Goal: Task Accomplishment & Management: Use online tool/utility

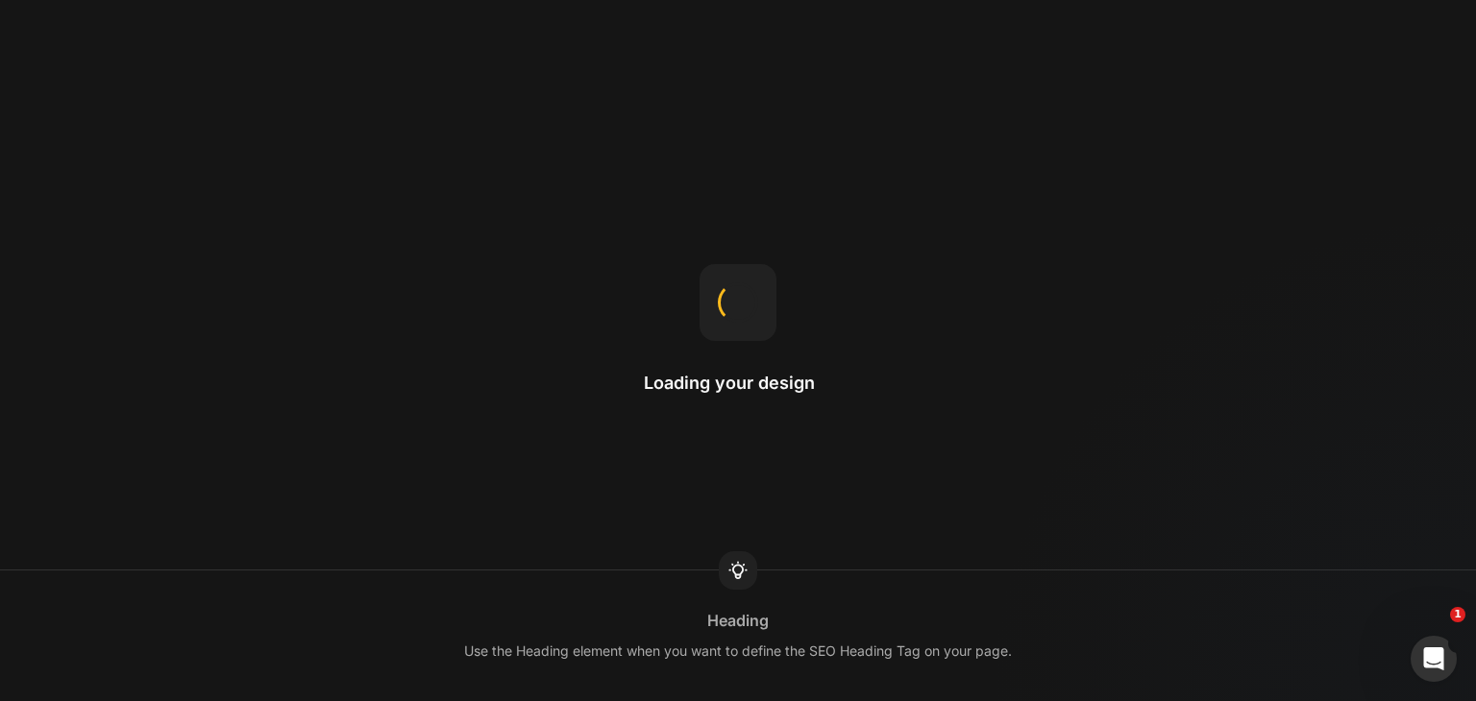
click at [892, 652] on div "Use the Heading element when you want to define the SEO Heading Tag on your pag…" at bounding box center [738, 651] width 548 height 23
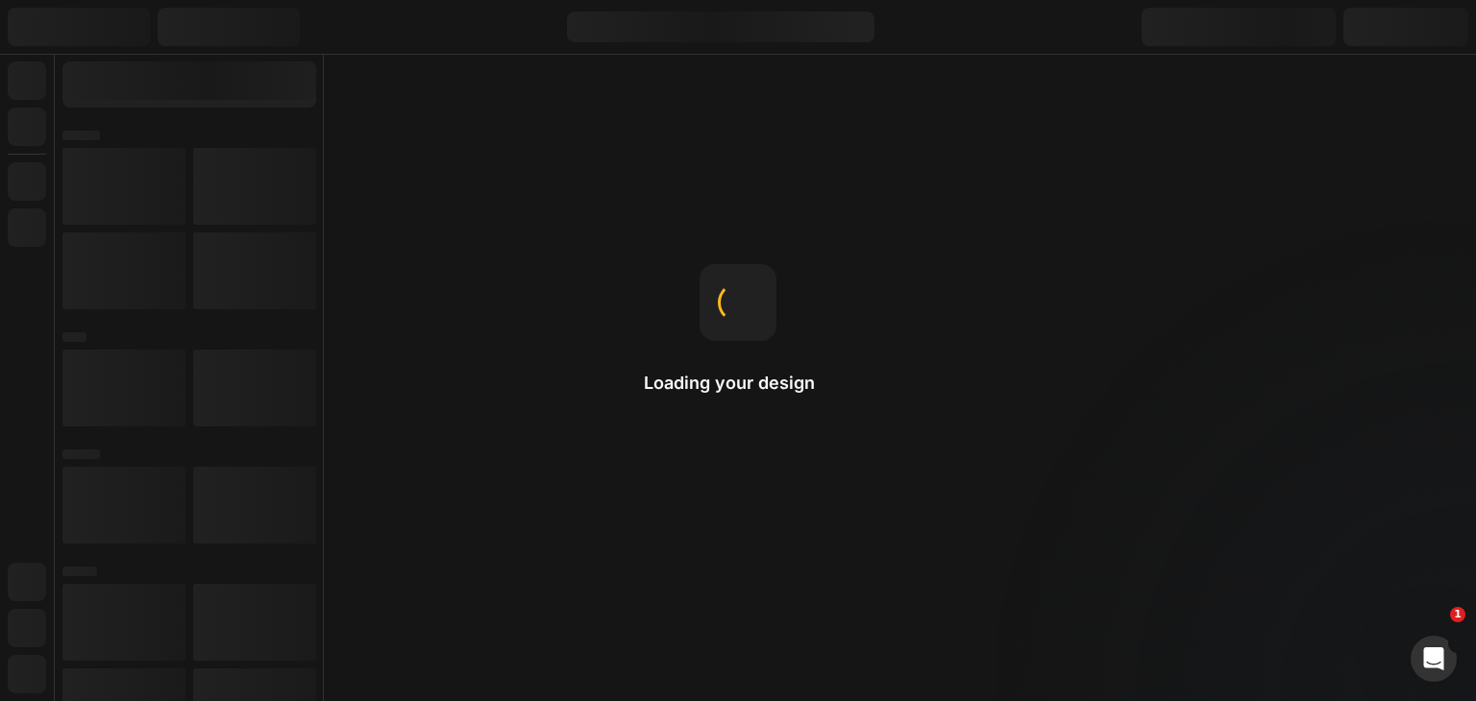
click at [892, 652] on div "You can use a template for a single product or assign it to all products." at bounding box center [738, 651] width 445 height 23
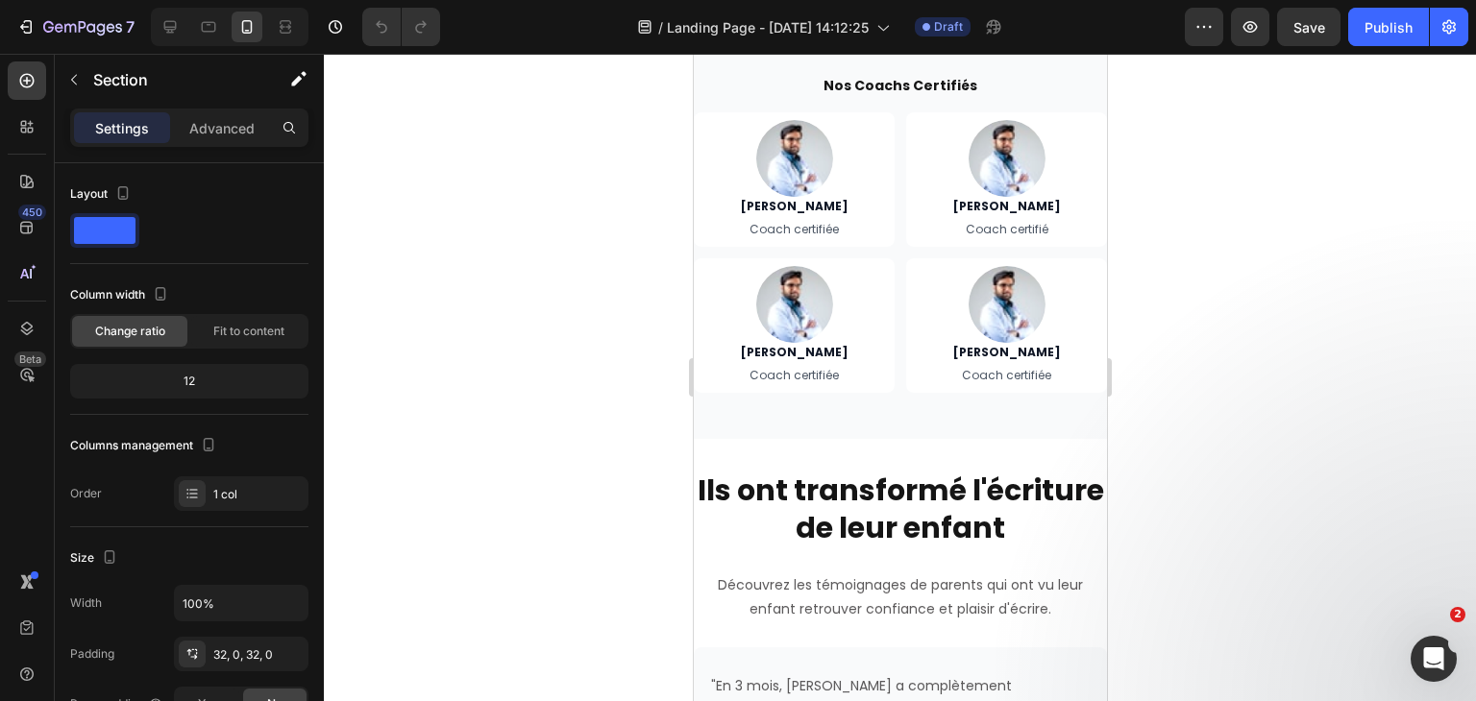
scroll to position [4919, 0]
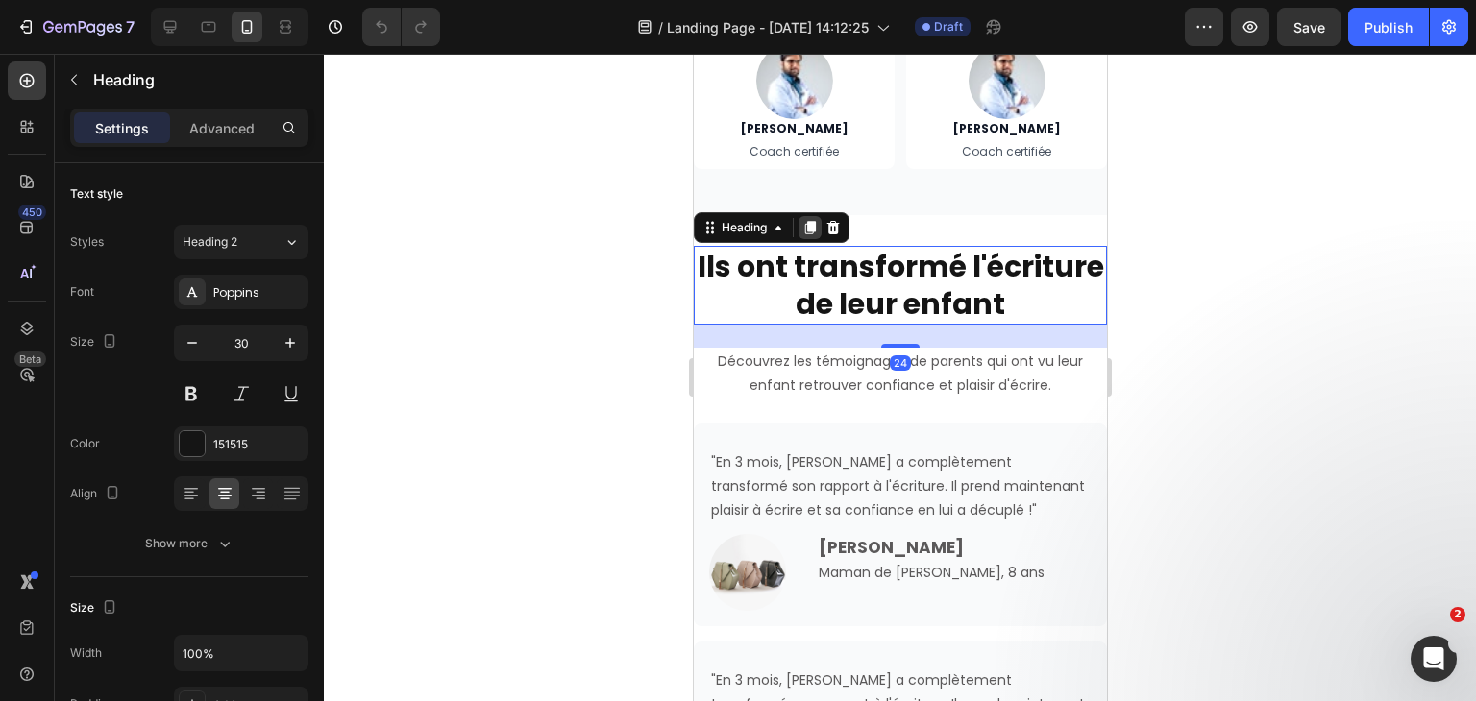
click at [808, 223] on icon at bounding box center [809, 227] width 11 height 13
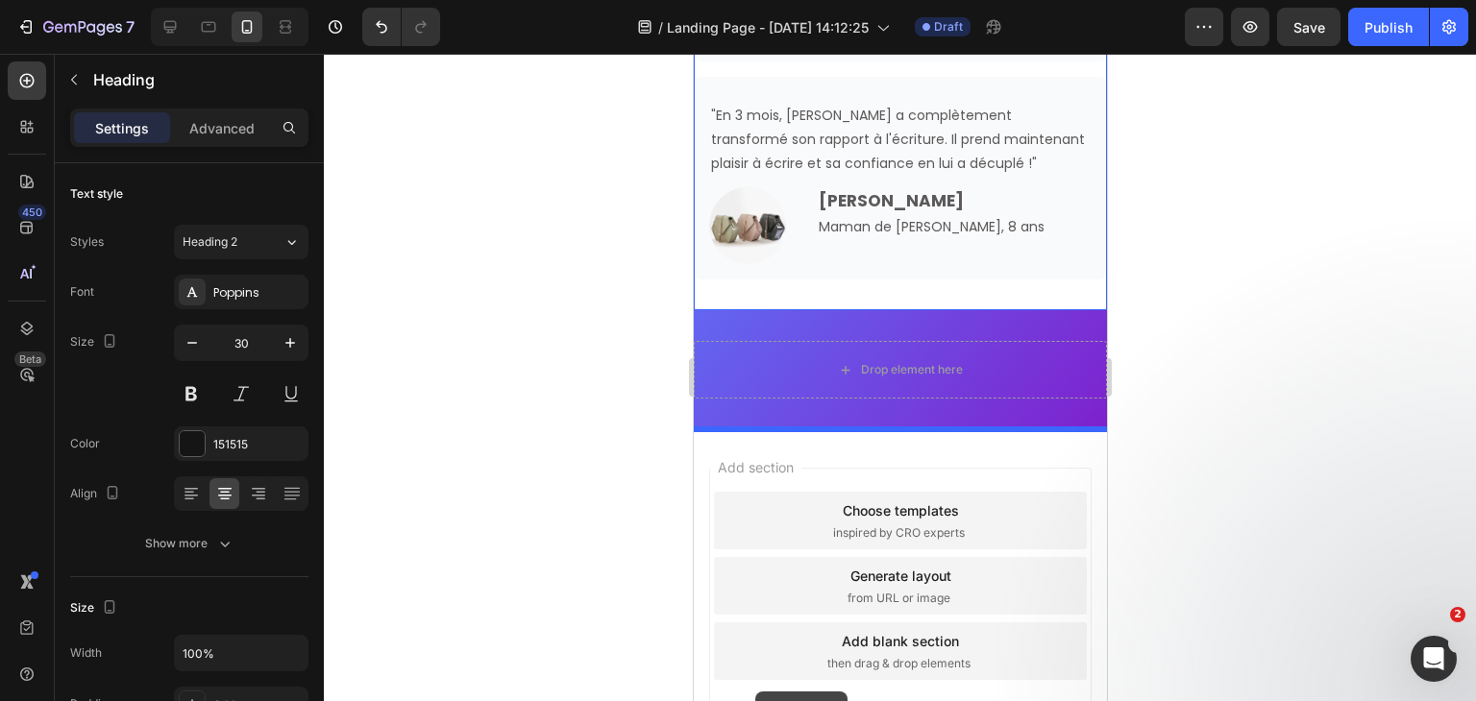
scroll to position [5940, 0]
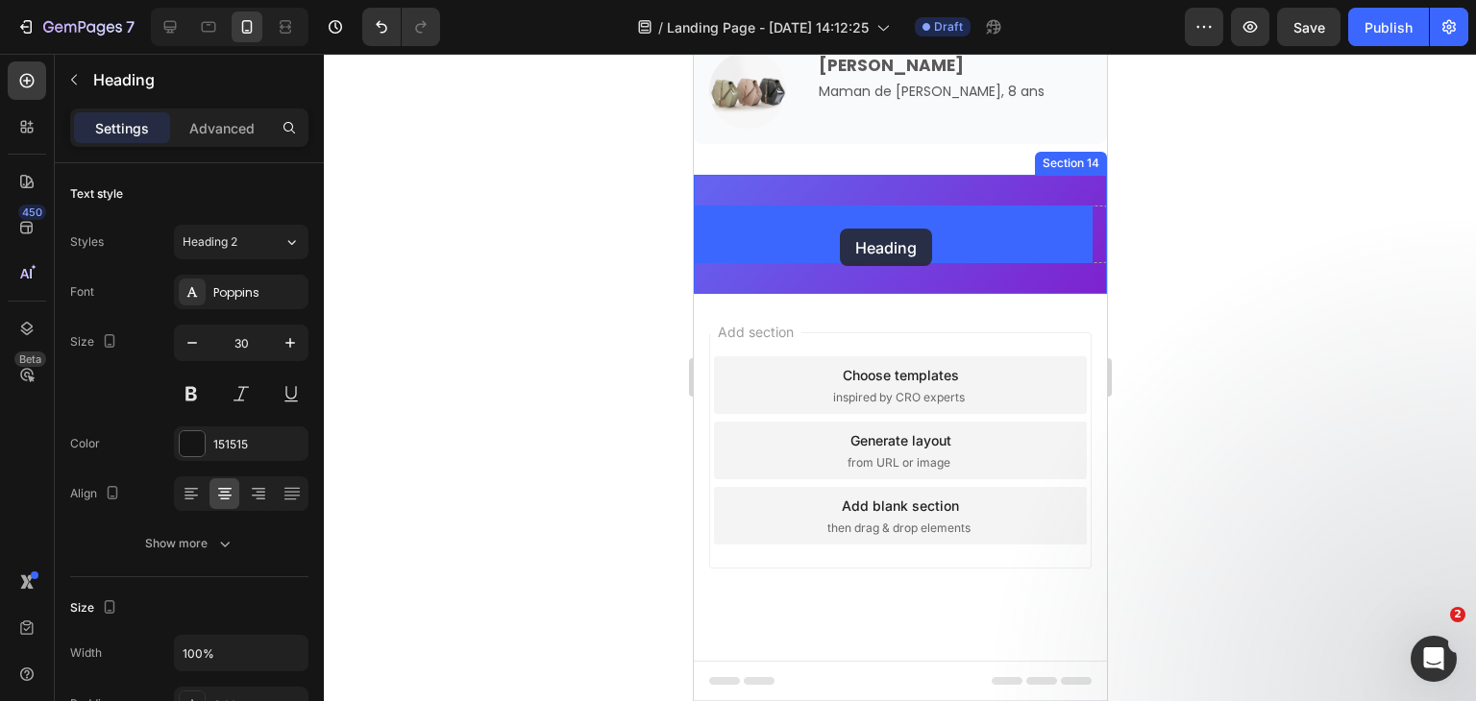
drag, startPoint x: 720, startPoint y: 323, endPoint x: 839, endPoint y: 229, distance: 151.8
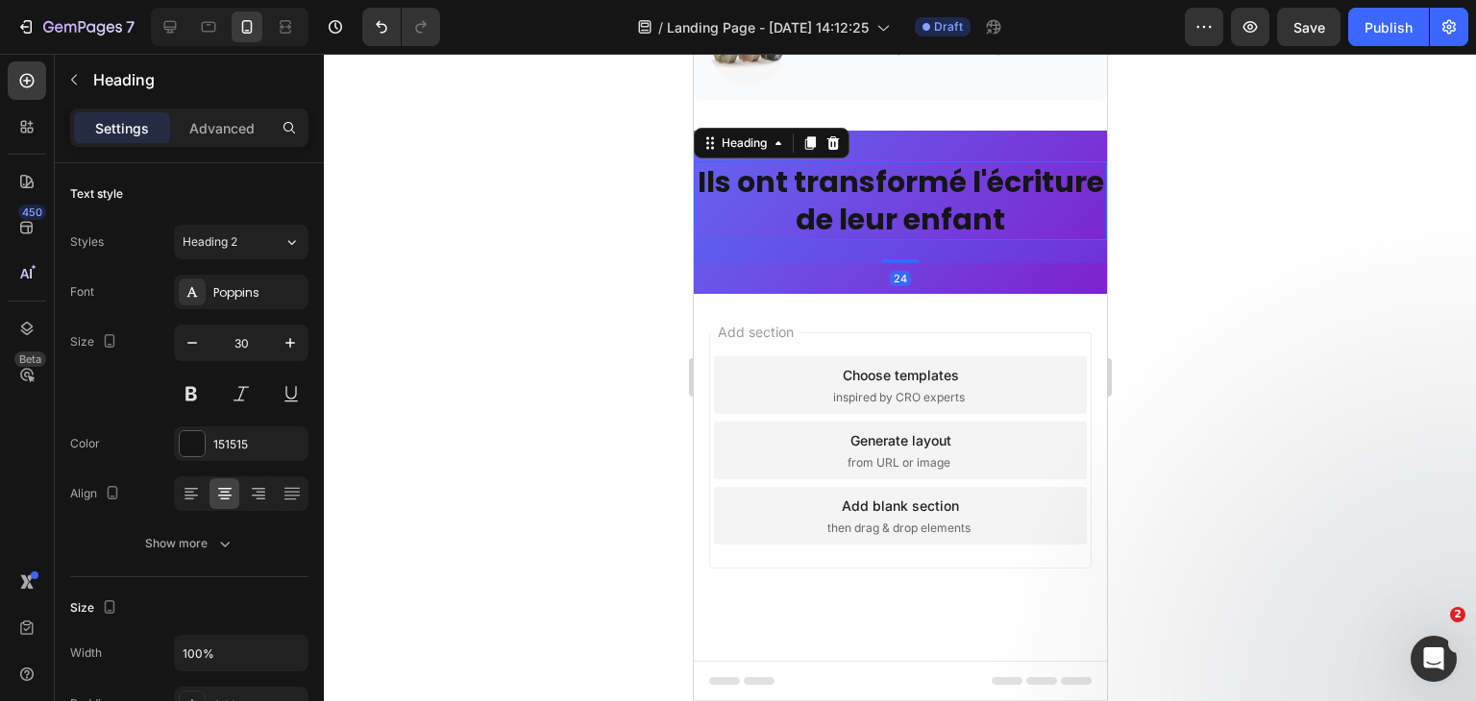
scroll to position [5837, 0]
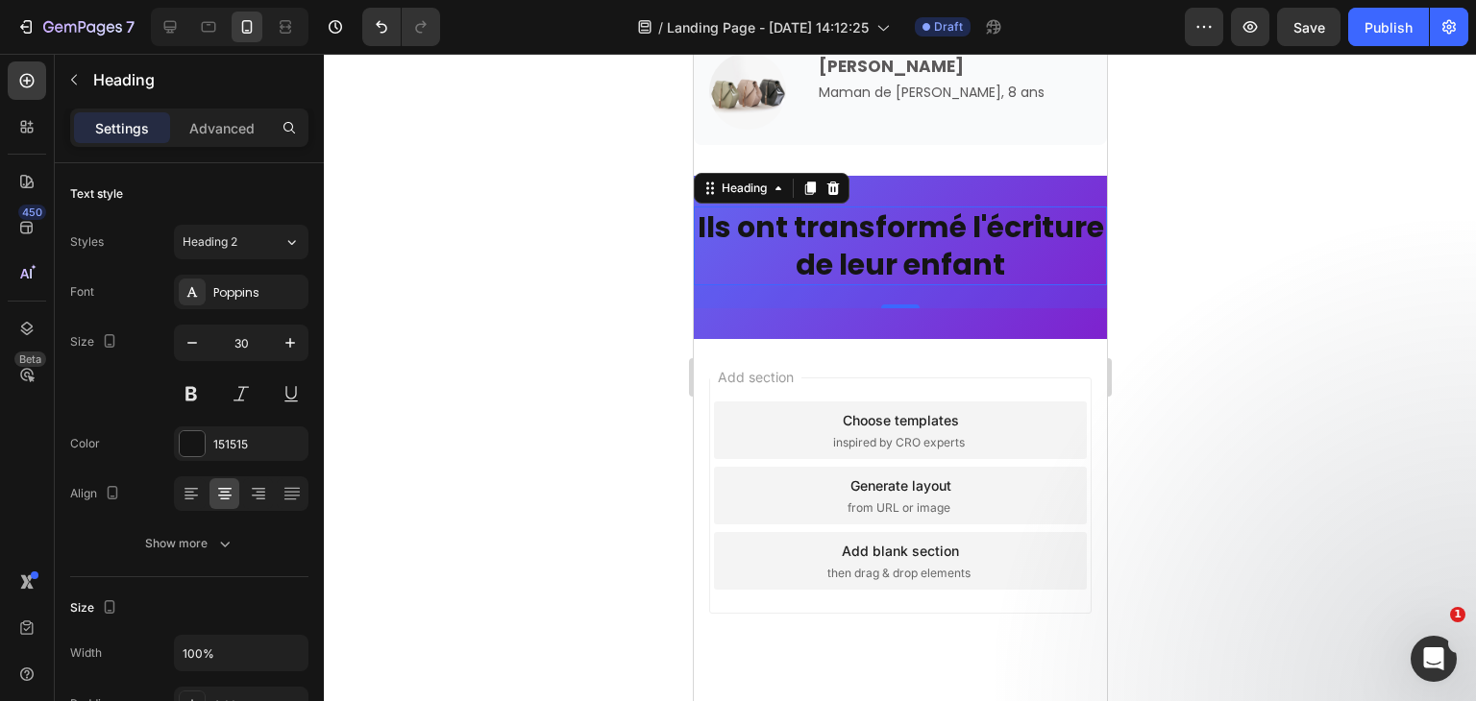
click at [663, 205] on div at bounding box center [900, 378] width 1152 height 648
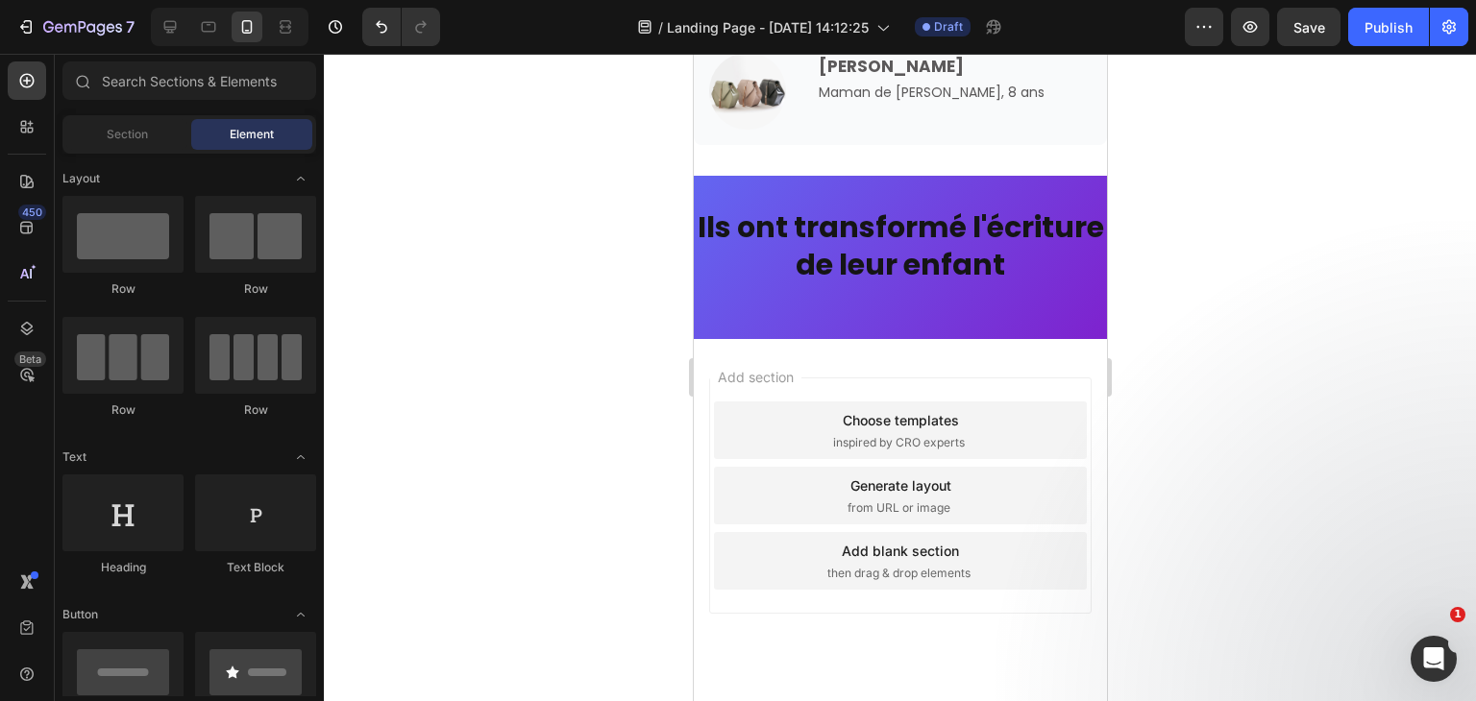
click at [663, 205] on div at bounding box center [900, 378] width 1152 height 648
click at [1009, 323] on div "Ils ont transformé l'écriture de leur enfant Heading Section 14" at bounding box center [899, 257] width 413 height 163
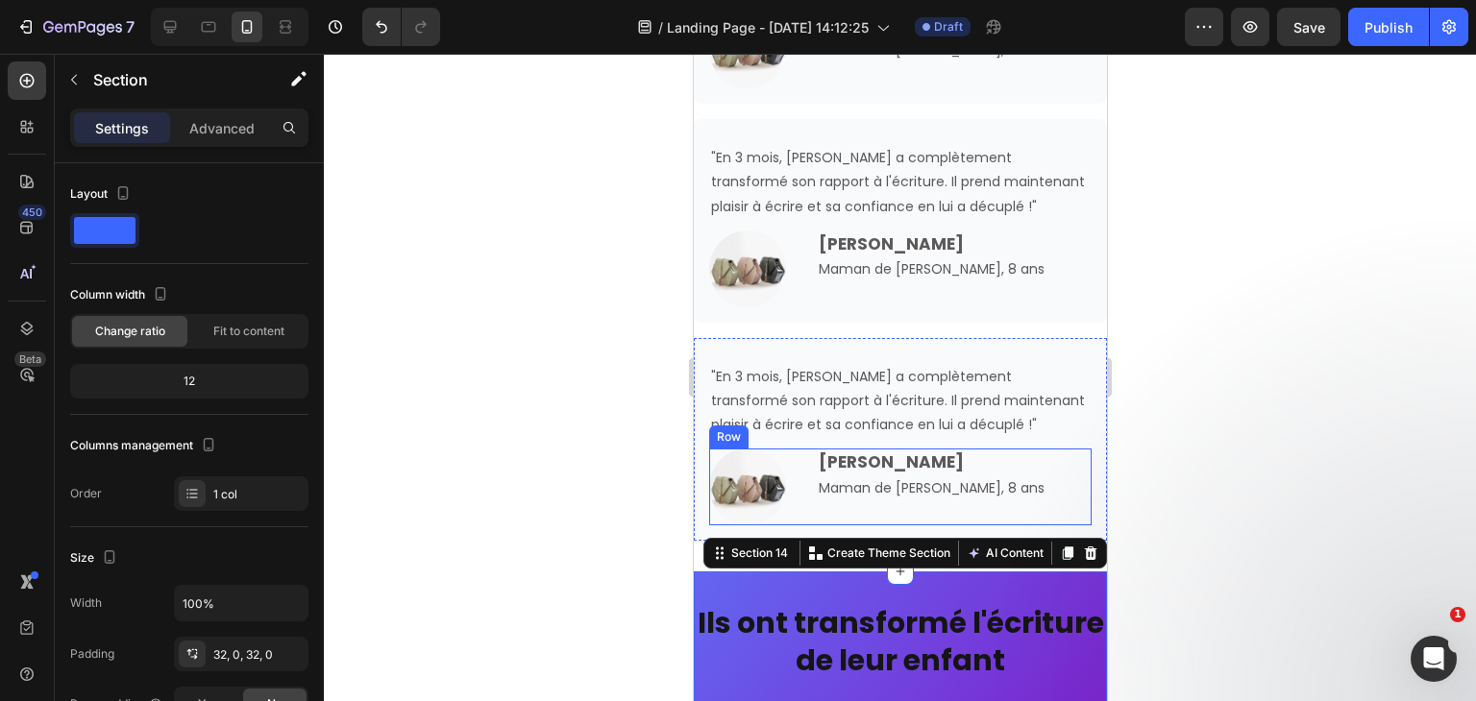
scroll to position [5882, 0]
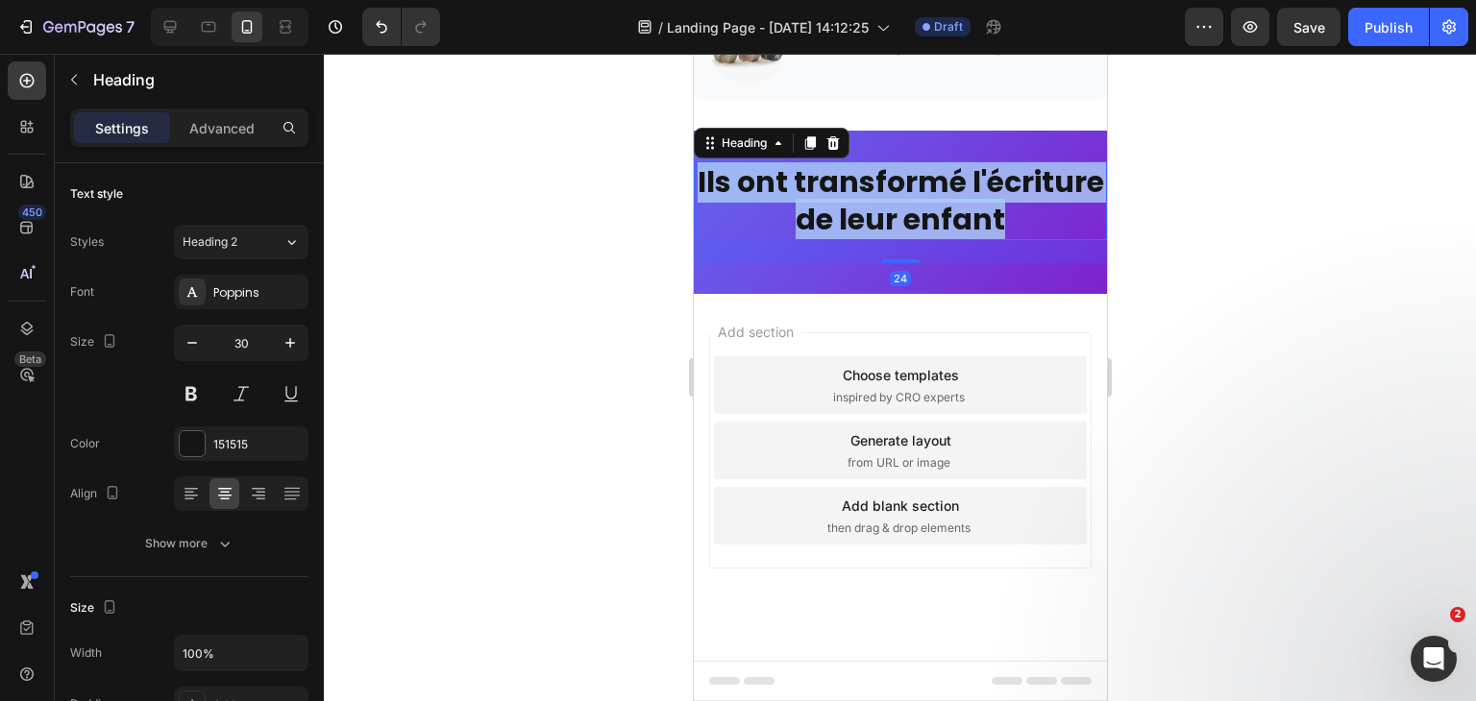
click at [829, 216] on strong "Ils ont transformé l'écriture de leur enfant" at bounding box center [900, 200] width 406 height 79
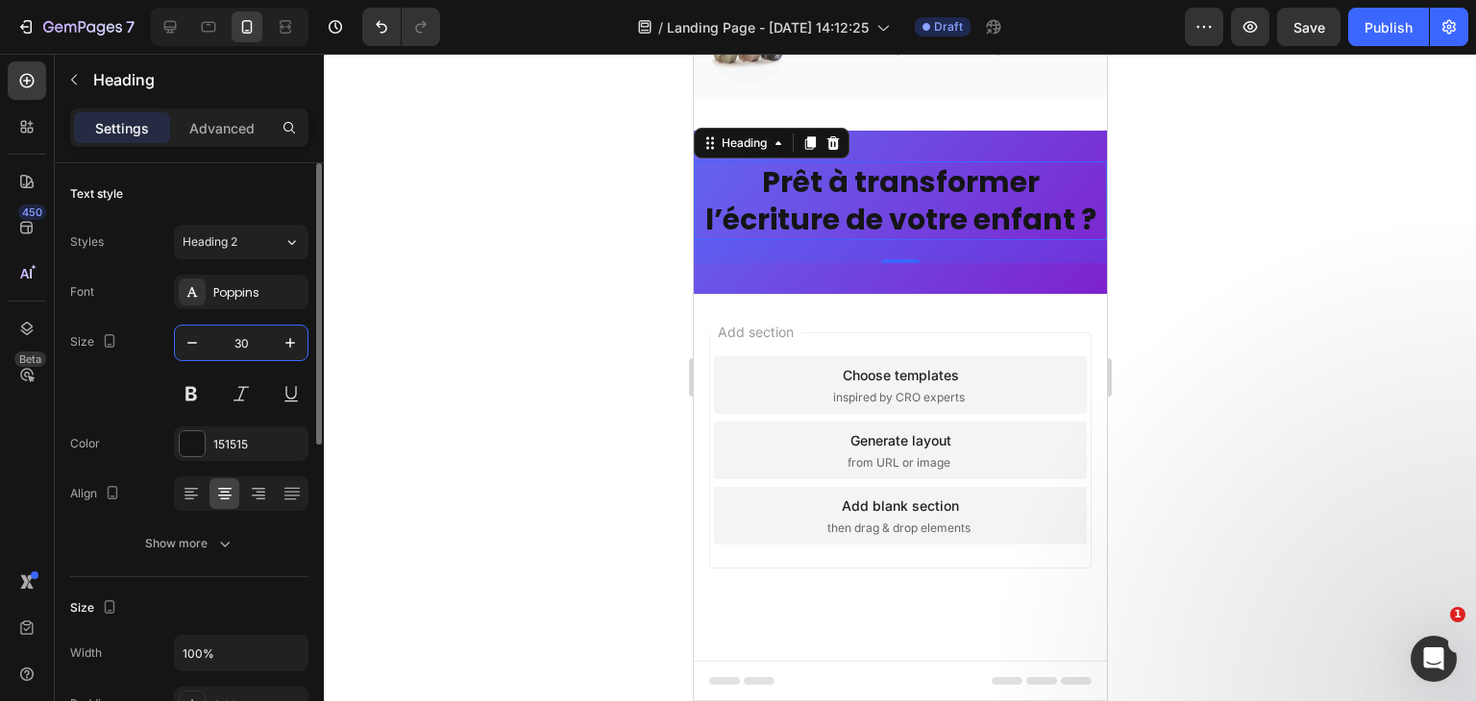
click at [256, 328] on input "30" at bounding box center [240, 343] width 63 height 35
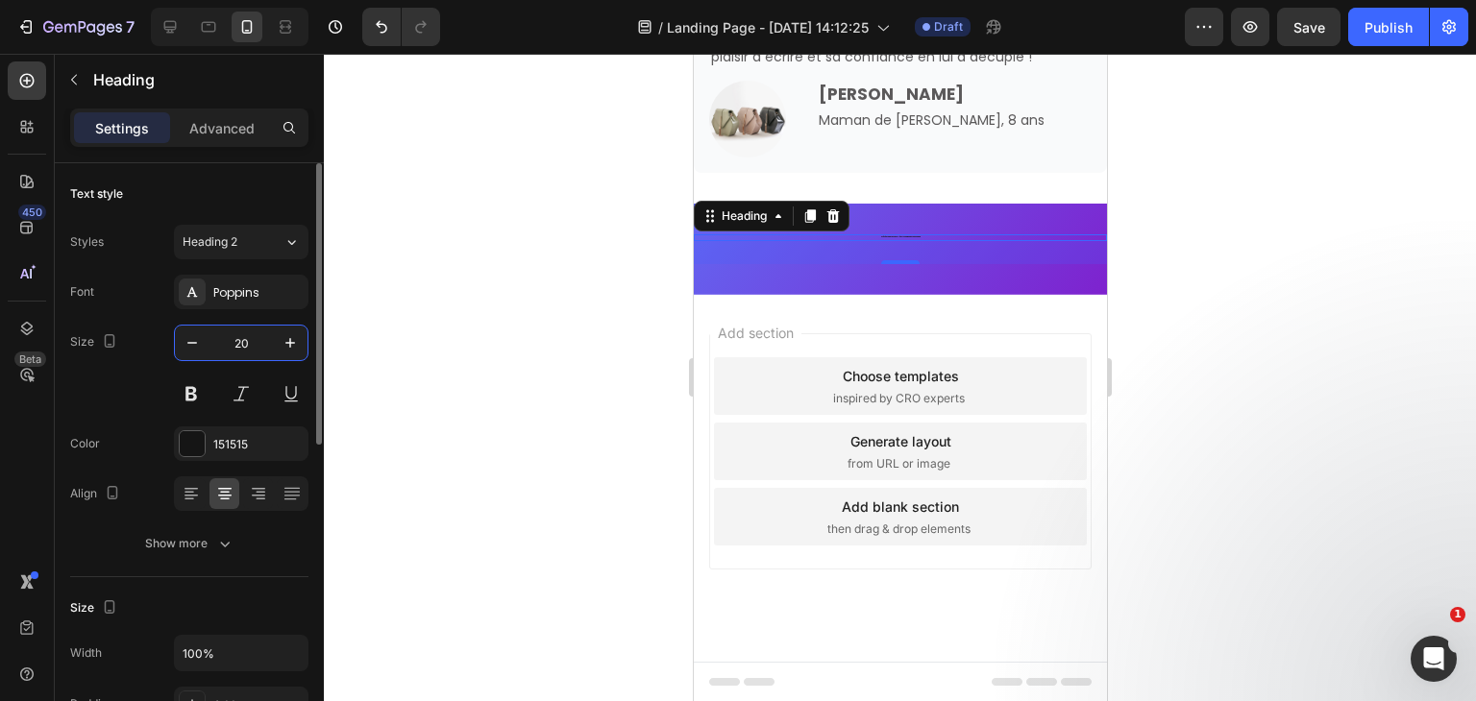
scroll to position [5856, 0]
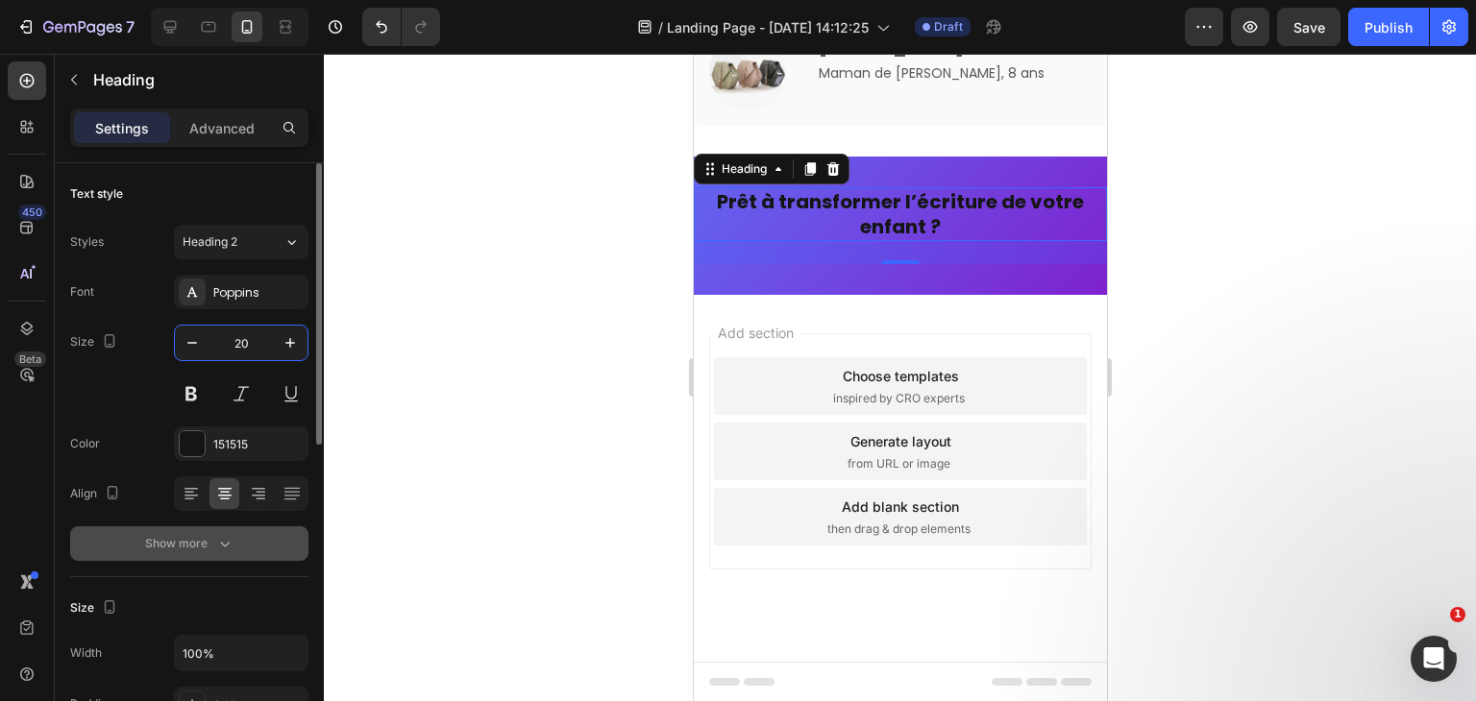
type input "20"
click at [208, 538] on div "Show more" at bounding box center [189, 543] width 89 height 19
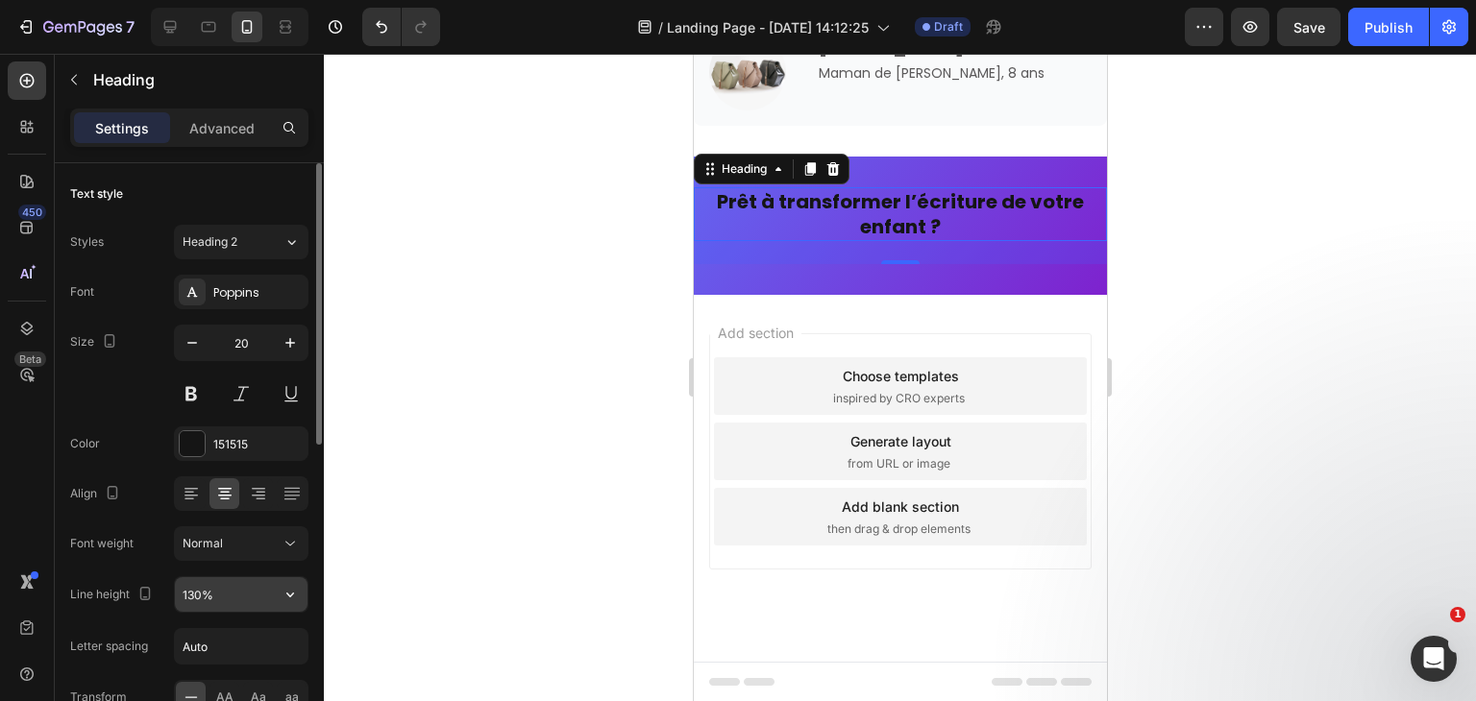
click at [200, 599] on input "130%" at bounding box center [241, 594] width 133 height 35
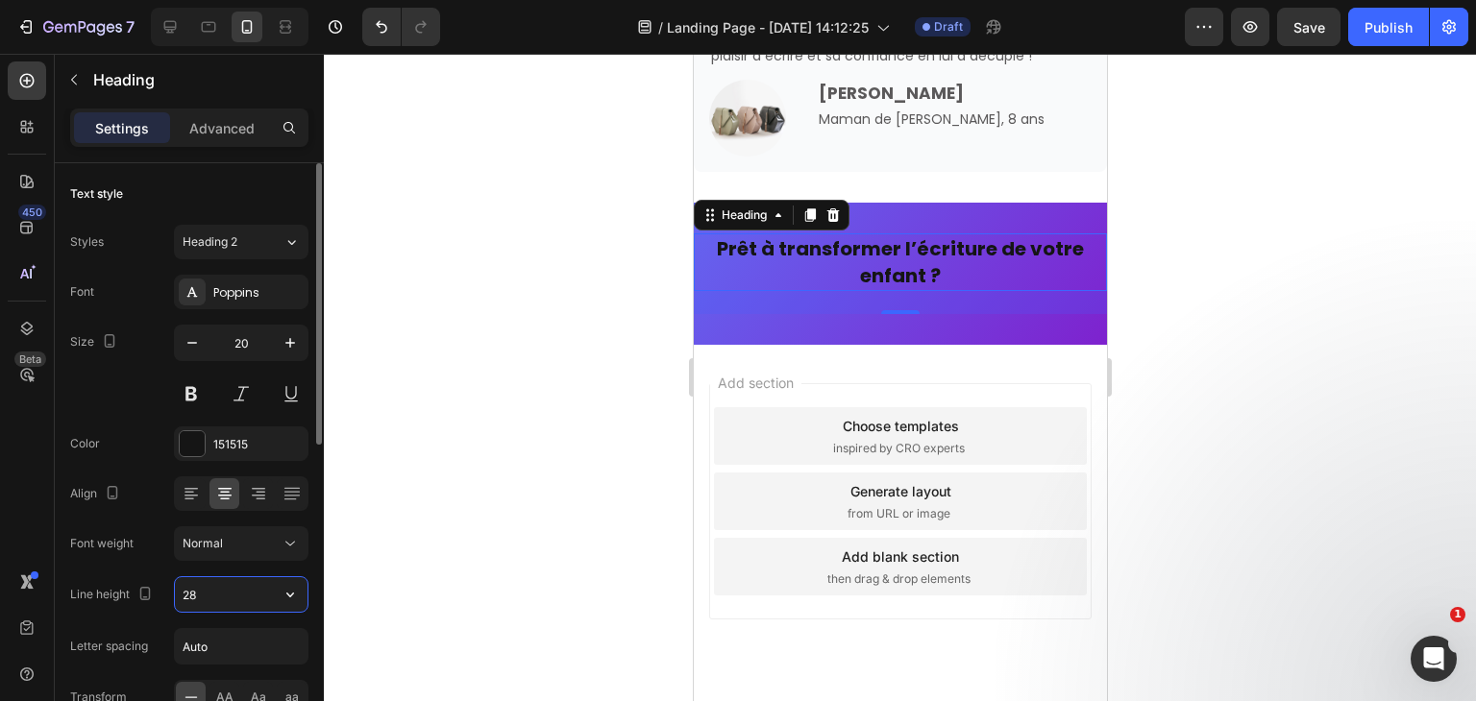
scroll to position [5860, 0]
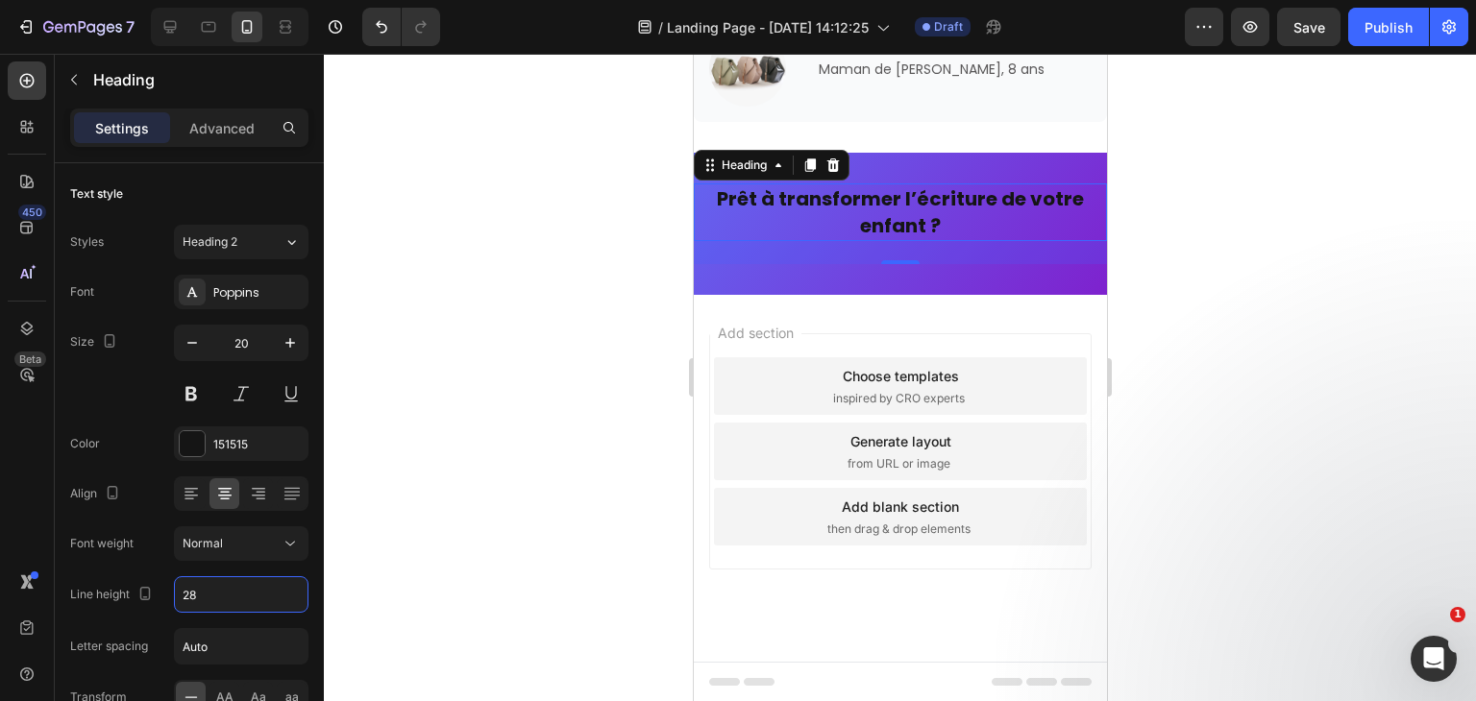
type input "28"
click at [237, 443] on div "151515" at bounding box center [241, 444] width 56 height 17
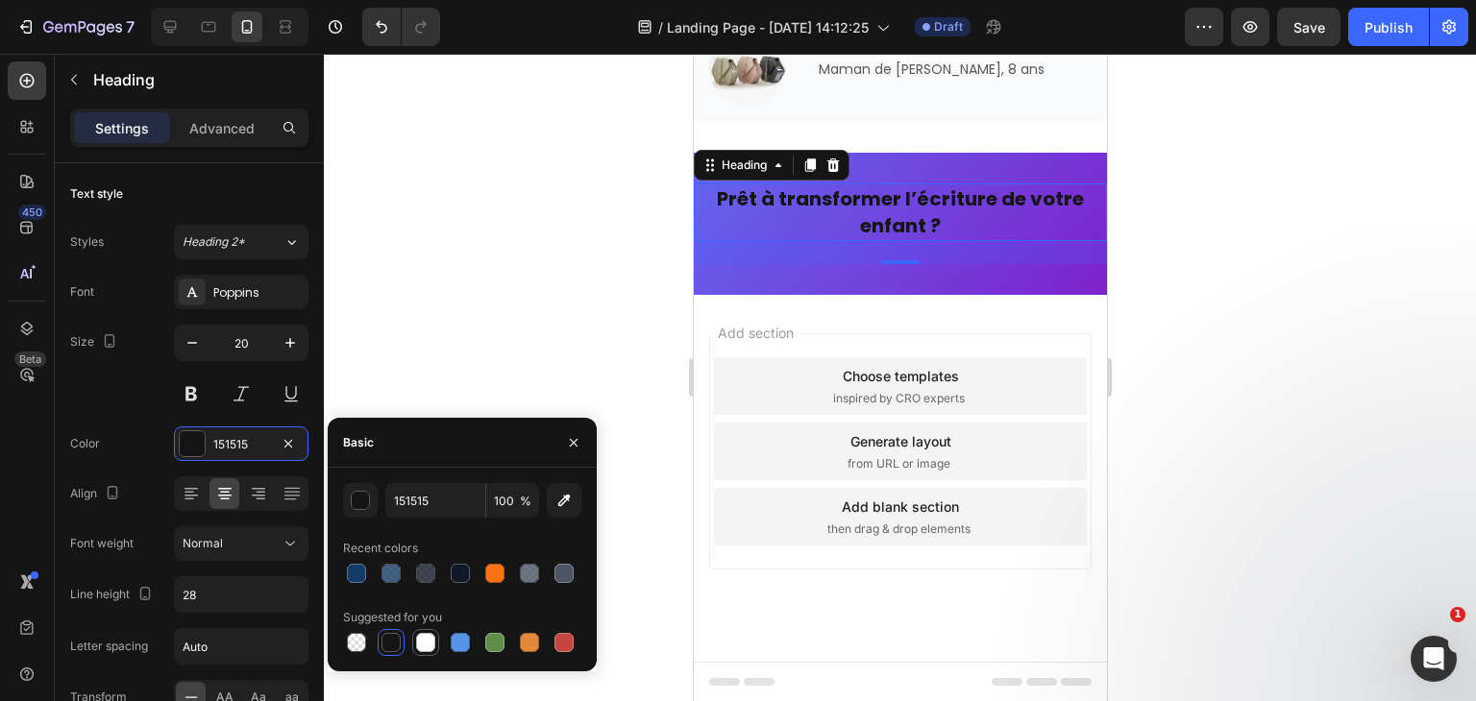
click at [412, 641] on div at bounding box center [425, 642] width 27 height 27
type input "FFFFFF"
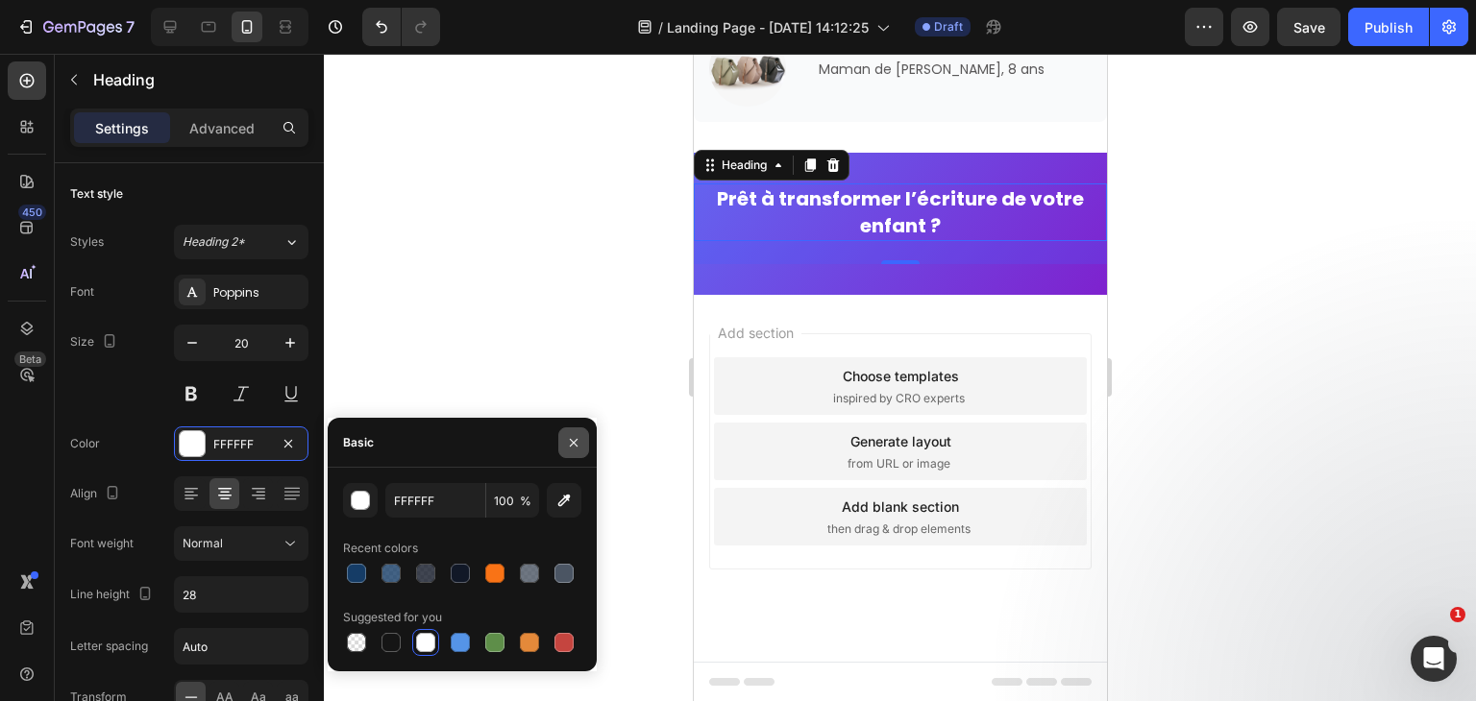
click at [573, 437] on icon "button" at bounding box center [573, 442] width 15 height 15
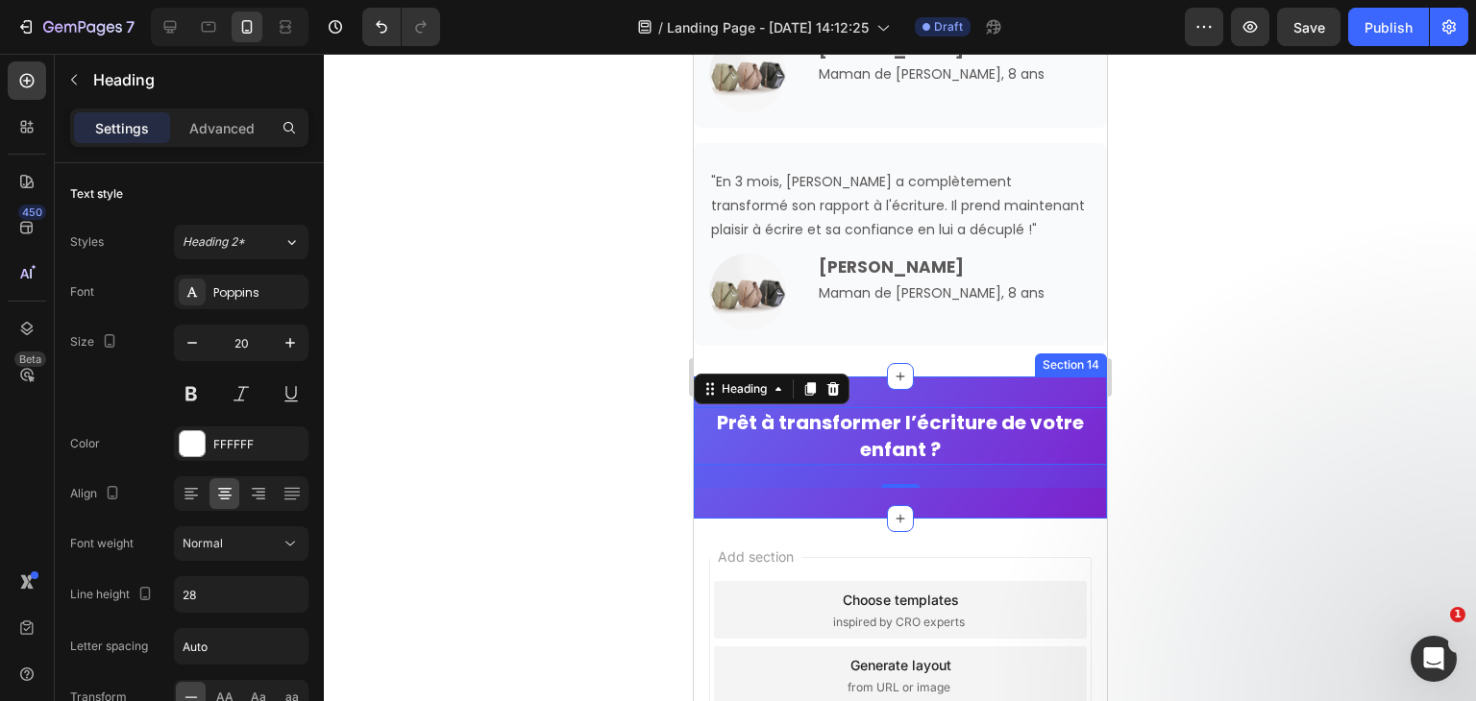
scroll to position [5634, 0]
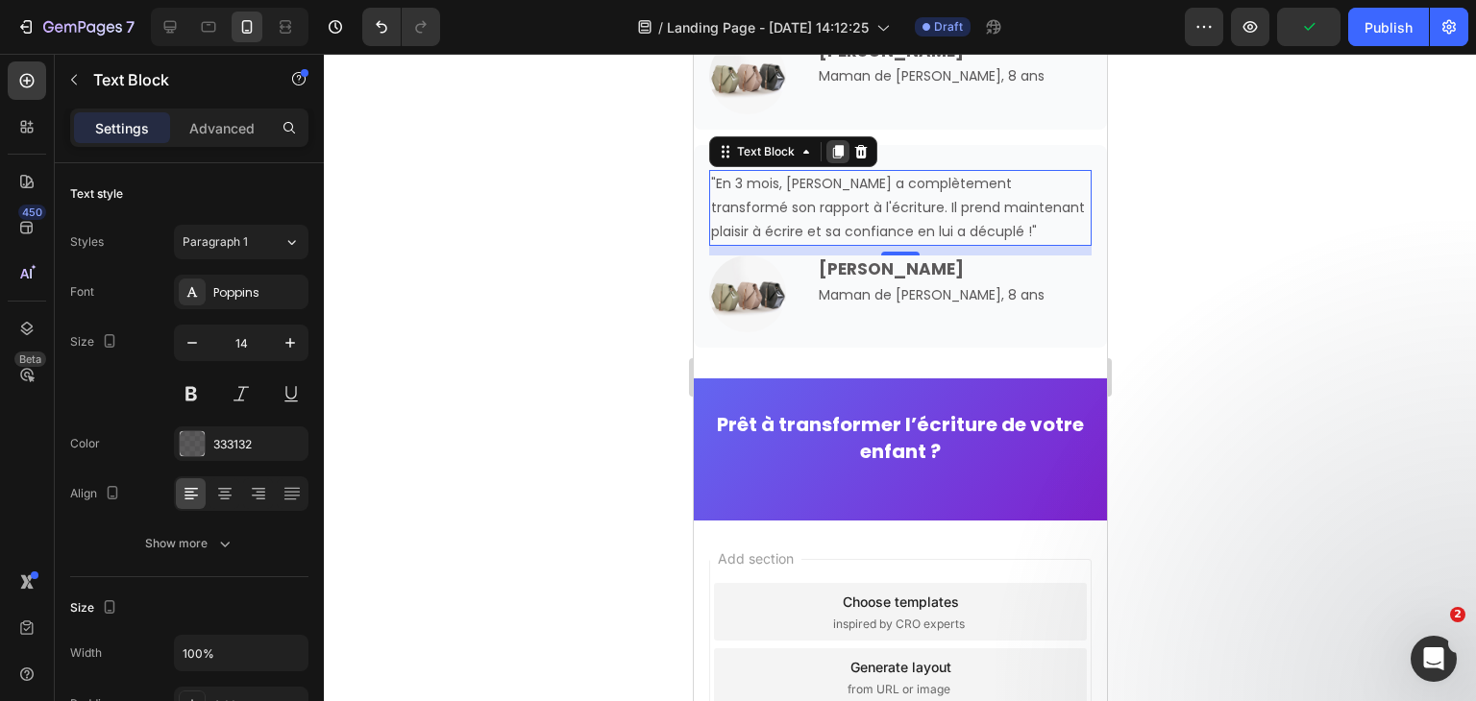
click at [838, 157] on icon at bounding box center [837, 151] width 11 height 13
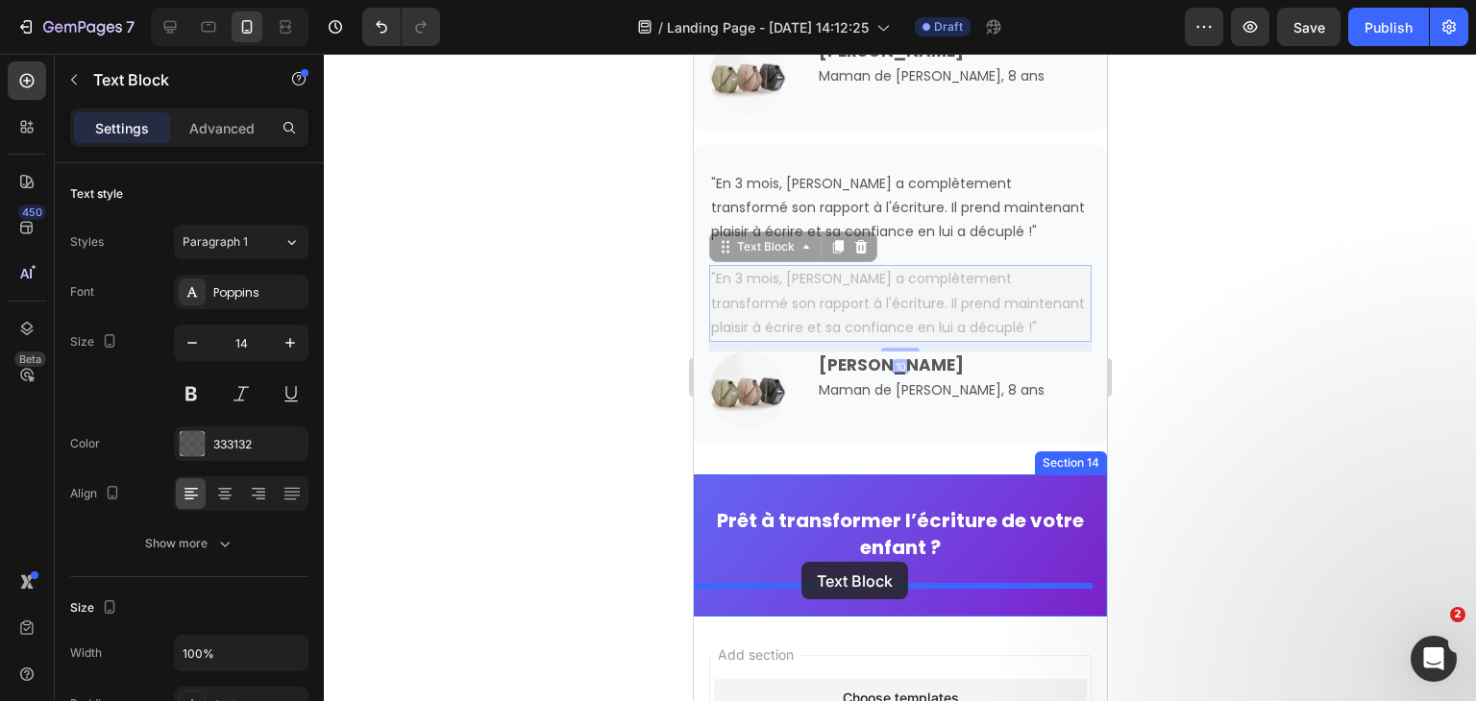
drag, startPoint x: 762, startPoint y: 247, endPoint x: 800, endPoint y: 562, distance: 317.4
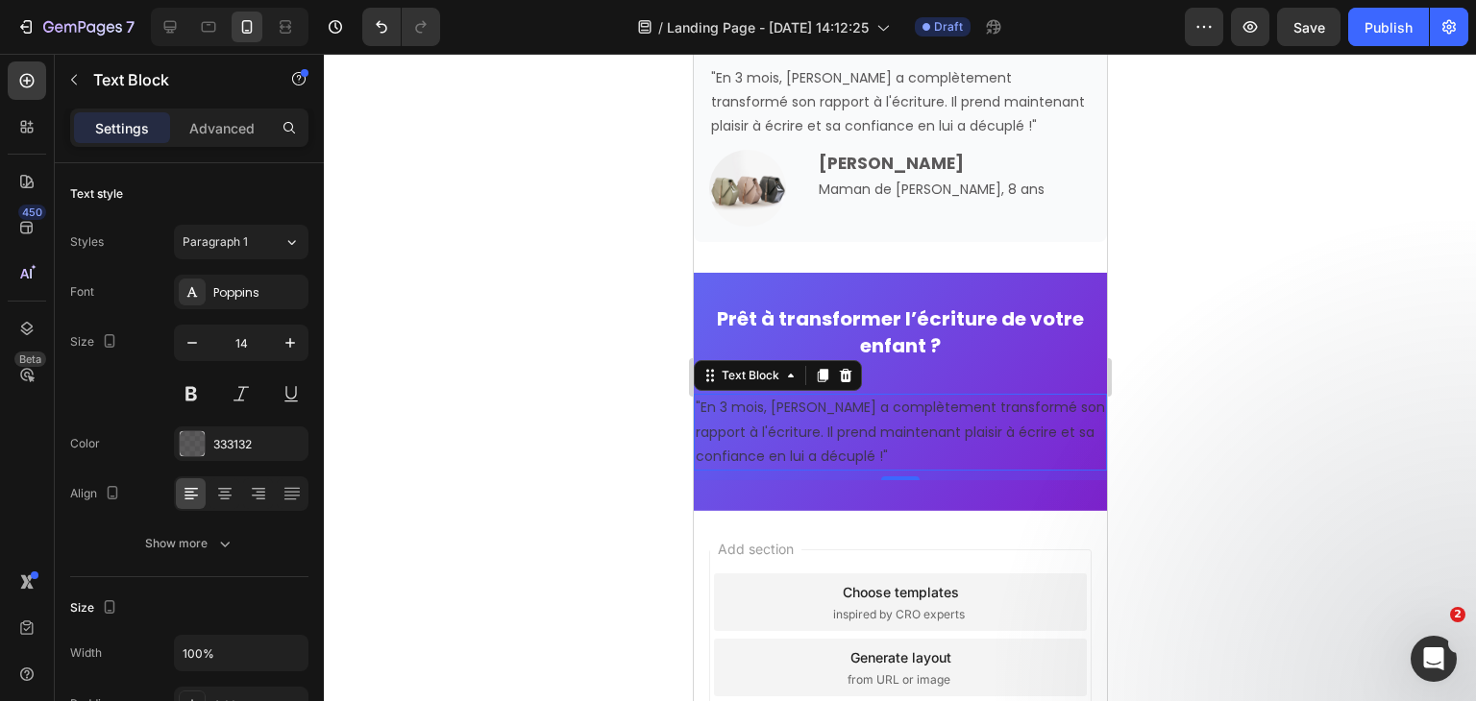
scroll to position [5741, 0]
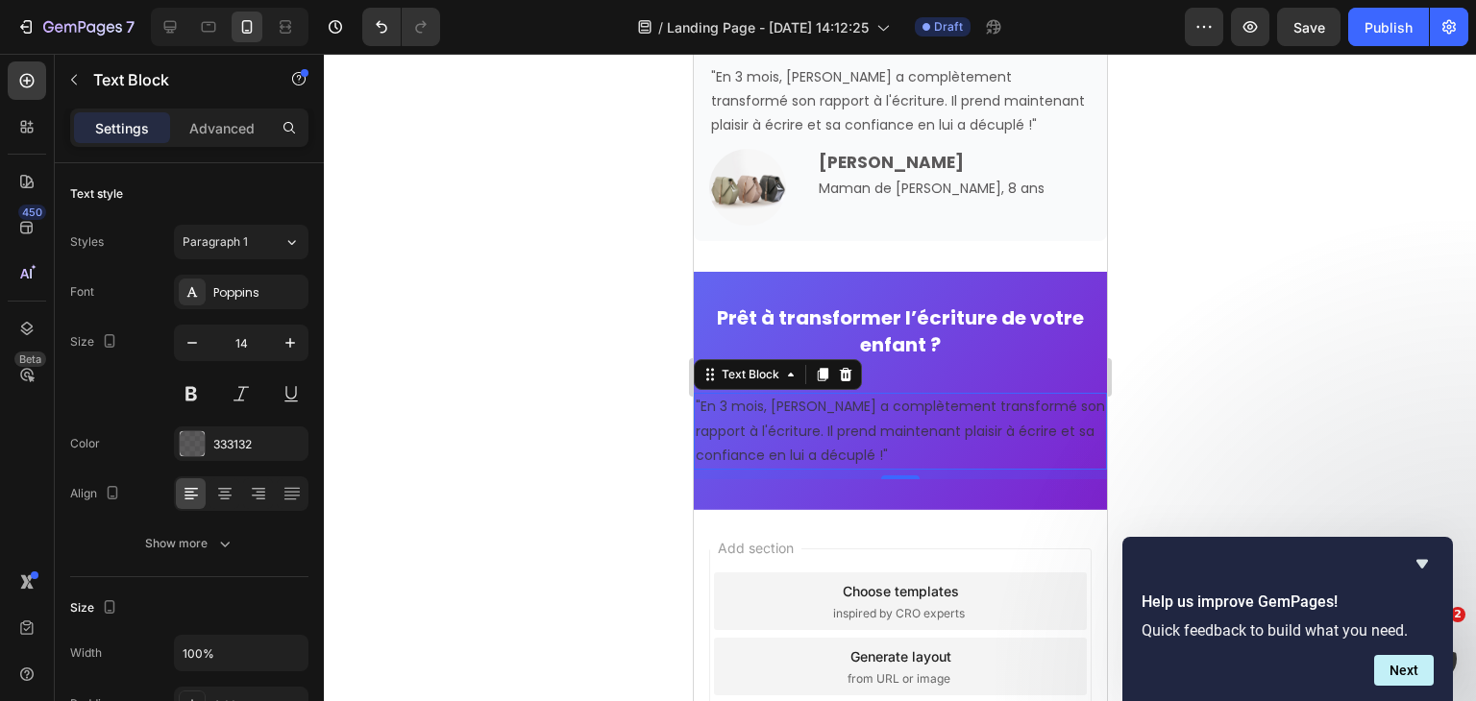
click at [798, 436] on p ""En 3 mois, Léo a complètement transformé son rapport à l'écriture. Il prend ma…" at bounding box center [899, 431] width 409 height 73
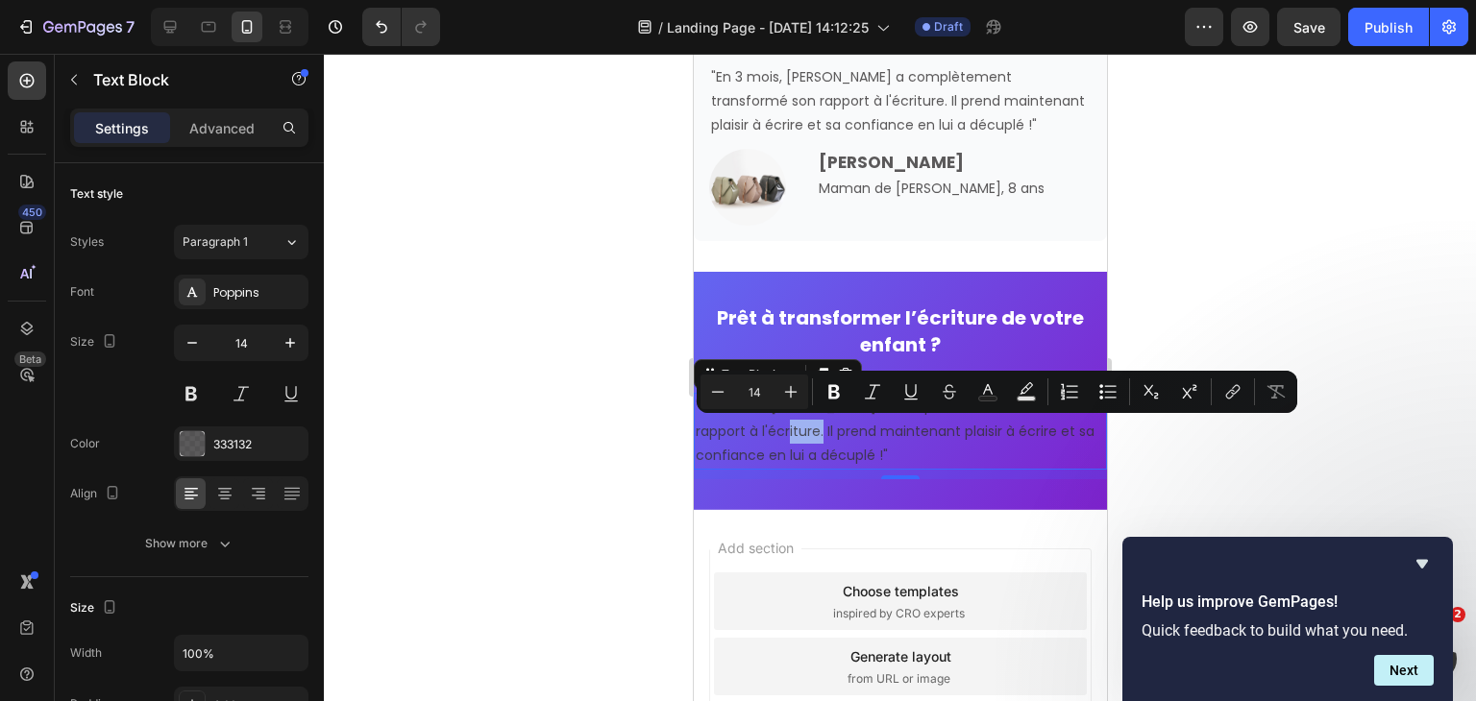
click at [798, 436] on p ""En 3 mois, Léo a complètement transformé son rapport à l'écriture. Il prend ma…" at bounding box center [899, 431] width 409 height 73
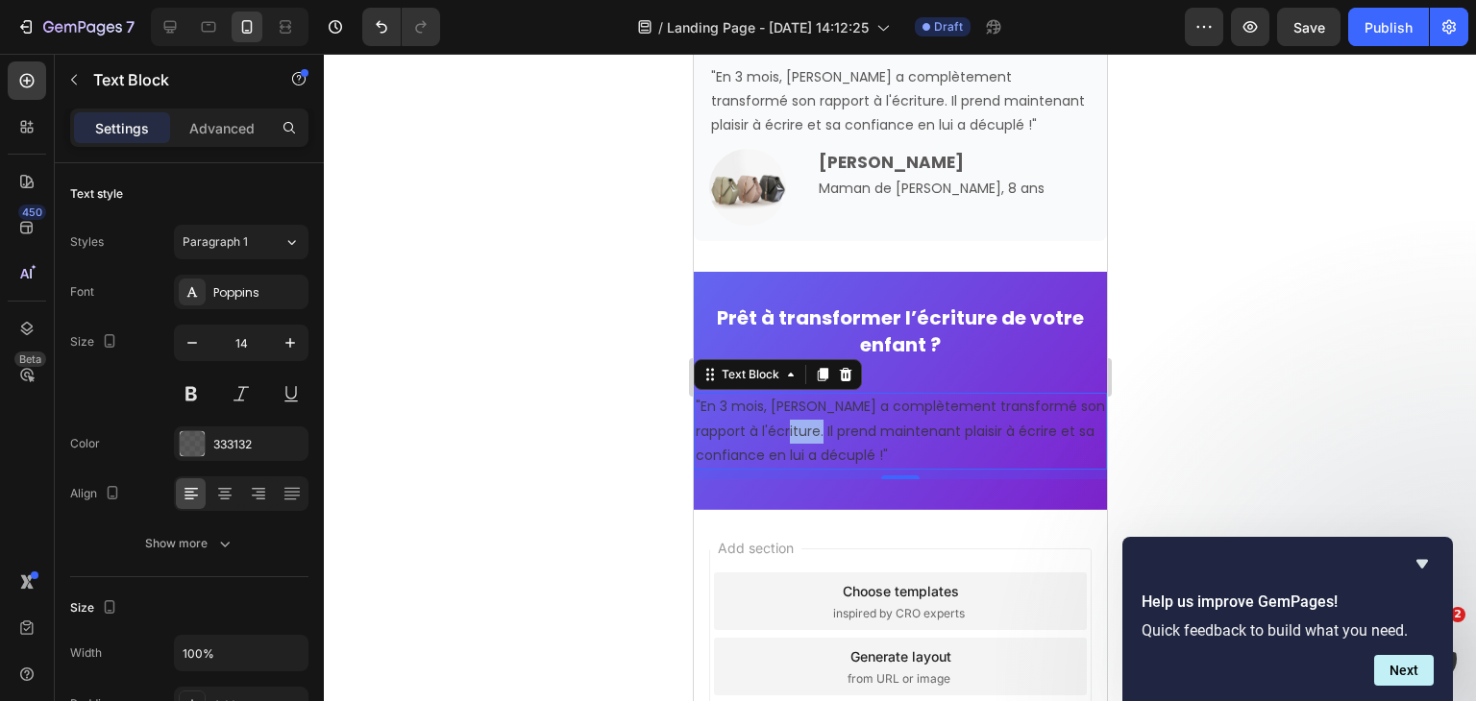
click at [798, 436] on p ""En 3 mois, Léo a complètement transformé son rapport à l'écriture. Il prend ma…" at bounding box center [899, 431] width 409 height 73
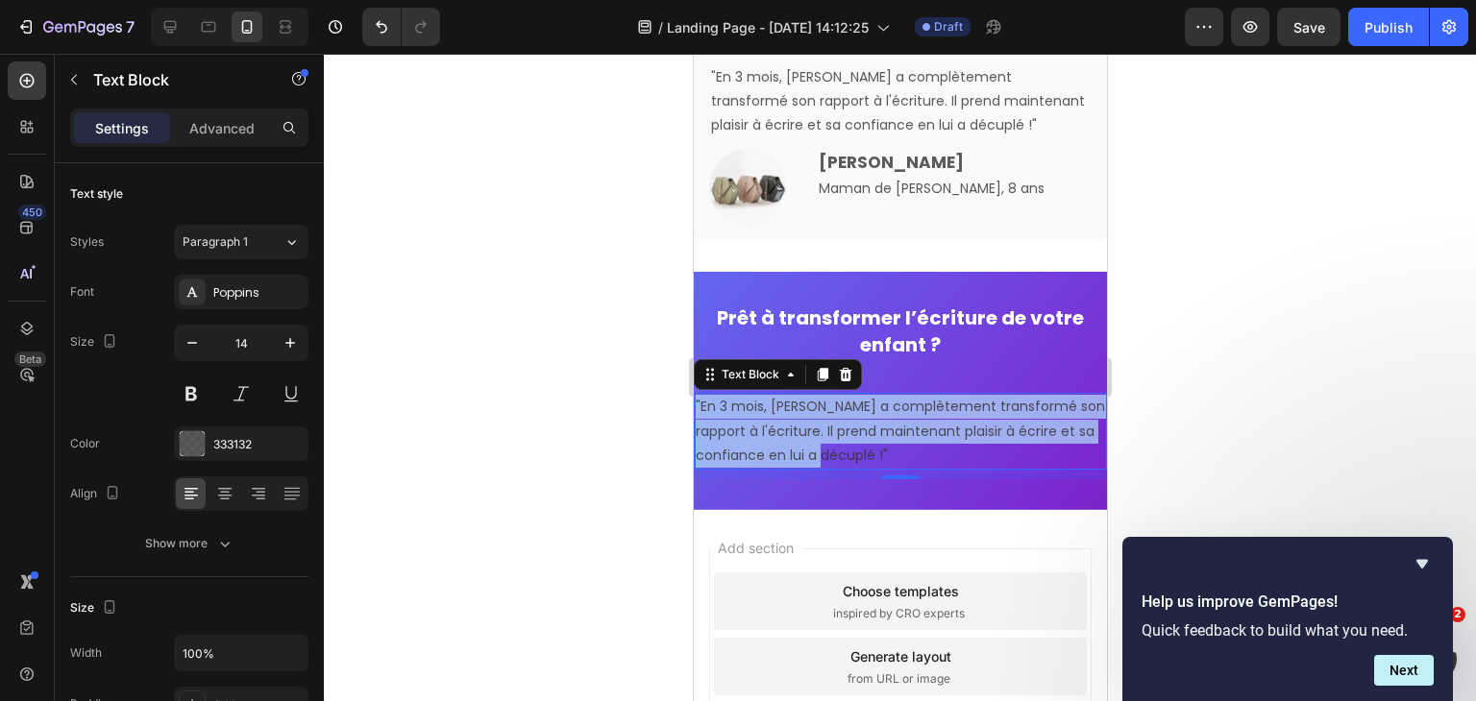
click at [798, 436] on p ""En 3 mois, Léo a complètement transformé son rapport à l'écriture. Il prend ma…" at bounding box center [899, 431] width 409 height 73
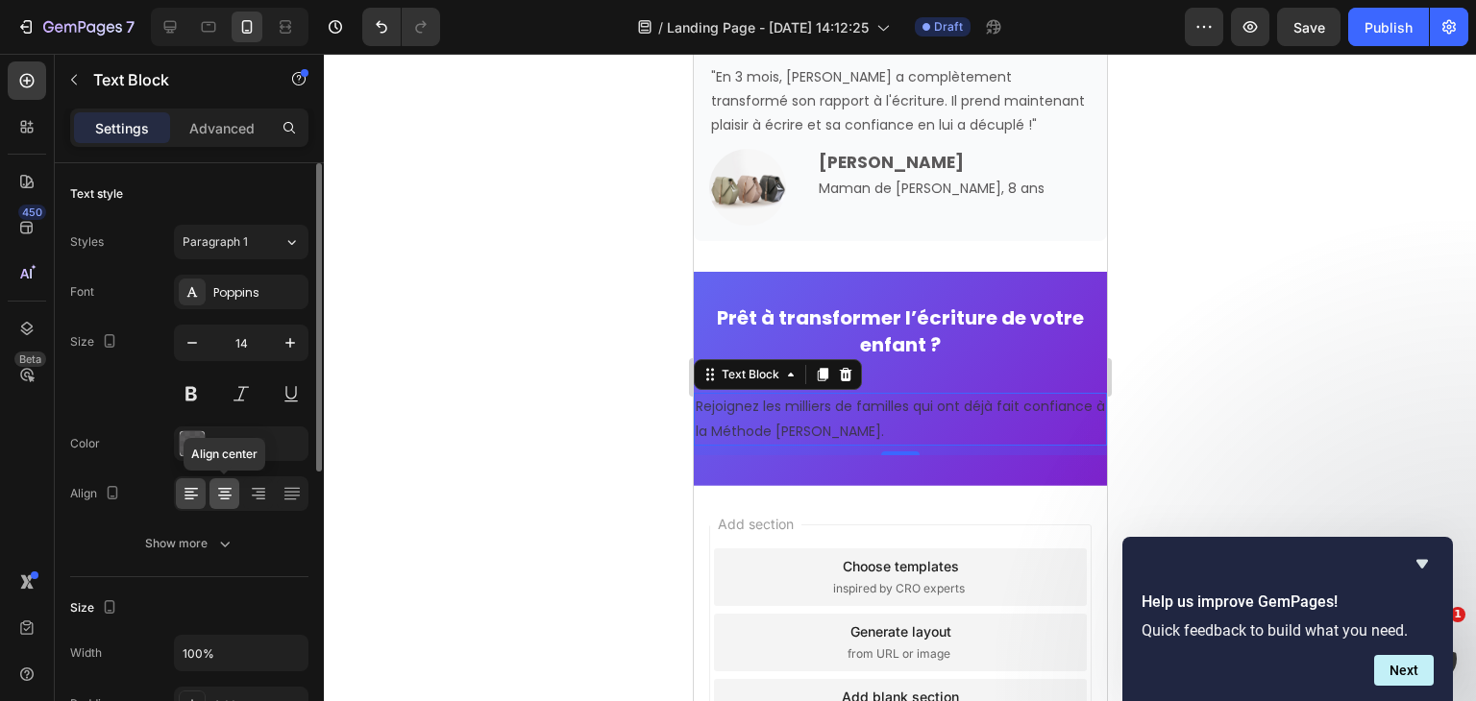
click at [227, 493] on icon at bounding box center [224, 493] width 19 height 19
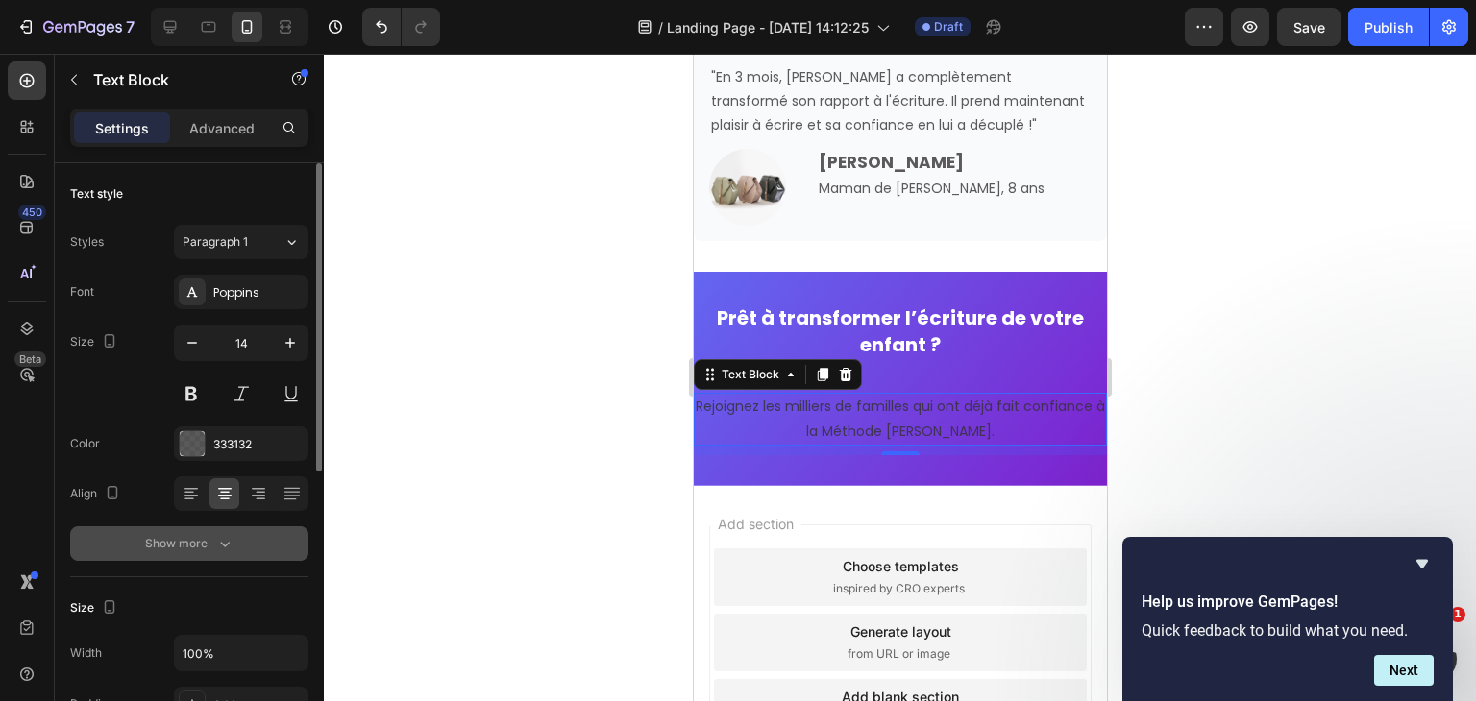
click at [200, 538] on div "Show more" at bounding box center [189, 543] width 89 height 19
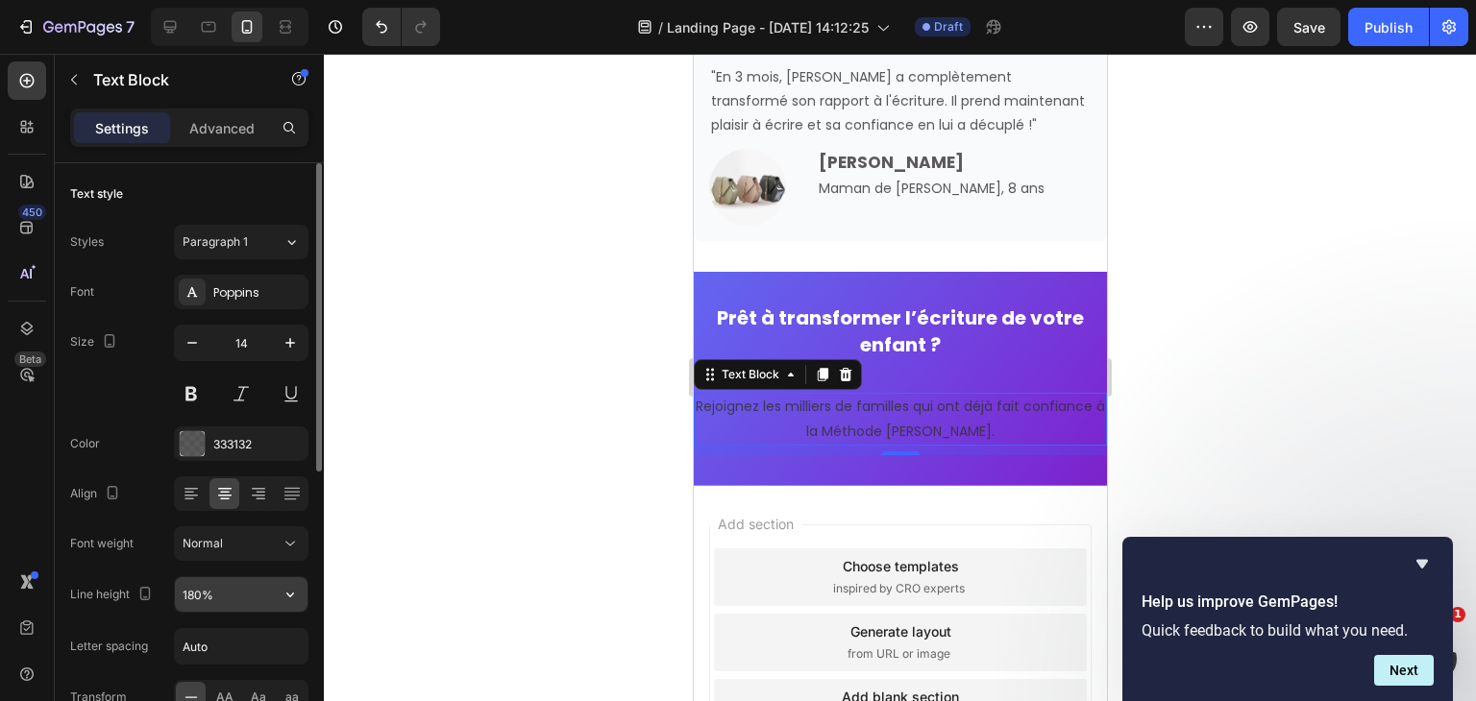
click at [205, 588] on input "180%" at bounding box center [241, 594] width 133 height 35
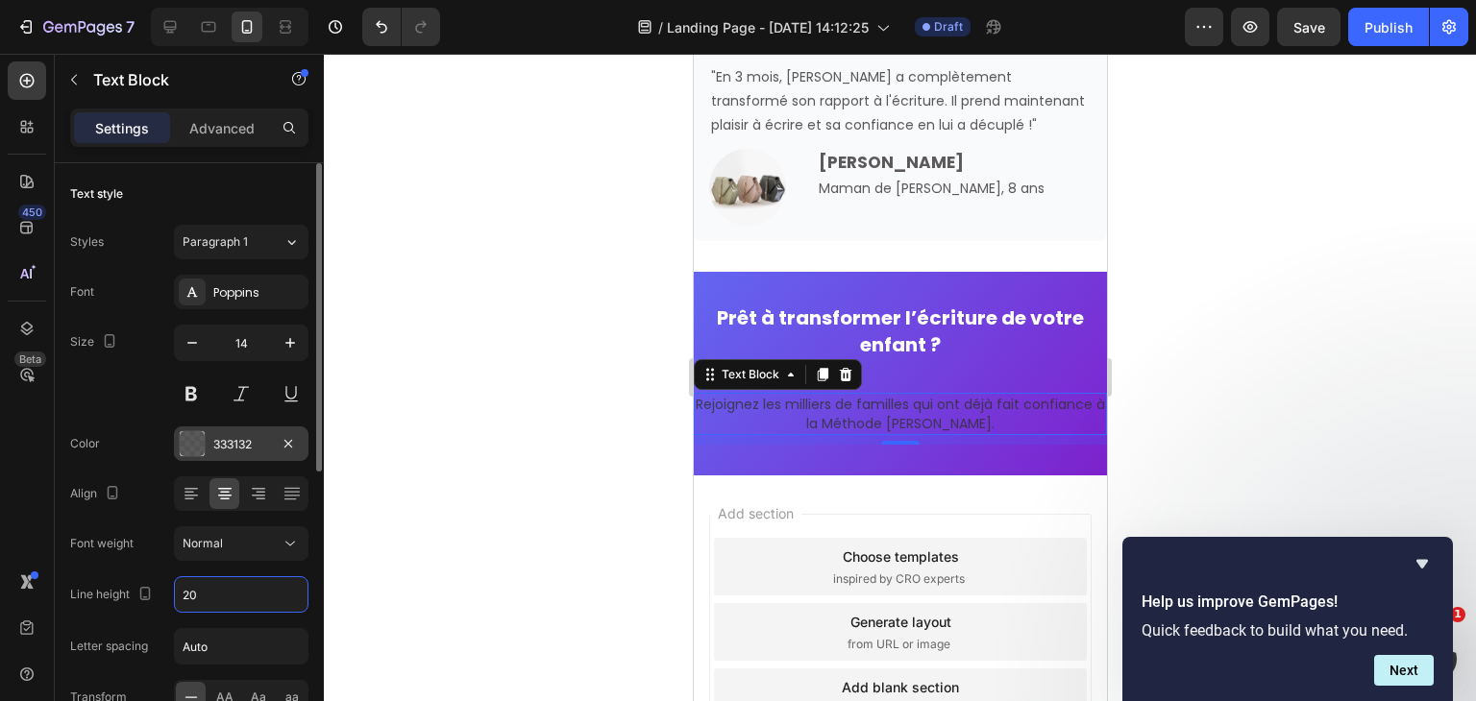
type input "20"
click at [187, 438] on div at bounding box center [192, 443] width 25 height 25
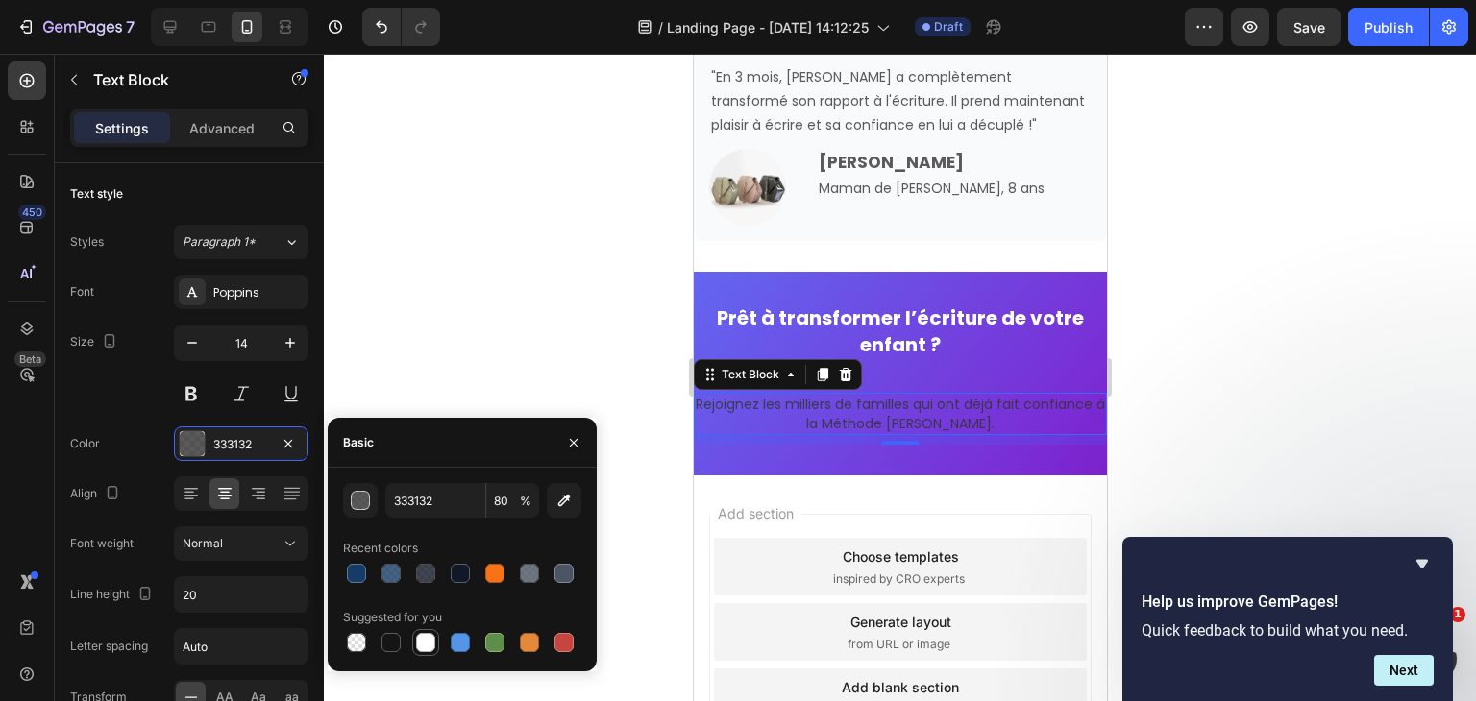
click at [429, 642] on div at bounding box center [425, 642] width 19 height 19
type input "FFFFFF"
type input "100"
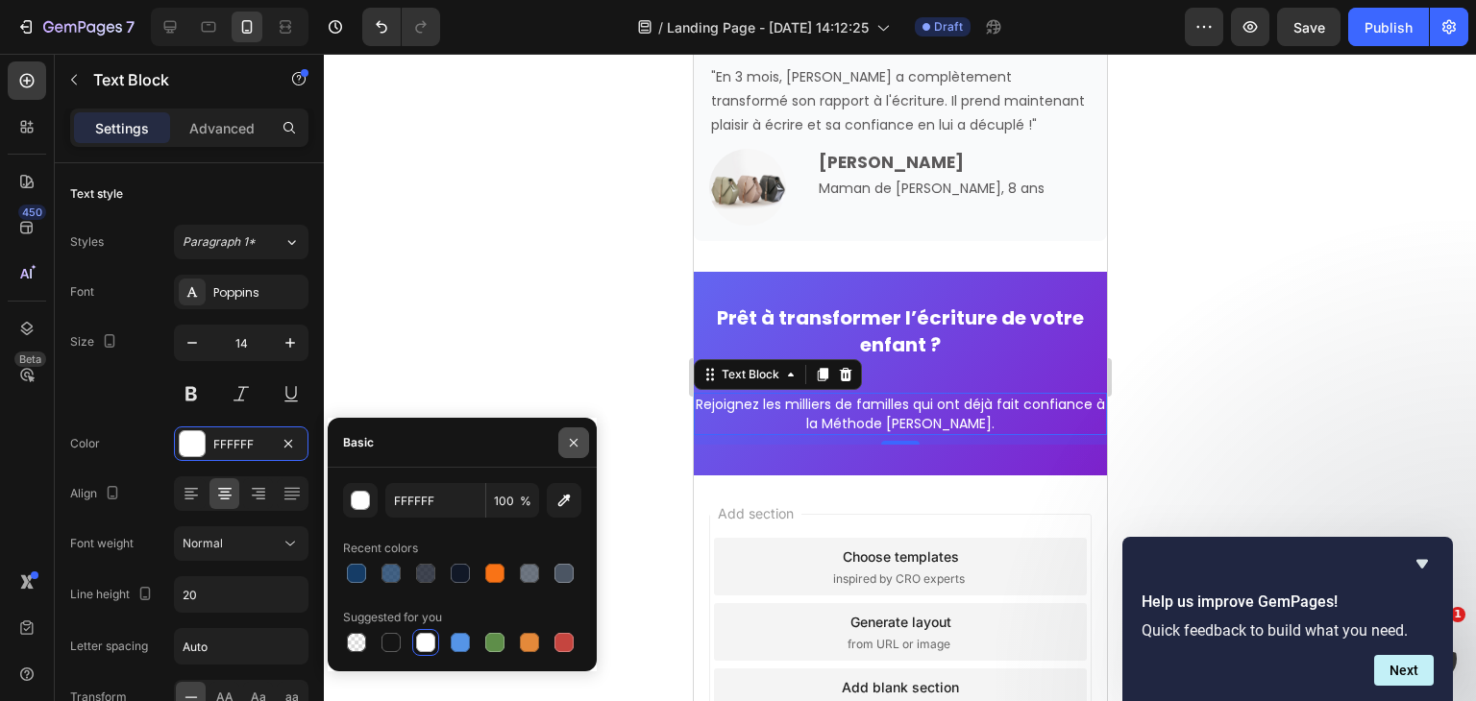
click at [571, 438] on icon "button" at bounding box center [573, 442] width 15 height 15
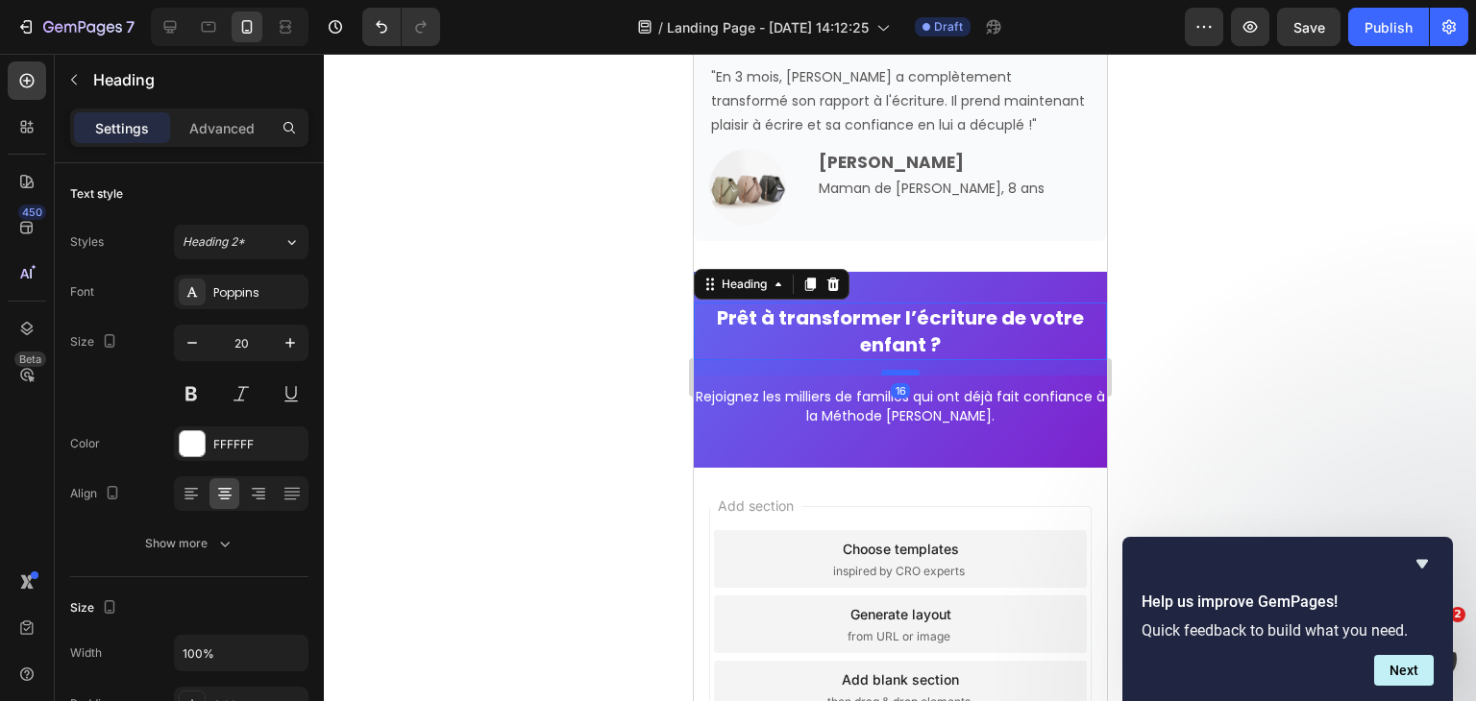
drag, startPoint x: 901, startPoint y: 381, endPoint x: 908, endPoint y: 374, distance: 10.2
click at [908, 374] on div at bounding box center [899, 373] width 38 height 6
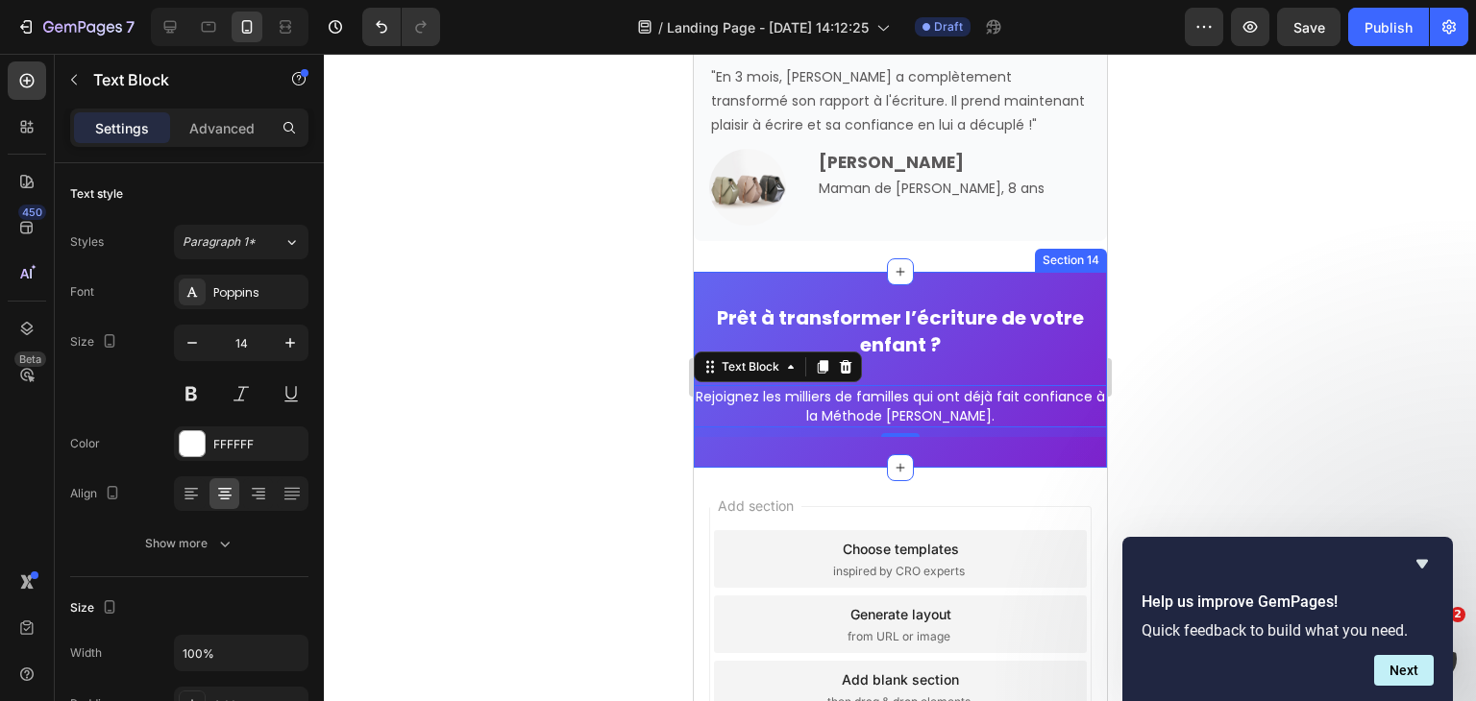
click at [910, 440] on div "⁠⁠⁠⁠⁠⁠⁠ Prêt à transformer l’écriture de votre enfant ? Heading Rejoignez les m…" at bounding box center [899, 370] width 413 height 196
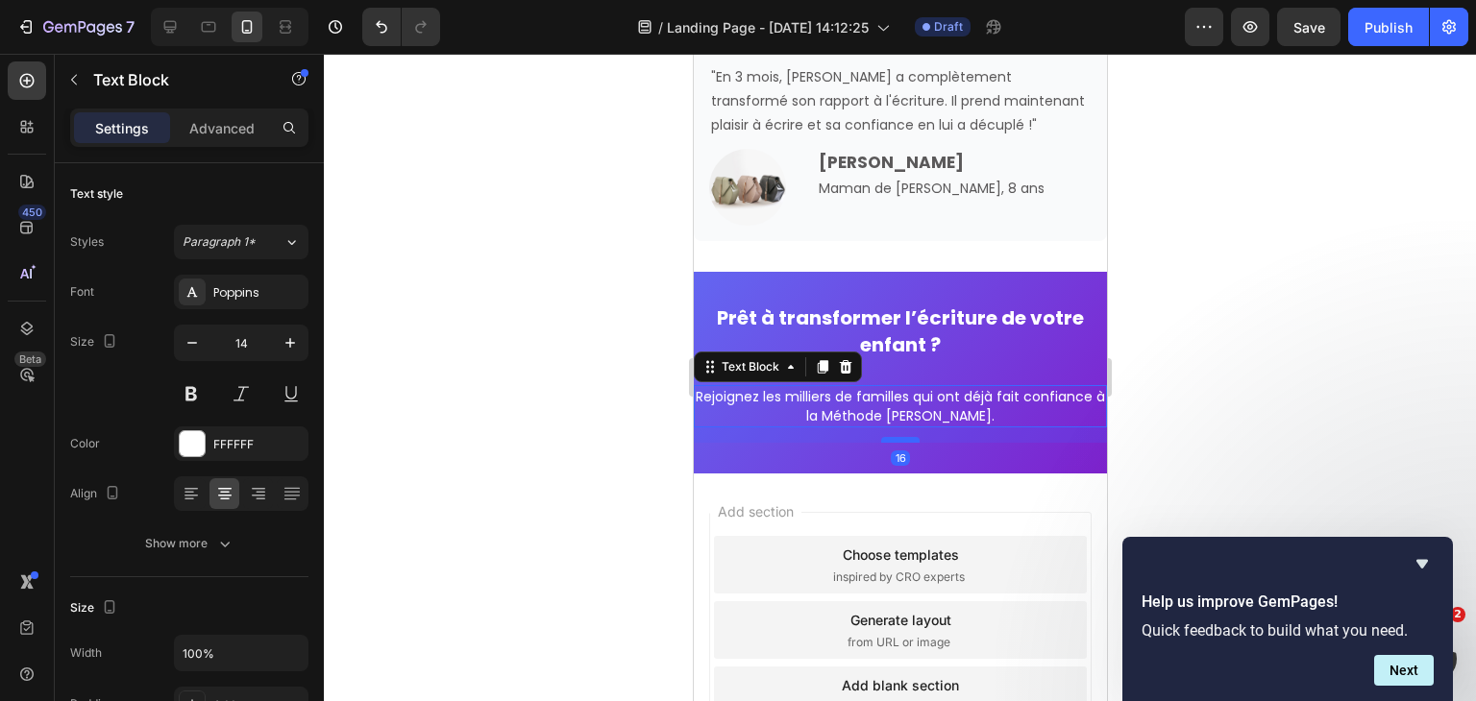
click at [904, 441] on div at bounding box center [899, 440] width 38 height 6
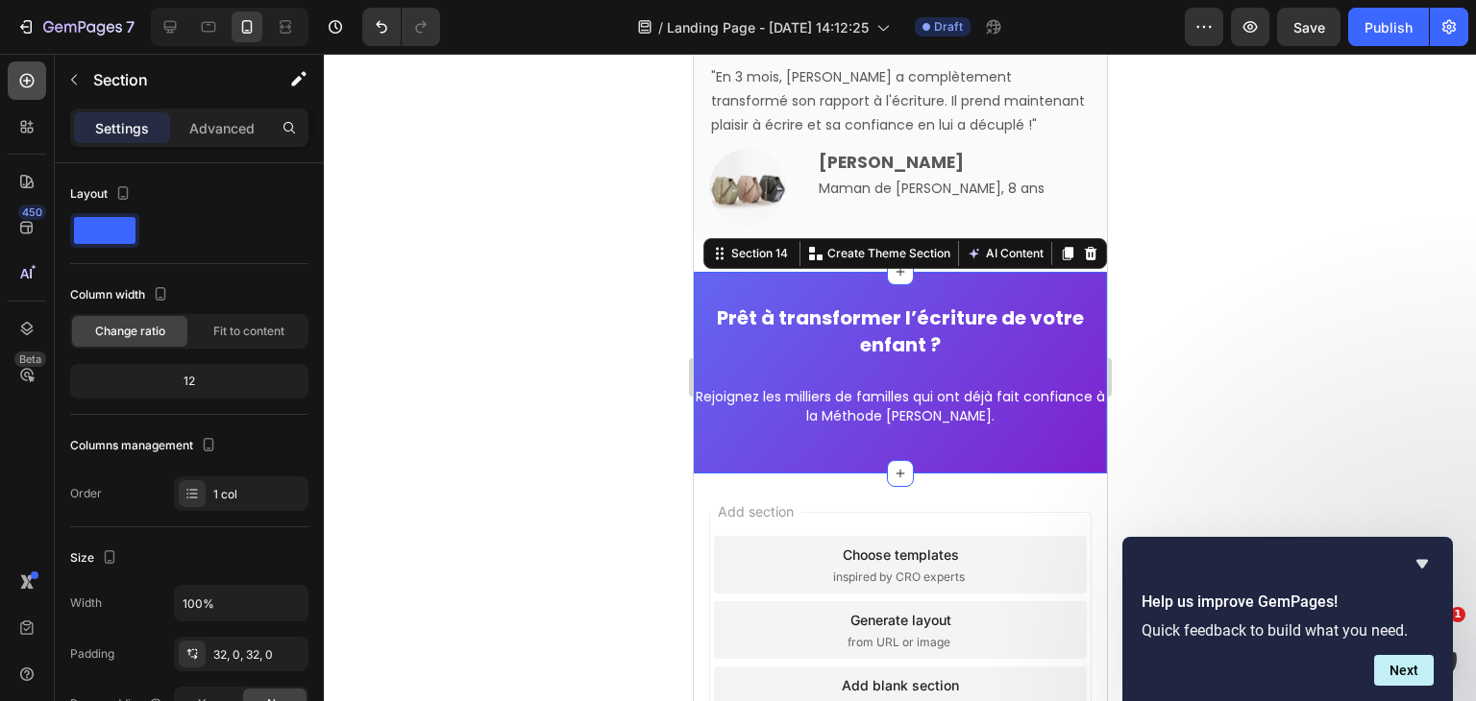
click at [35, 72] on icon at bounding box center [26, 80] width 19 height 19
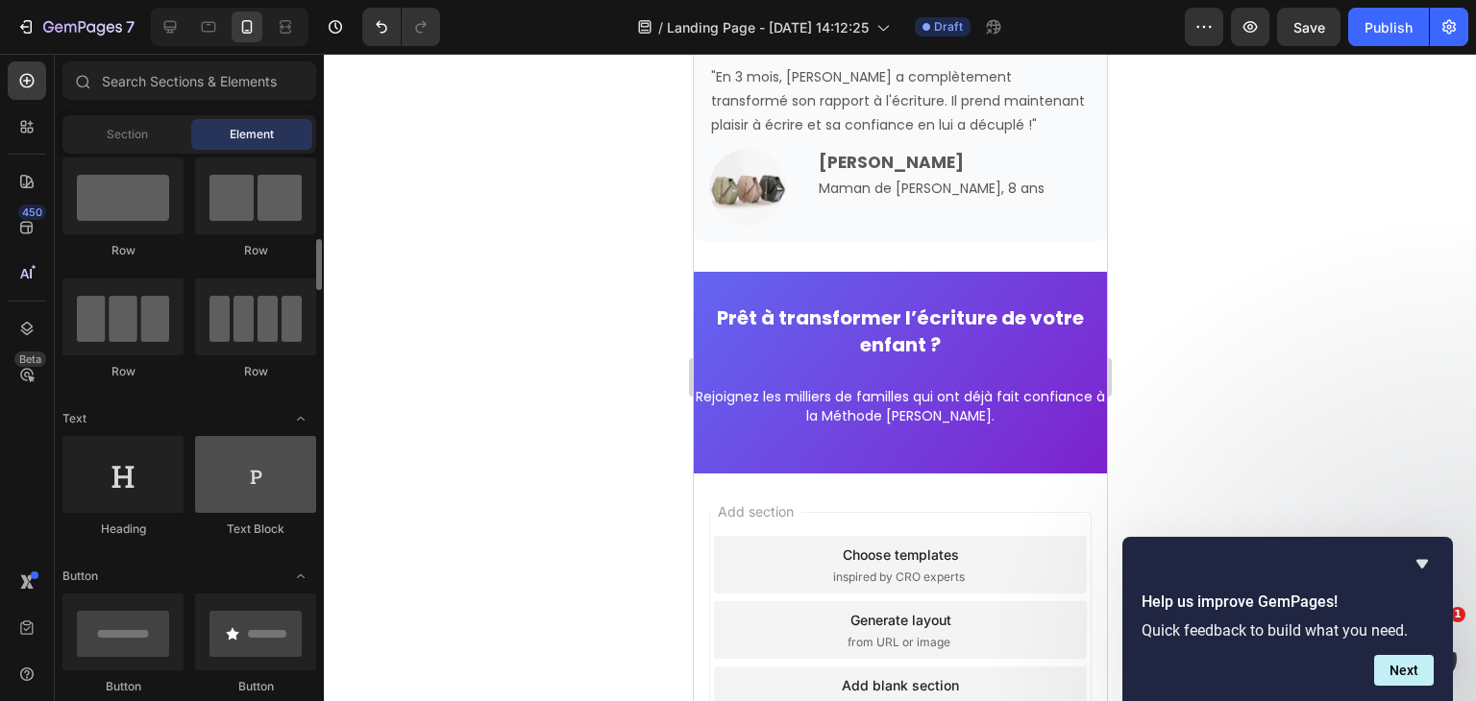
scroll to position [0, 0]
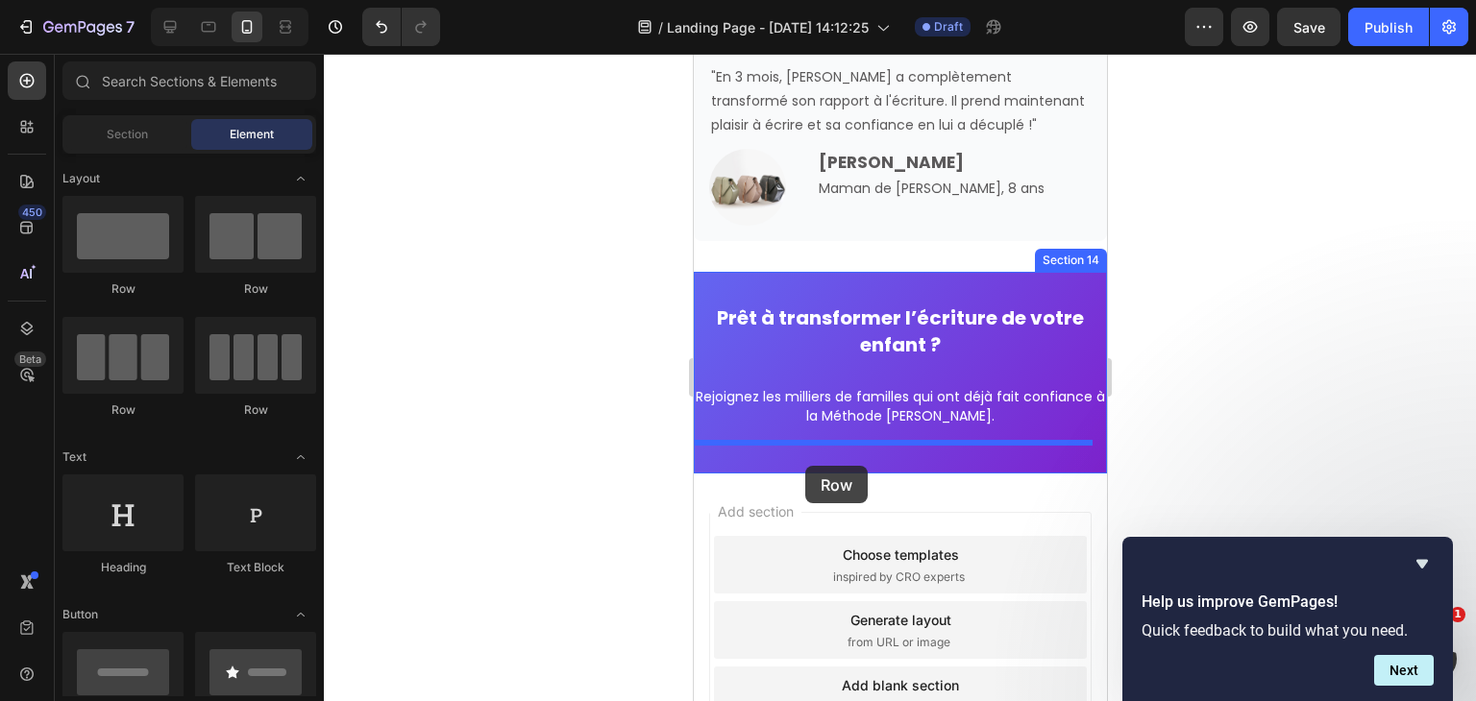
drag, startPoint x: 807, startPoint y: 307, endPoint x: 804, endPoint y: 466, distance: 158.5
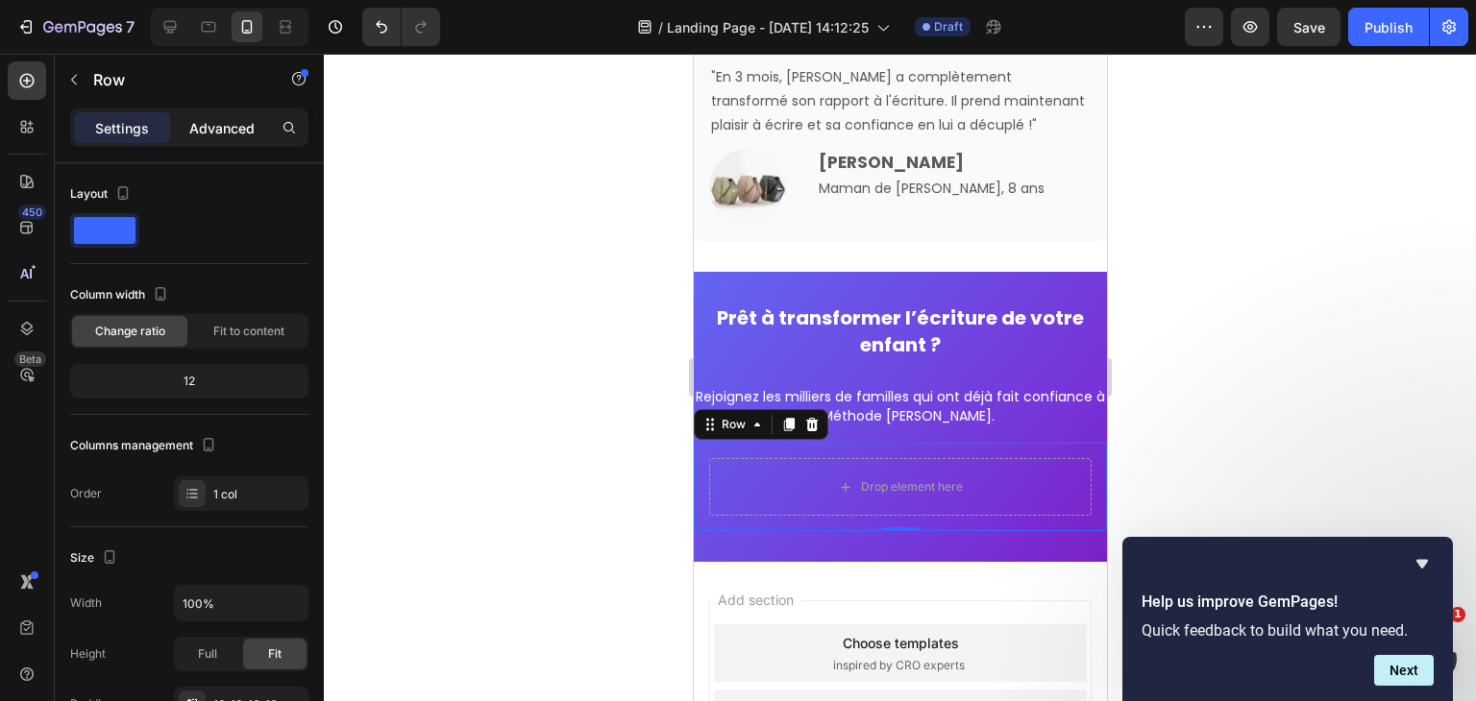
click at [203, 123] on p "Advanced" at bounding box center [221, 128] width 65 height 20
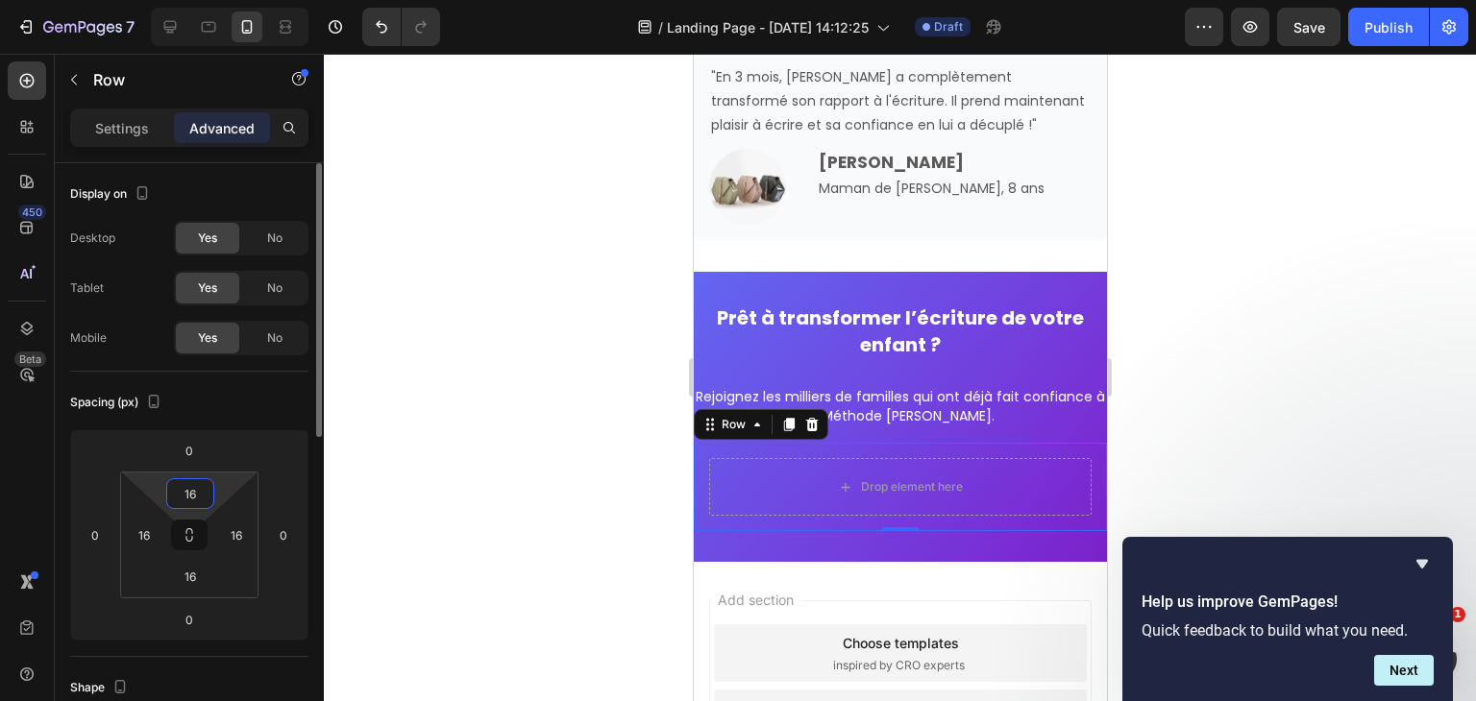
click at [183, 494] on input "16" at bounding box center [190, 493] width 38 height 29
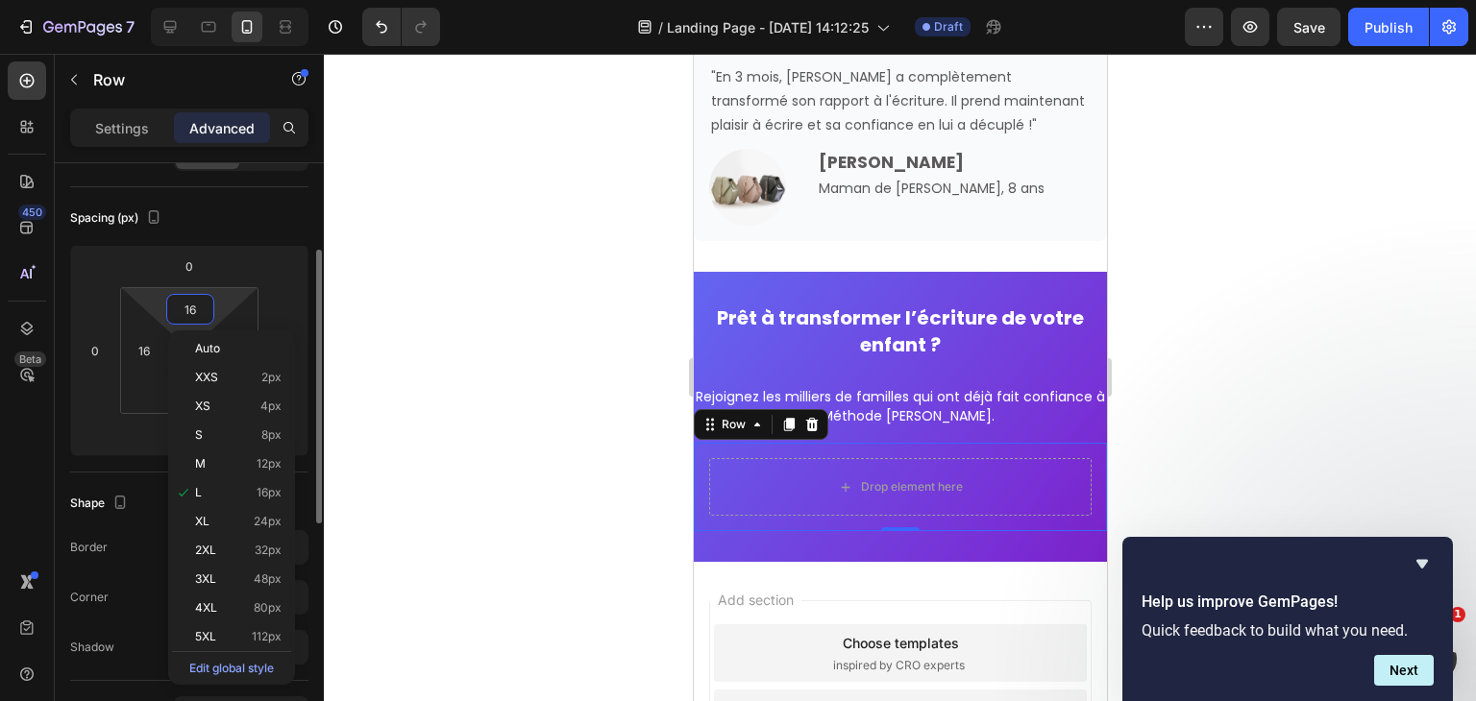
scroll to position [185, 0]
click at [228, 526] on p "XL 24px" at bounding box center [238, 521] width 86 height 13
type input "24"
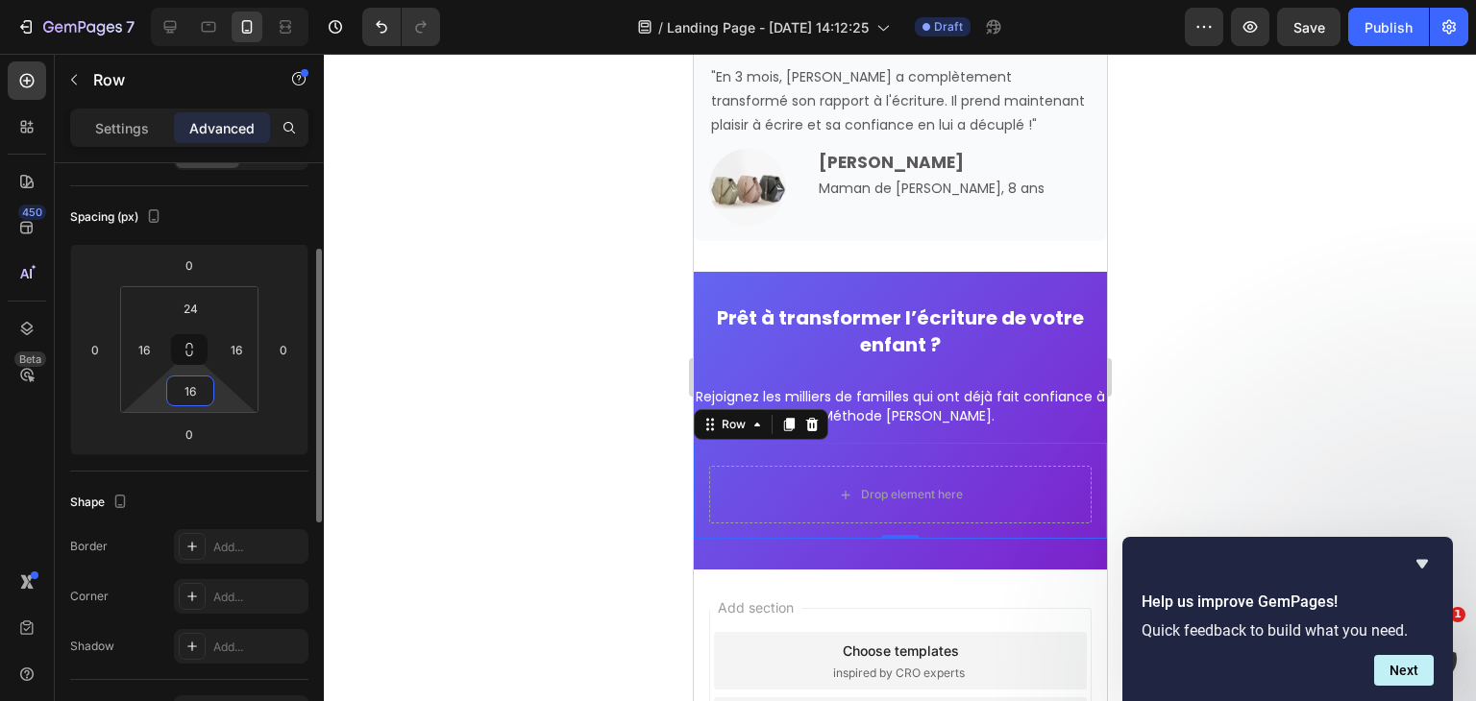
click at [183, 392] on input "16" at bounding box center [190, 391] width 38 height 29
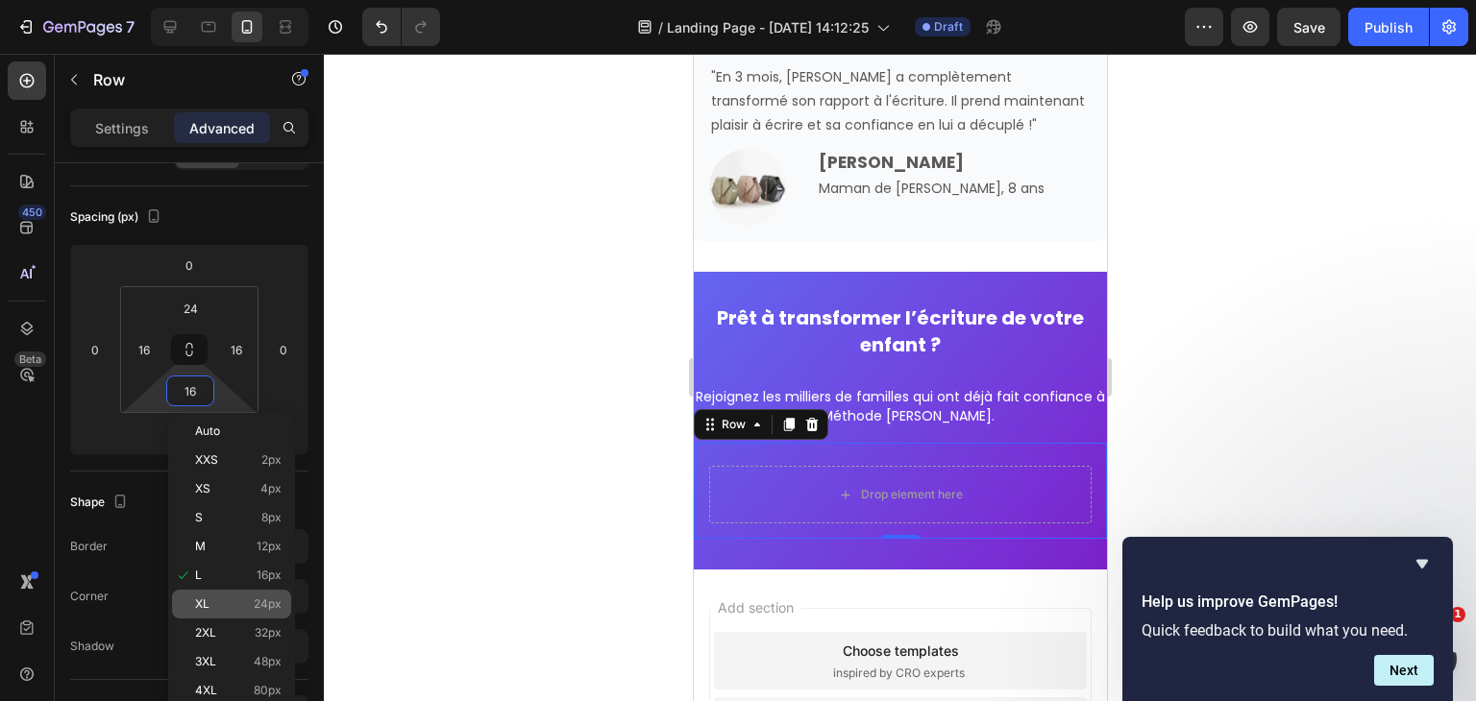
click at [232, 598] on p "XL 24px" at bounding box center [238, 604] width 86 height 13
type input "24"
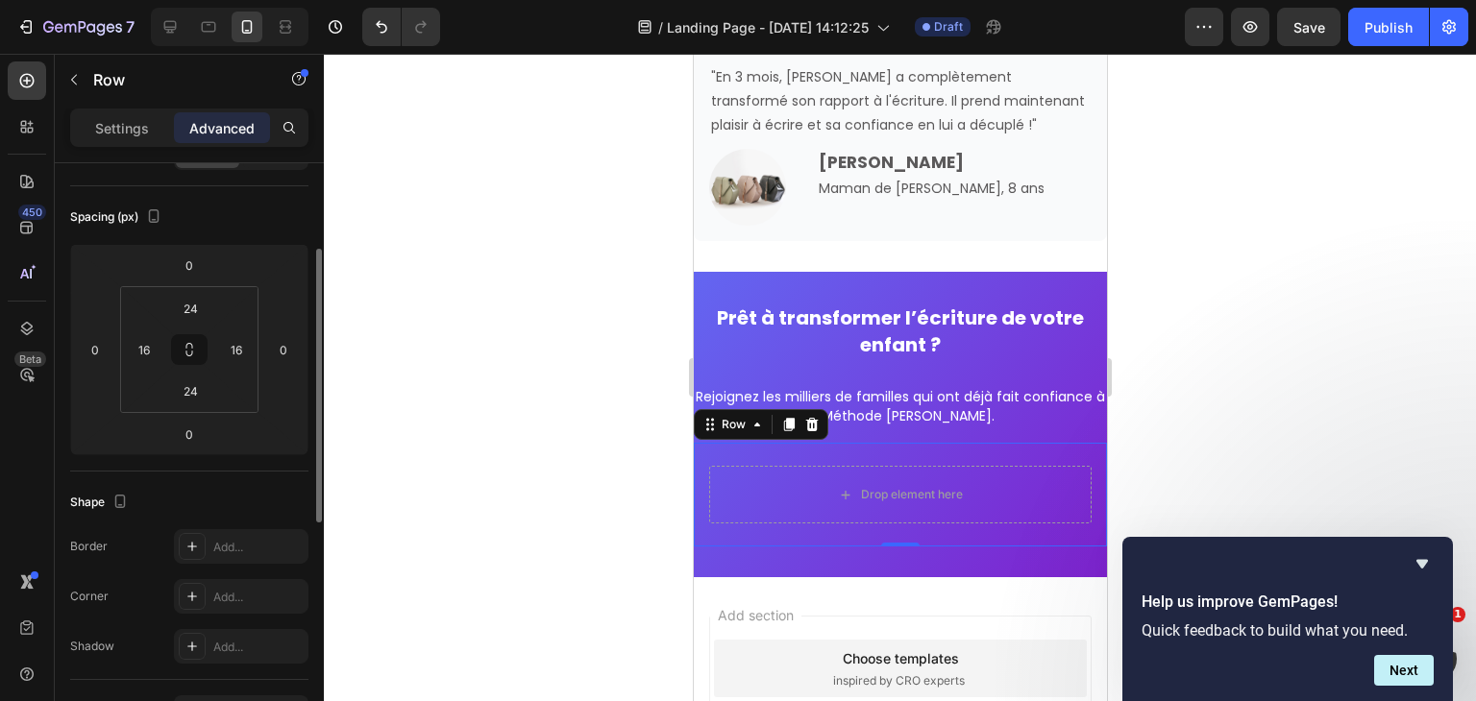
click at [286, 497] on div "Shape" at bounding box center [189, 502] width 238 height 31
click at [127, 123] on p "Settings" at bounding box center [122, 128] width 54 height 20
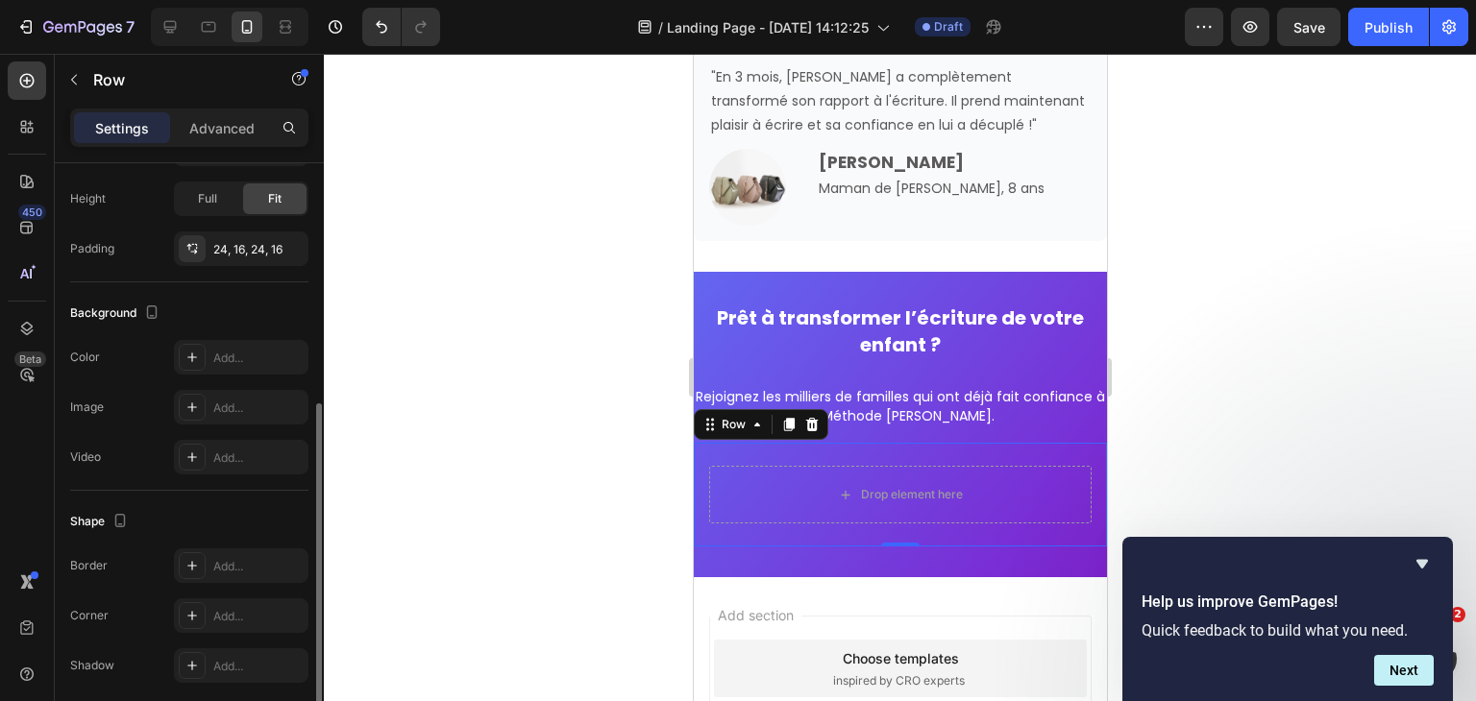
scroll to position [527, 0]
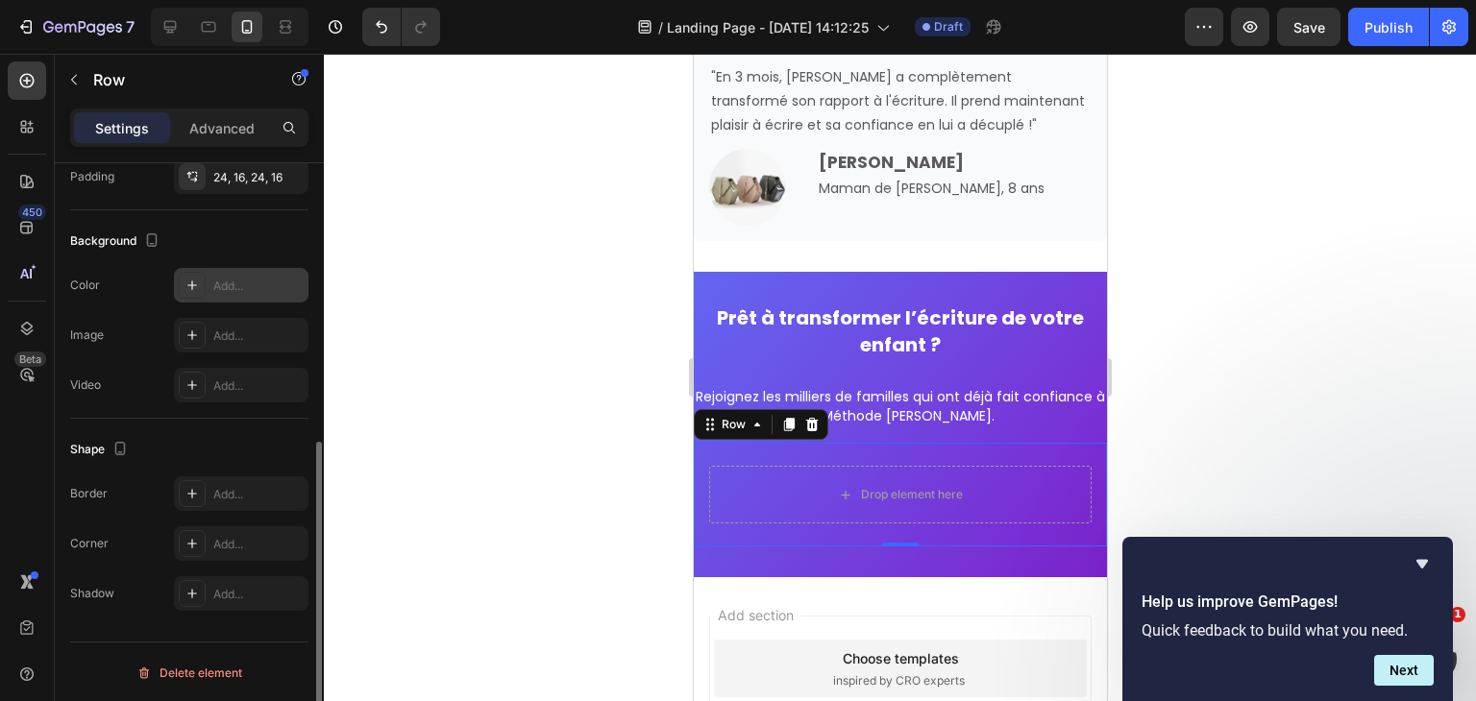
click at [187, 278] on icon at bounding box center [191, 285] width 15 height 15
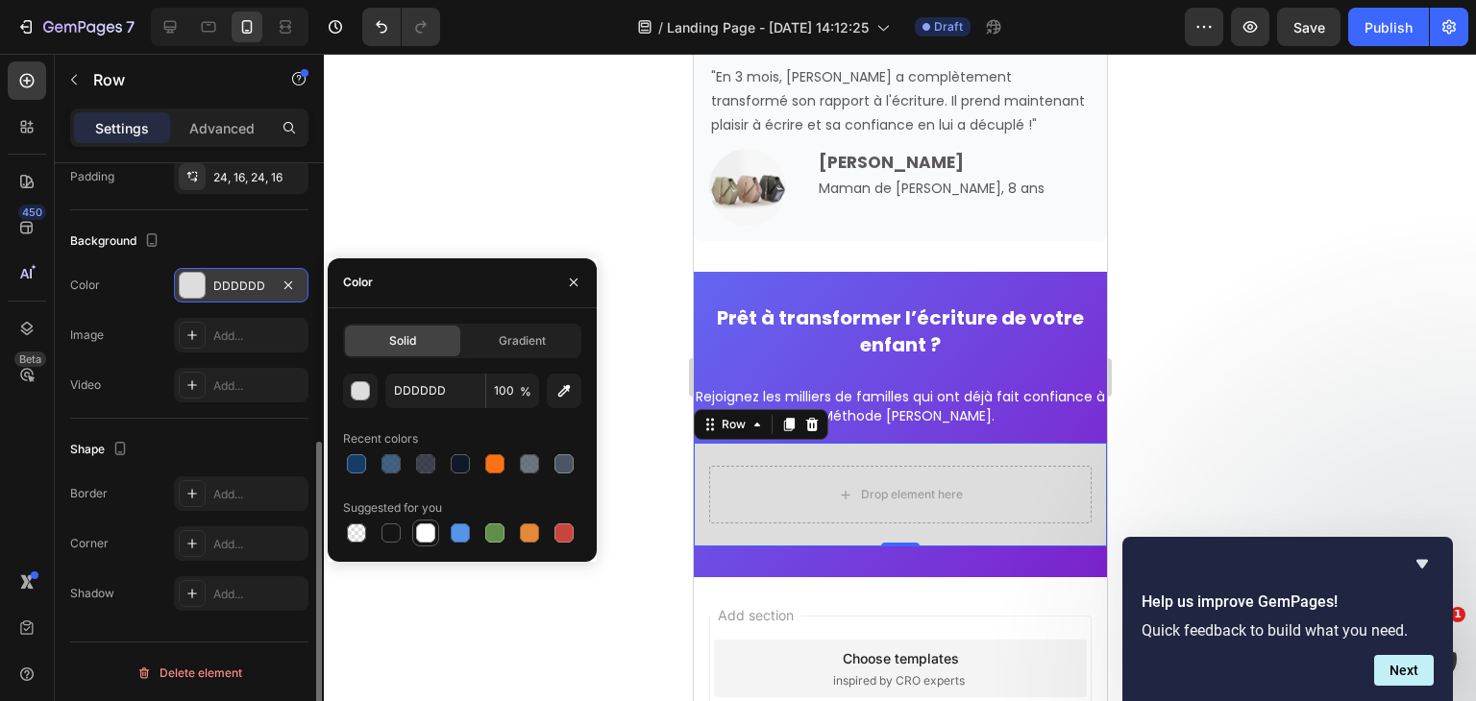
click at [429, 546] on div at bounding box center [425, 533] width 27 height 27
type input "FFFFFF"
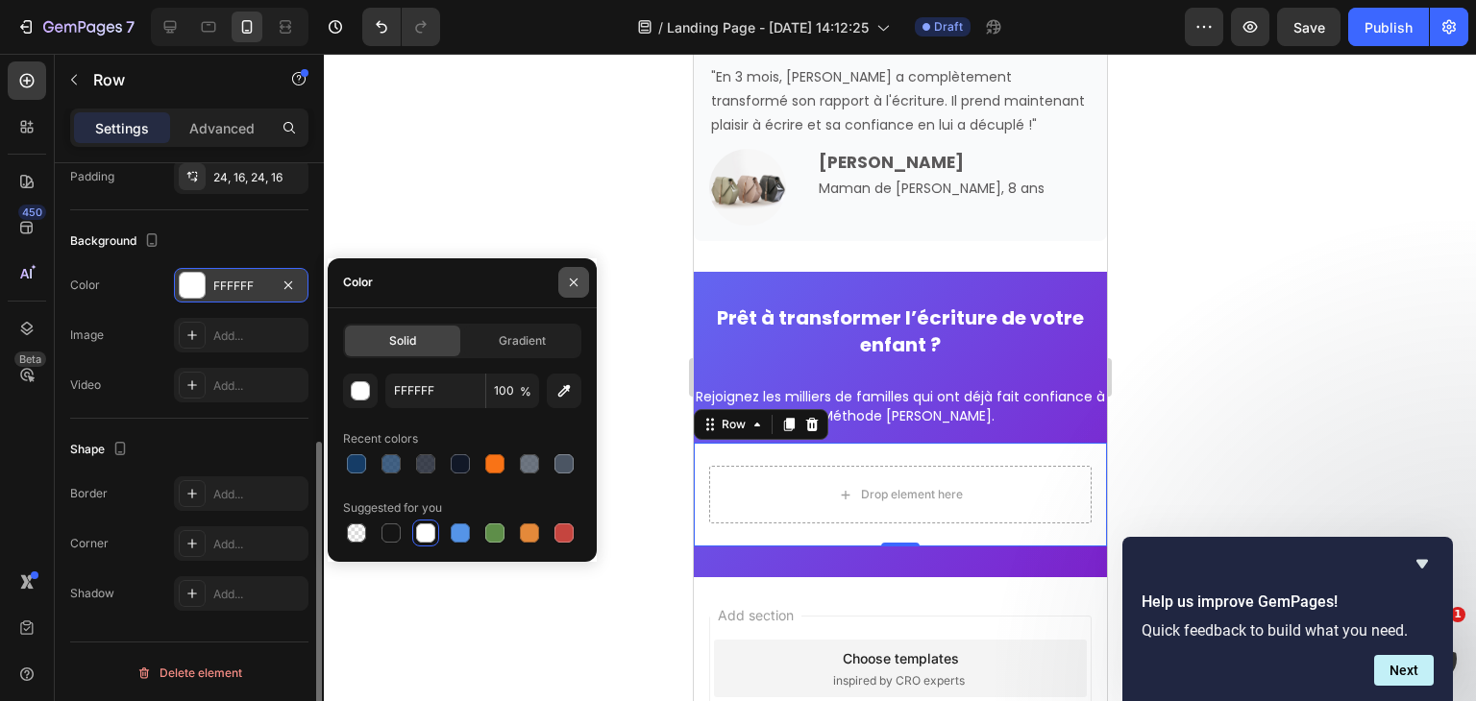
click at [573, 275] on icon "button" at bounding box center [573, 282] width 15 height 15
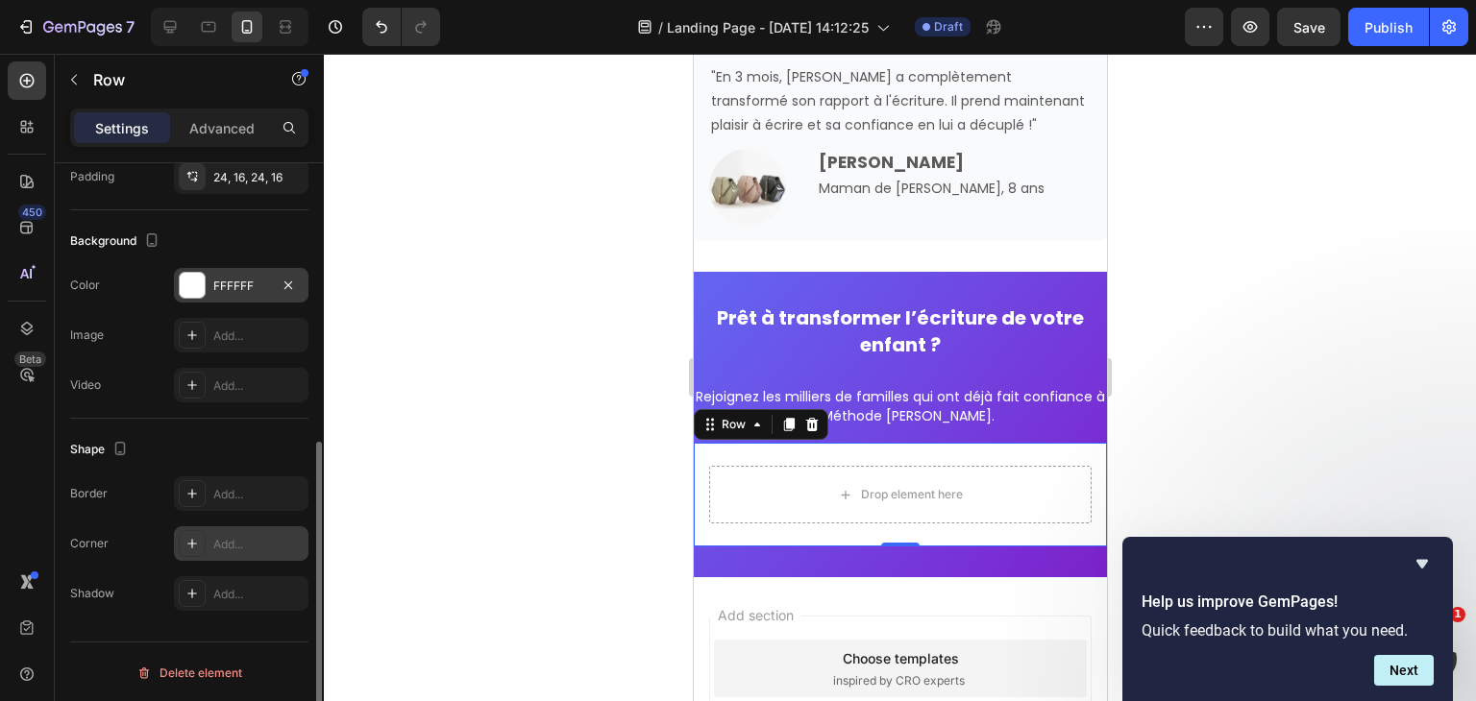
click at [190, 530] on div at bounding box center [192, 543] width 27 height 27
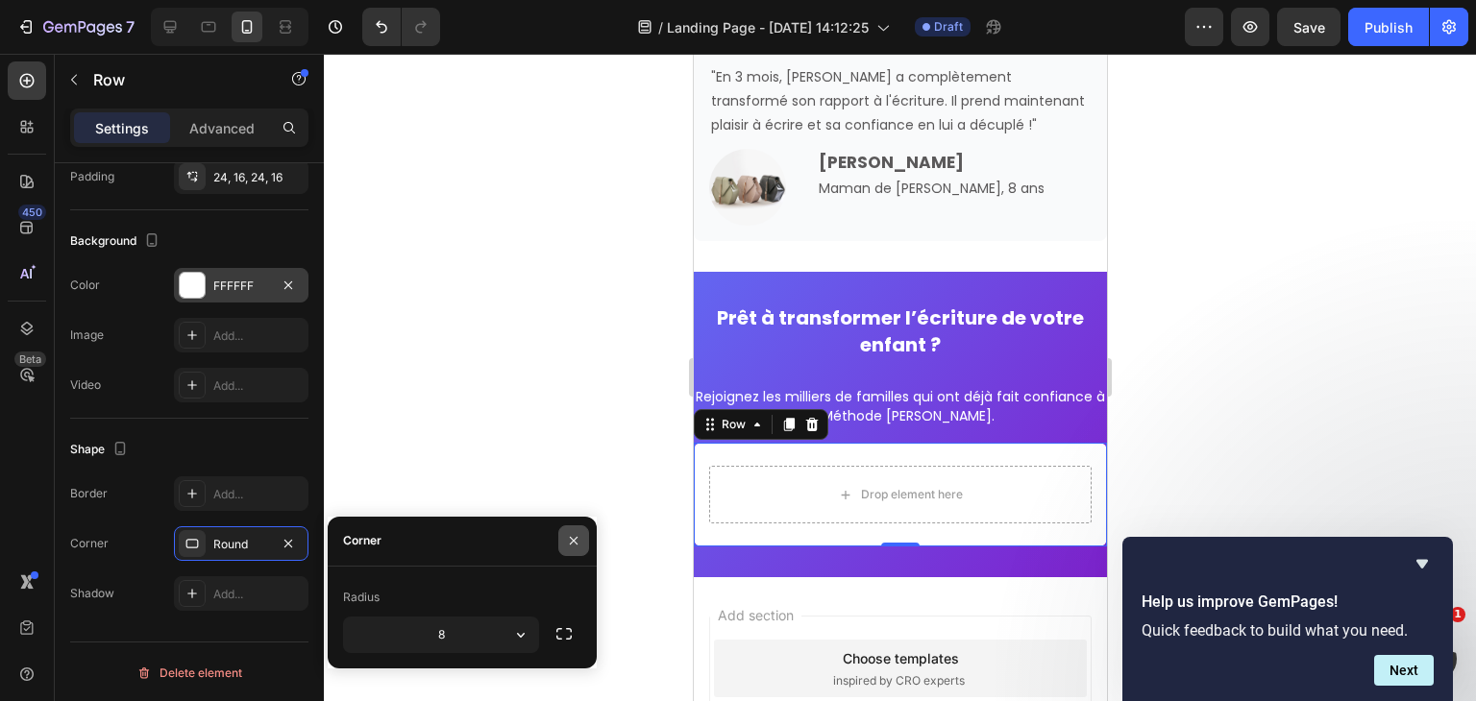
click at [566, 539] on icon "button" at bounding box center [573, 540] width 15 height 15
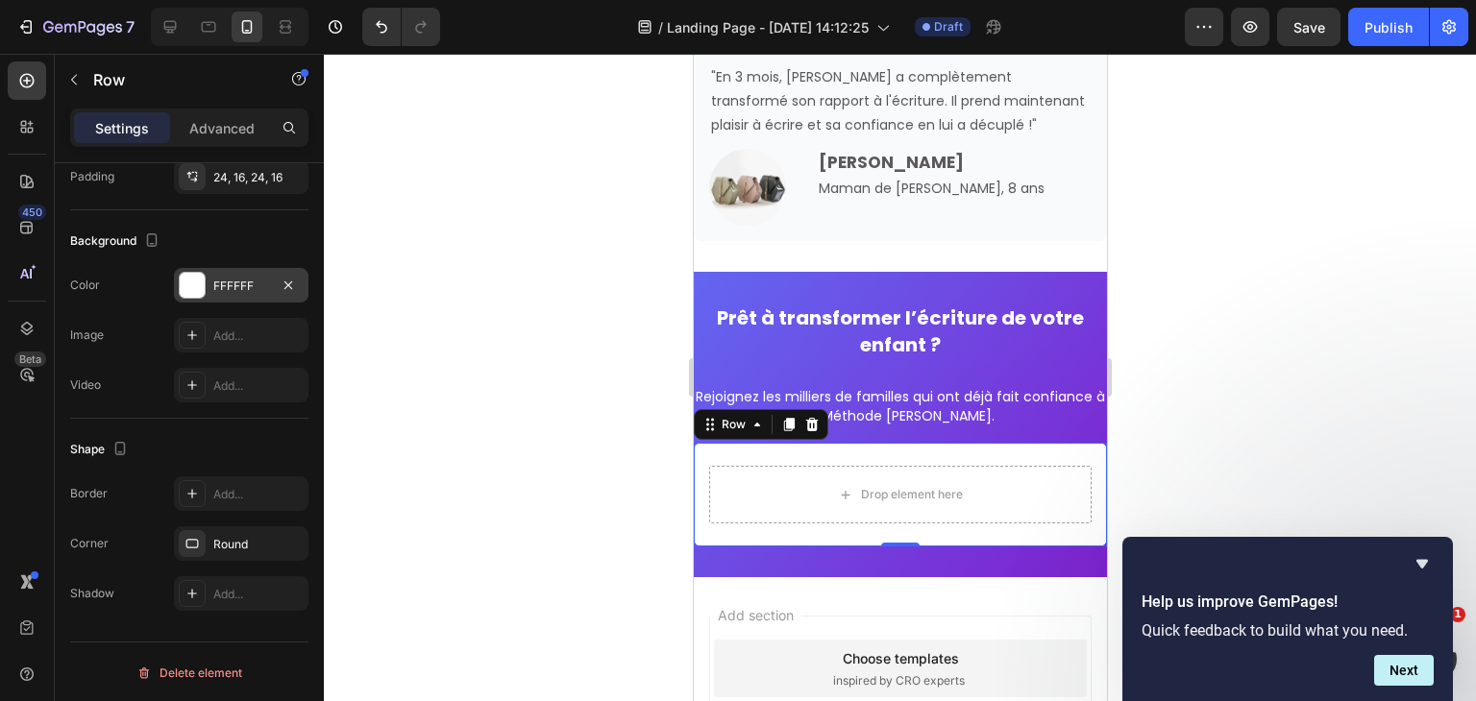
click at [566, 539] on div at bounding box center [900, 378] width 1152 height 648
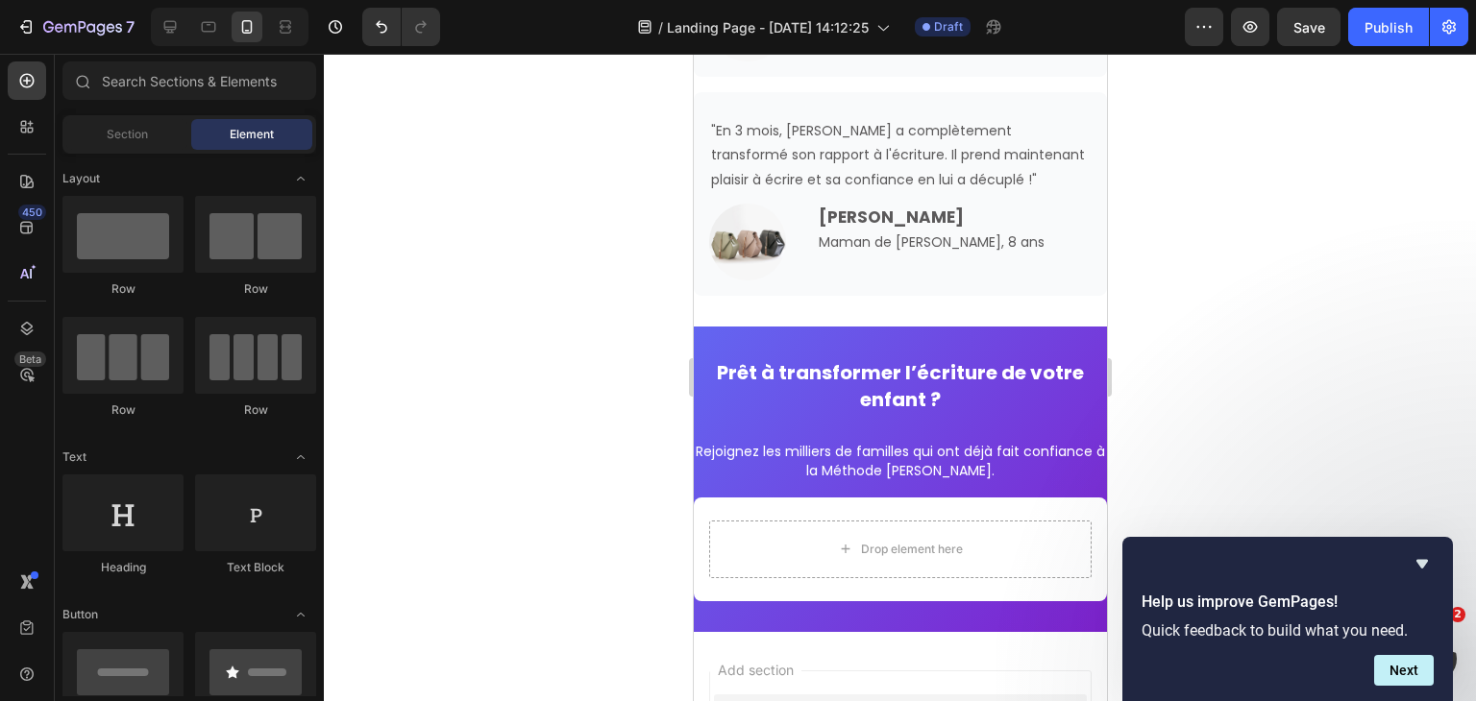
scroll to position [6035, 0]
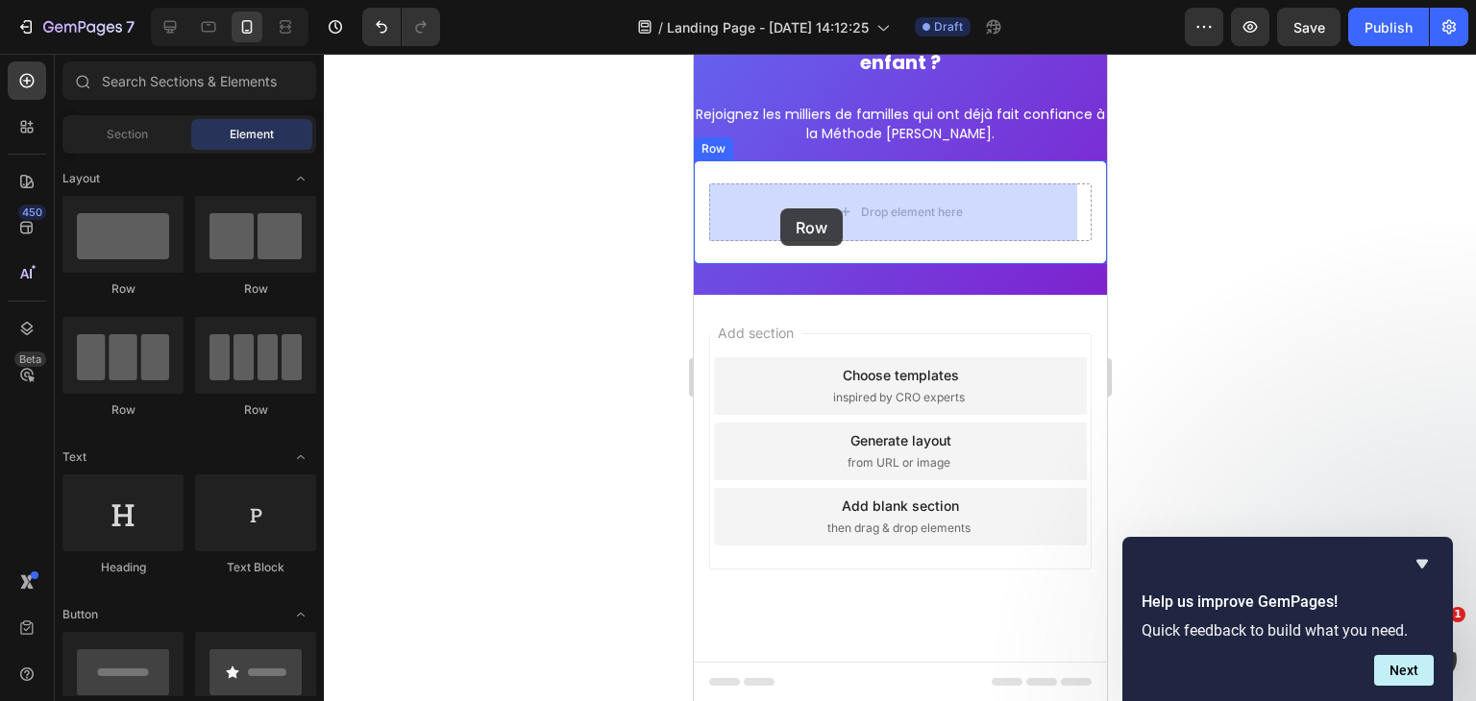
drag, startPoint x: 950, startPoint y: 301, endPoint x: 779, endPoint y: 208, distance: 194.3
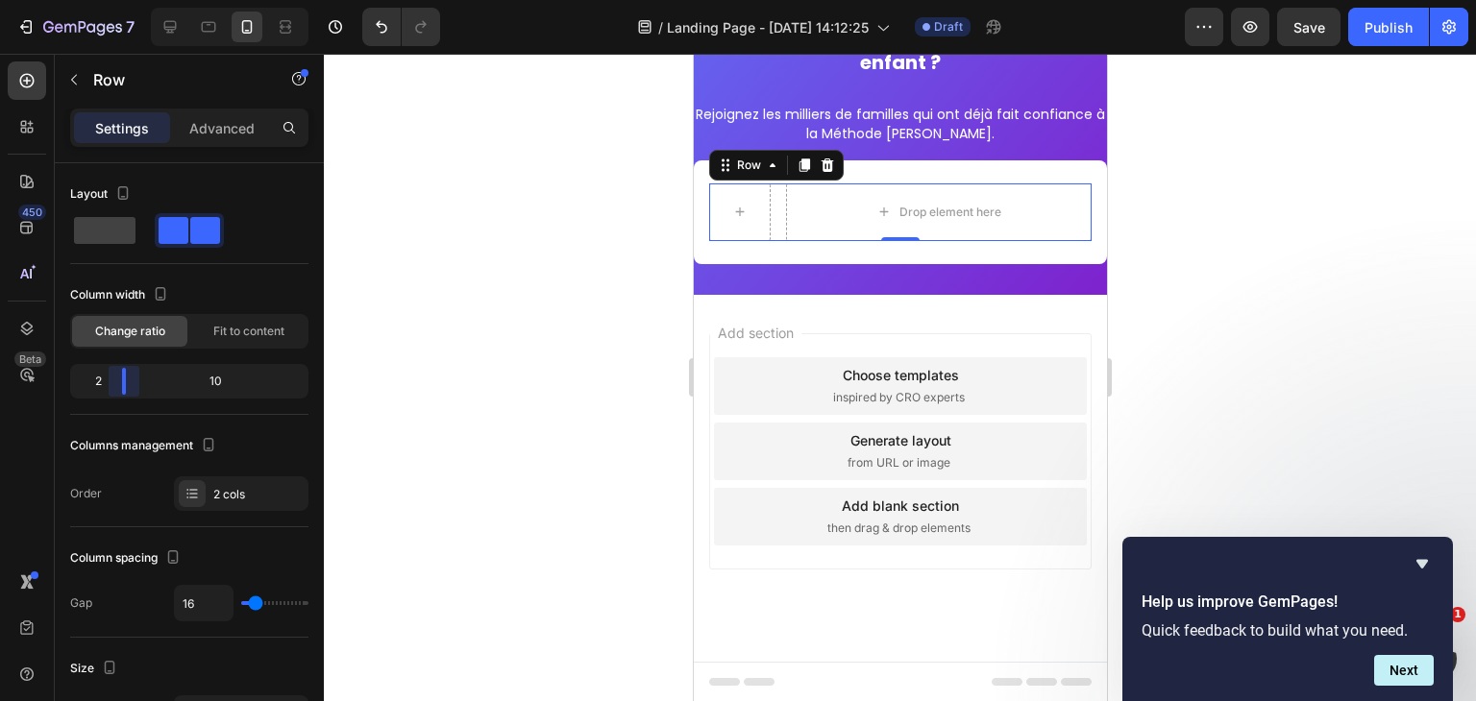
drag, startPoint x: 193, startPoint y: 374, endPoint x: 105, endPoint y: 381, distance: 88.7
click at [105, 0] on body "7 Version history / Landing Page - Sep 23, 14:12:25 Draft Preview Save Publish …" at bounding box center [738, 0] width 1476 height 0
click at [15, 90] on div at bounding box center [27, 80] width 38 height 38
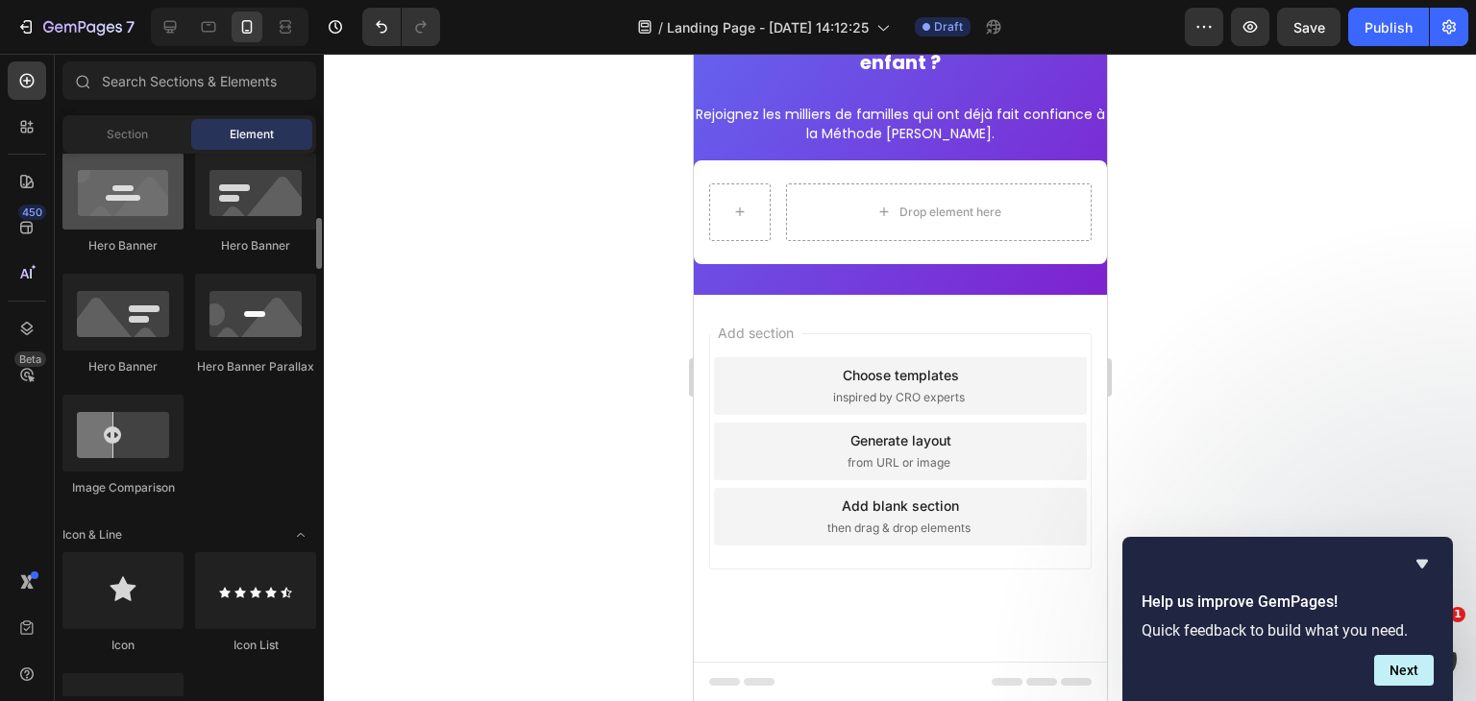
scroll to position [884, 0]
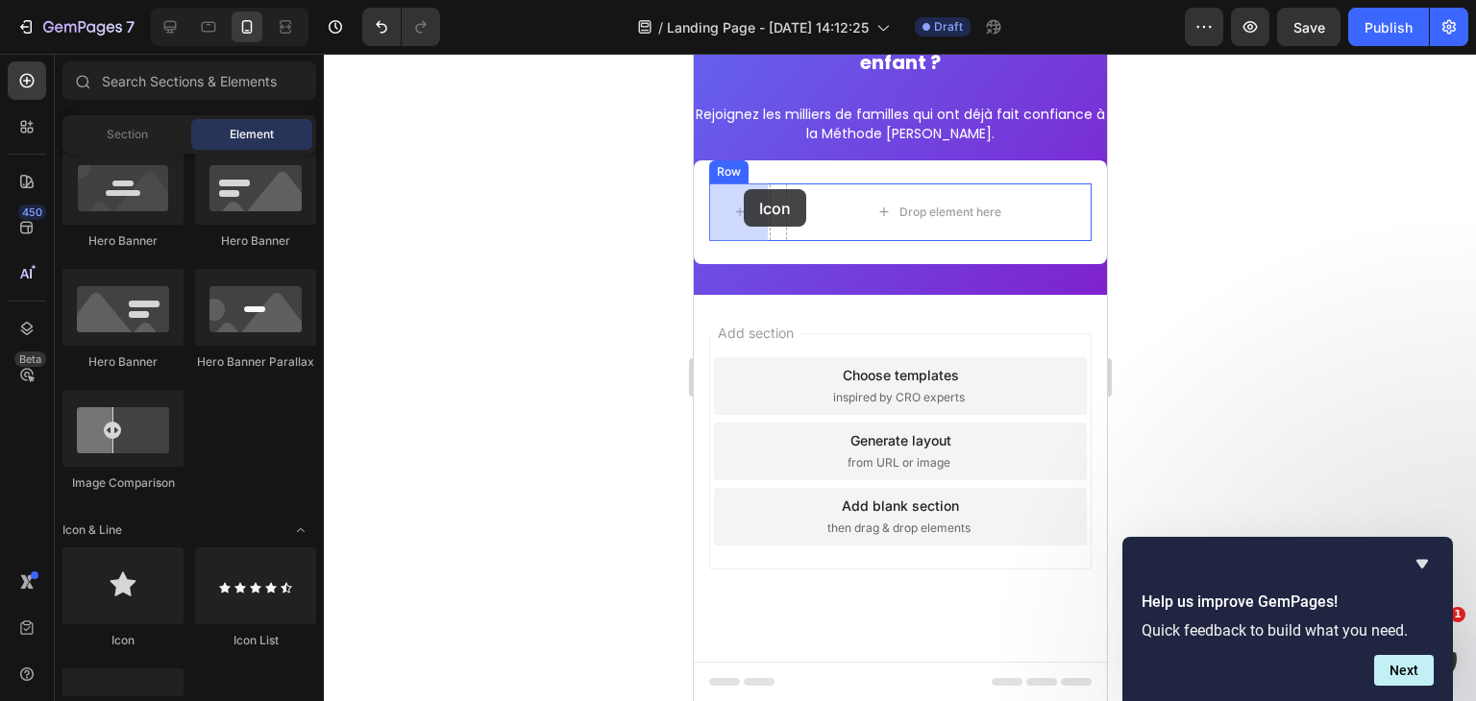
drag, startPoint x: 804, startPoint y: 628, endPoint x: 743, endPoint y: 189, distance: 443.3
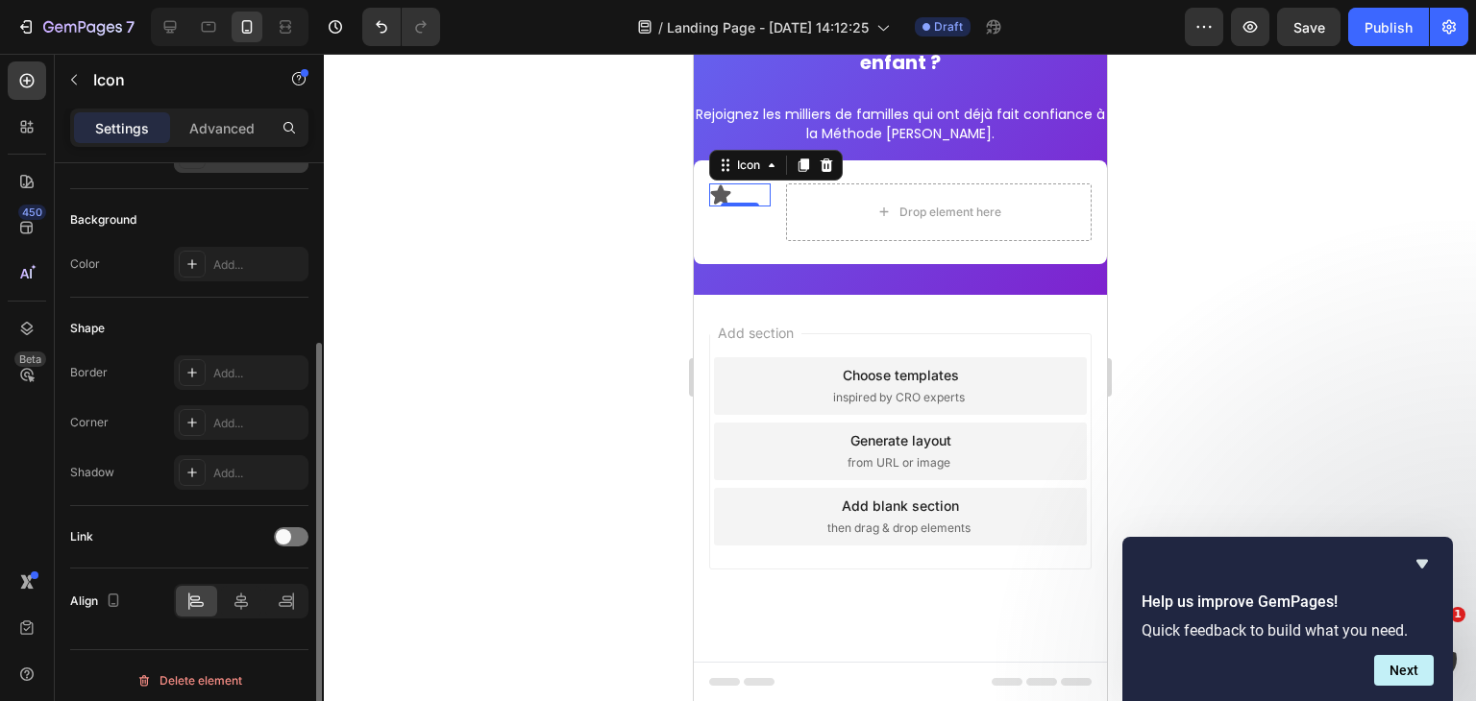
scroll to position [242, 0]
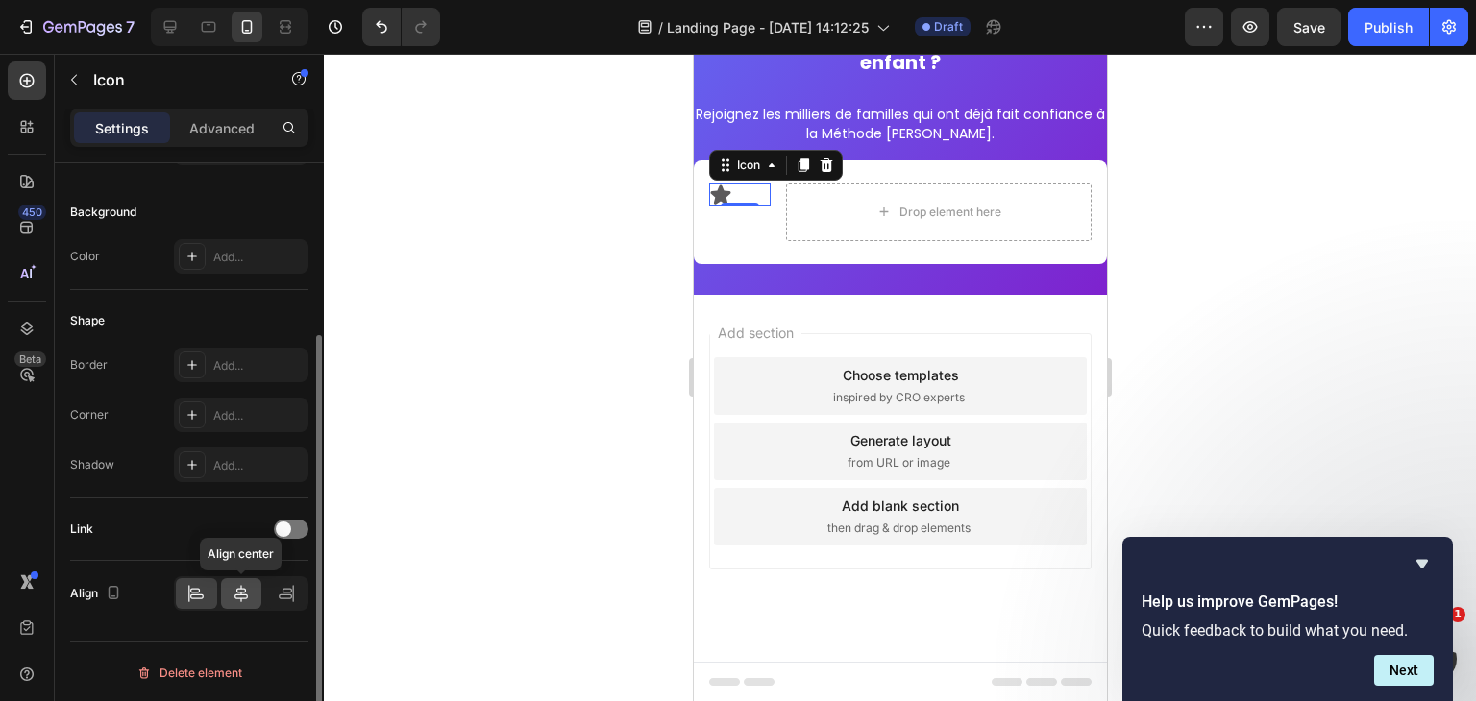
click at [232, 589] on icon at bounding box center [241, 593] width 19 height 19
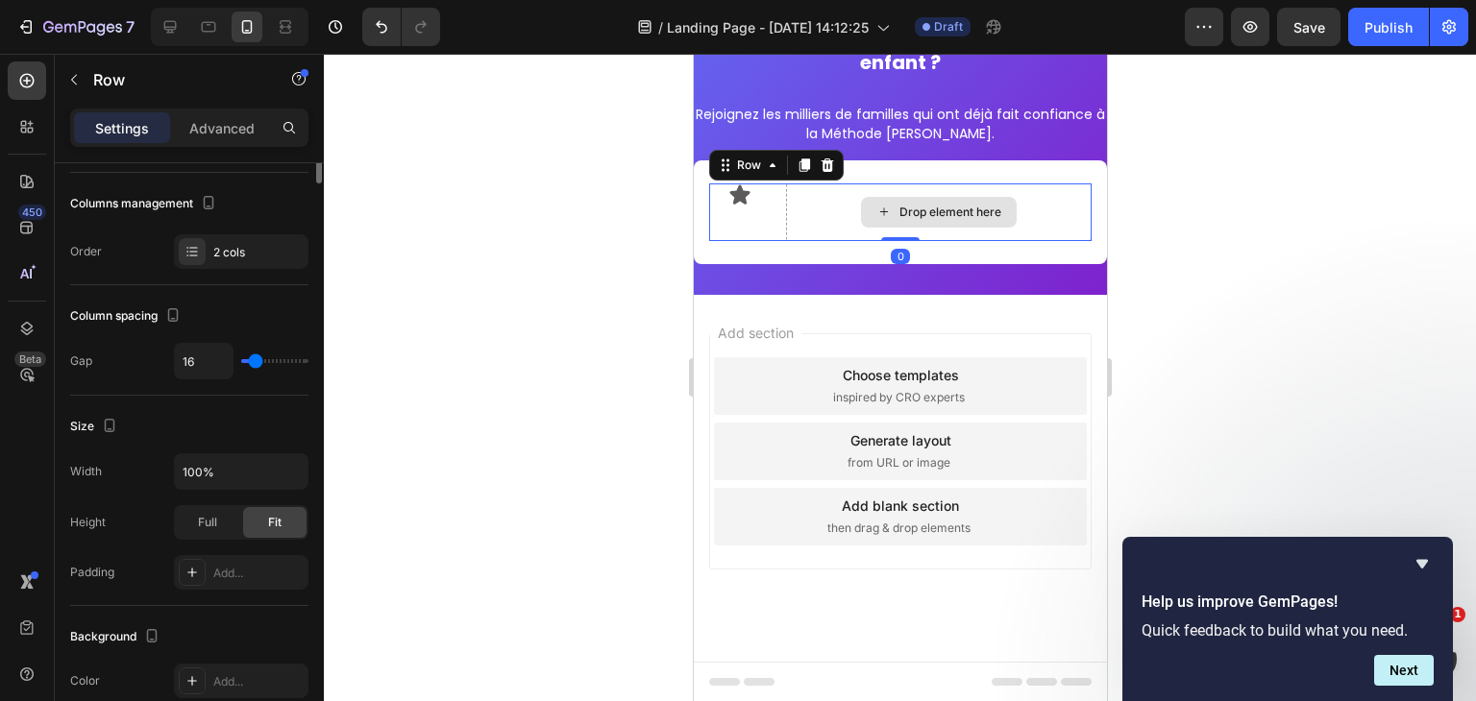
scroll to position [0, 0]
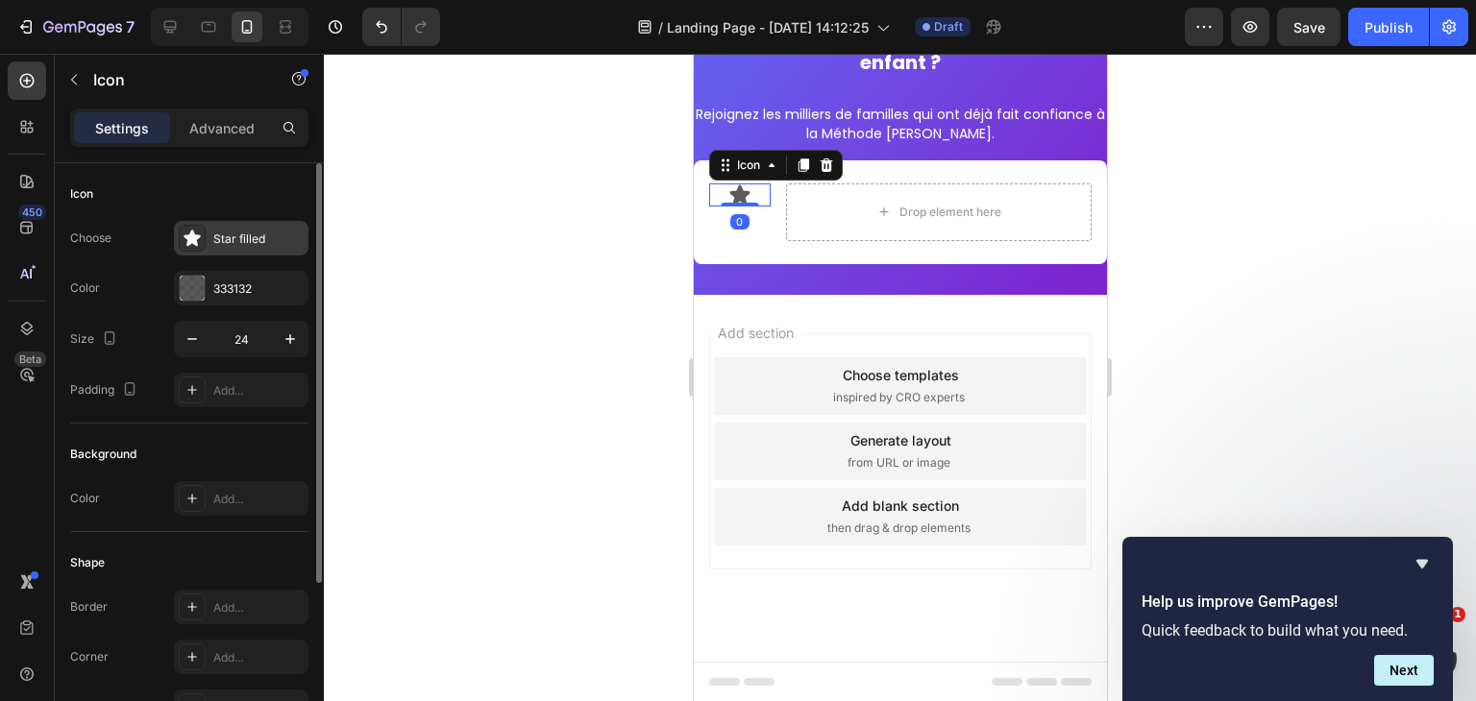
click at [212, 228] on div "Star filled" at bounding box center [241, 238] width 134 height 35
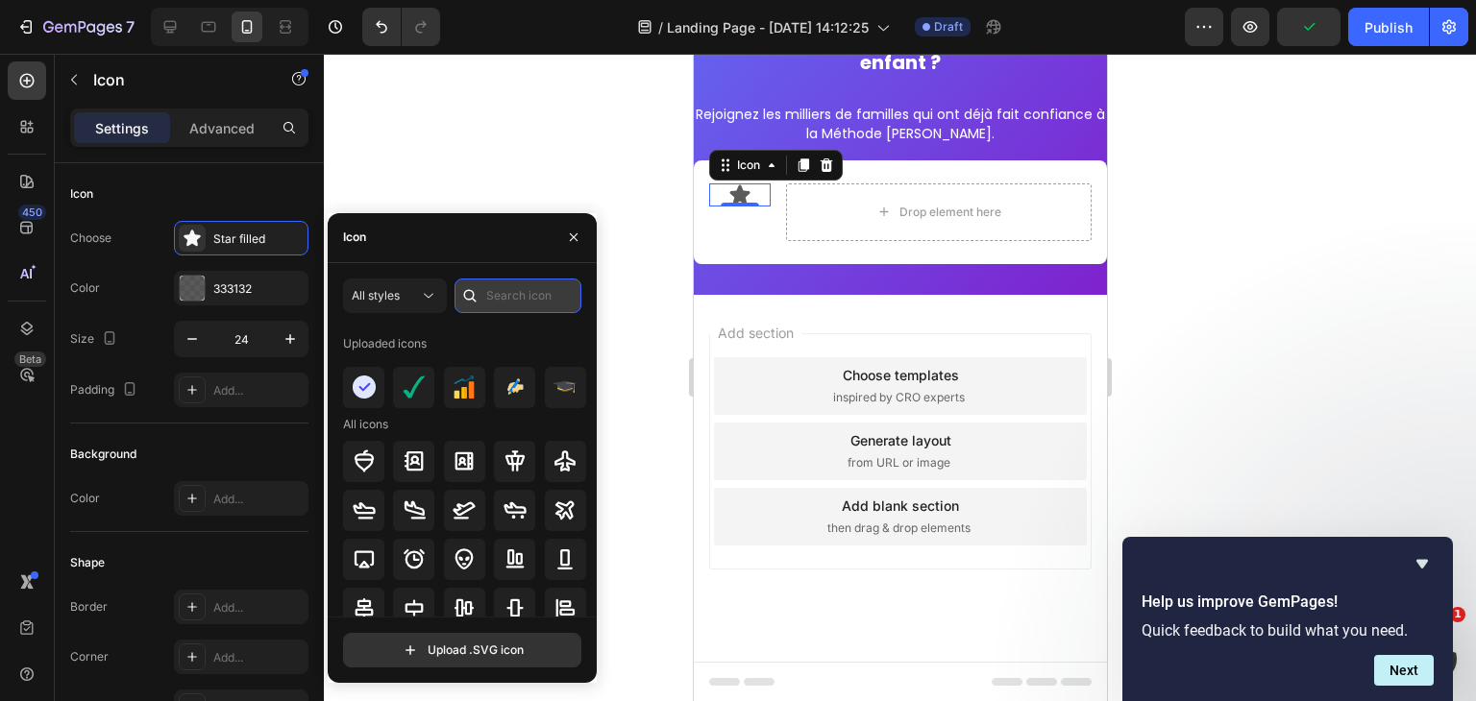
click at [530, 298] on input "text" at bounding box center [517, 296] width 127 height 35
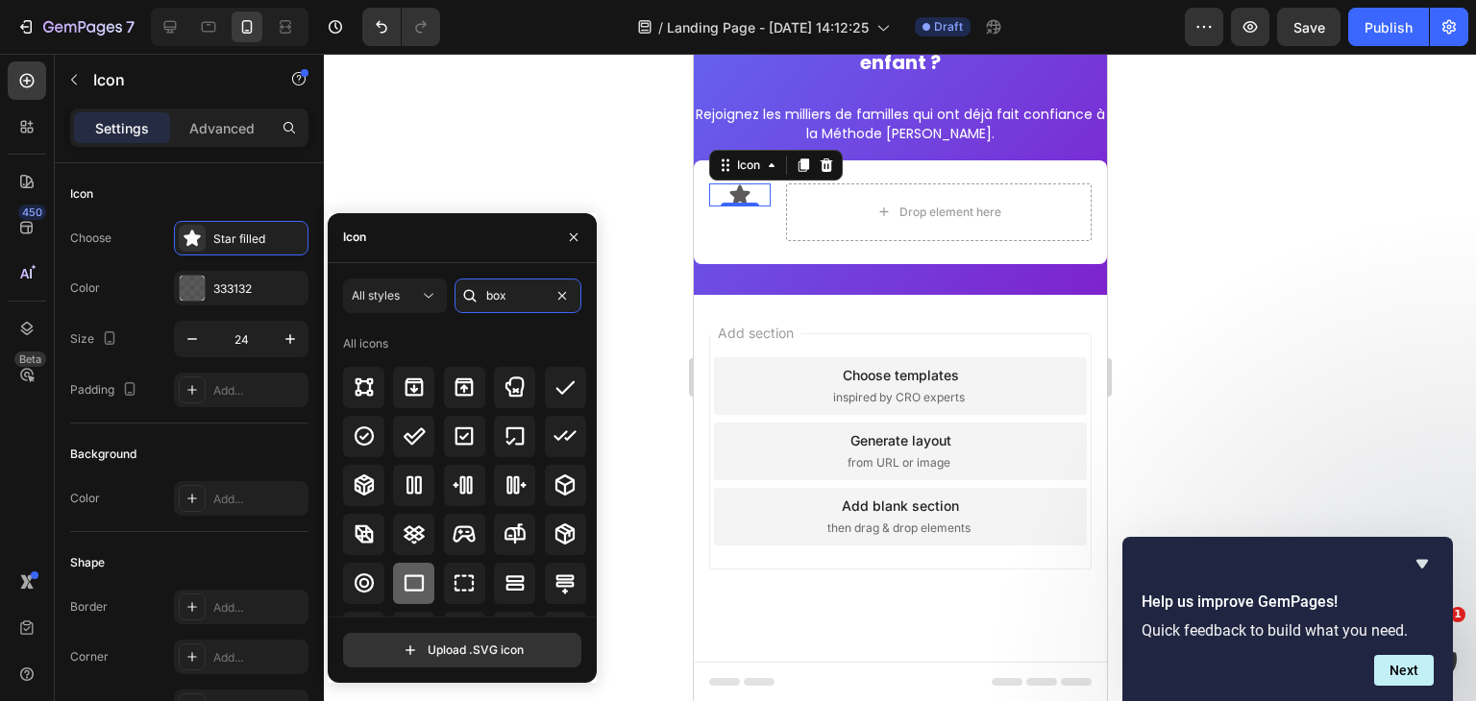
type input "box"
click at [411, 590] on icon at bounding box center [413, 582] width 19 height 16
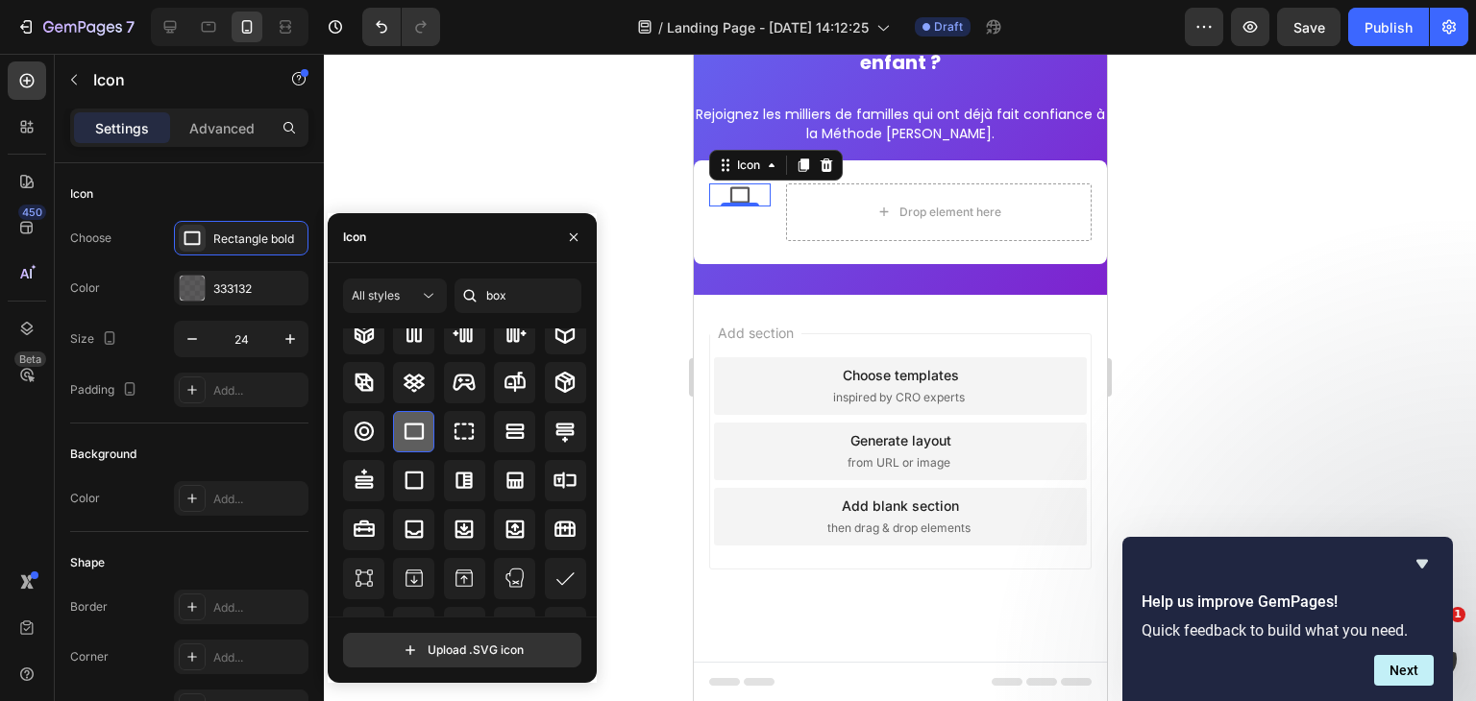
scroll to position [164, 0]
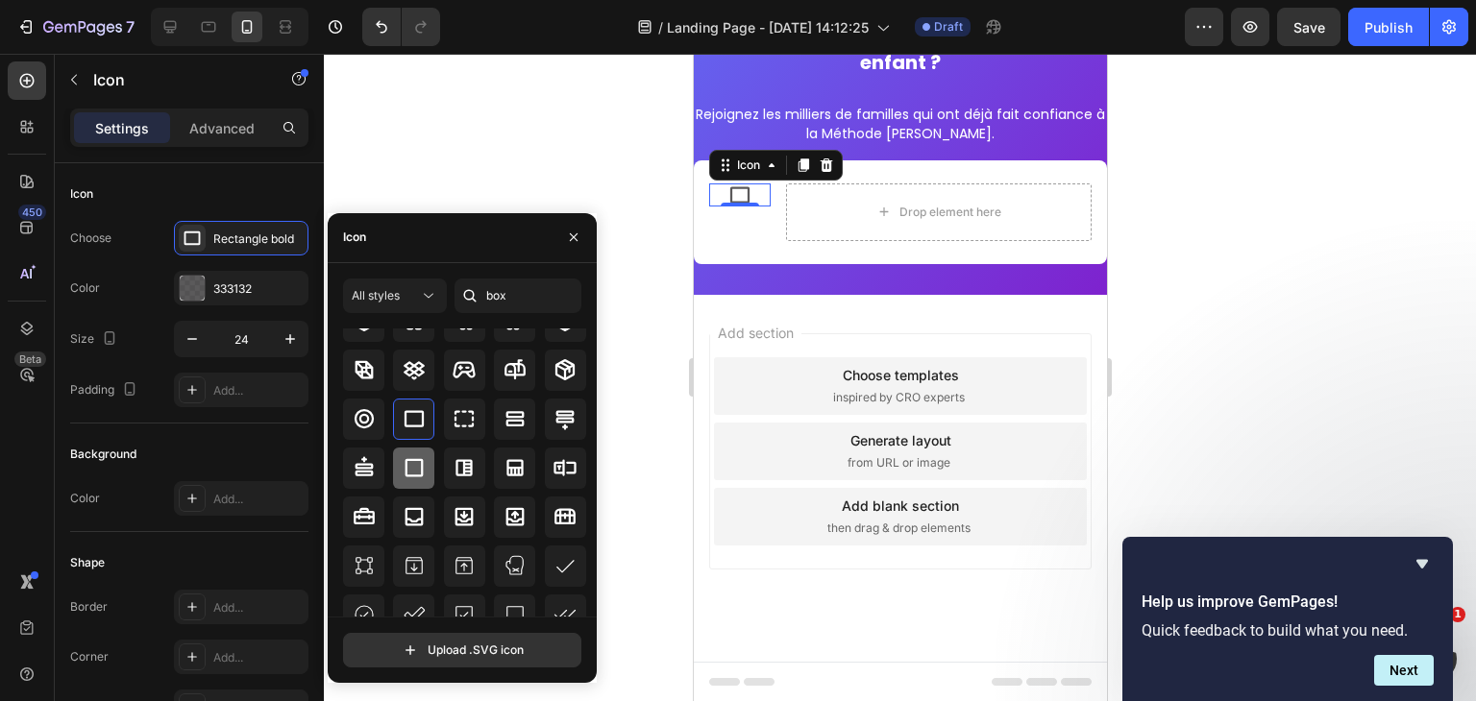
click at [421, 479] on div at bounding box center [413, 468] width 41 height 41
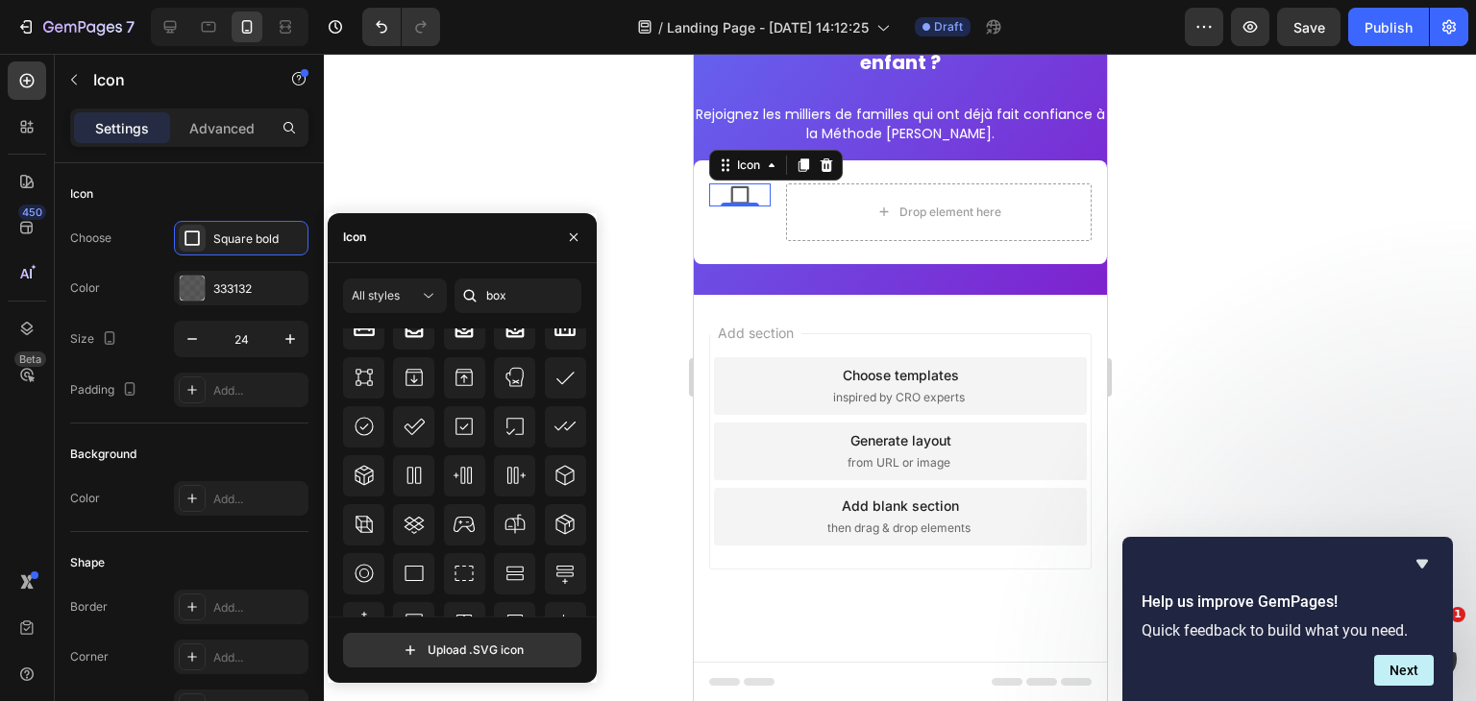
scroll to position [434, 0]
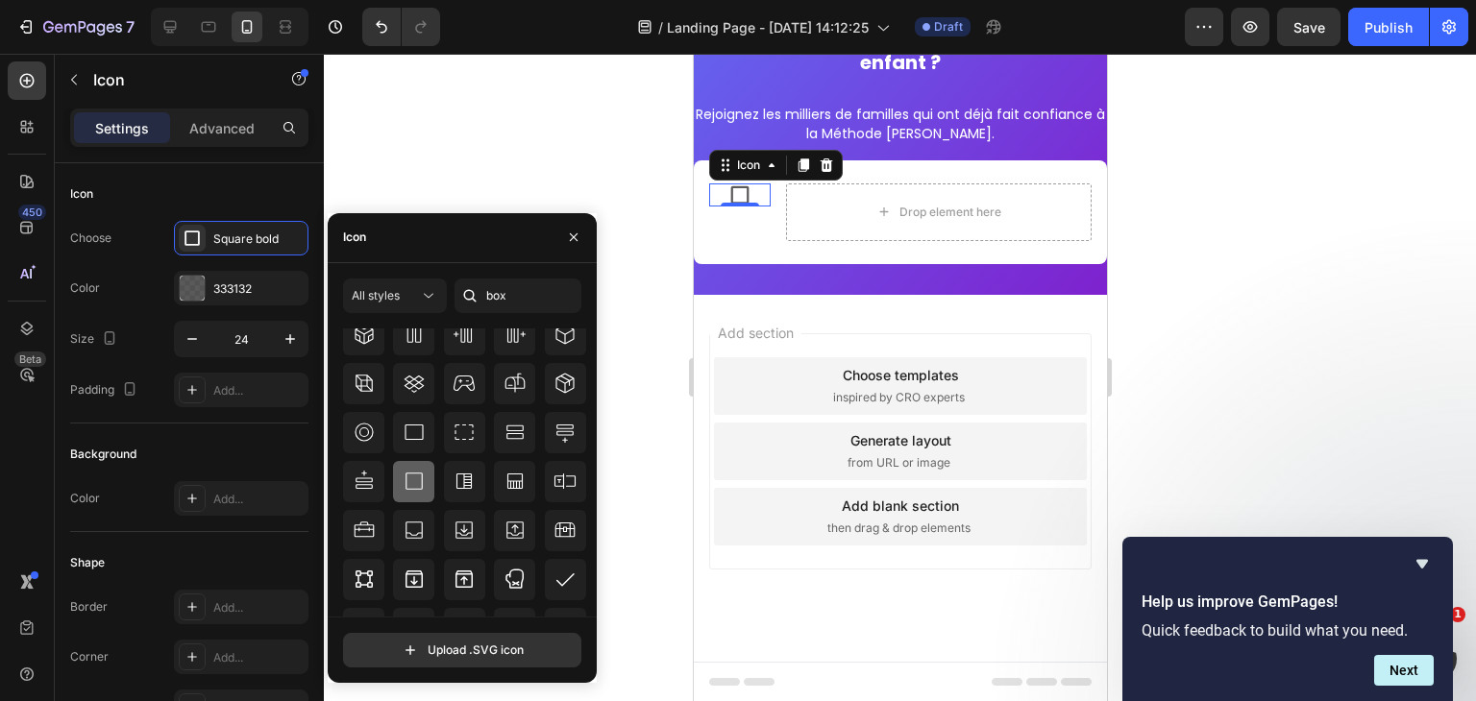
click at [422, 476] on icon at bounding box center [414, 481] width 23 height 23
click at [564, 234] on button "button" at bounding box center [573, 237] width 31 height 31
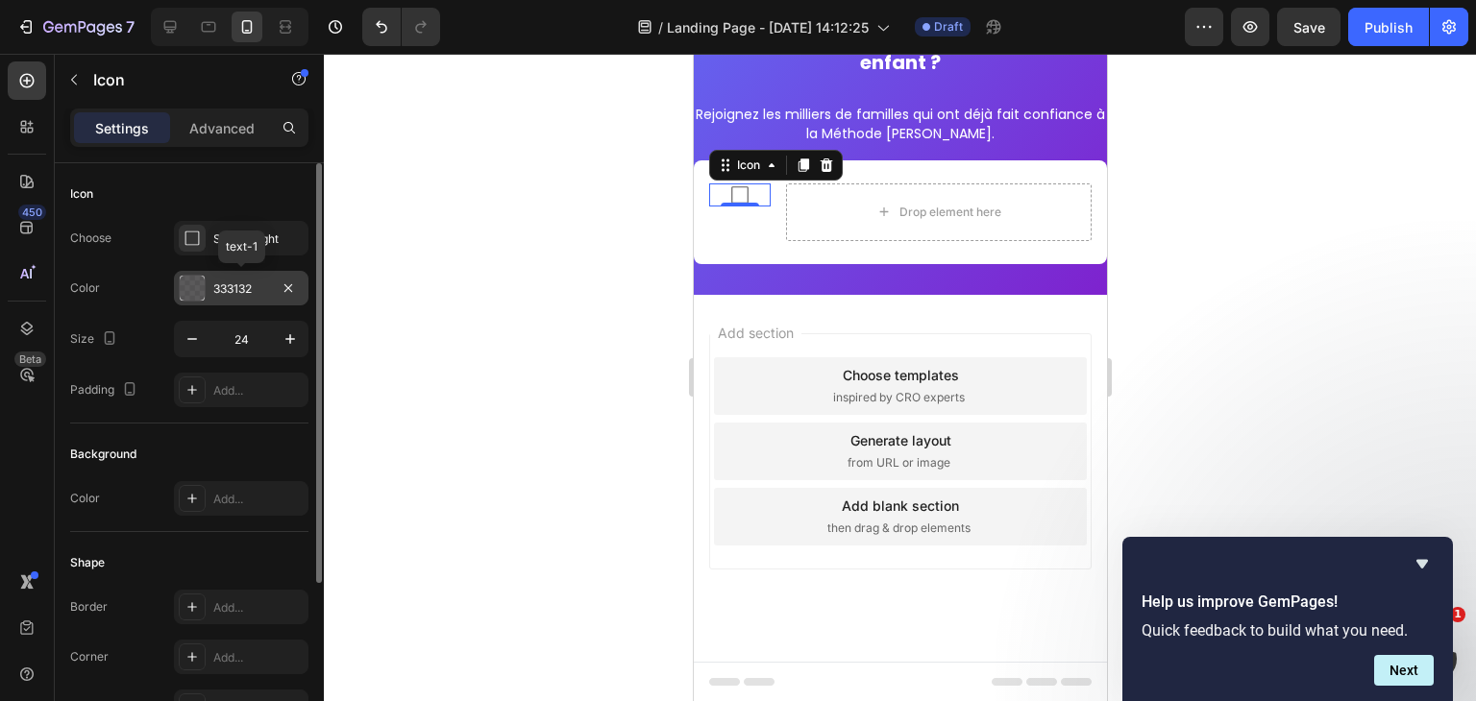
click at [244, 281] on div "333132" at bounding box center [241, 289] width 56 height 17
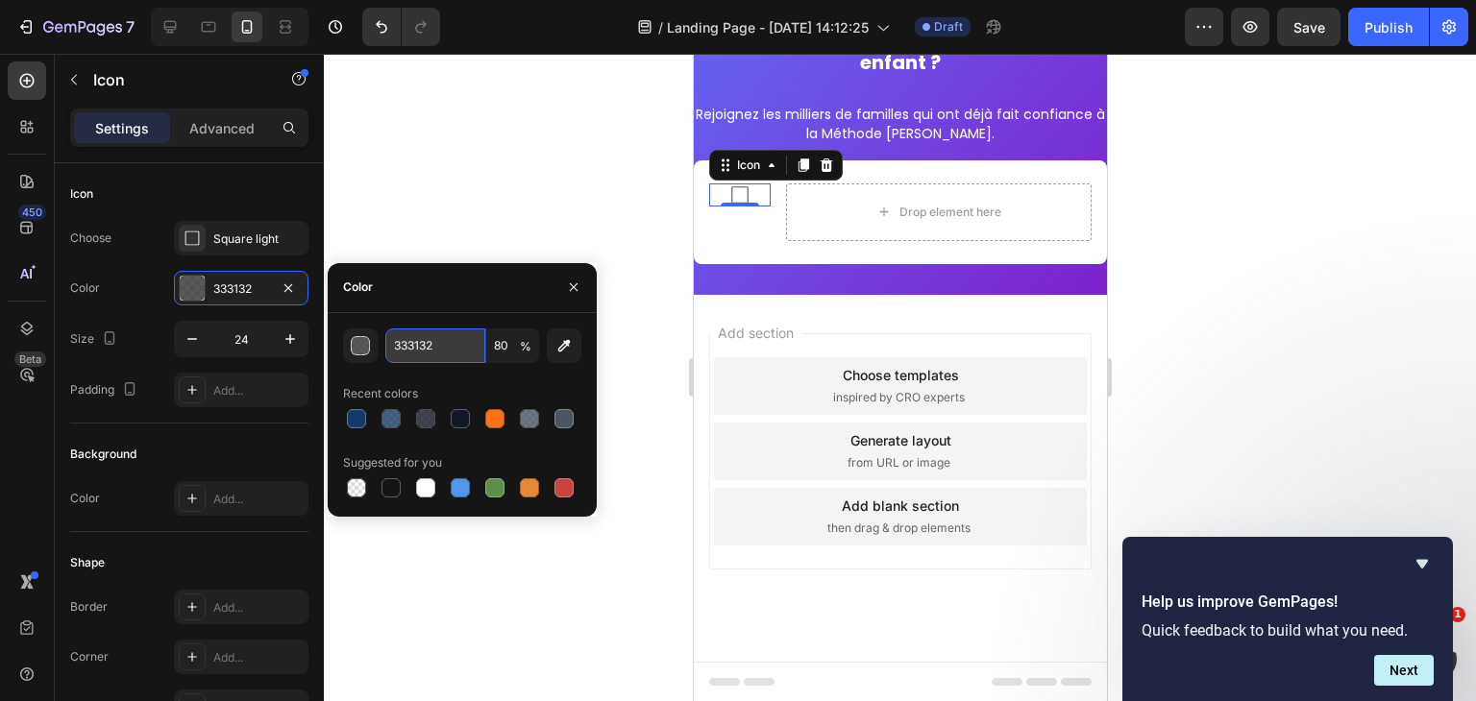
click at [418, 331] on input "333132" at bounding box center [435, 346] width 100 height 35
paste input "4B5563"
type input "4B5563"
click at [507, 347] on input "80" at bounding box center [512, 346] width 53 height 35
type input "100"
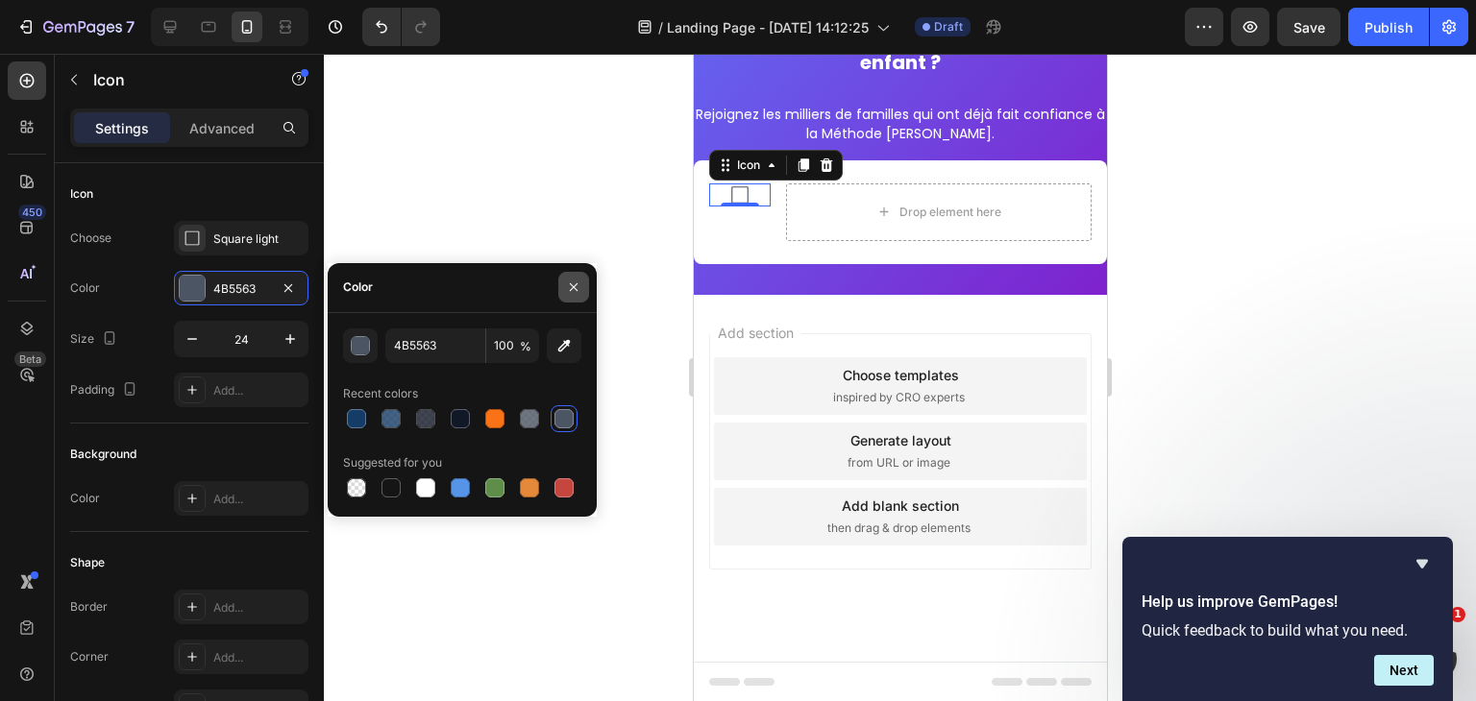
click at [573, 286] on icon "button" at bounding box center [574, 287] width 8 height 8
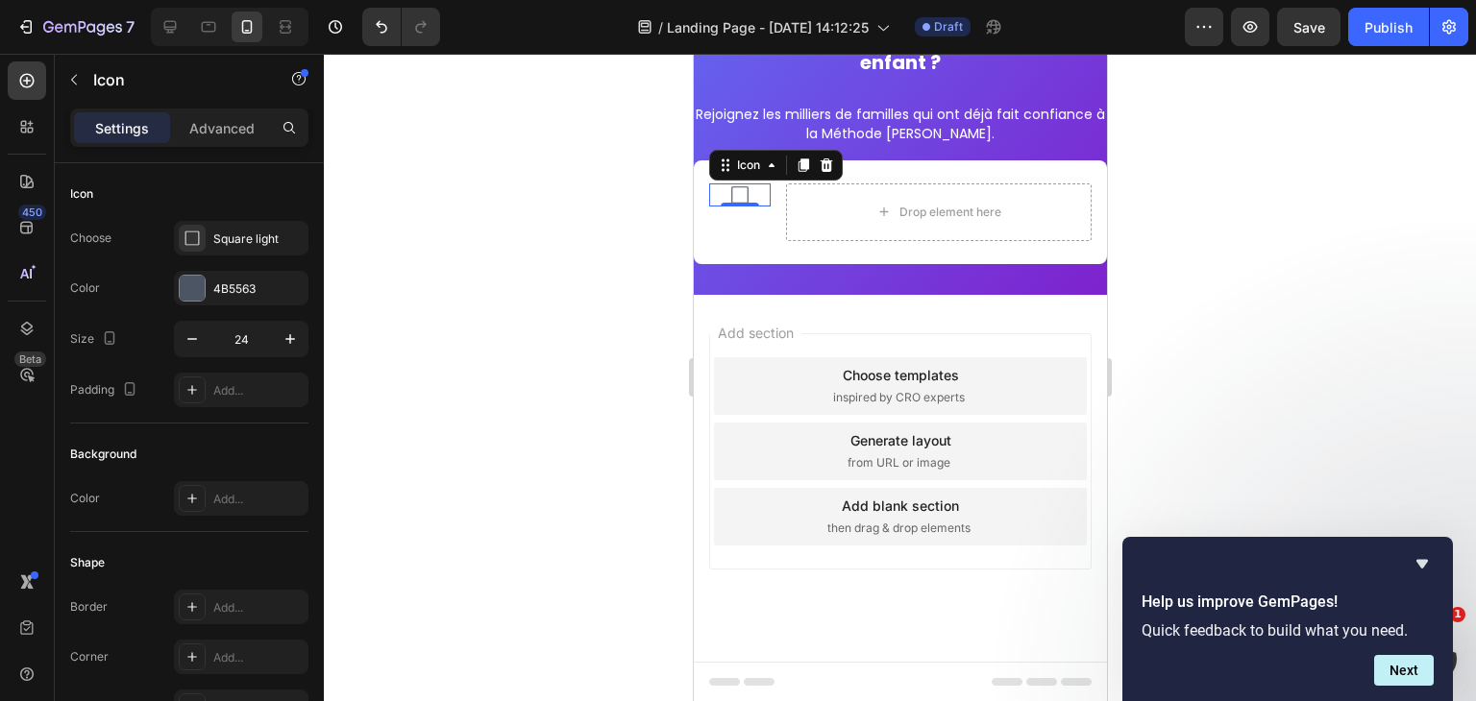
click at [573, 286] on div at bounding box center [900, 378] width 1152 height 648
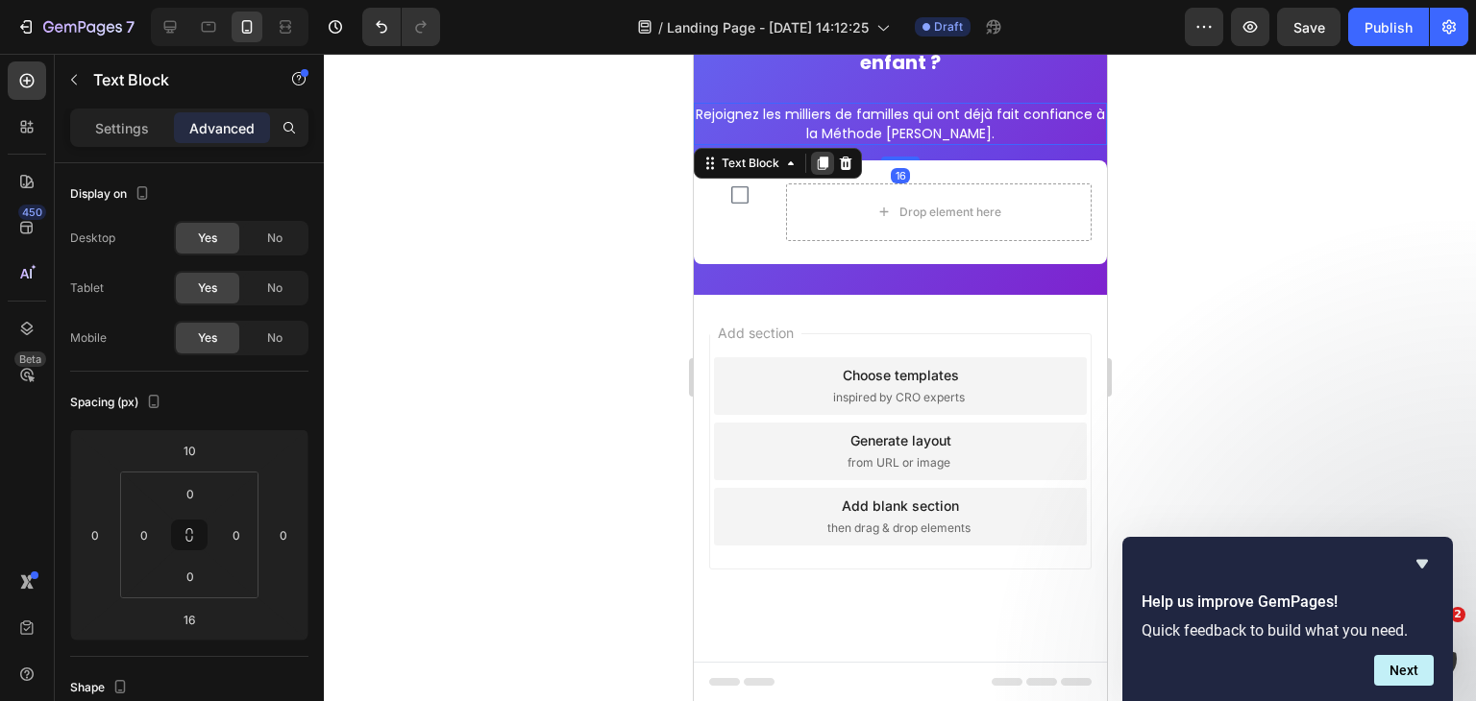
click at [817, 156] on icon at bounding box center [821, 163] width 15 height 15
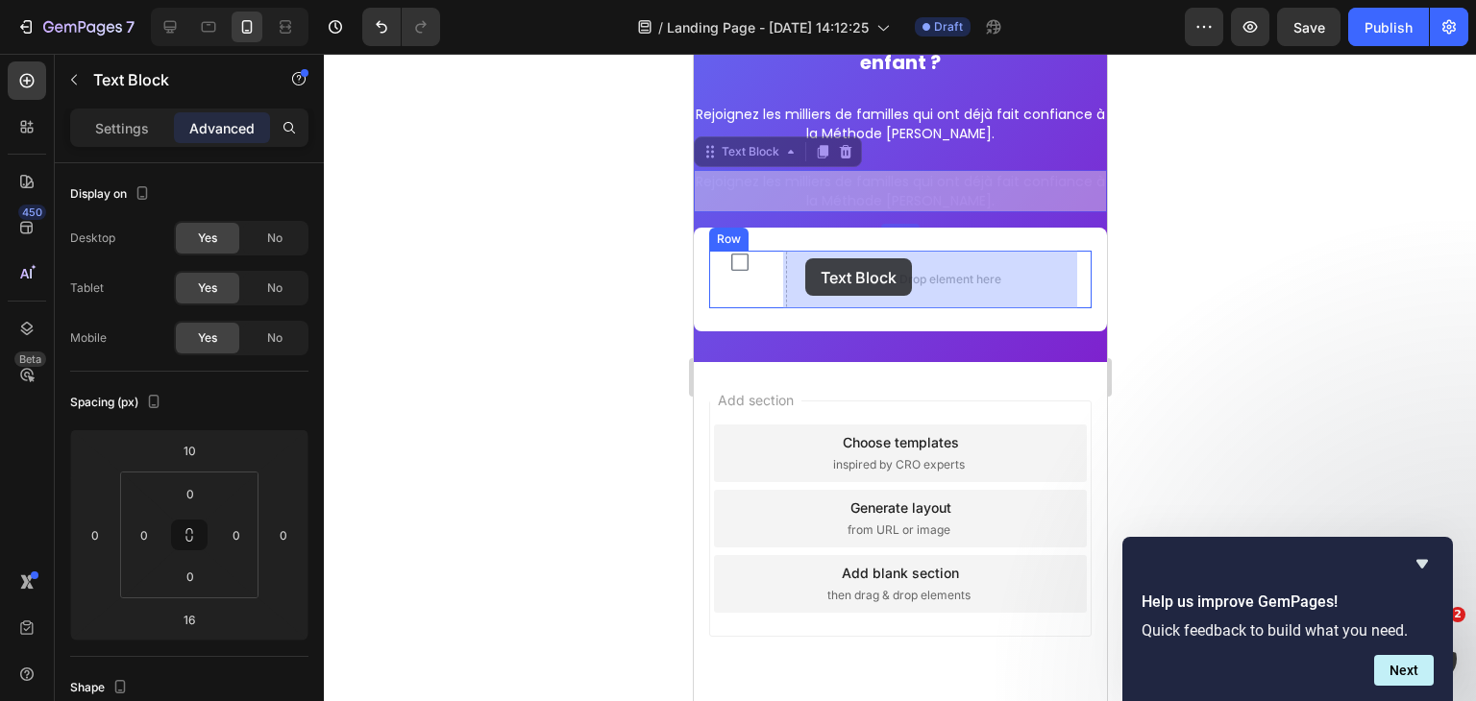
drag, startPoint x: 743, startPoint y: 153, endPoint x: 804, endPoint y: 258, distance: 122.3
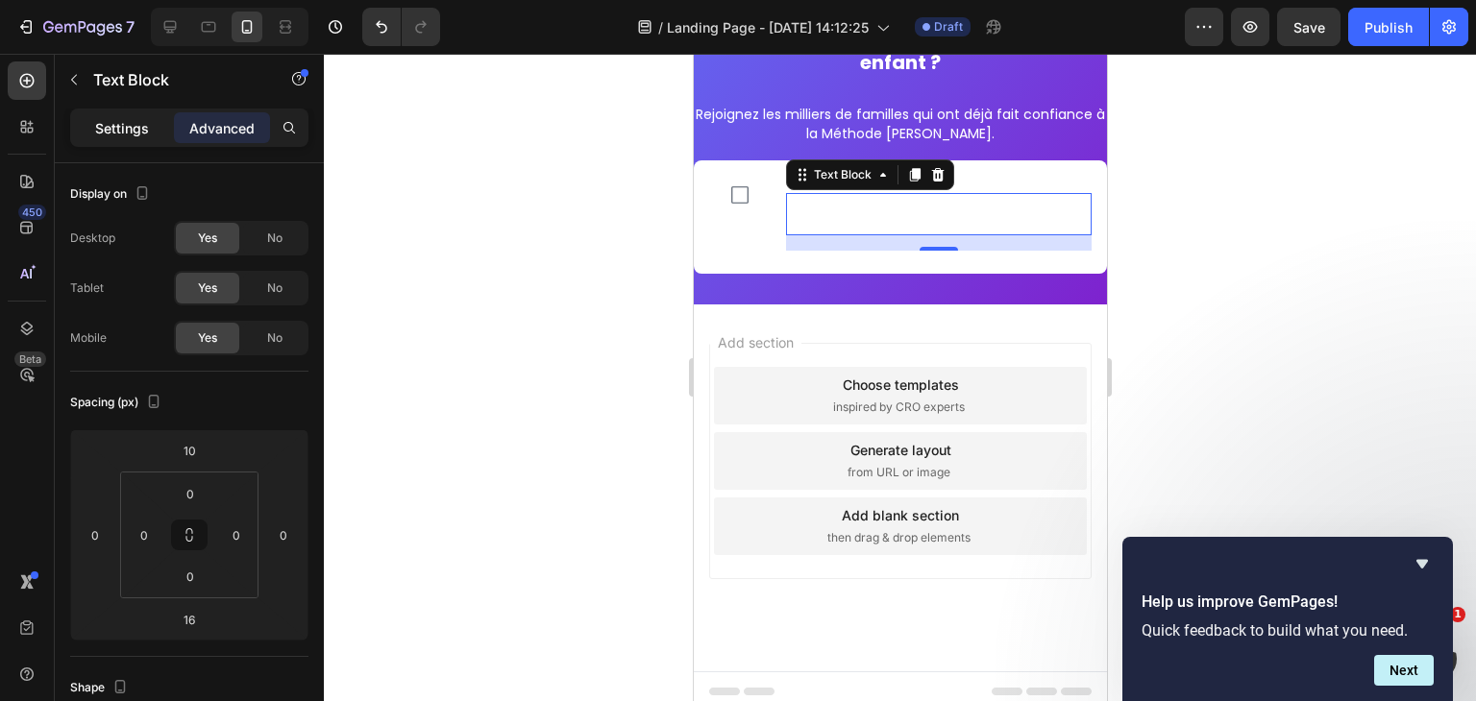
click at [123, 115] on div "Settings" at bounding box center [122, 127] width 96 height 31
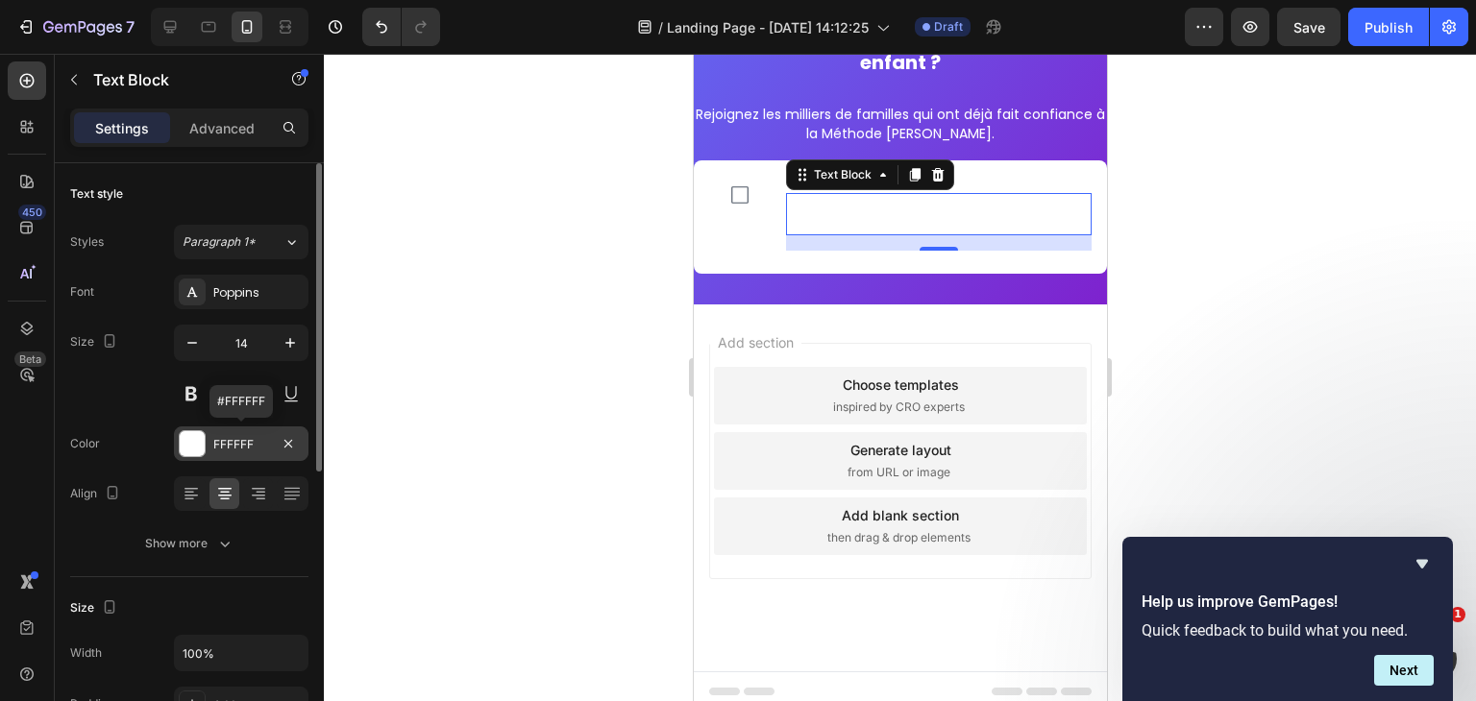
click at [195, 443] on div at bounding box center [192, 443] width 25 height 25
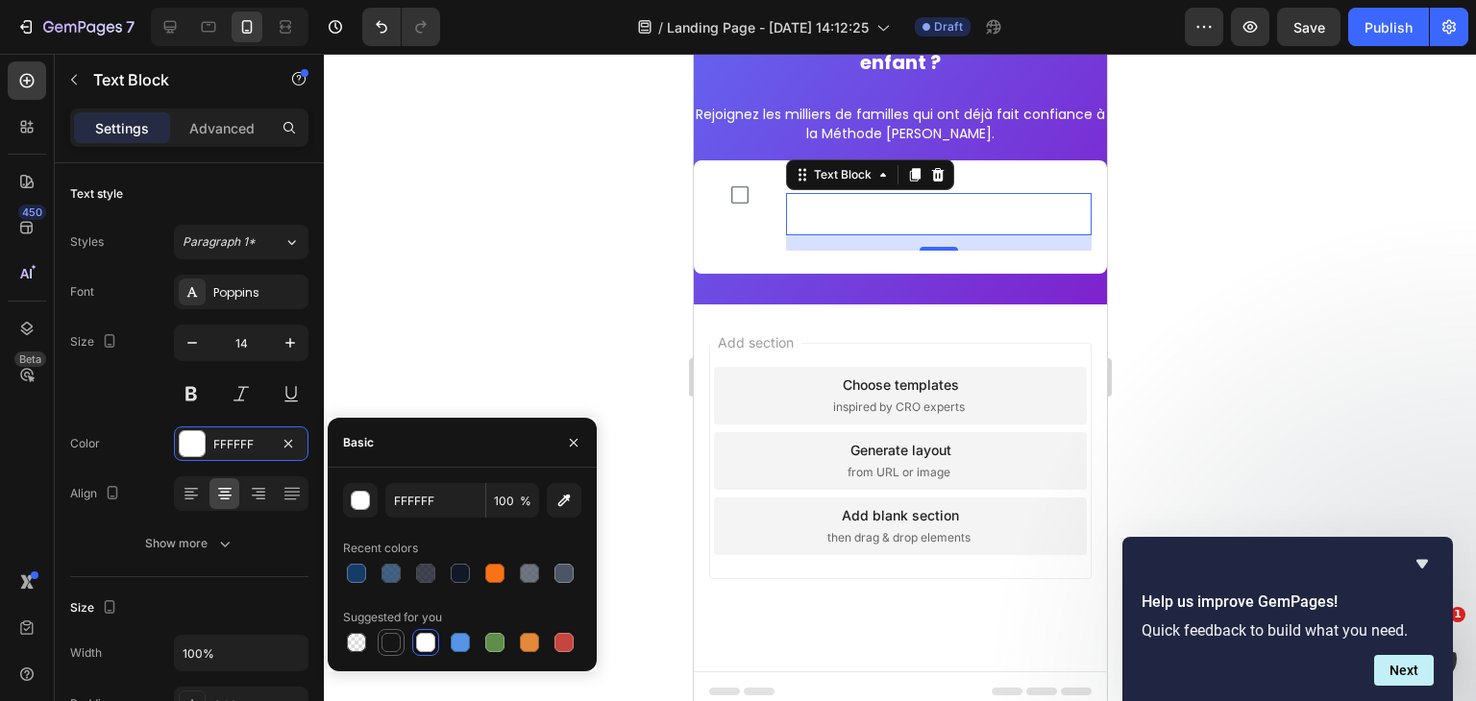
click at [390, 631] on div at bounding box center [390, 642] width 23 height 23
type input "151515"
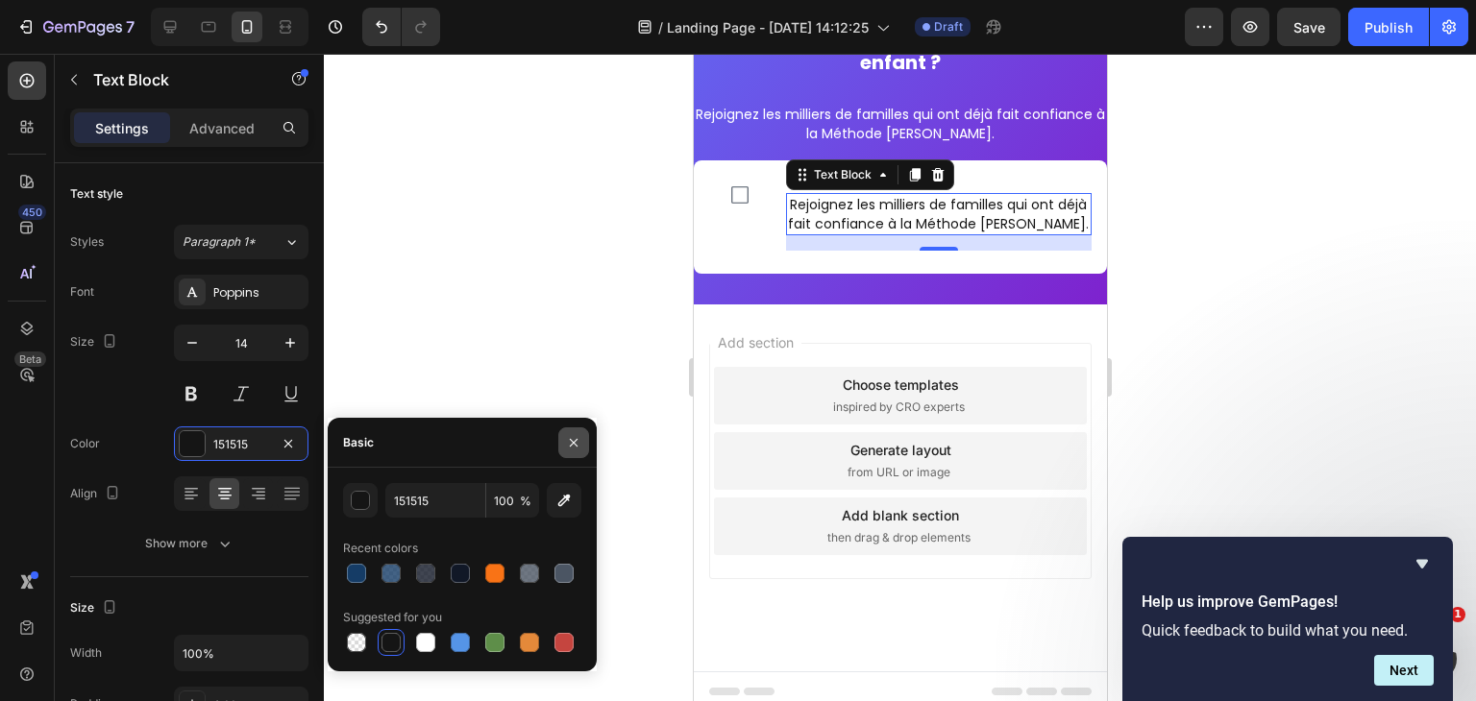
click at [565, 447] on button "button" at bounding box center [573, 443] width 31 height 31
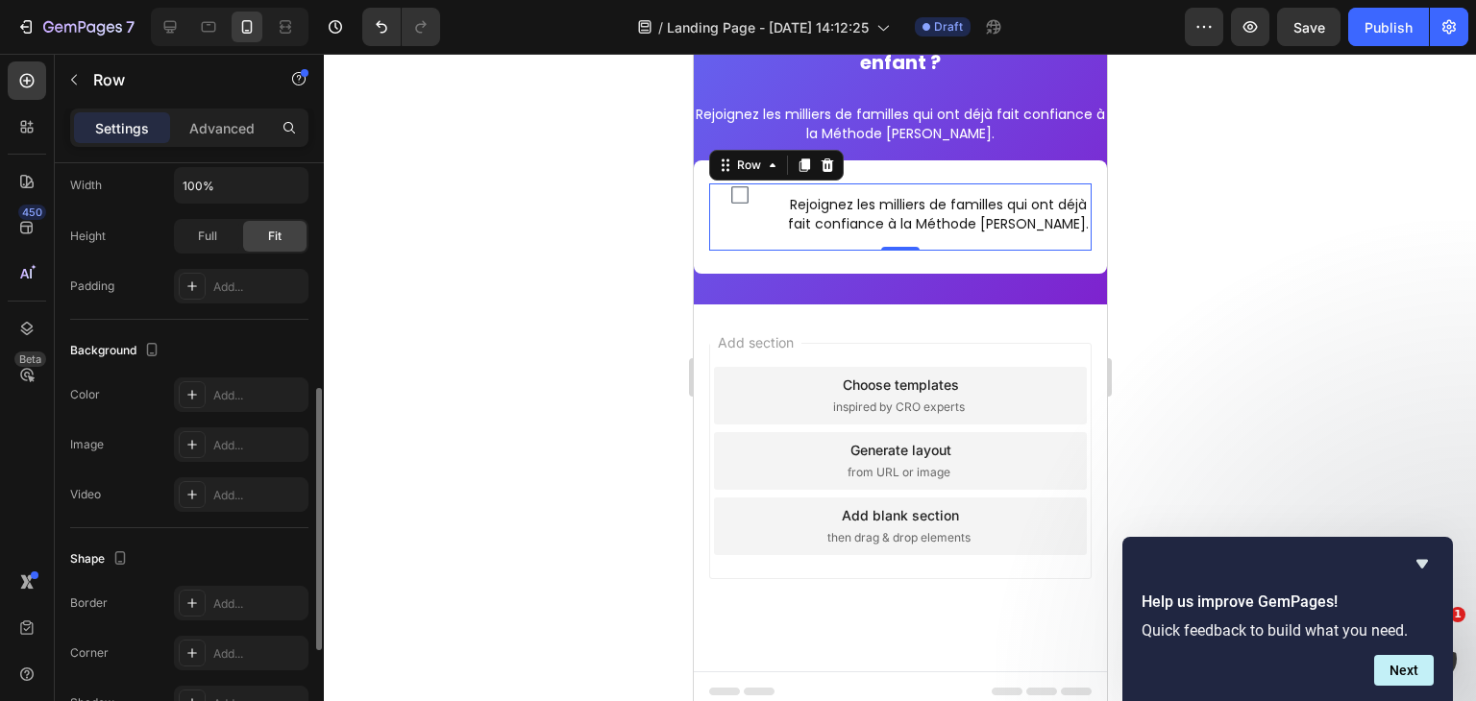
scroll to position [745, 0]
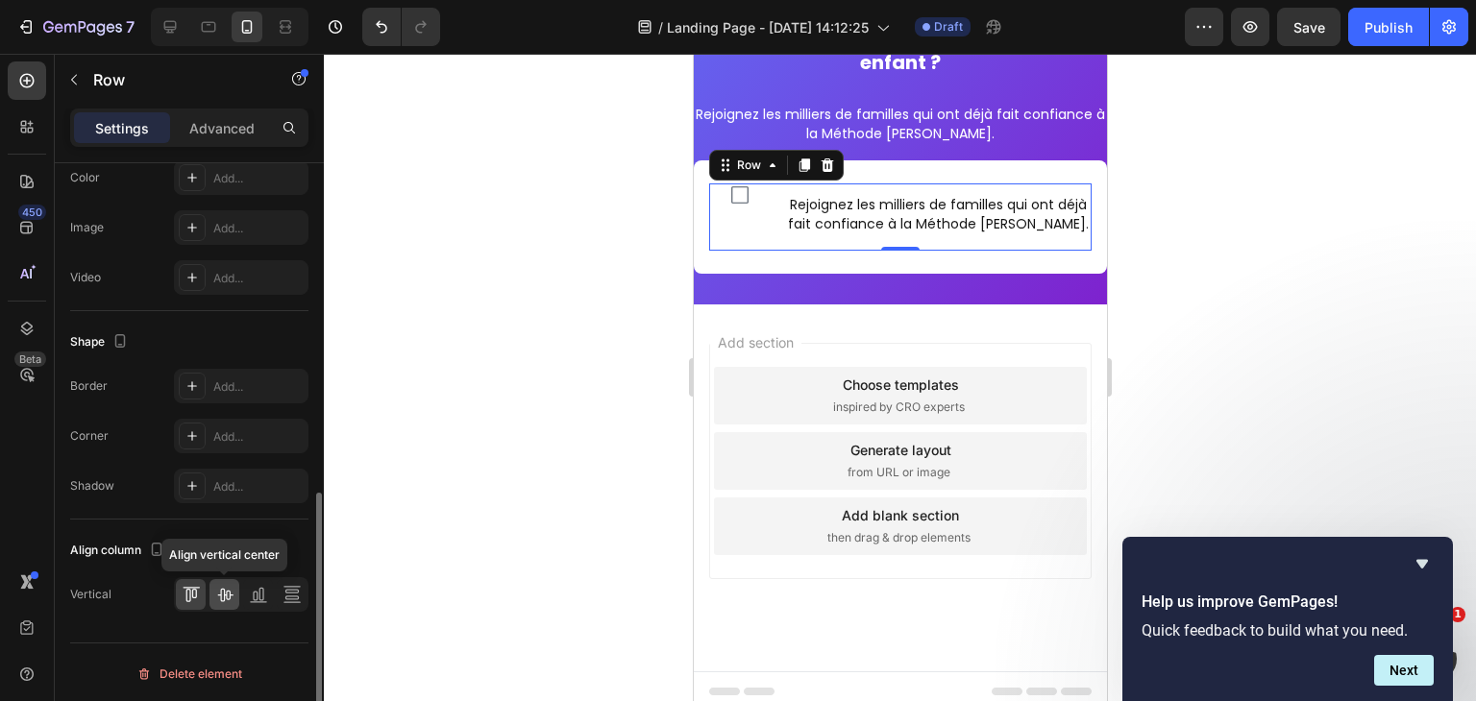
click at [227, 591] on icon at bounding box center [224, 594] width 19 height 19
click at [184, 585] on icon at bounding box center [191, 594] width 19 height 19
click at [15, 70] on div at bounding box center [27, 80] width 38 height 38
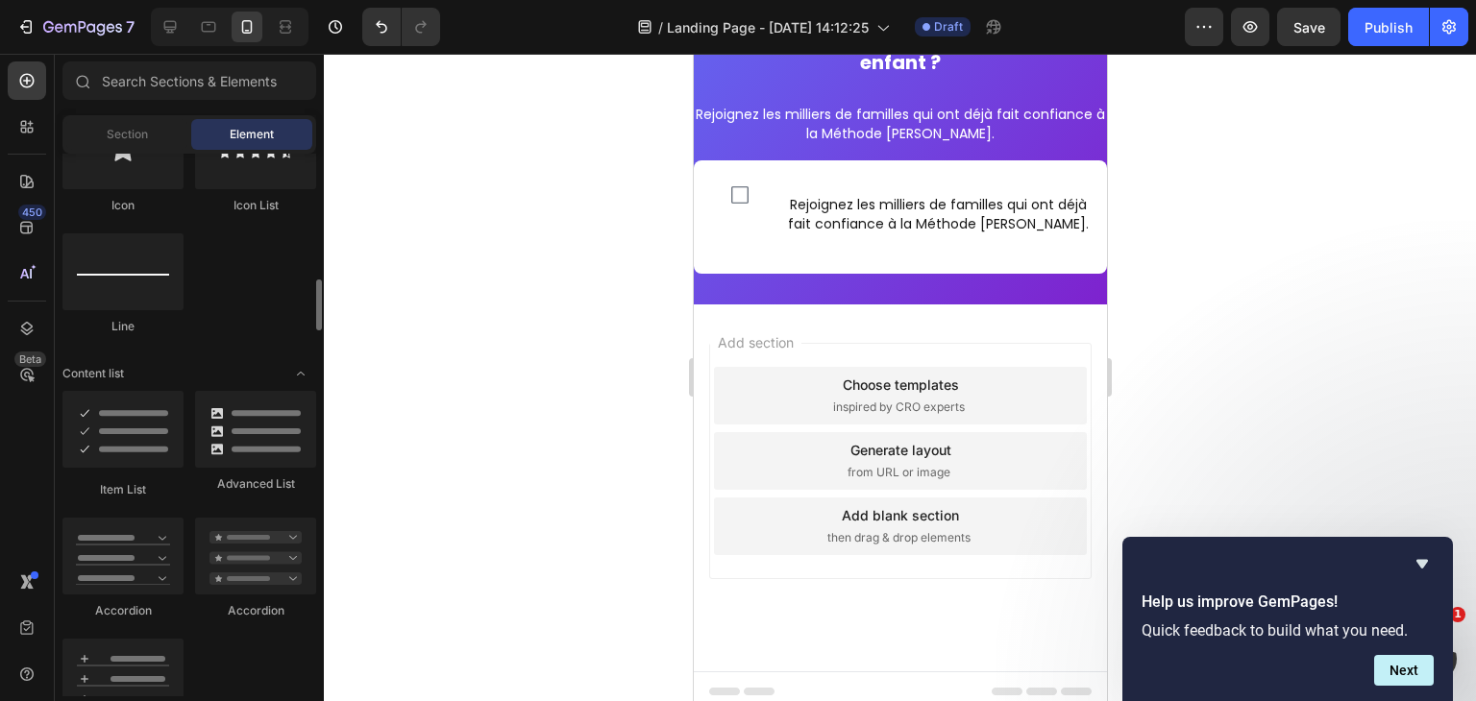
scroll to position [1320, 0]
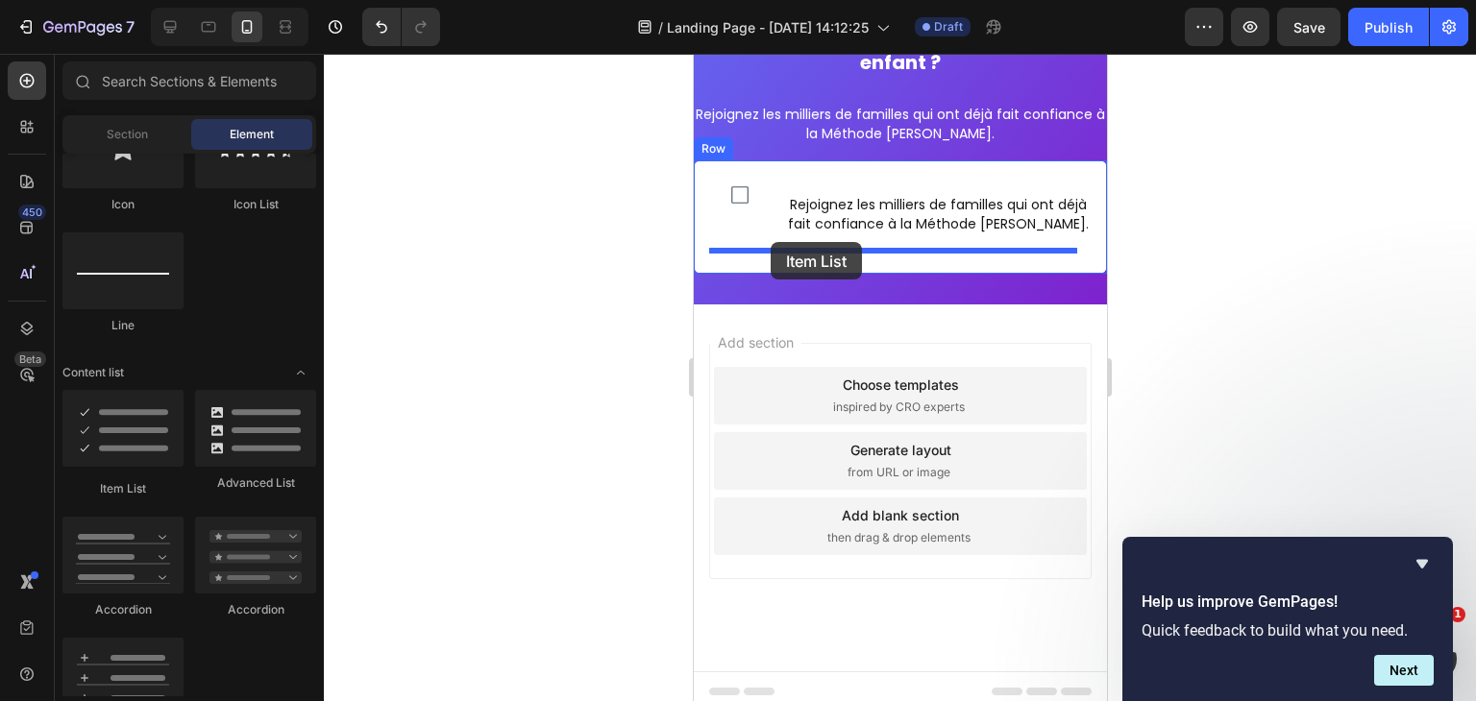
drag, startPoint x: 800, startPoint y: 477, endPoint x: 770, endPoint y: 242, distance: 237.4
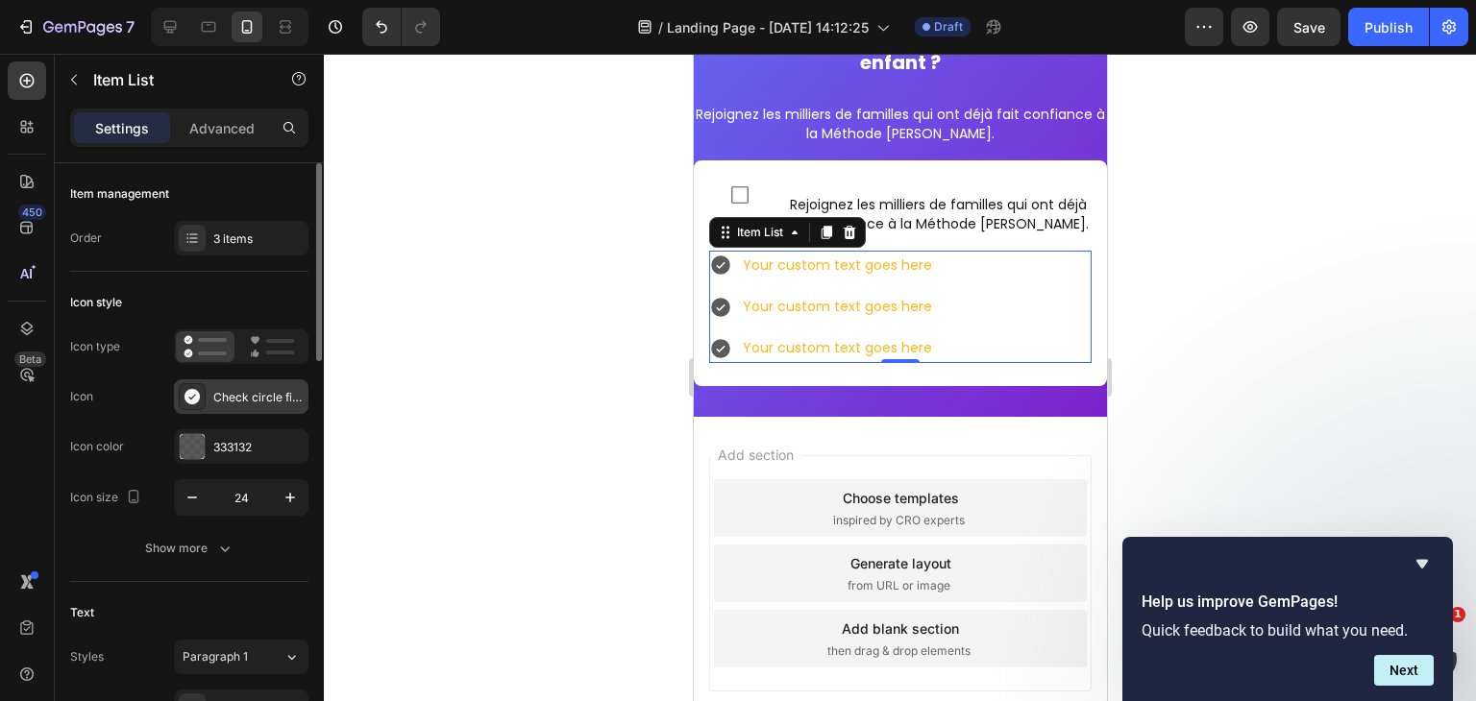
click at [209, 391] on div "Check circle filled" at bounding box center [241, 396] width 134 height 35
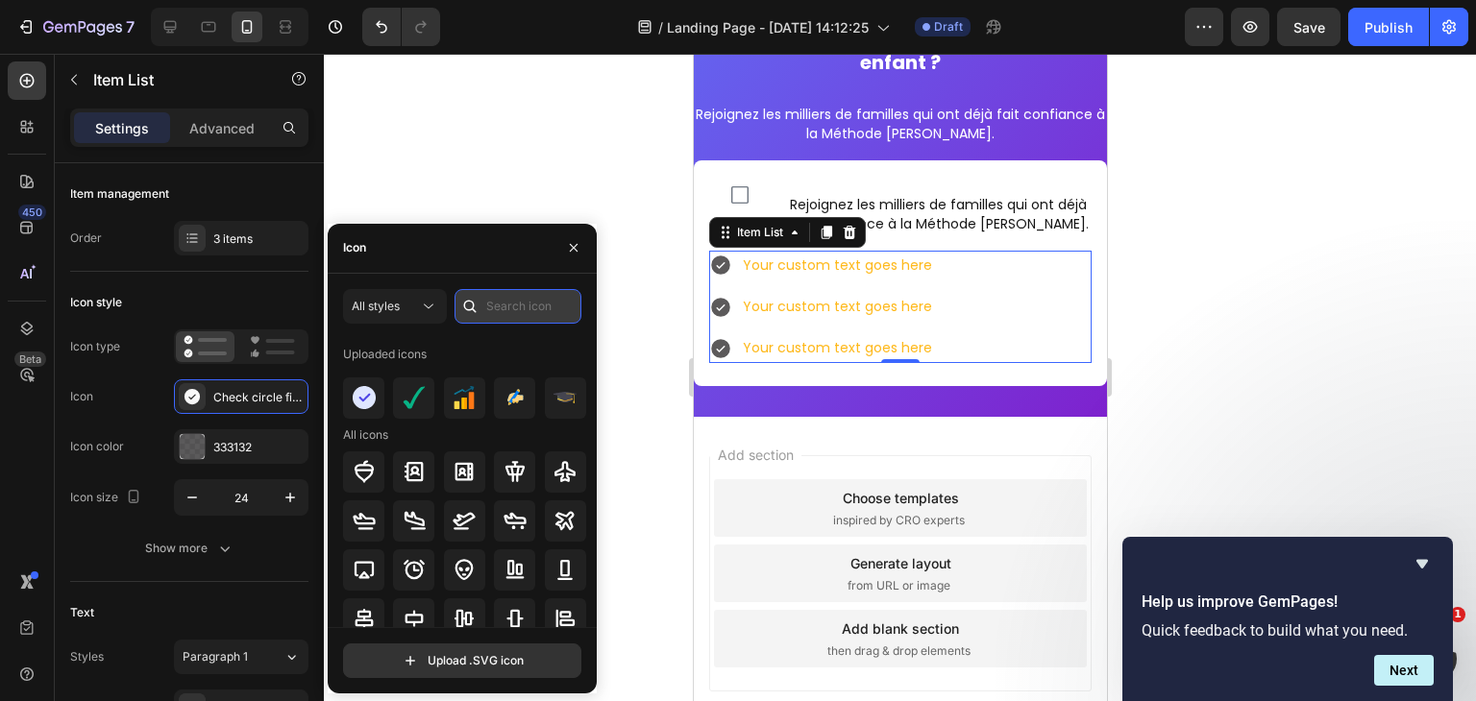
click at [519, 306] on input "text" at bounding box center [517, 306] width 127 height 35
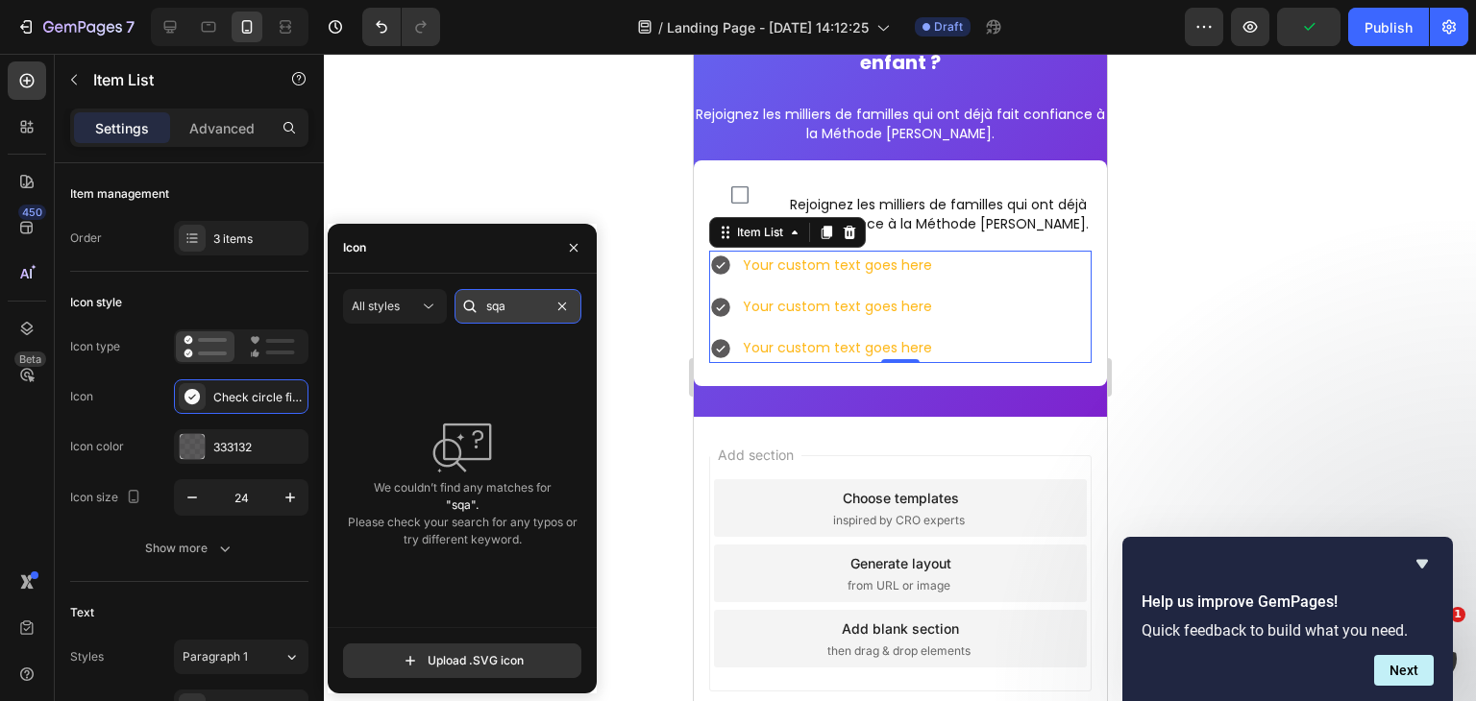
type input "sq"
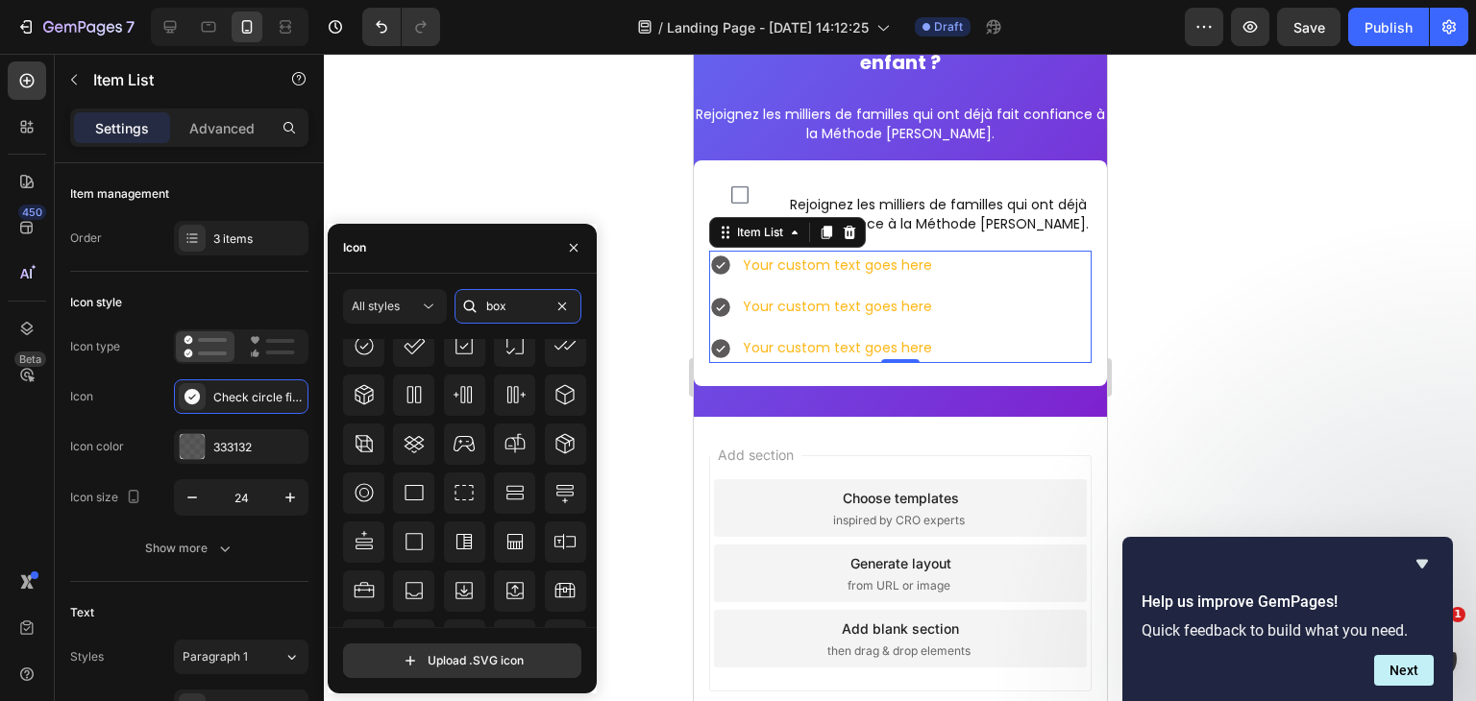
scroll to position [402, 0]
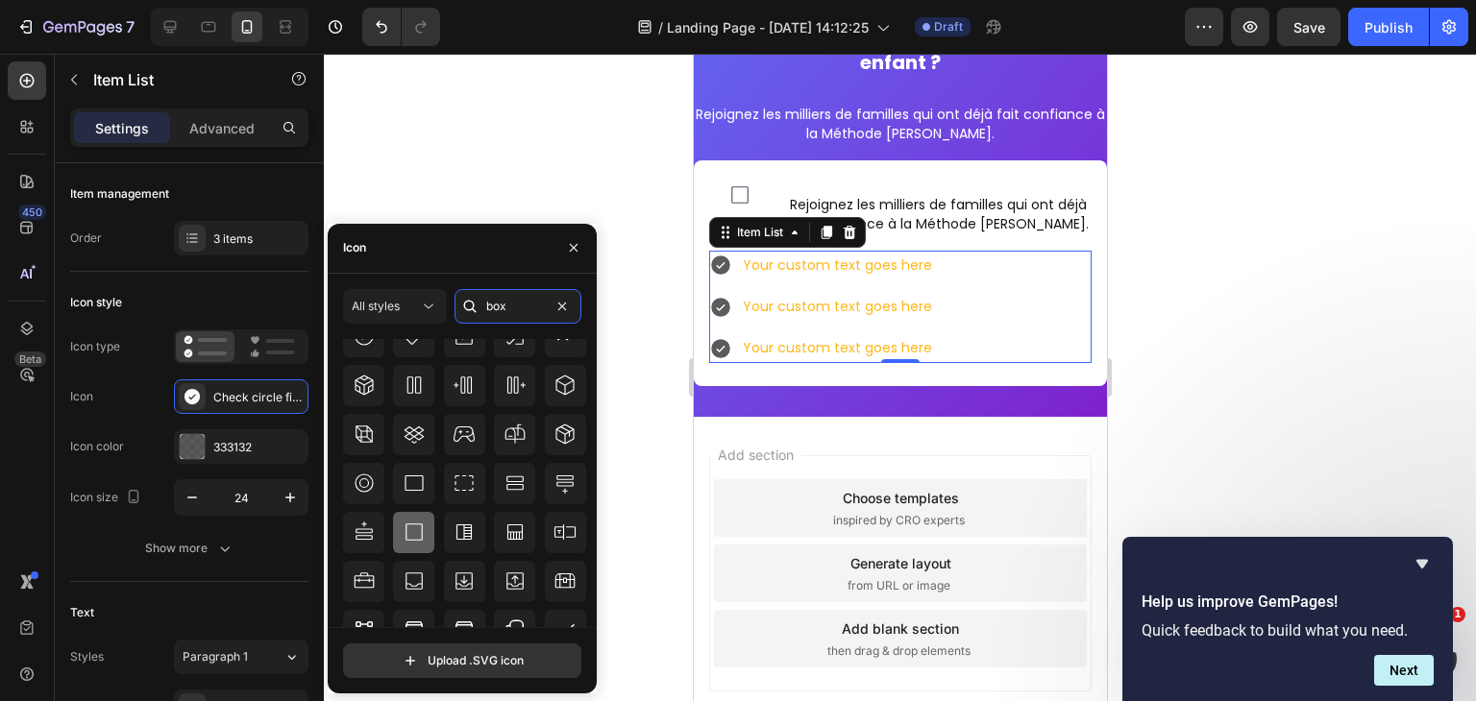
type input "box"
click at [425, 526] on div at bounding box center [413, 532] width 41 height 41
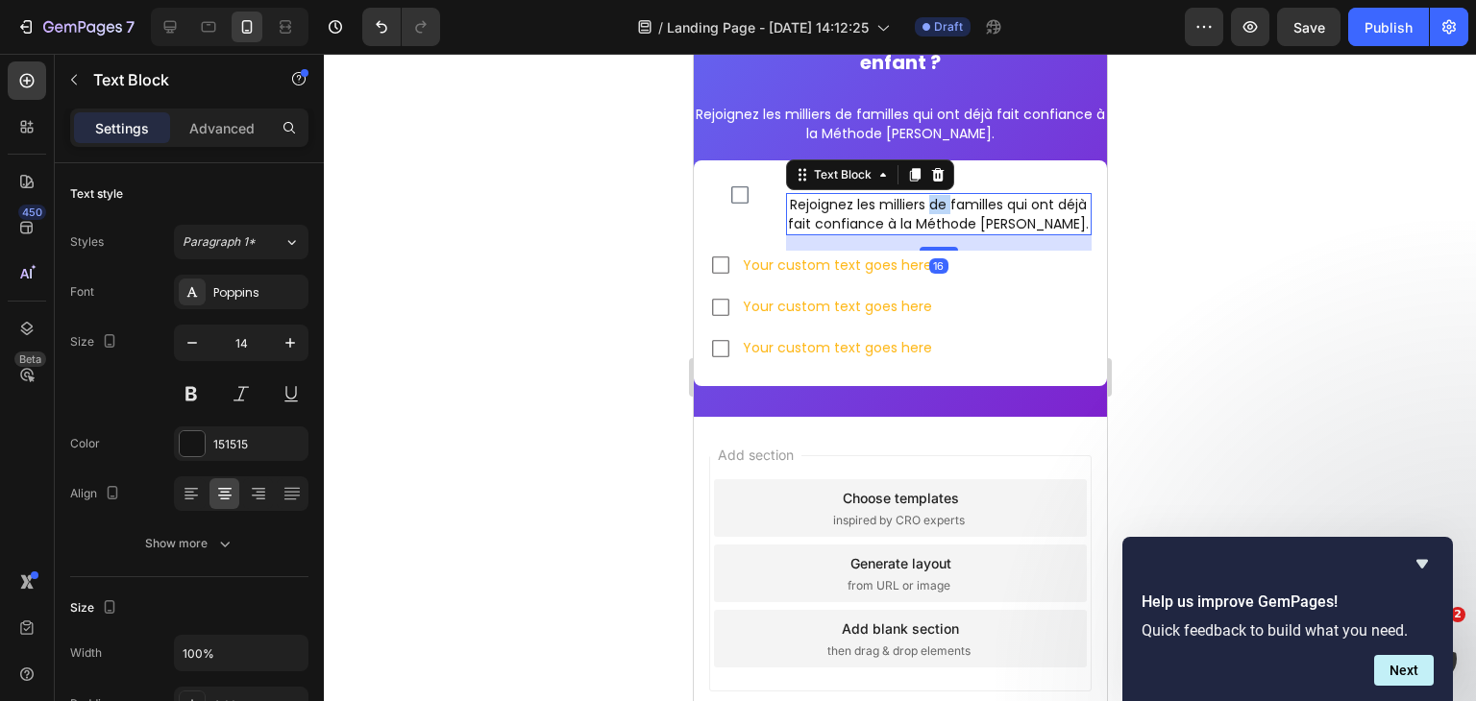
click at [948, 205] on p "Rejoignez les milliers de familles qui ont déjà fait confiance à la Méthode Plu…" at bounding box center [938, 214] width 302 height 38
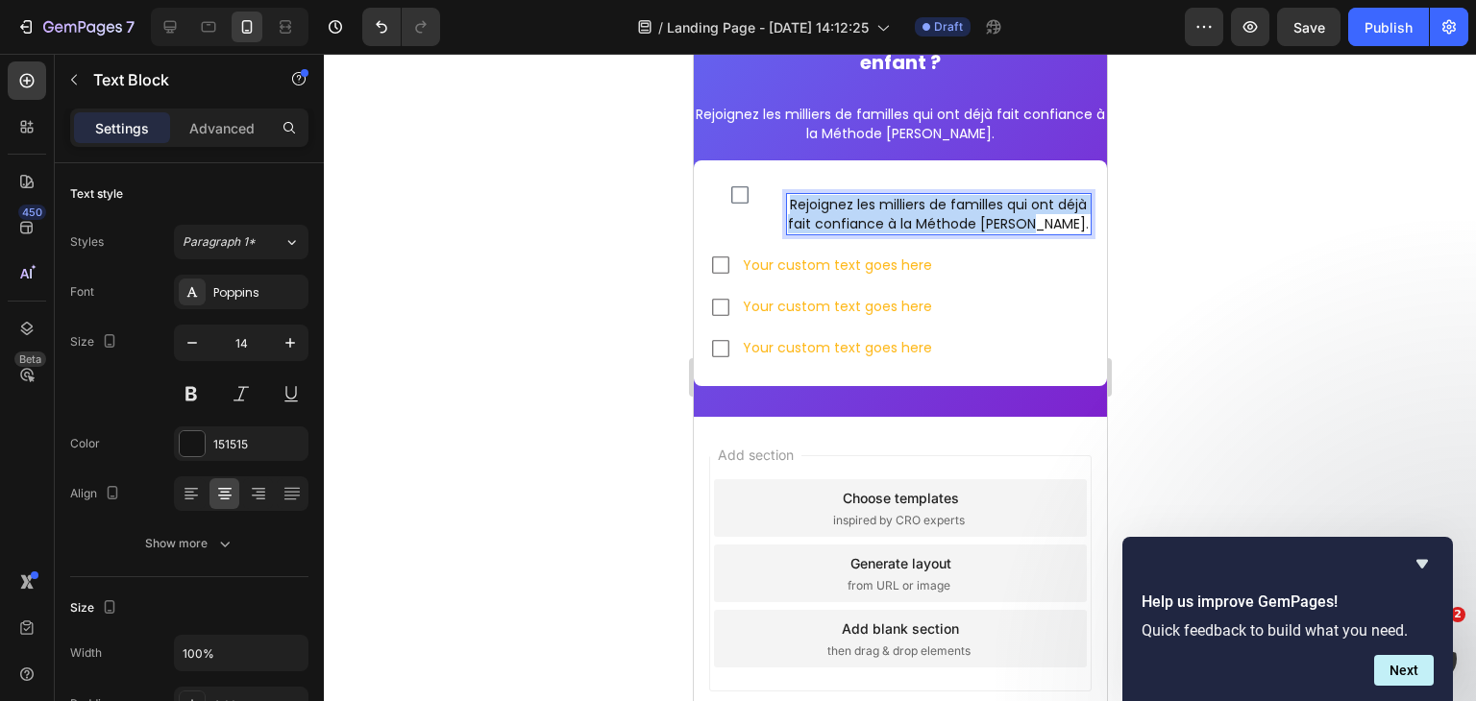
click at [948, 205] on p "Rejoignez les milliers de familles qui ont déjà fait confiance à la Méthode Plu…" at bounding box center [938, 214] width 302 height 38
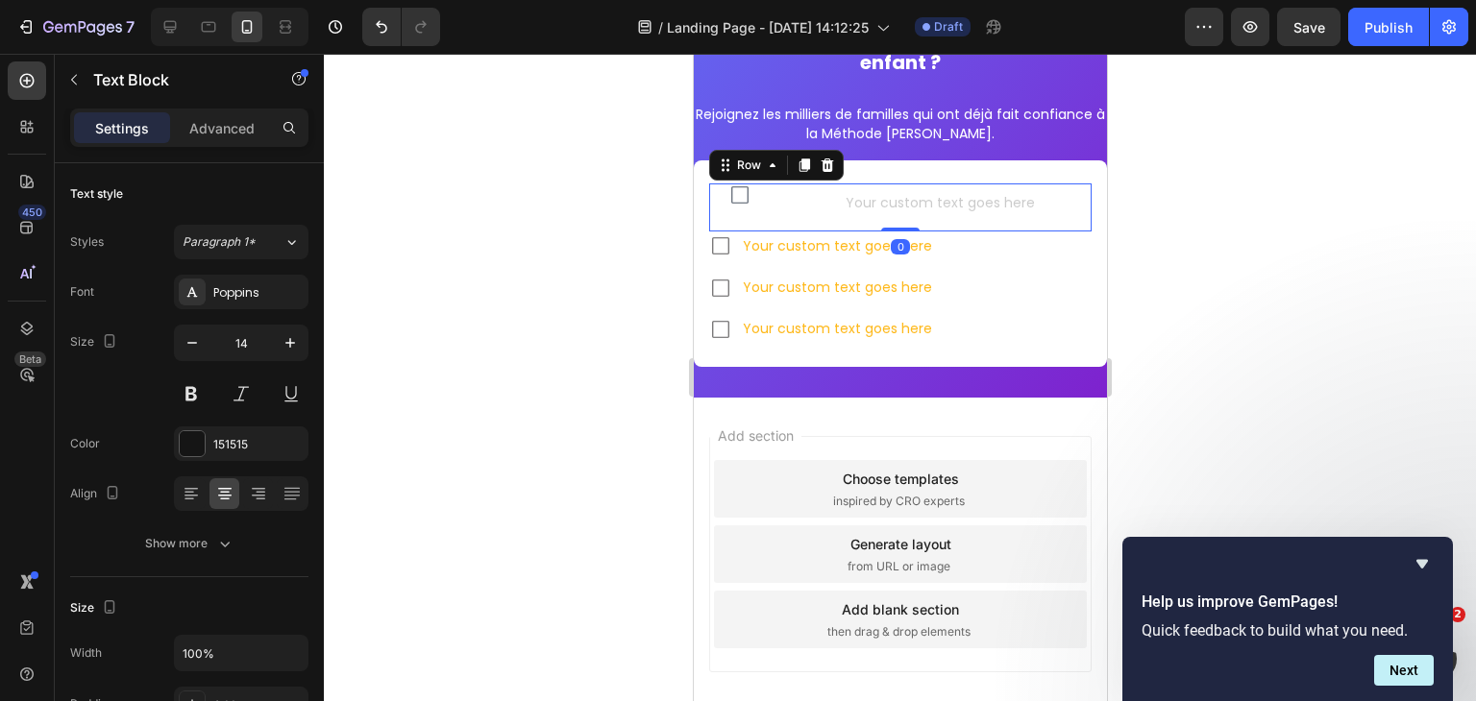
click at [767, 208] on div "Icon Text Block Row 0" at bounding box center [899, 207] width 382 height 48
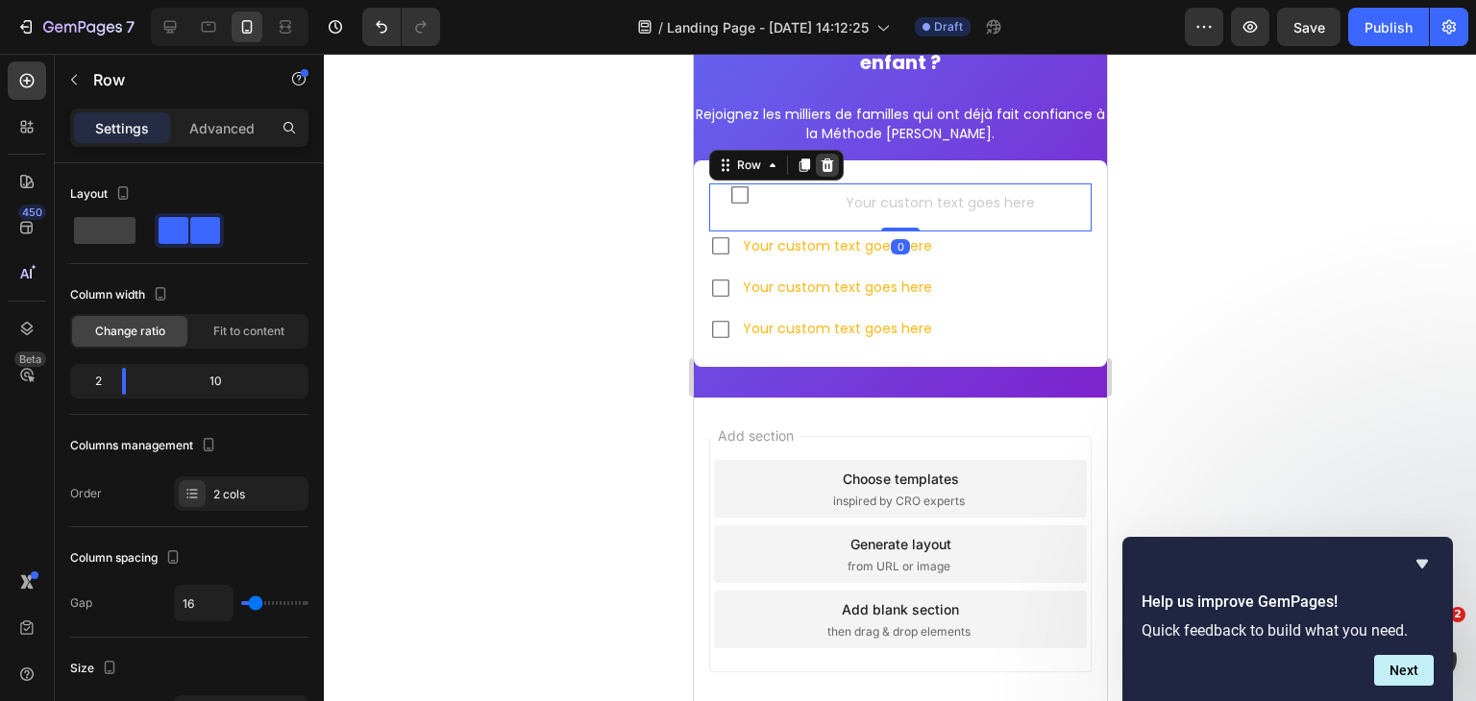
click at [819, 170] on icon at bounding box center [826, 165] width 15 height 15
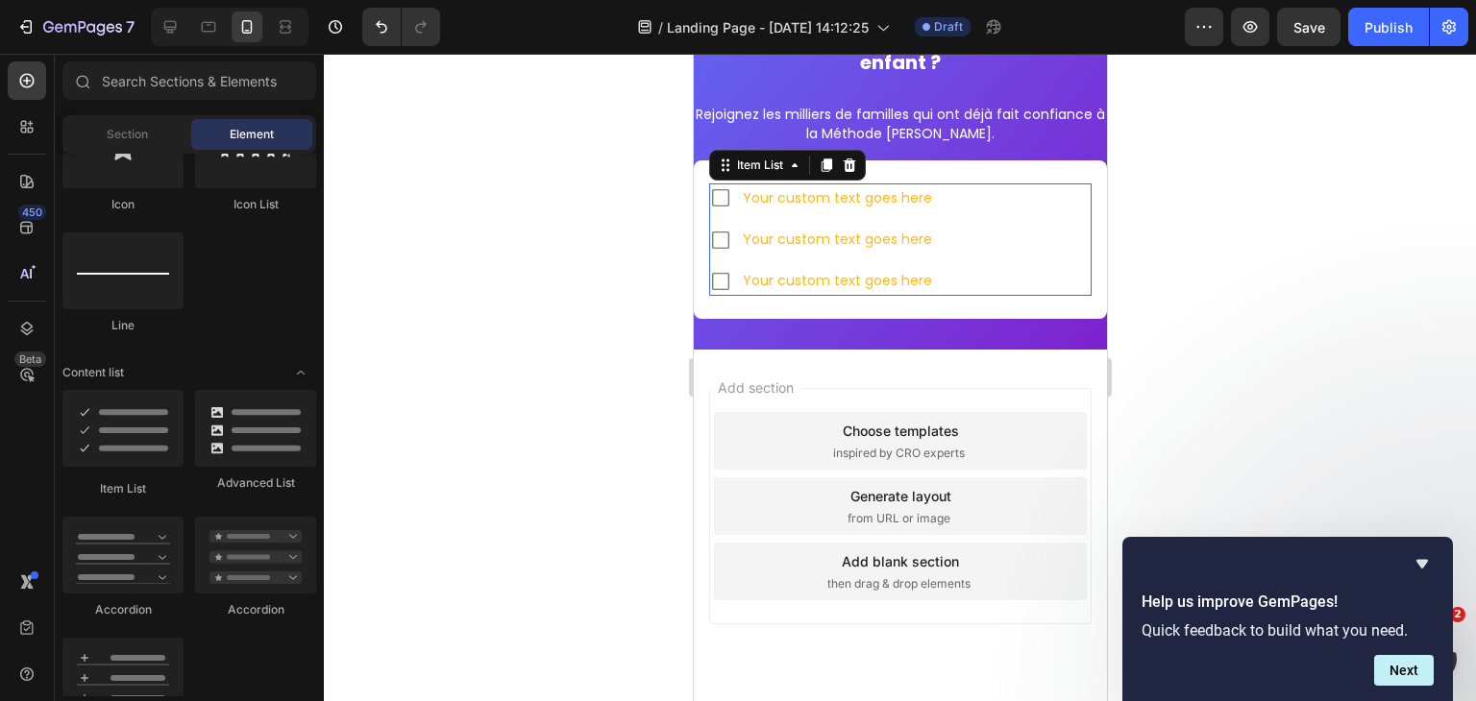
click at [786, 197] on div "Your custom text goes here" at bounding box center [836, 198] width 195 height 30
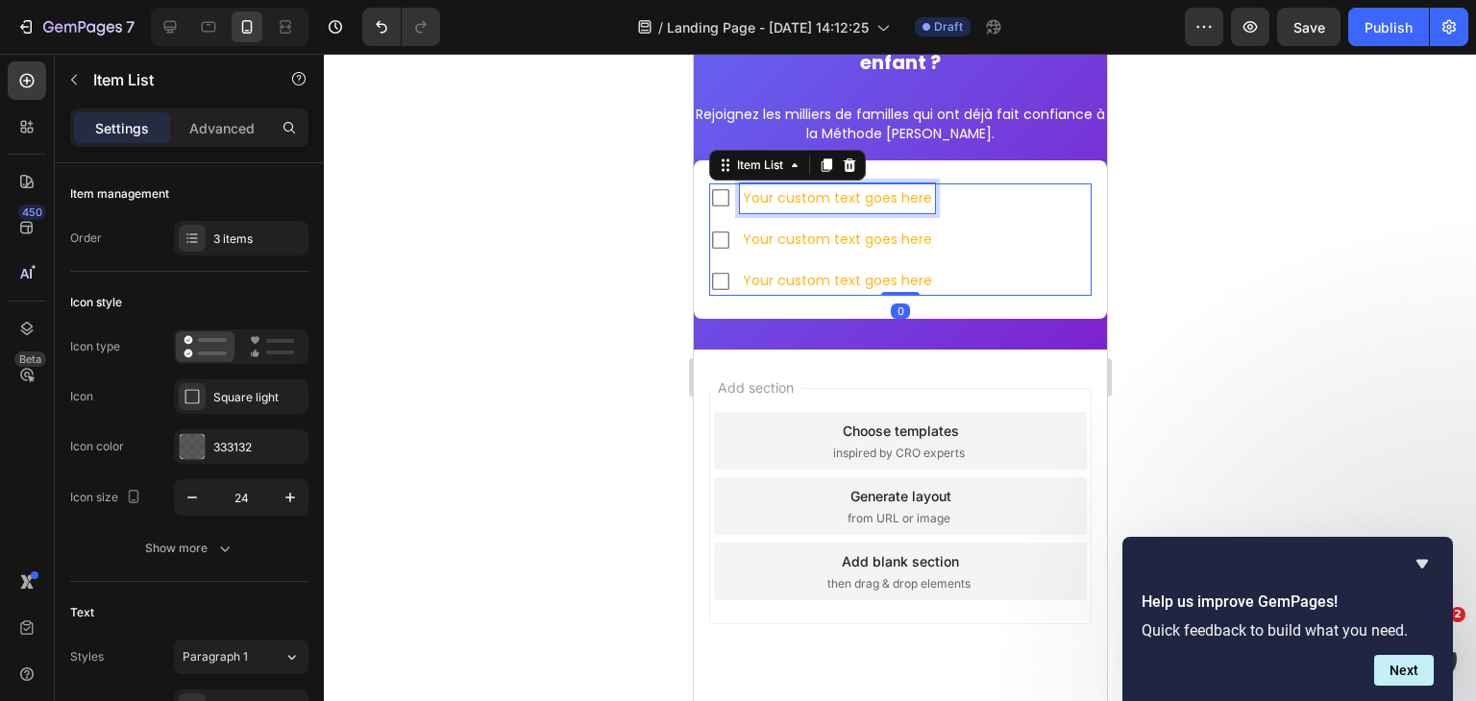
click at [786, 197] on div "Your custom text goes here" at bounding box center [836, 198] width 195 height 30
click at [786, 197] on p "Your custom text goes here" at bounding box center [836, 198] width 189 height 24
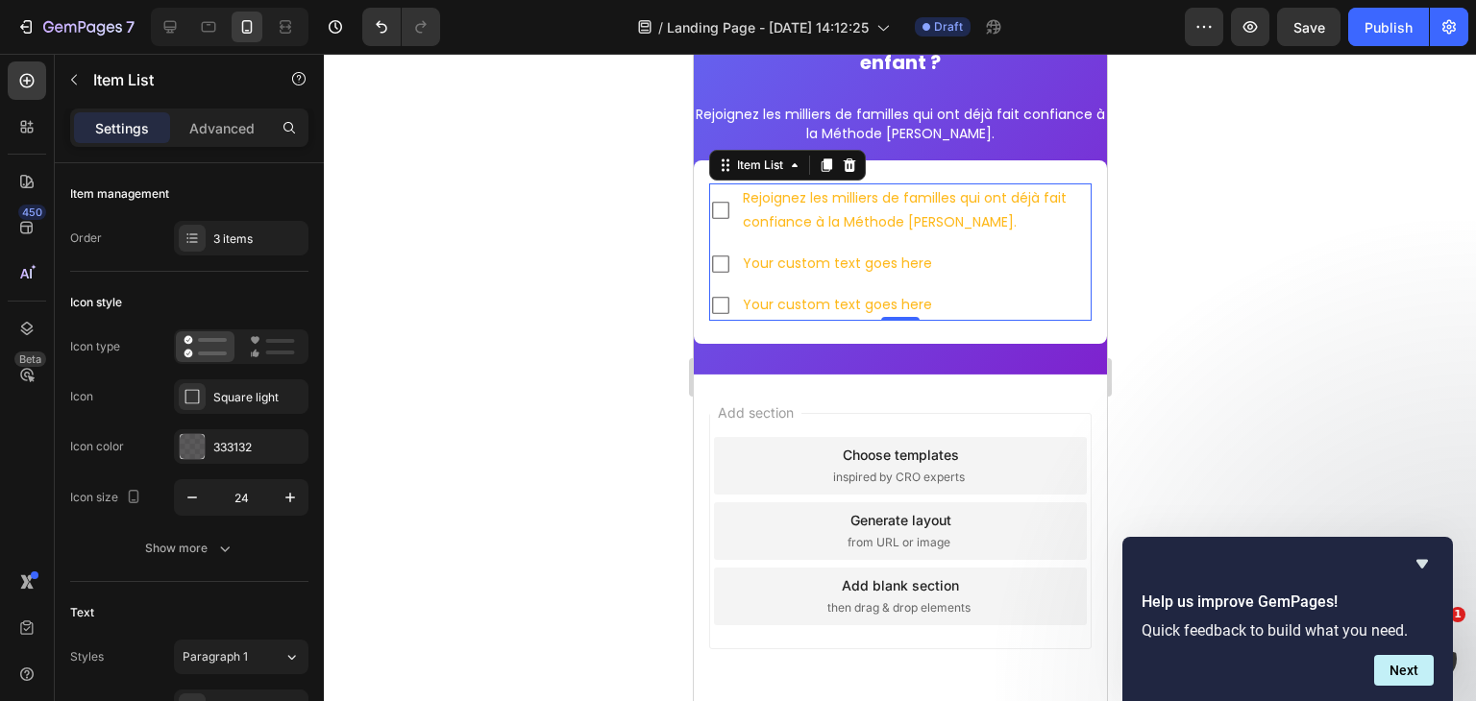
click at [723, 232] on div "Rejoignez les milliers de familles qui ont déjà fait confiance à la Méthode Plu…" at bounding box center [899, 210] width 382 height 54
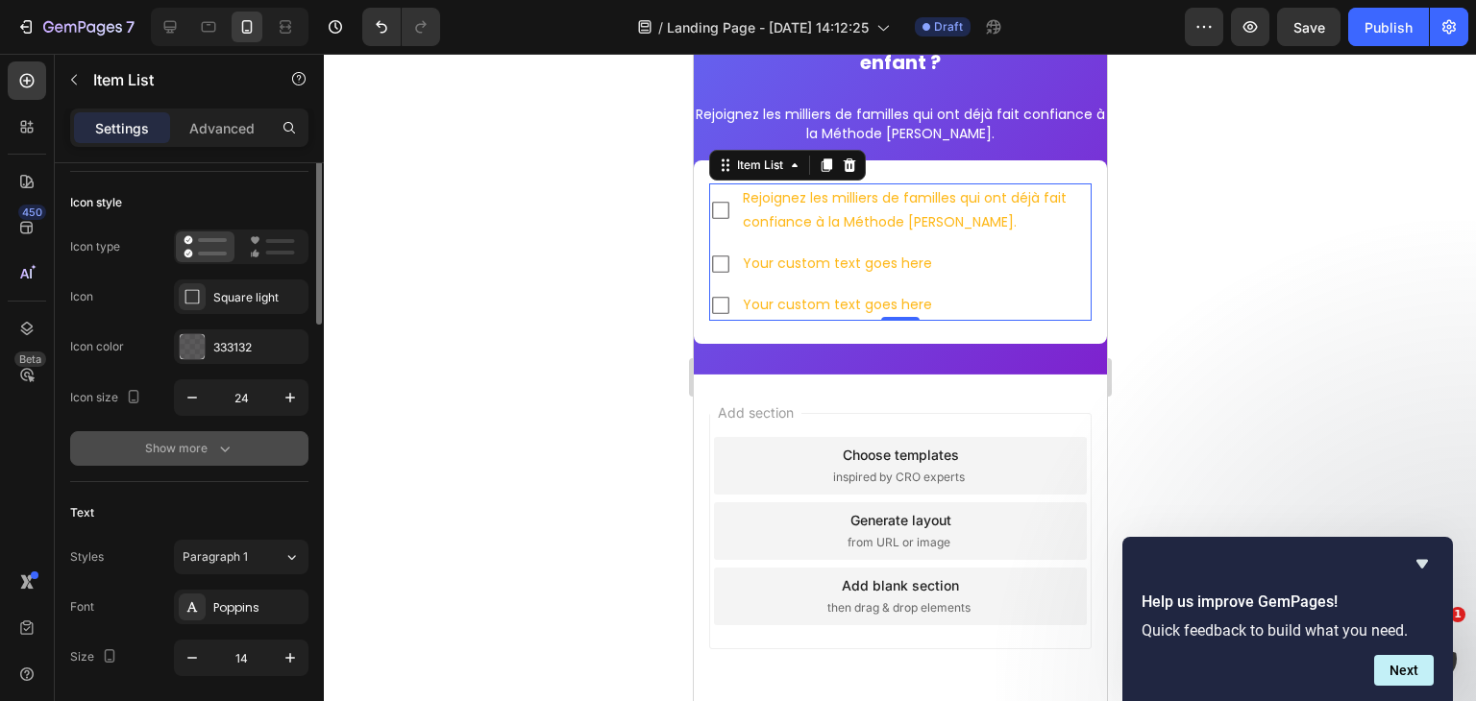
scroll to position [0, 0]
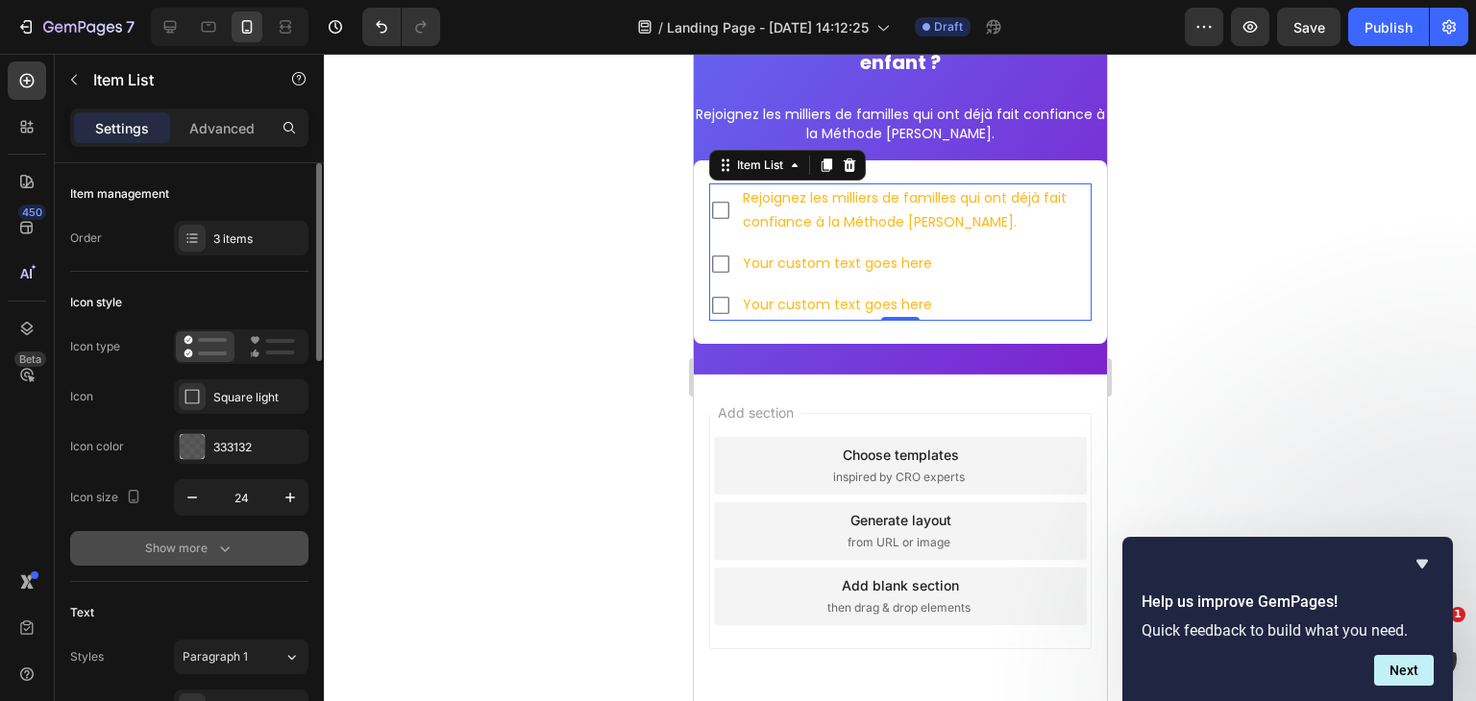
click at [160, 543] on div "Show more" at bounding box center [189, 548] width 89 height 19
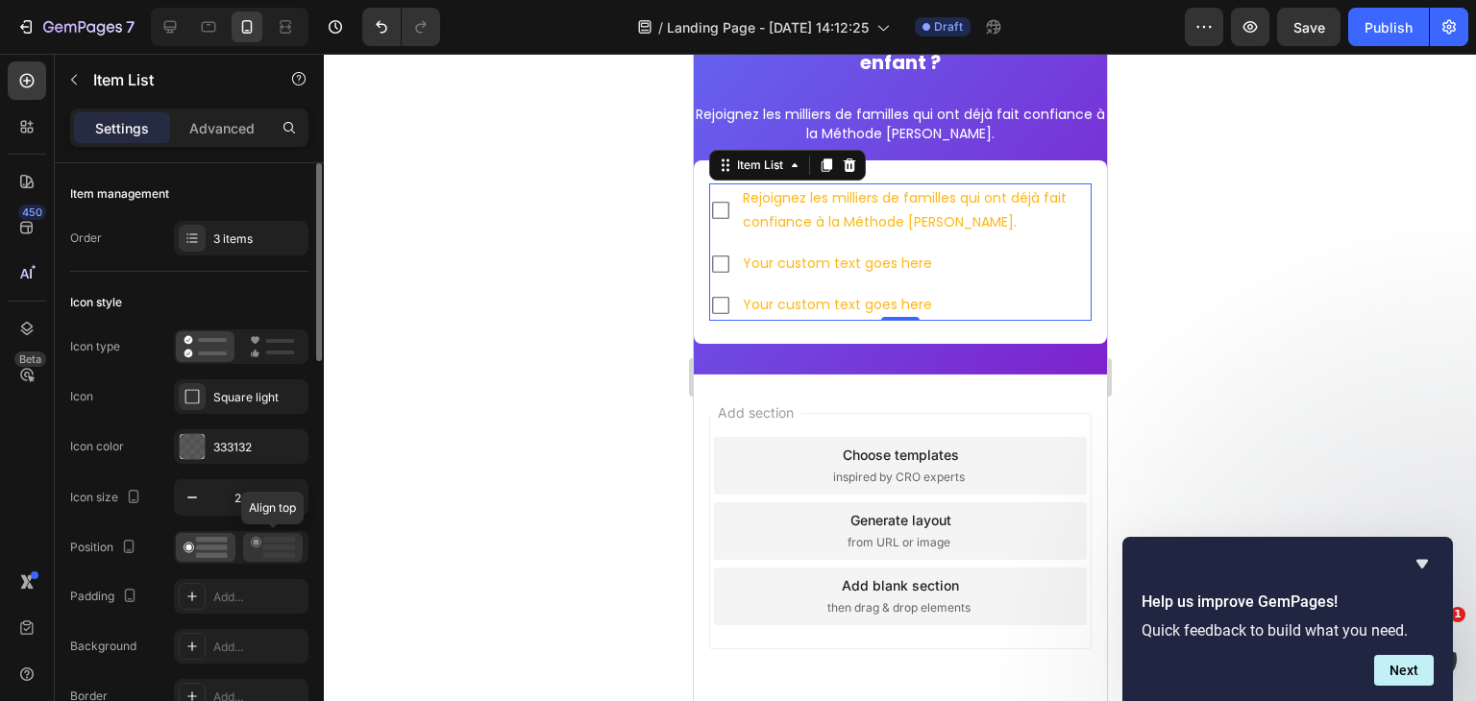
click at [275, 545] on rect at bounding box center [279, 548] width 32 height 6
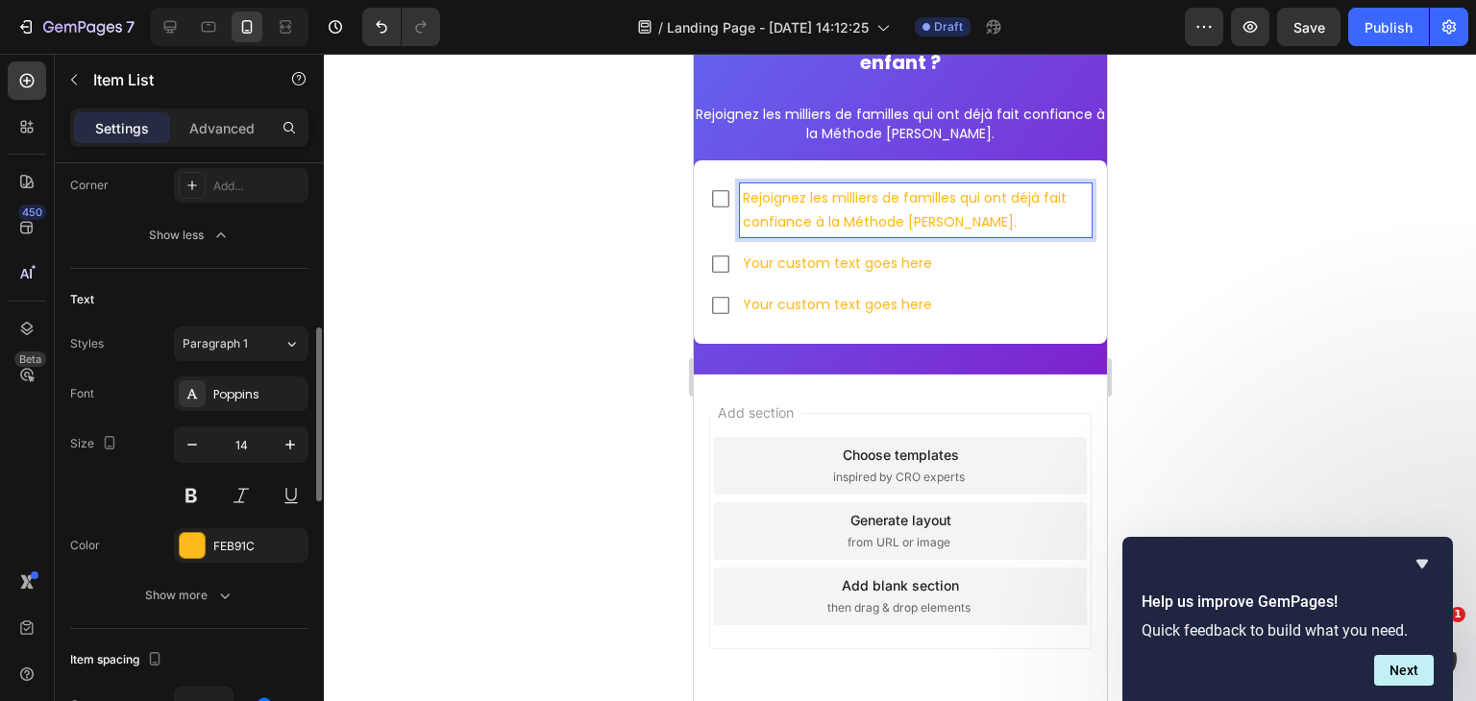
scroll to position [561, 0]
click at [199, 437] on icon "button" at bounding box center [192, 444] width 19 height 19
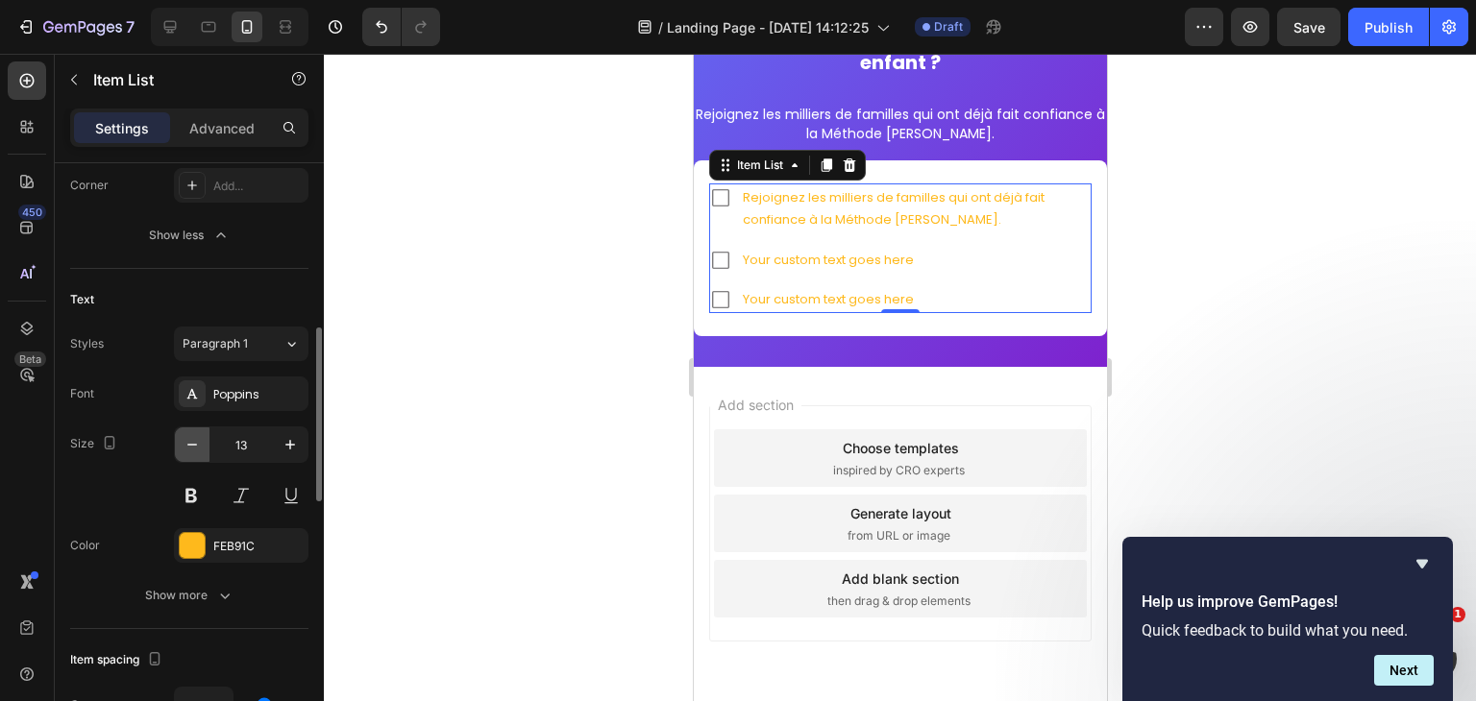
click at [199, 437] on icon "button" at bounding box center [192, 444] width 19 height 19
type input "12"
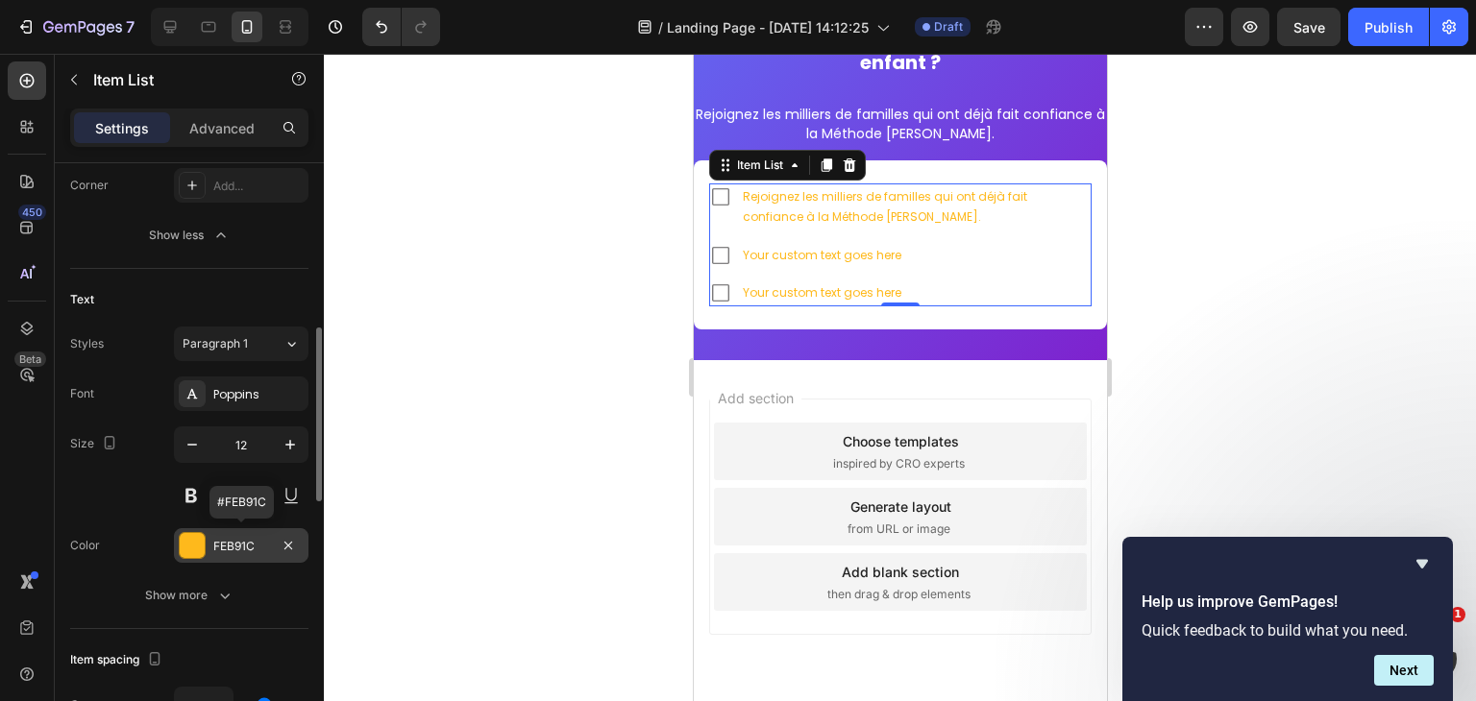
click at [217, 557] on div "FEB91C" at bounding box center [241, 545] width 134 height 35
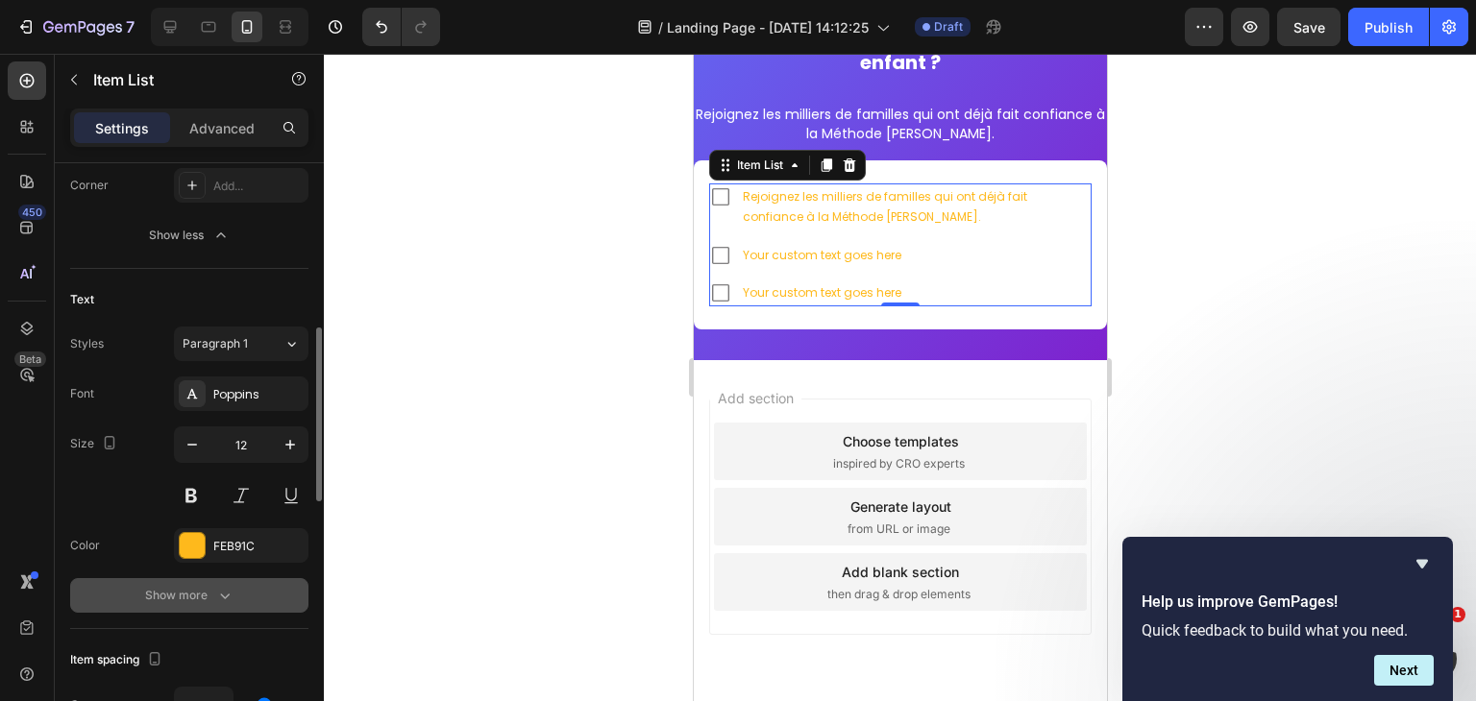
click at [174, 599] on div "Show more" at bounding box center [189, 595] width 89 height 19
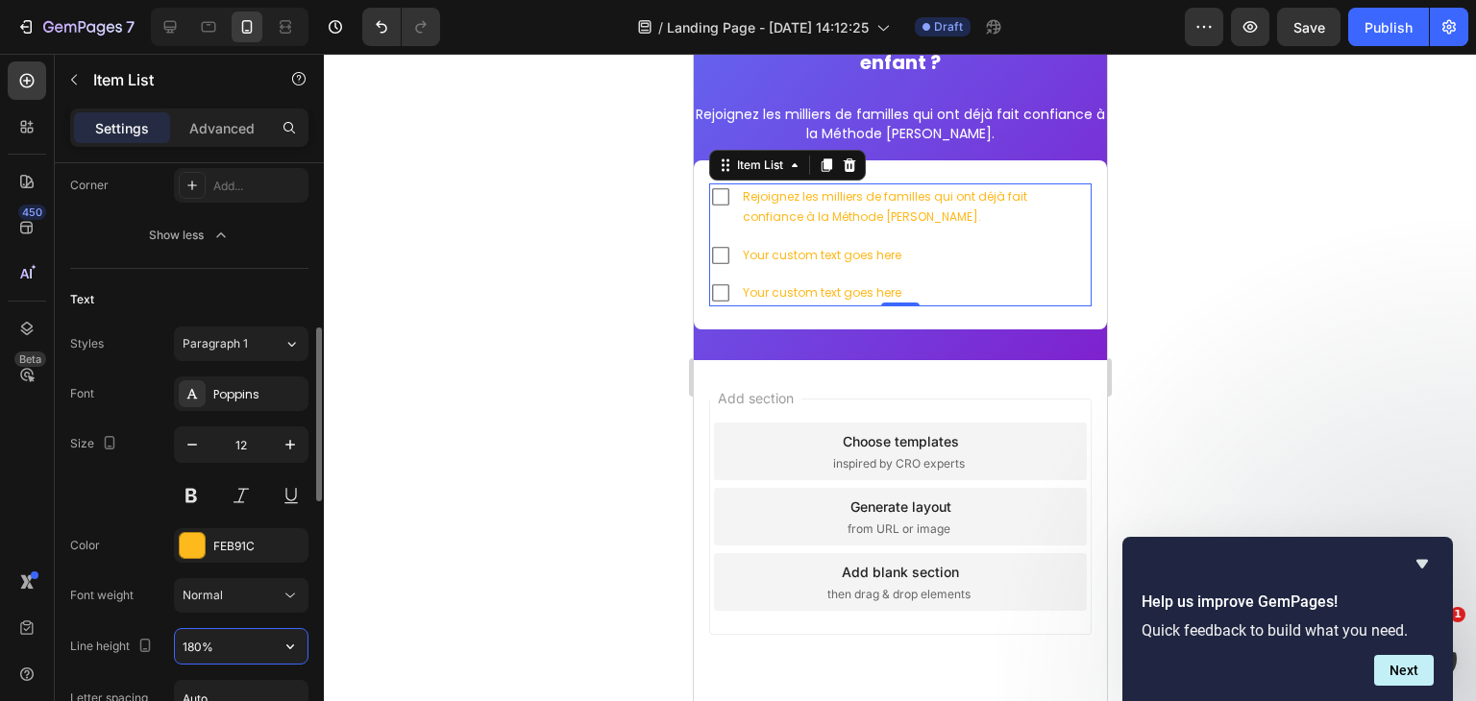
click at [218, 635] on input "180%" at bounding box center [241, 646] width 133 height 35
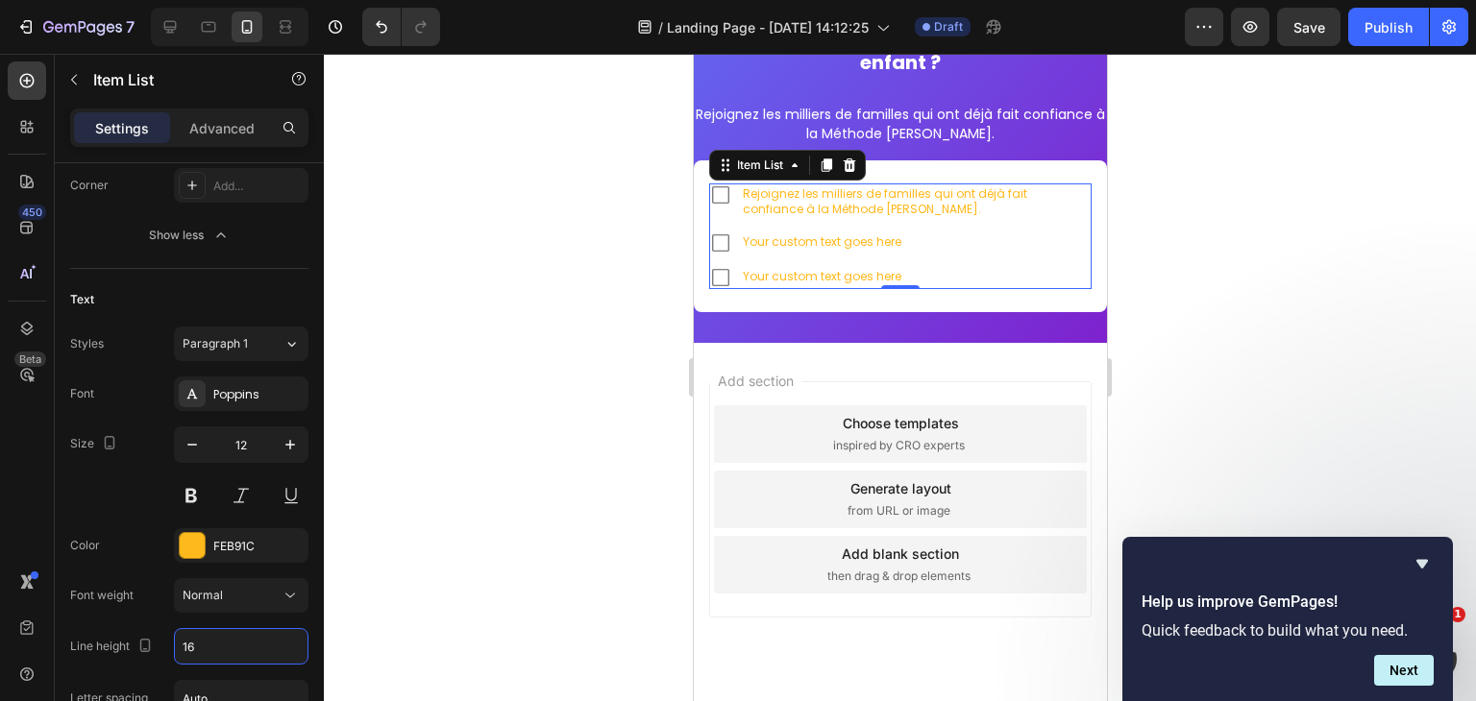
type input "16"
click at [211, 528] on div "FEB91C" at bounding box center [241, 545] width 134 height 35
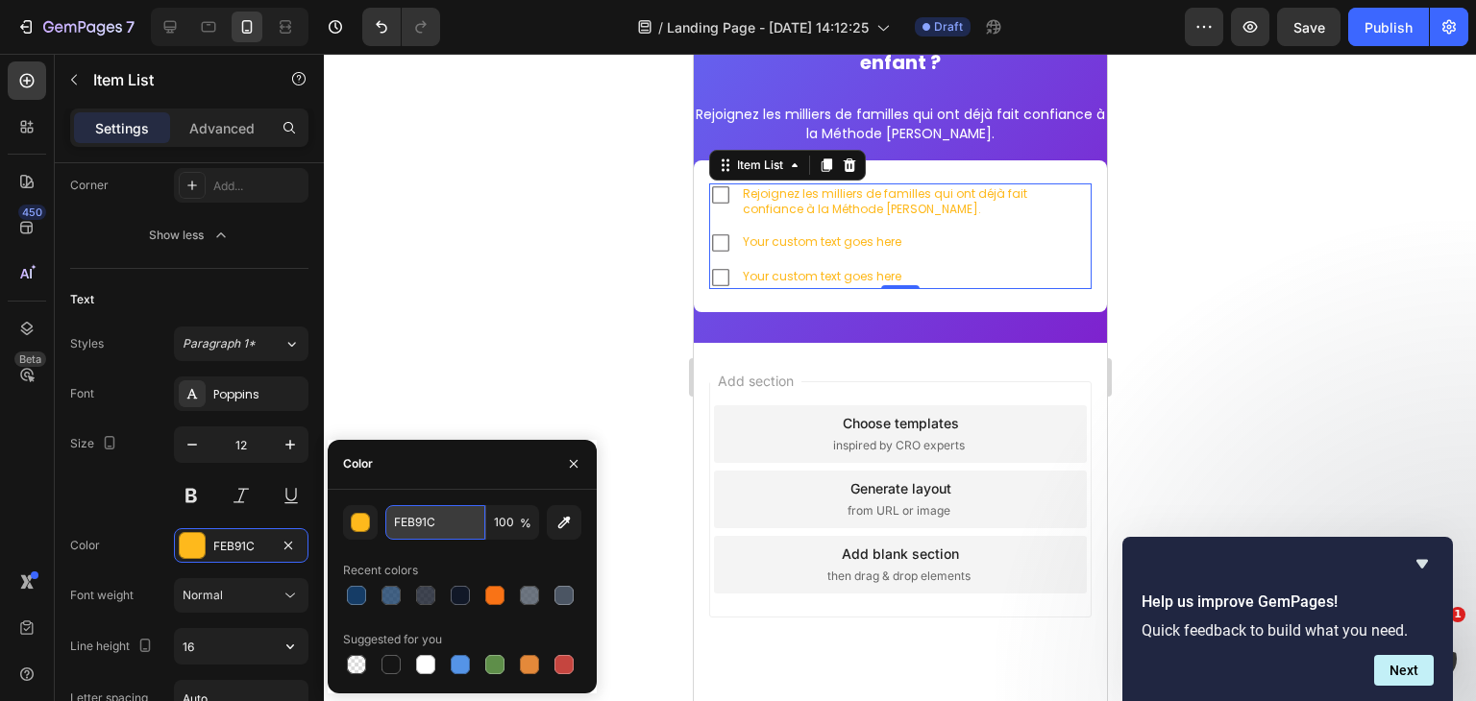
click at [434, 520] on input "FEB91C" at bounding box center [435, 522] width 100 height 35
paste input "4B5563"
type input "4B5563"
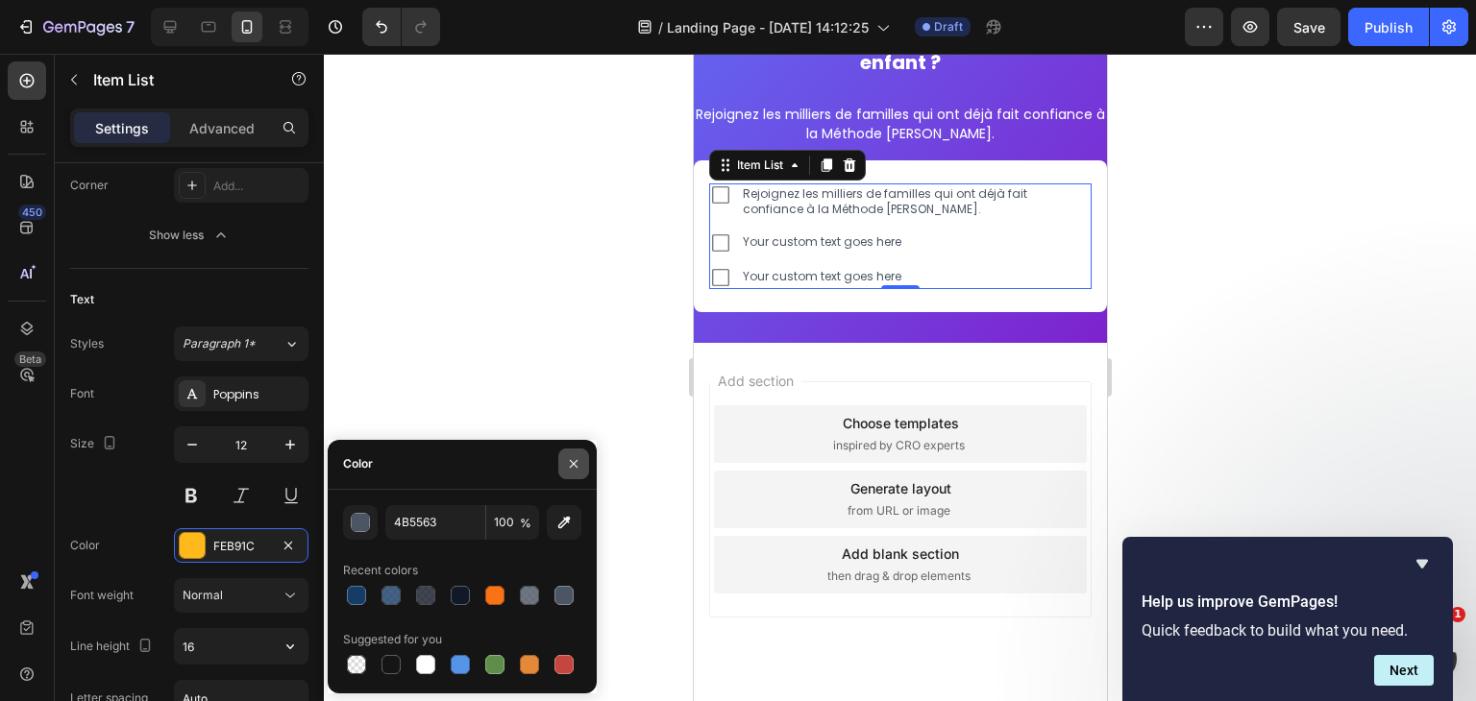
click at [567, 466] on icon "button" at bounding box center [573, 463] width 15 height 15
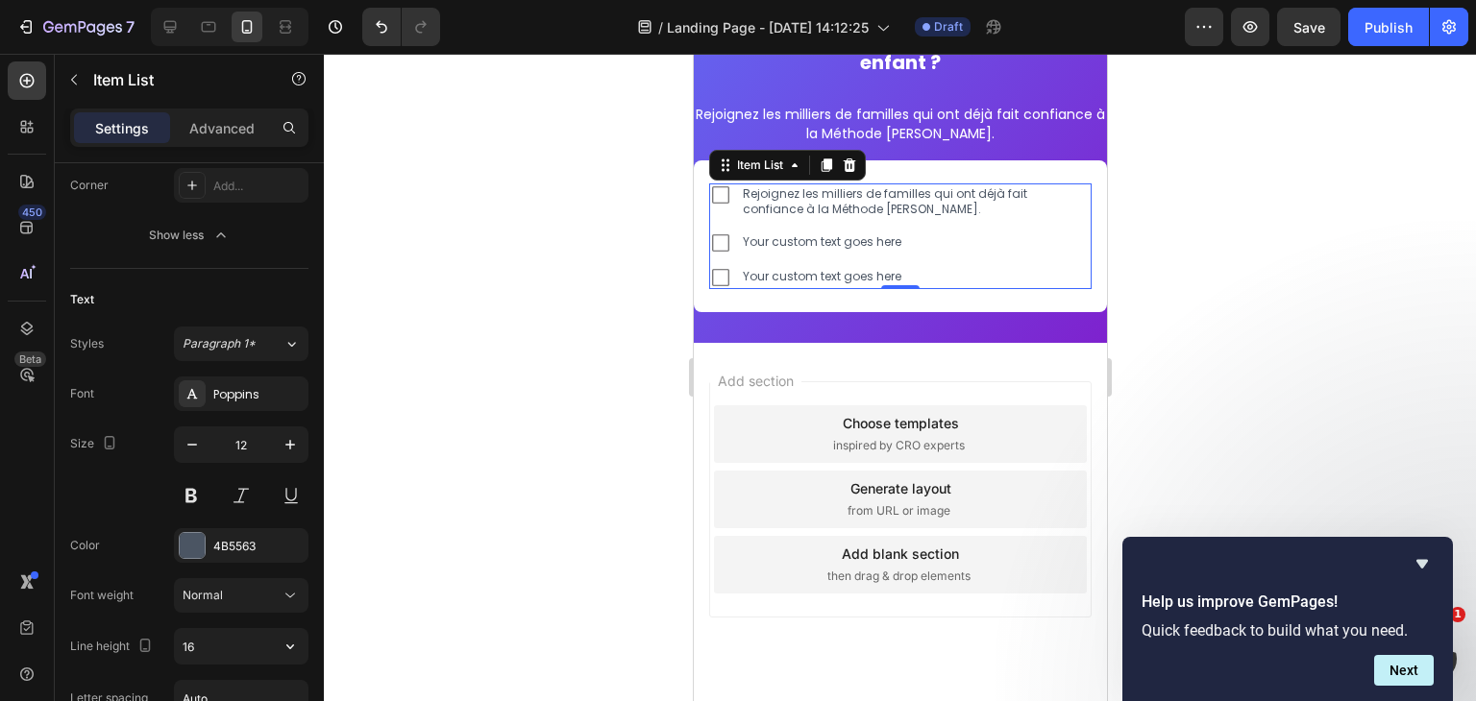
click at [646, 370] on div at bounding box center [900, 378] width 1152 height 648
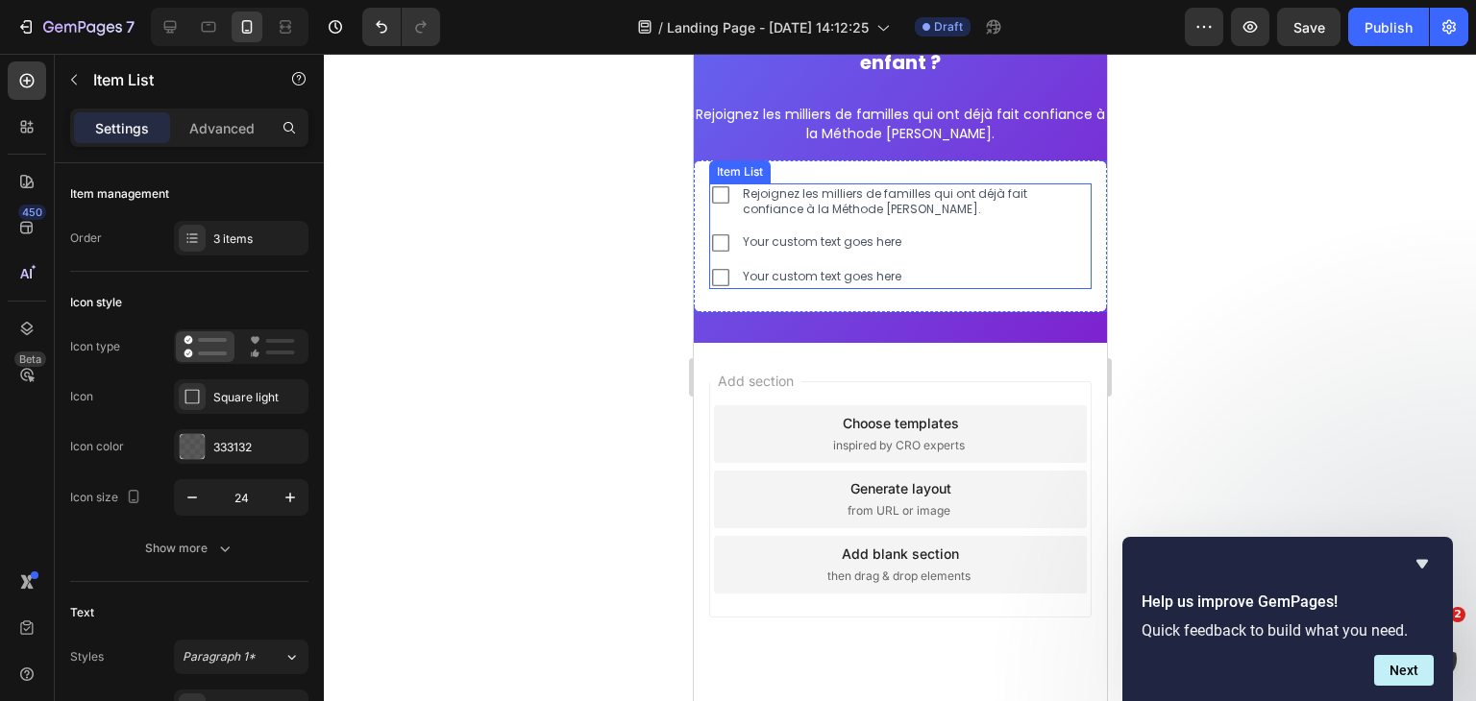
click at [792, 200] on p "Rejoignez les milliers de familles qui ont déjà fait confiance à la Méthode Plu…" at bounding box center [915, 201] width 346 height 31
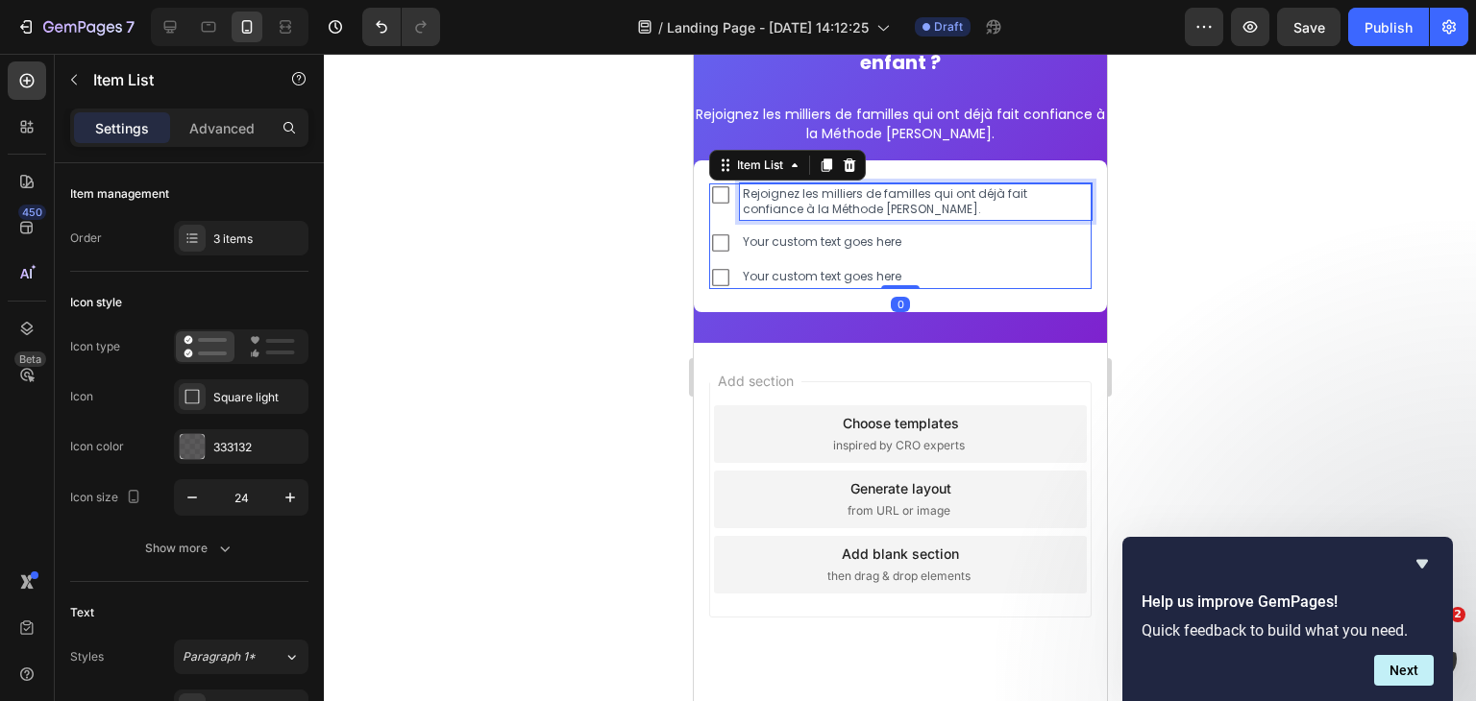
click at [792, 200] on p "Rejoignez les milliers de familles qui ont déjà fait confiance à la Méthode Plu…" at bounding box center [915, 201] width 346 height 31
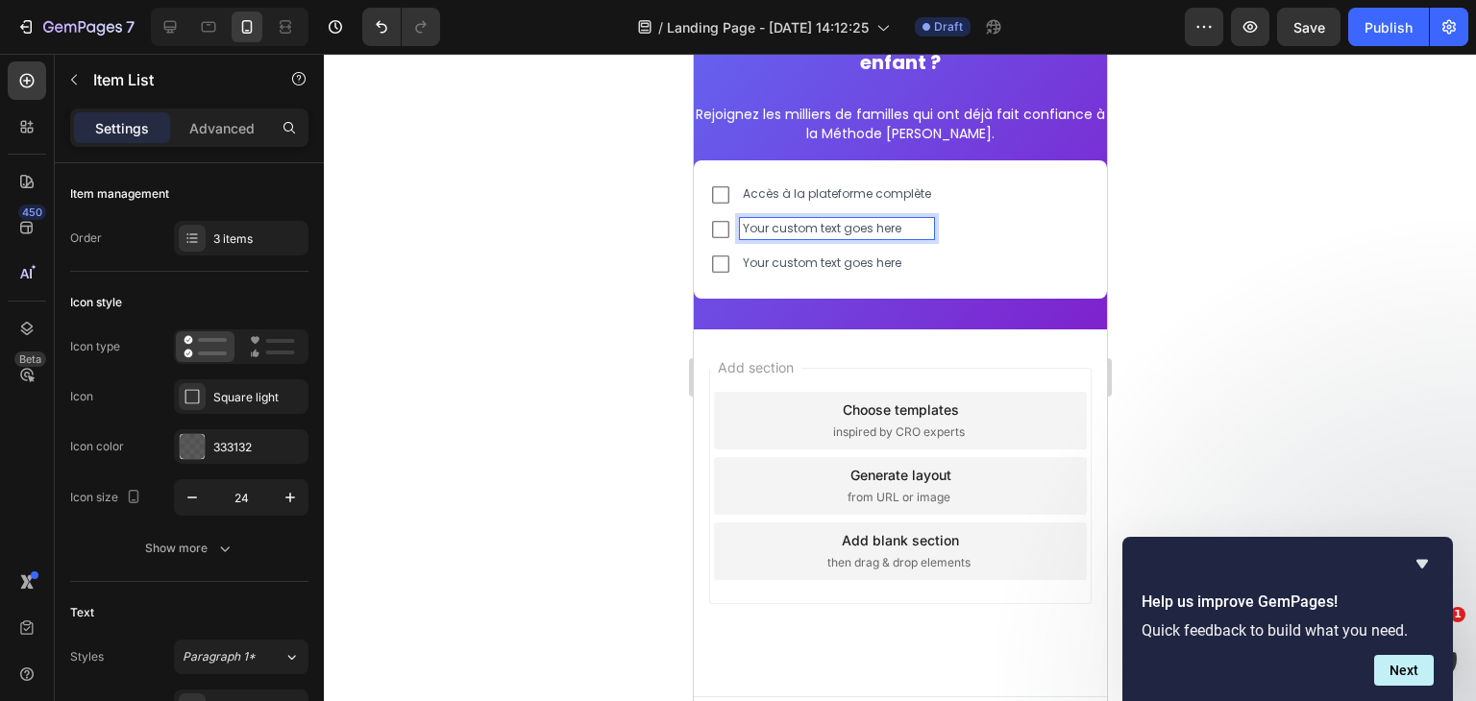
click at [783, 232] on p "Your custom text goes here" at bounding box center [836, 228] width 188 height 15
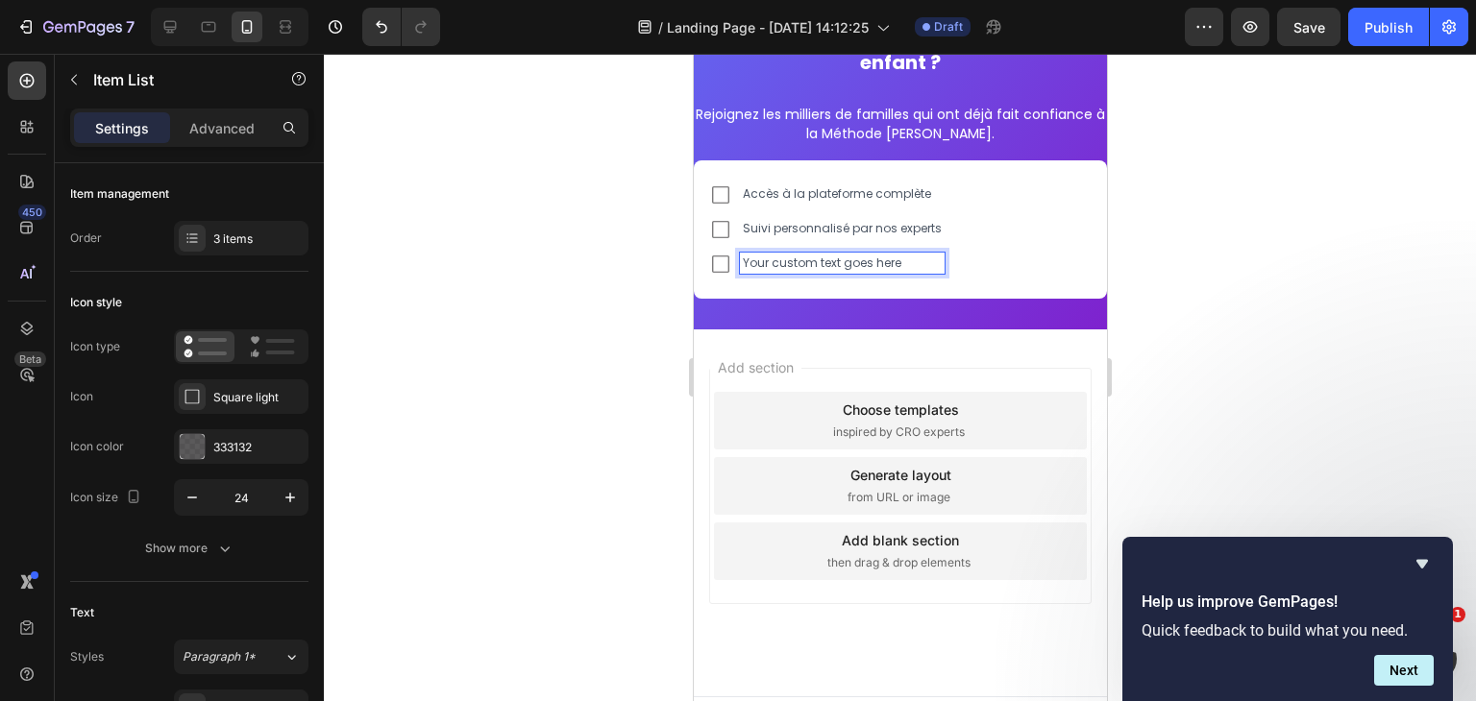
click at [825, 259] on p "Your custom text goes here" at bounding box center [841, 263] width 199 height 15
click at [799, 242] on div "Accès à la plateforme complète Suivi personnalisé par nos experts Exercices ada…" at bounding box center [825, 229] width 235 height 92
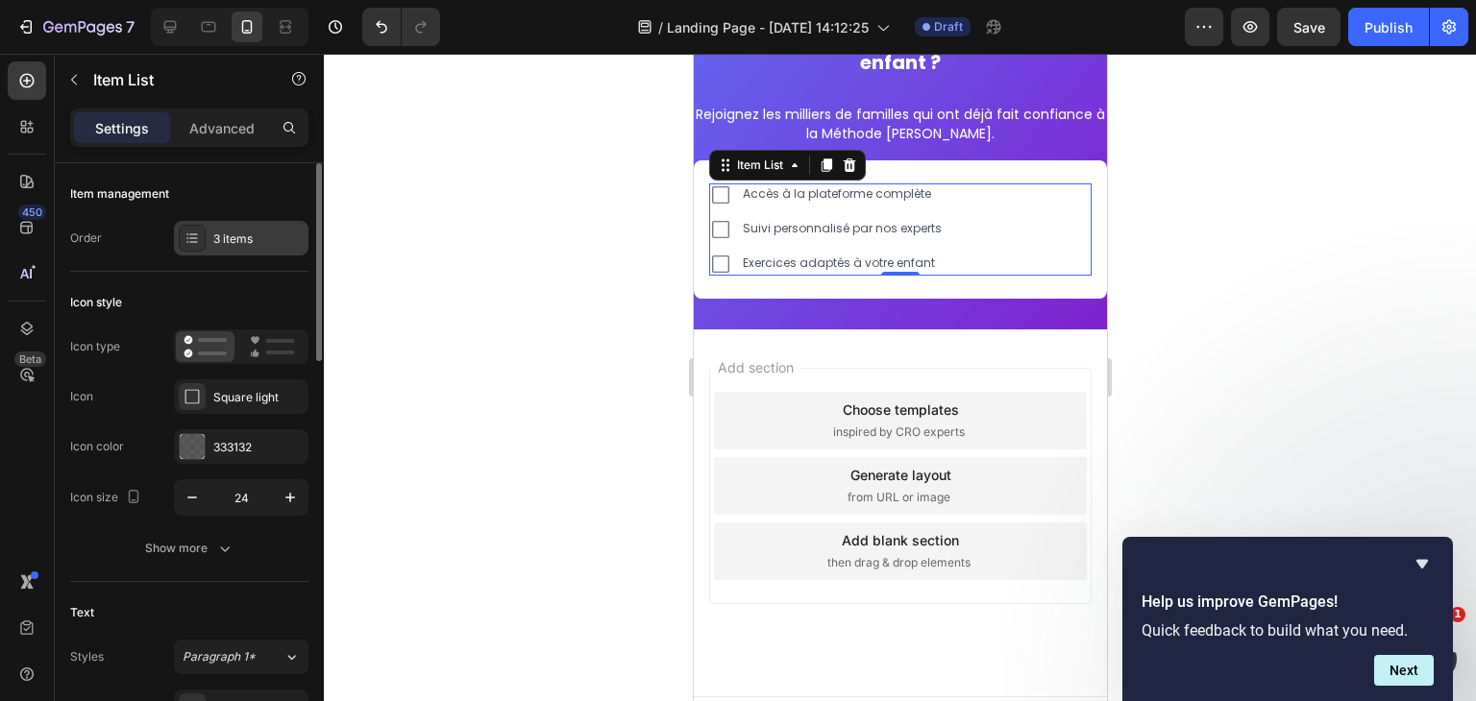
click at [234, 243] on div "3 items" at bounding box center [258, 239] width 90 height 17
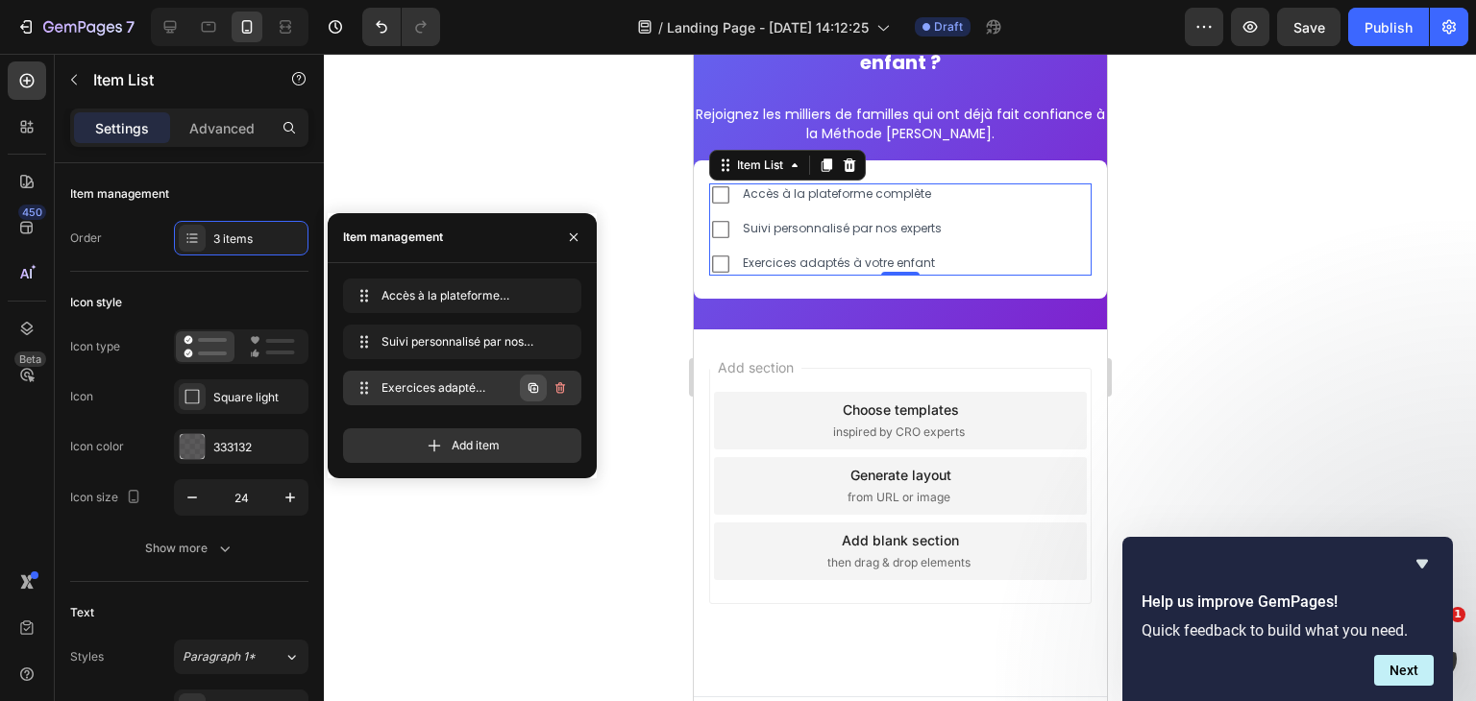
click at [526, 389] on icon "button" at bounding box center [533, 387] width 15 height 15
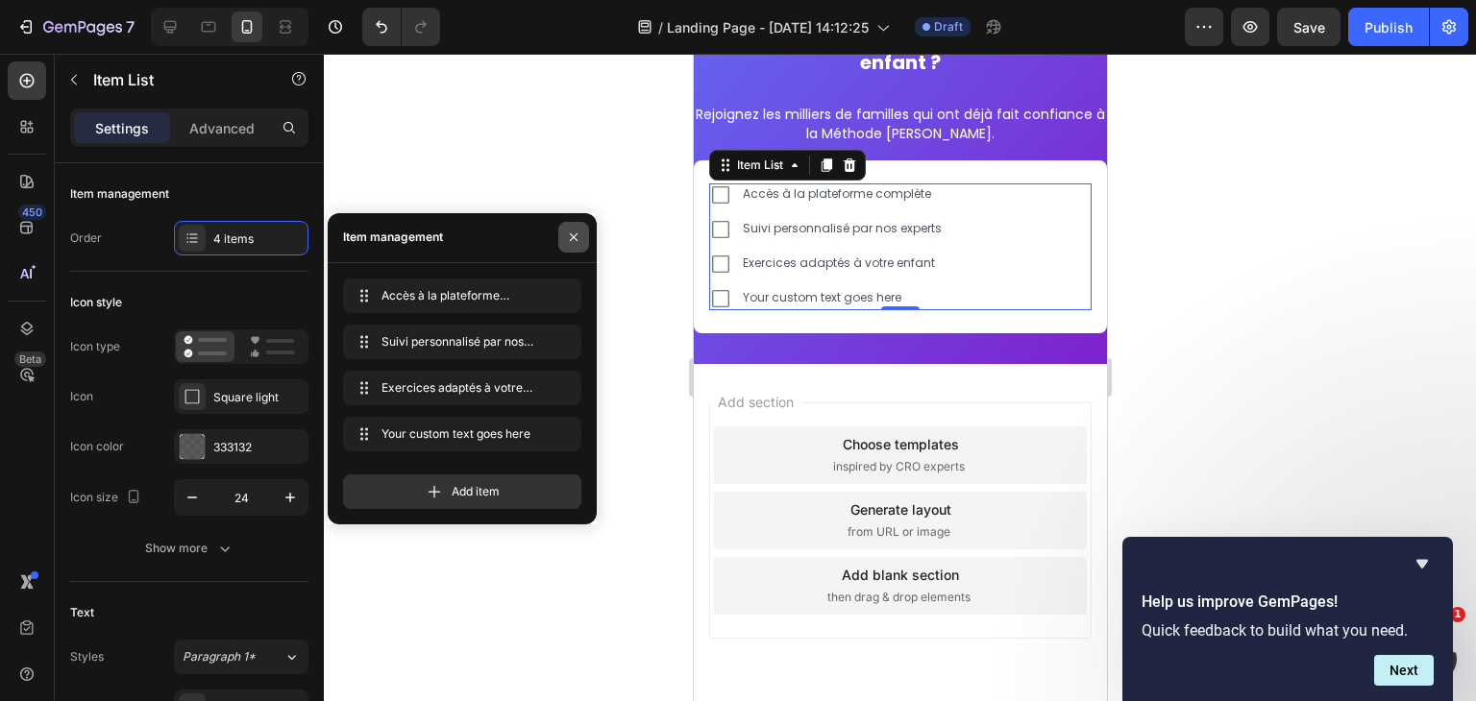
click at [571, 236] on icon "button" at bounding box center [573, 237] width 15 height 15
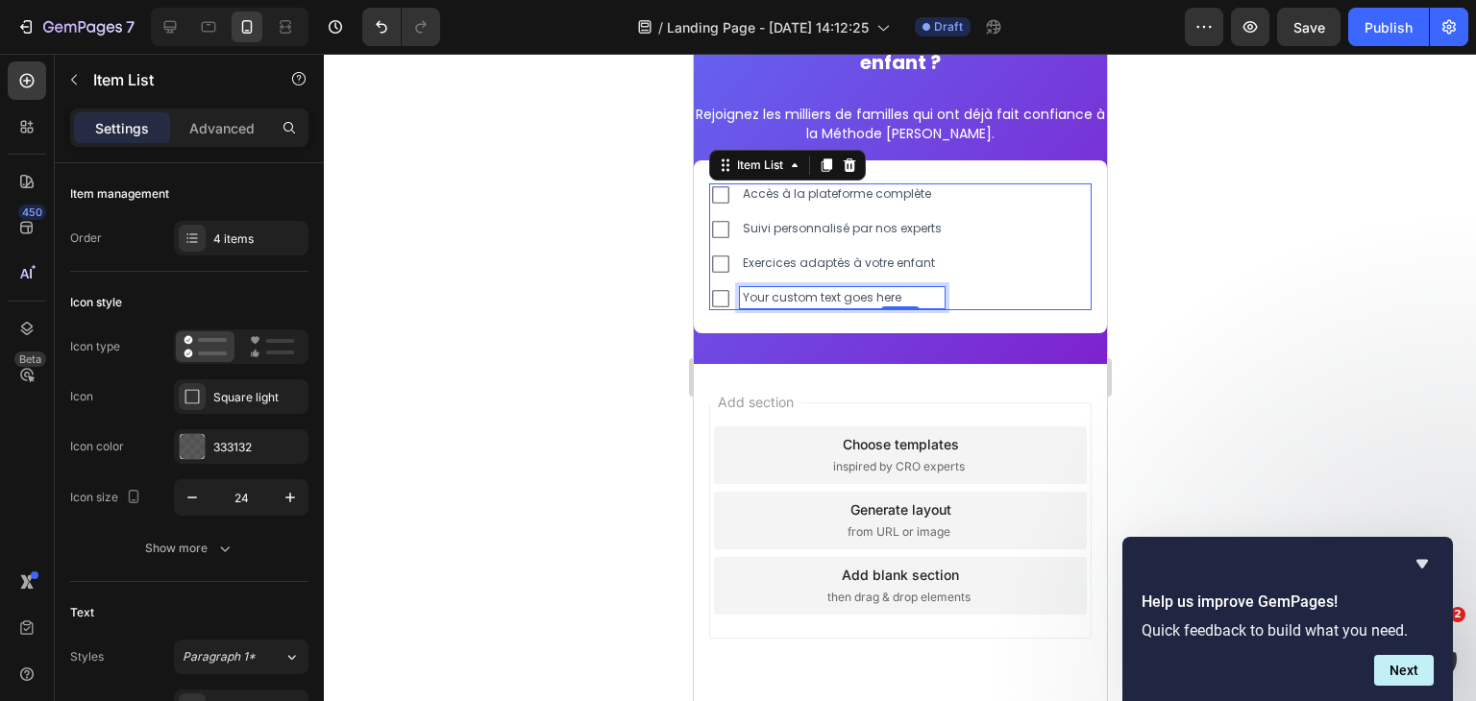
click at [762, 291] on div "Your custom text goes here" at bounding box center [841, 297] width 205 height 21
click at [762, 291] on p "Your custom text goes here" at bounding box center [841, 297] width 199 height 15
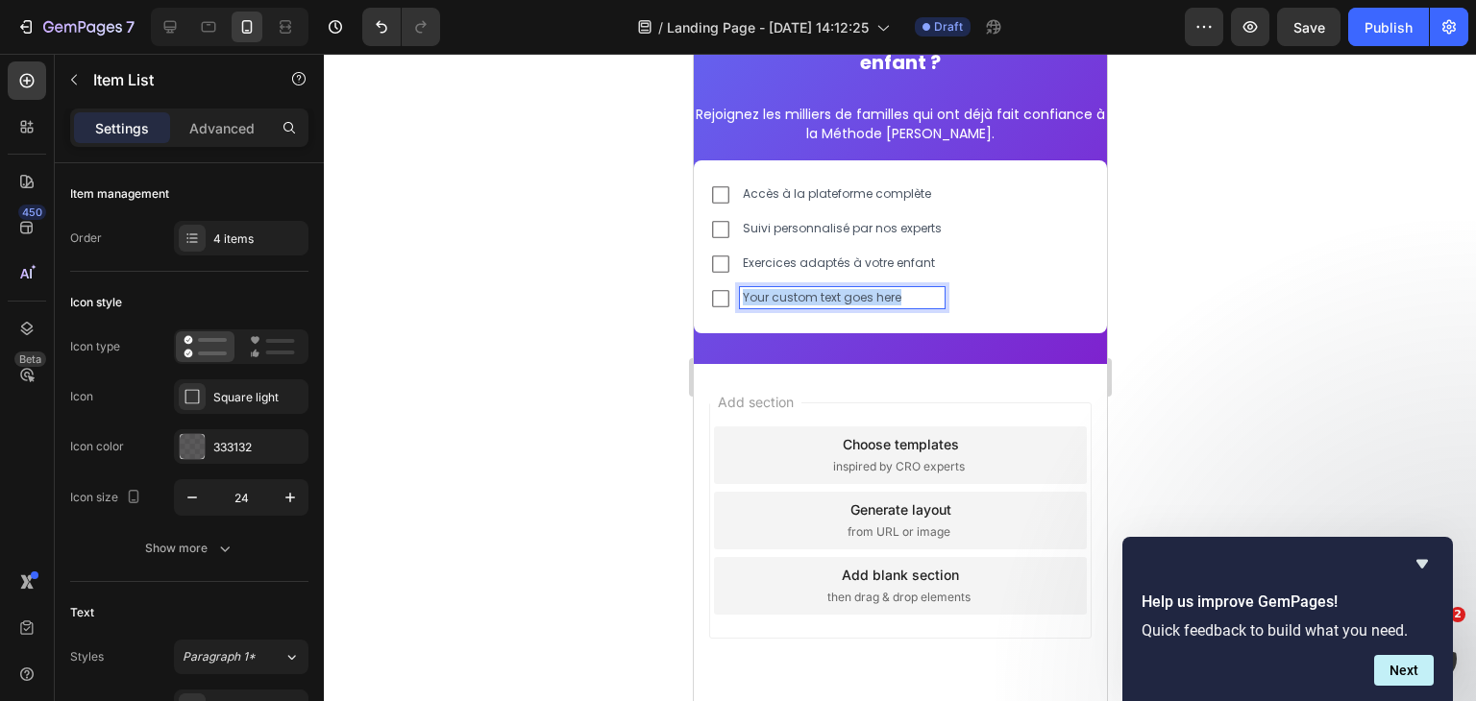
click at [762, 291] on p "Your custom text goes here" at bounding box center [841, 297] width 199 height 15
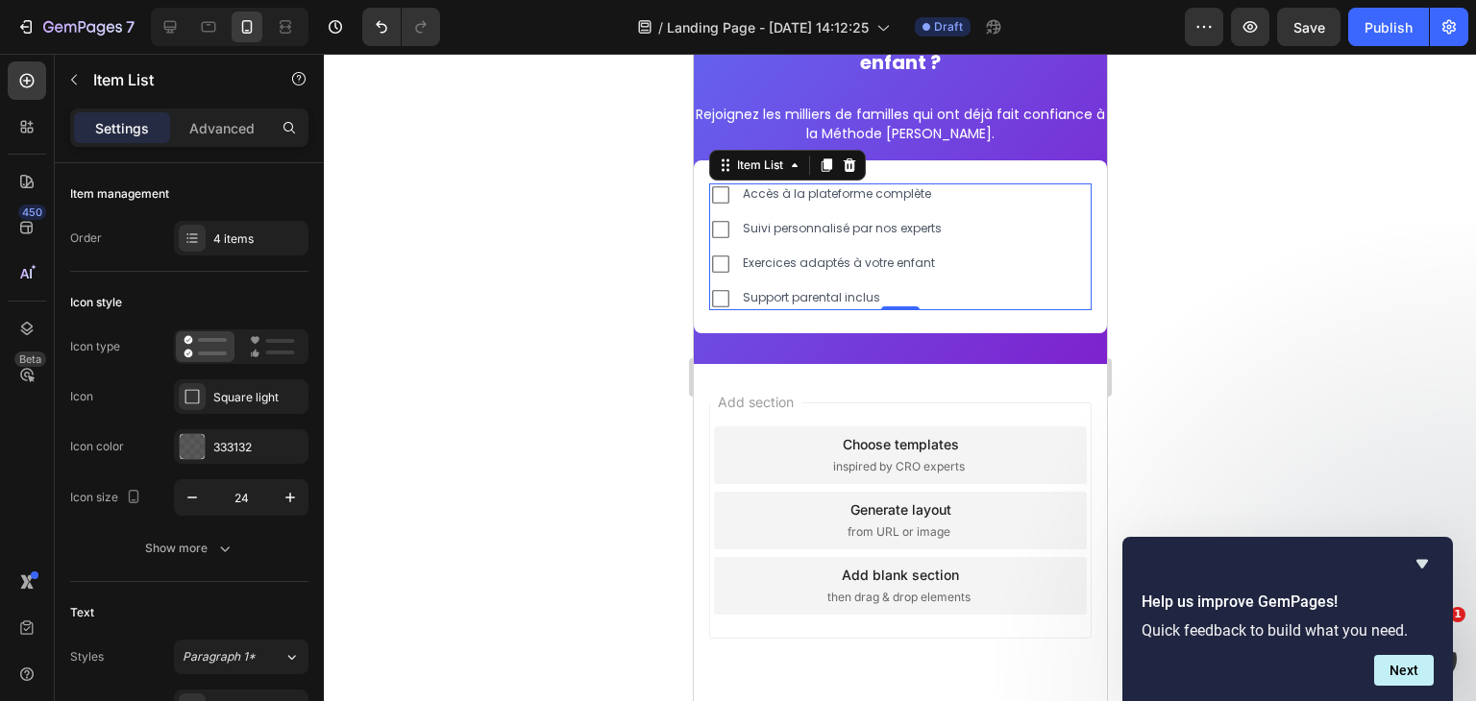
click at [1141, 265] on div at bounding box center [900, 378] width 1152 height 648
click at [231, 405] on div "Square light" at bounding box center [241, 396] width 134 height 35
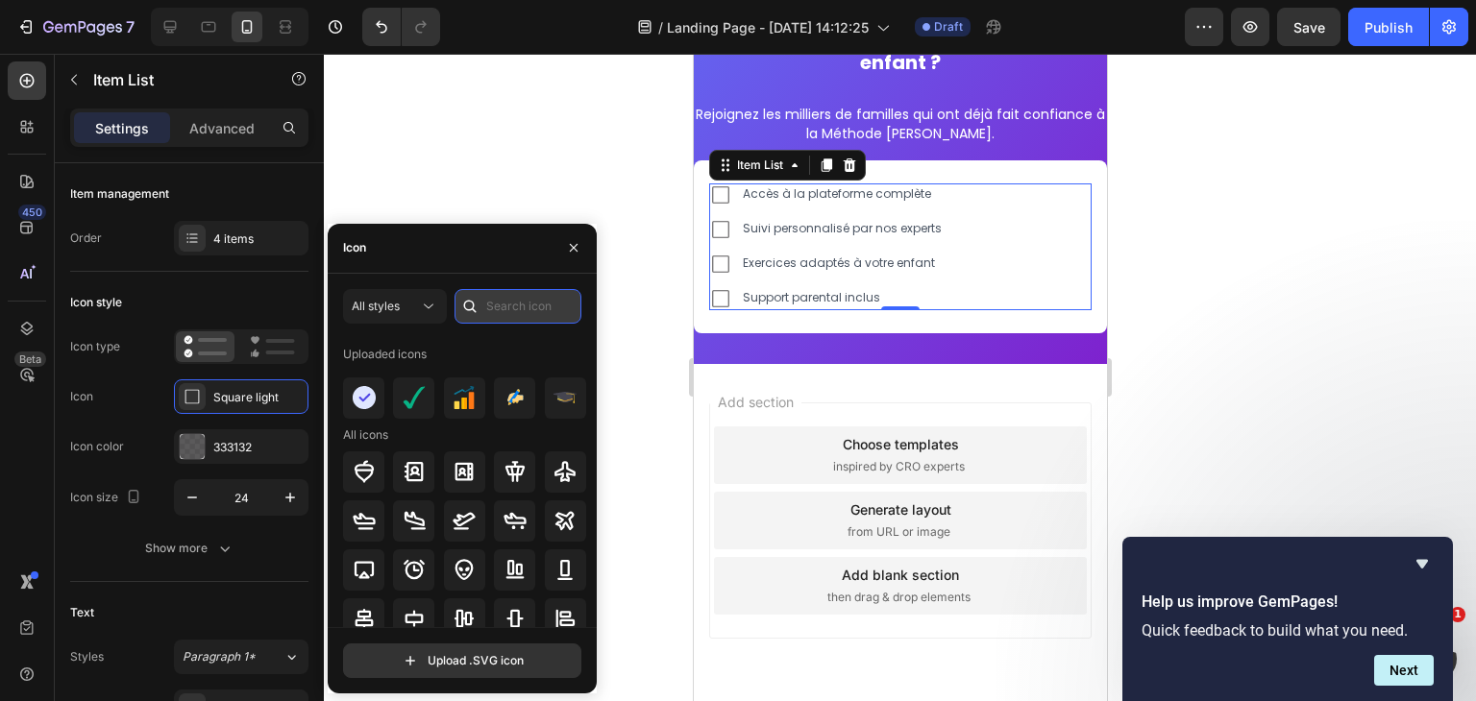
click at [492, 303] on input "text" at bounding box center [517, 306] width 127 height 35
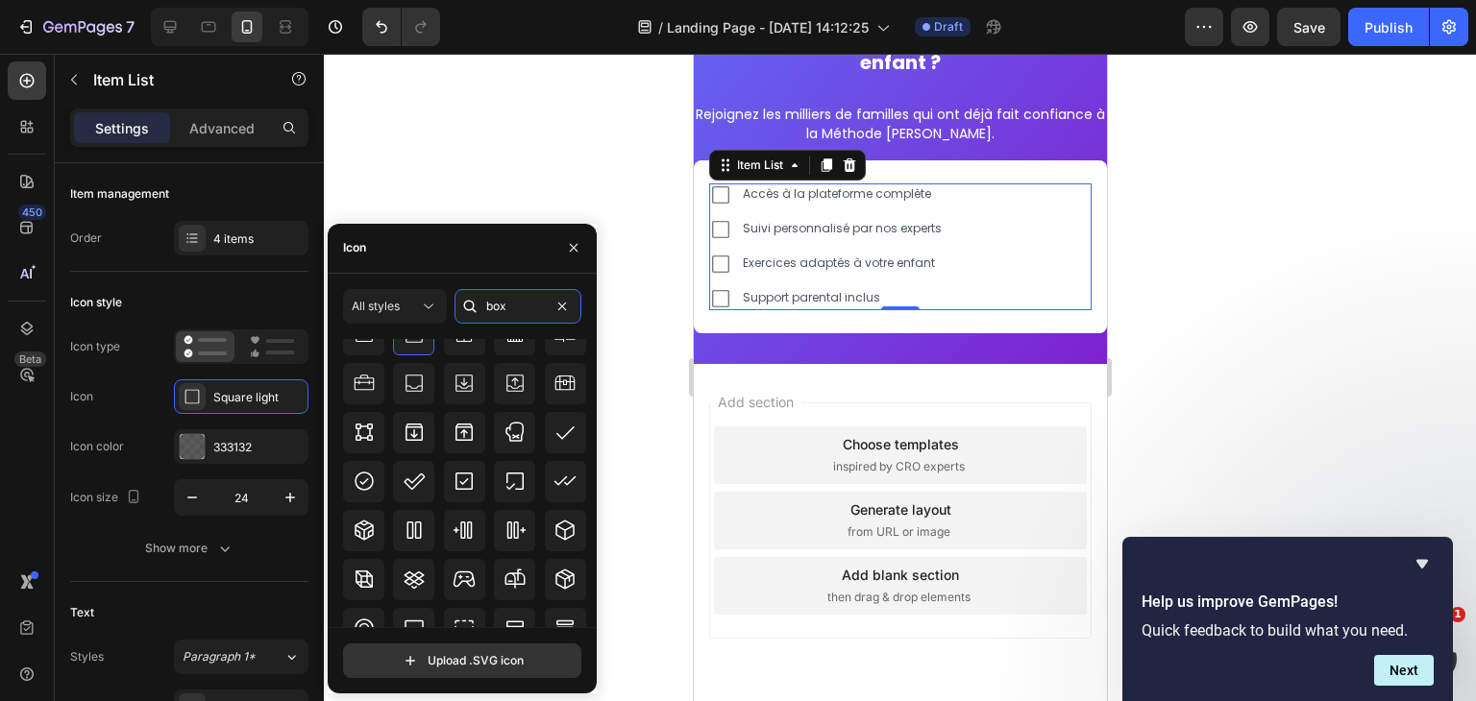
scroll to position [623, 0]
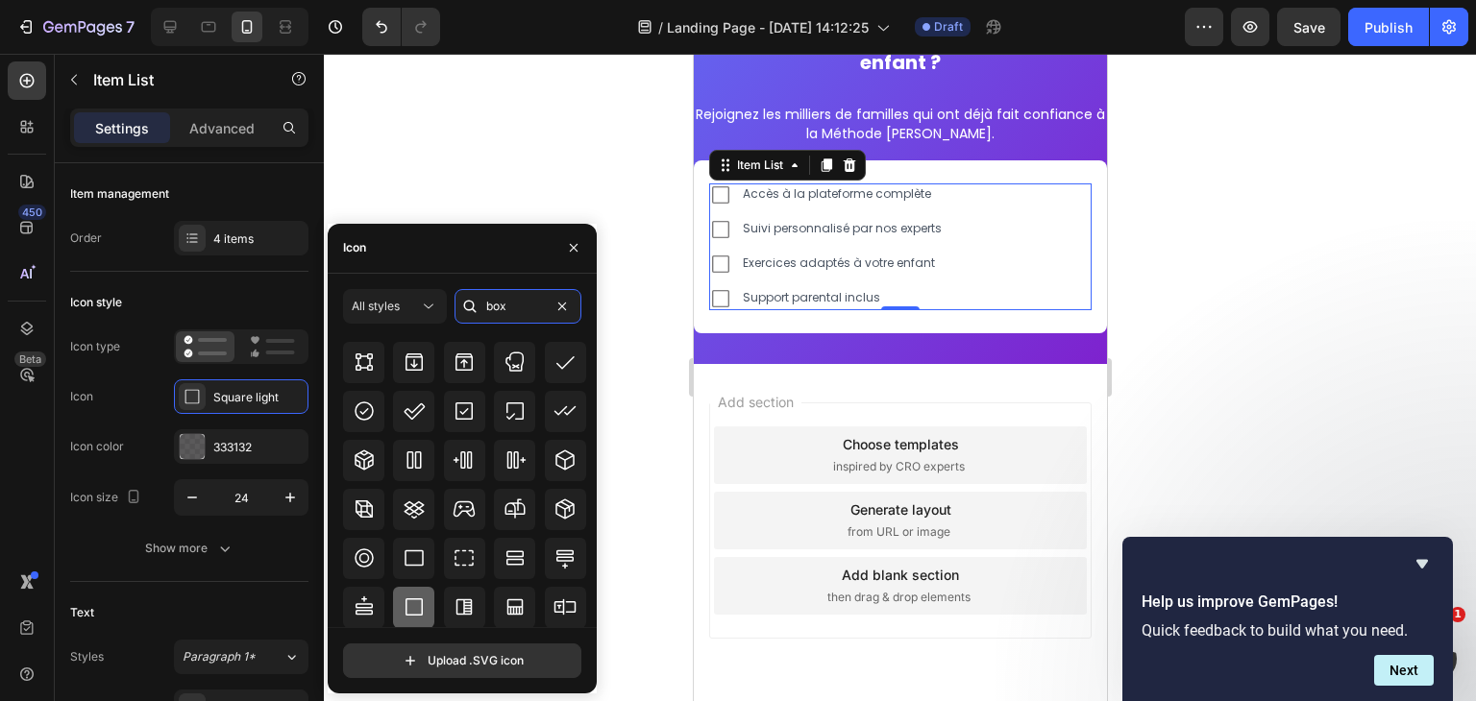
type input "box"
click at [408, 599] on icon at bounding box center [413, 607] width 17 height 17
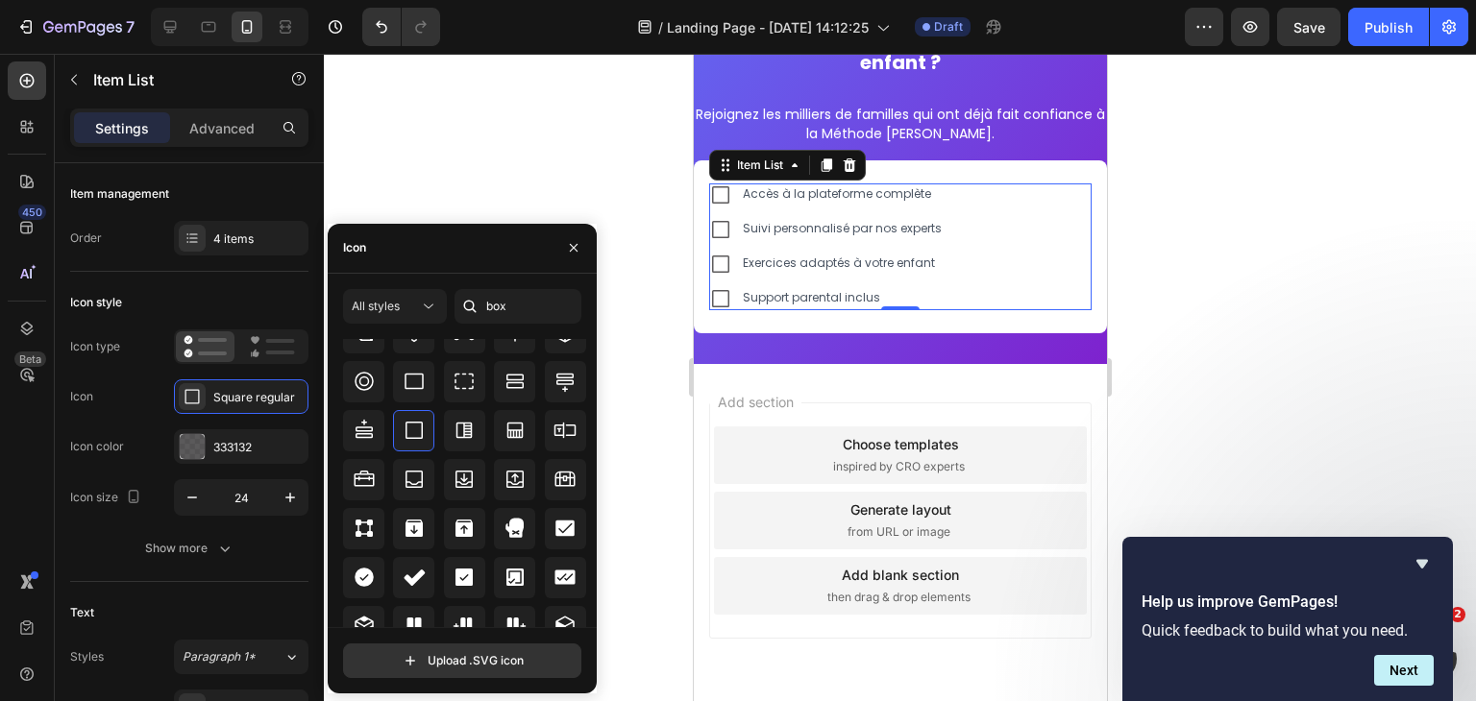
scroll to position [755, 0]
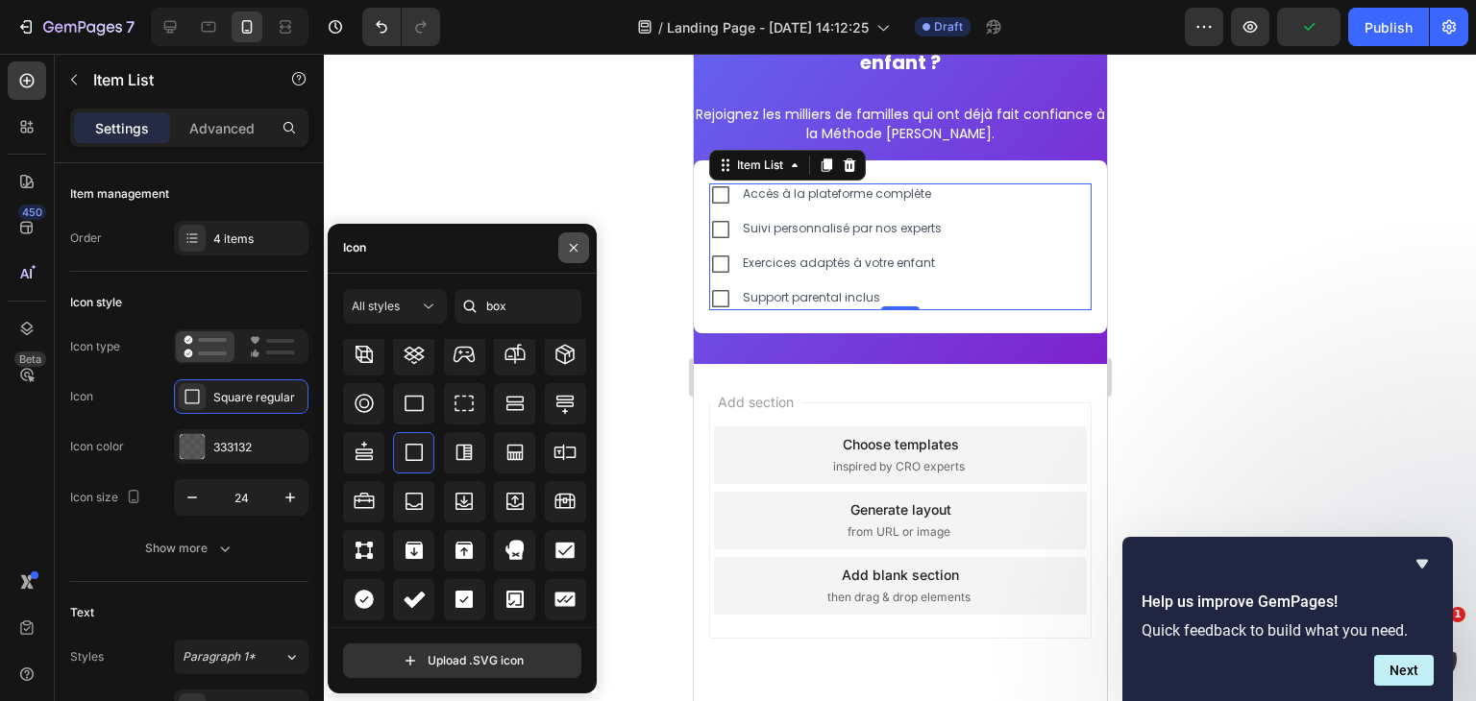
click at [576, 241] on icon "button" at bounding box center [573, 247] width 15 height 15
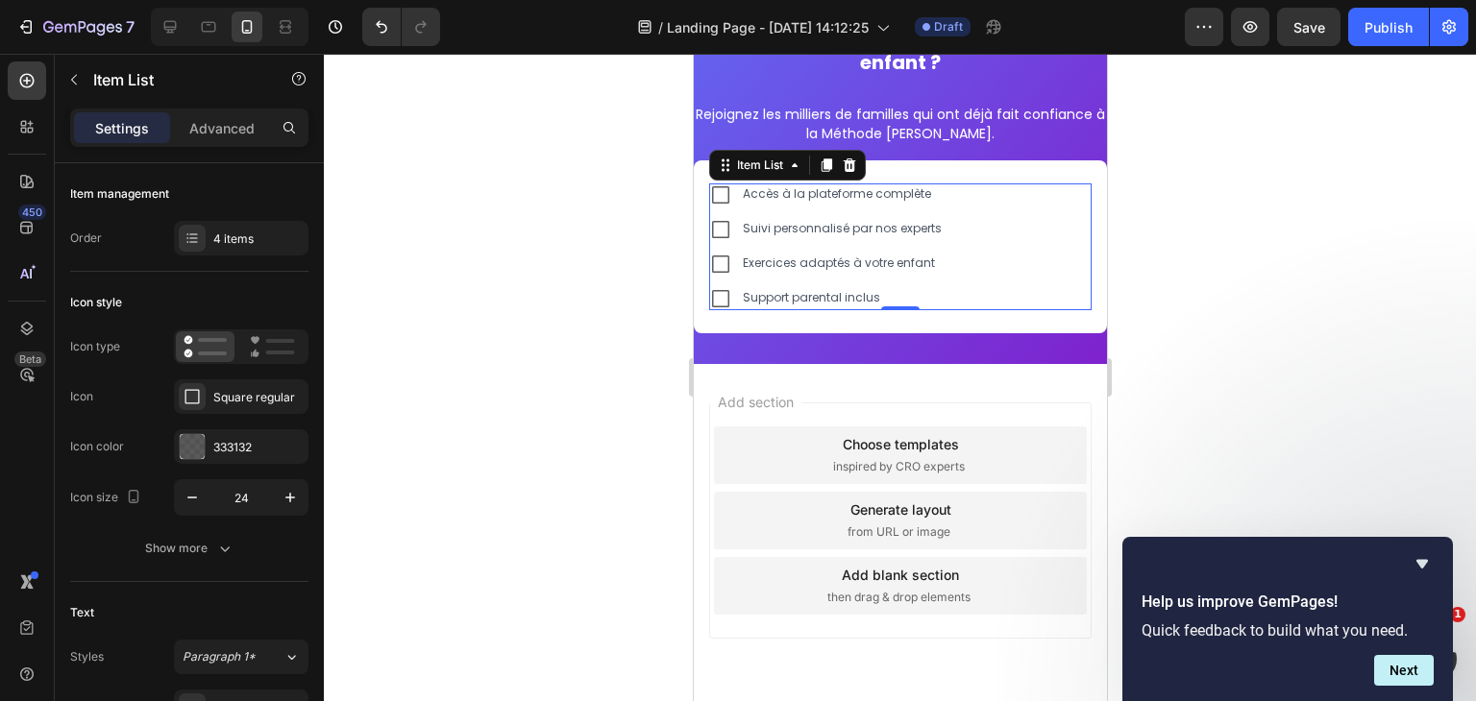
click at [576, 241] on div at bounding box center [900, 378] width 1152 height 648
click at [200, 504] on icon "button" at bounding box center [192, 497] width 19 height 19
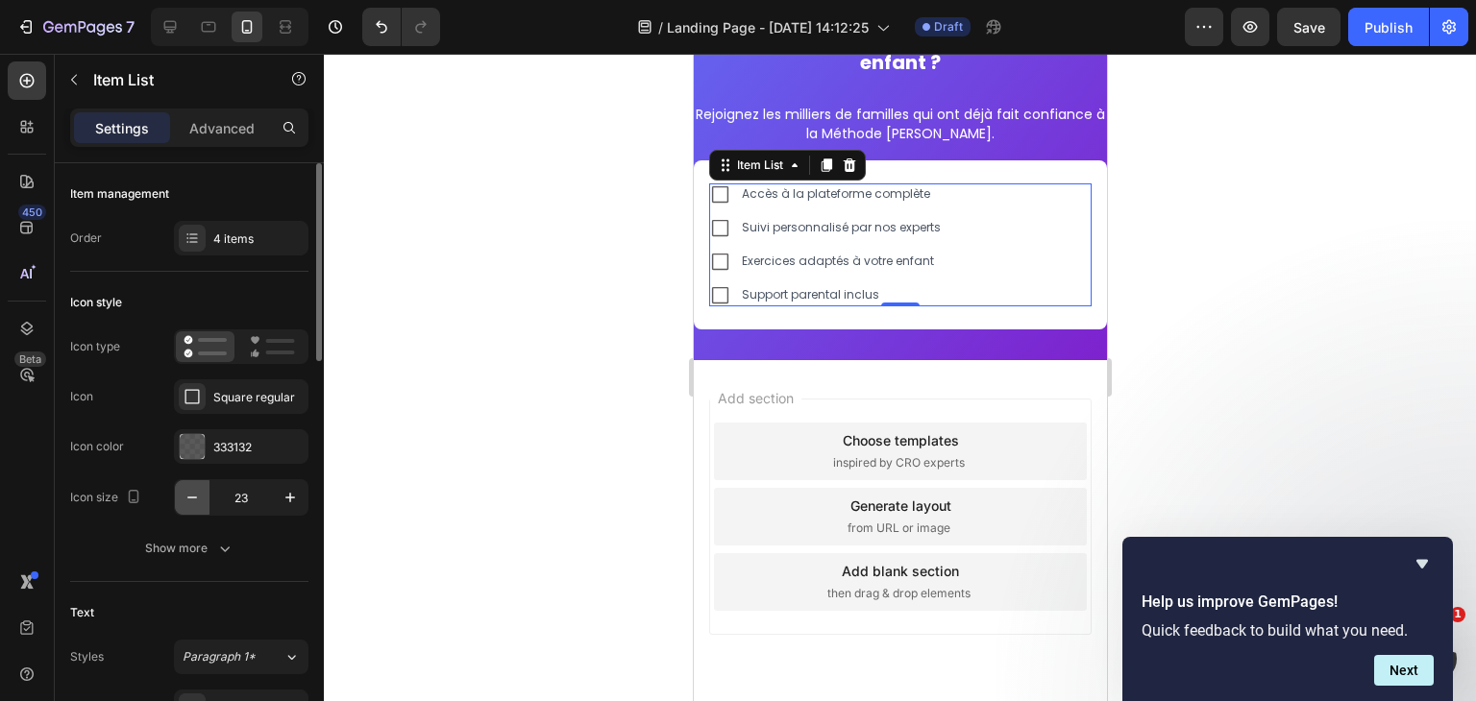
click at [200, 504] on icon "button" at bounding box center [192, 497] width 19 height 19
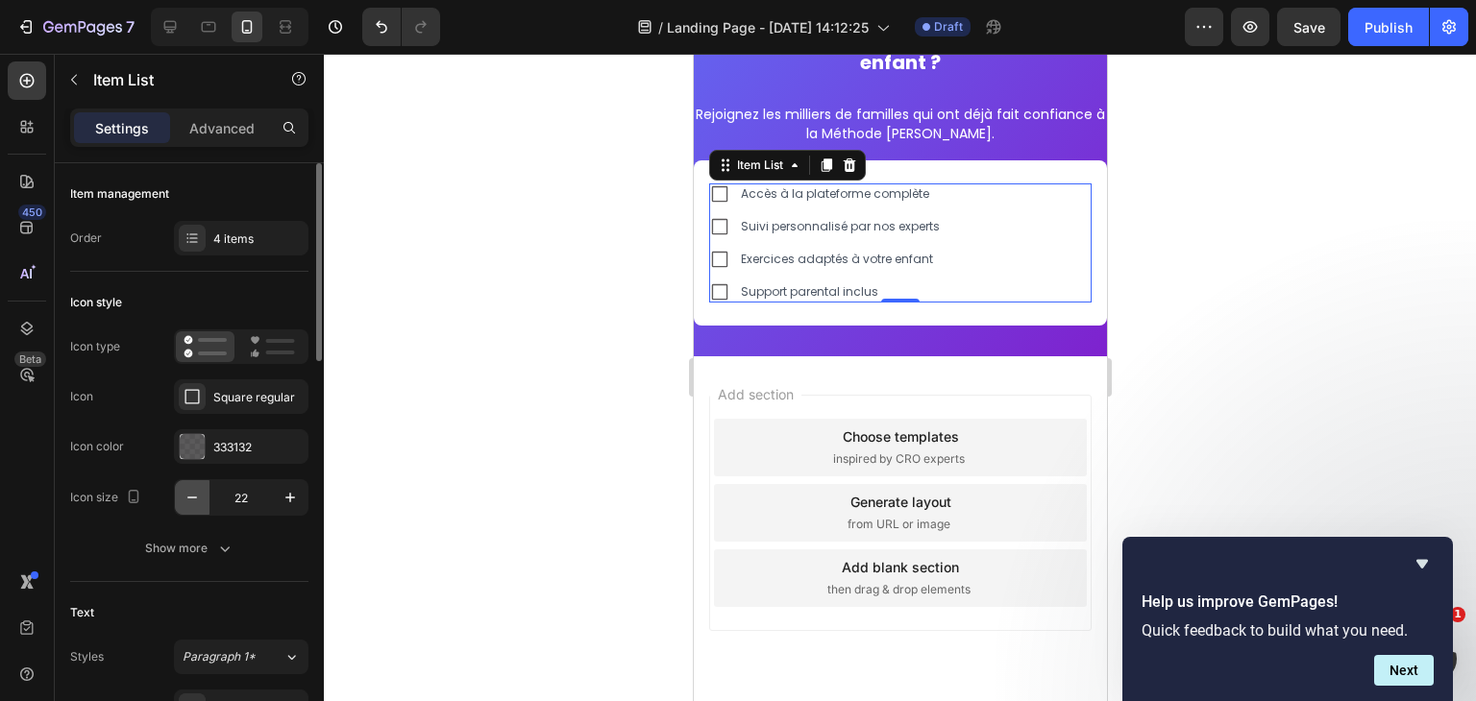
click at [200, 504] on icon "button" at bounding box center [192, 497] width 19 height 19
type input "19"
click at [419, 453] on div at bounding box center [900, 378] width 1152 height 648
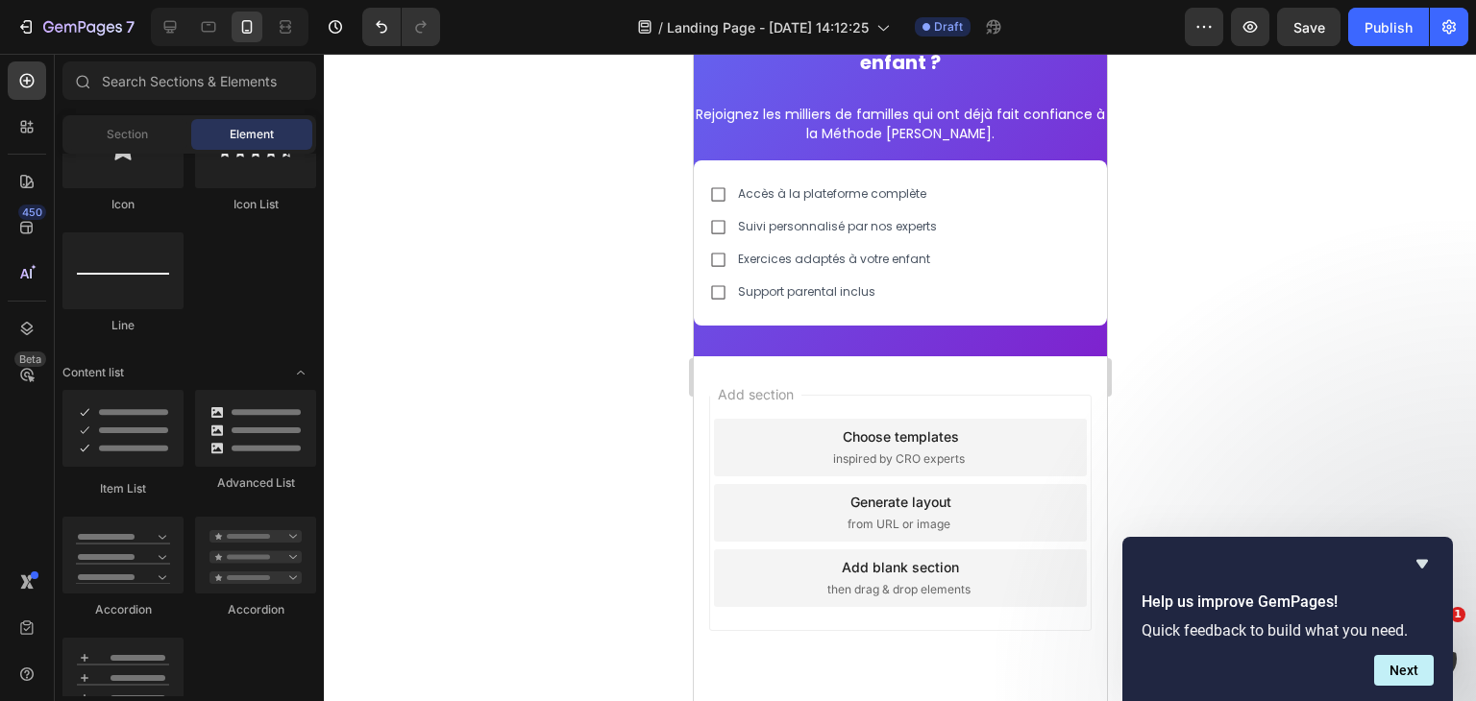
click at [521, 442] on div at bounding box center [900, 378] width 1152 height 648
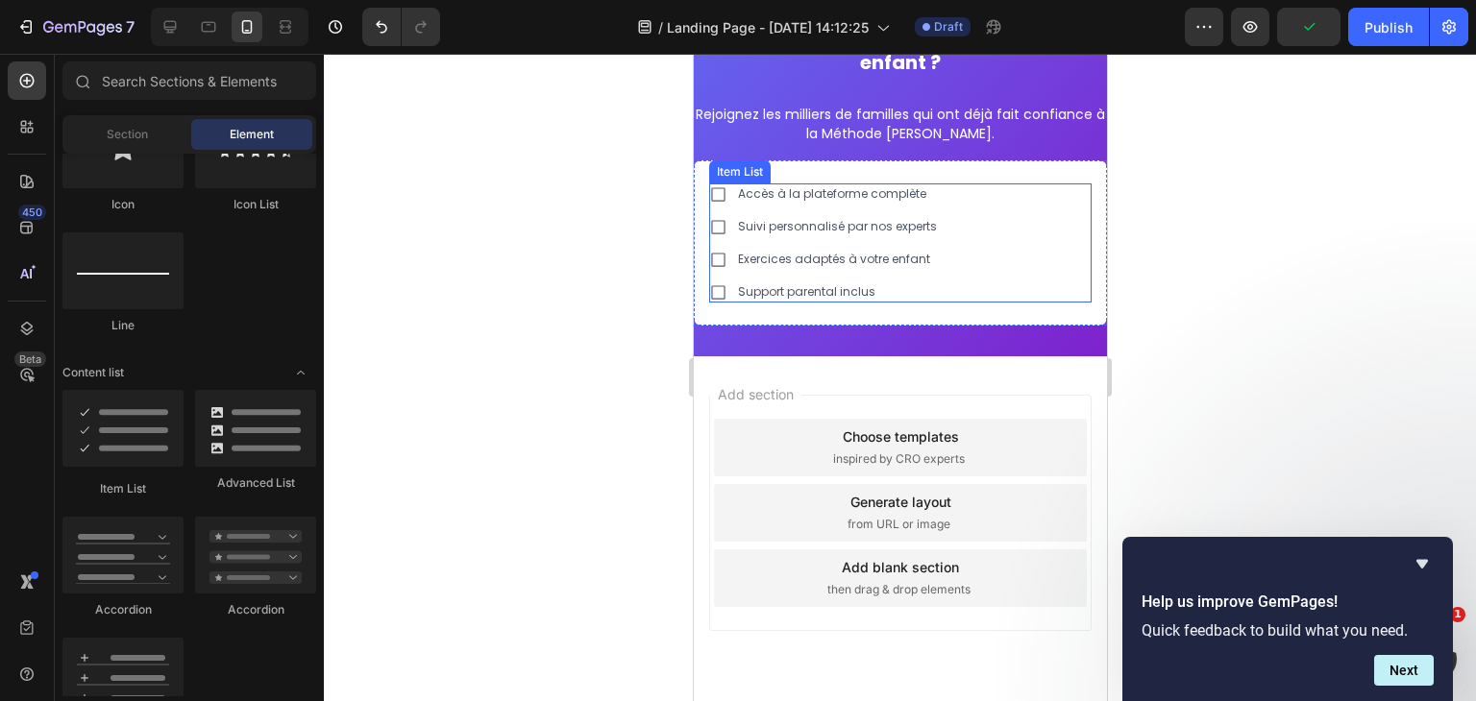
click at [816, 265] on div "Exercices adaptés à votre enfant" at bounding box center [836, 259] width 205 height 21
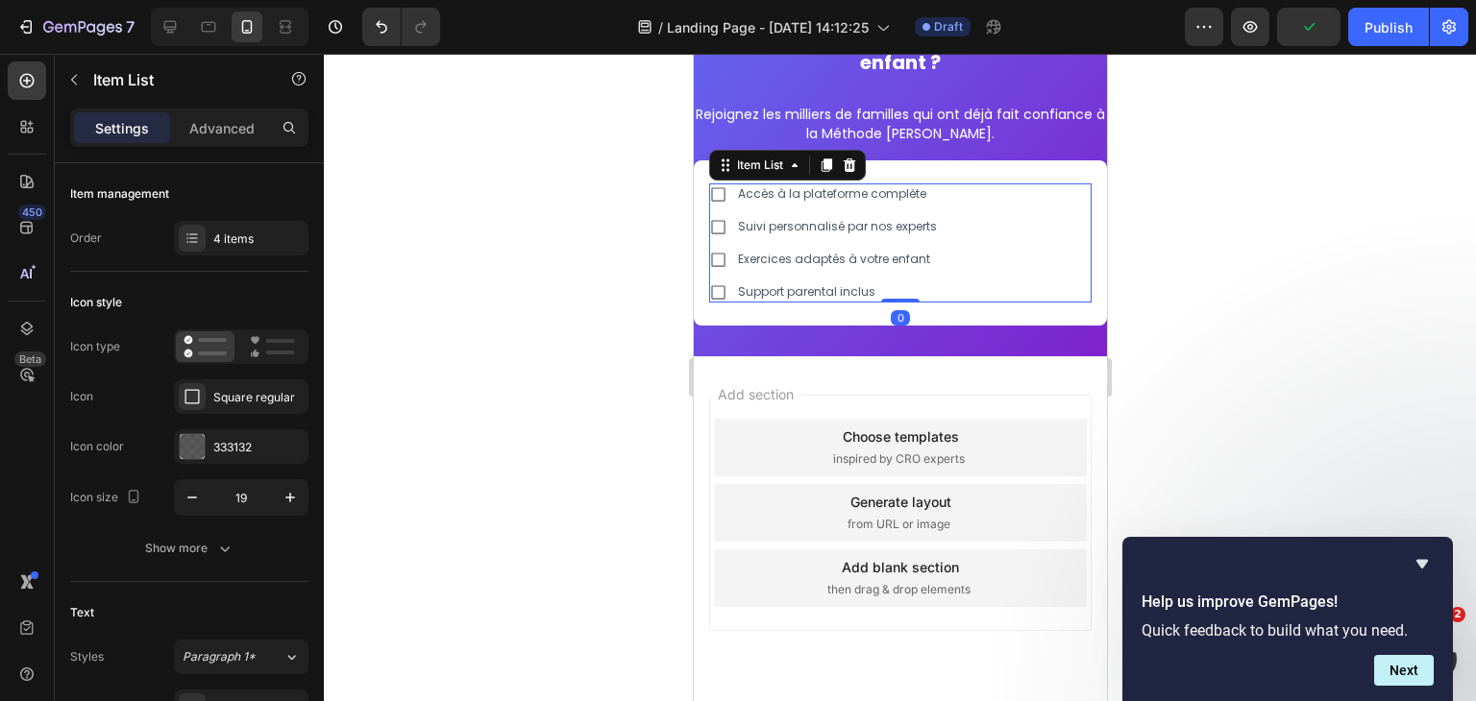
scroll to position [5935, 0]
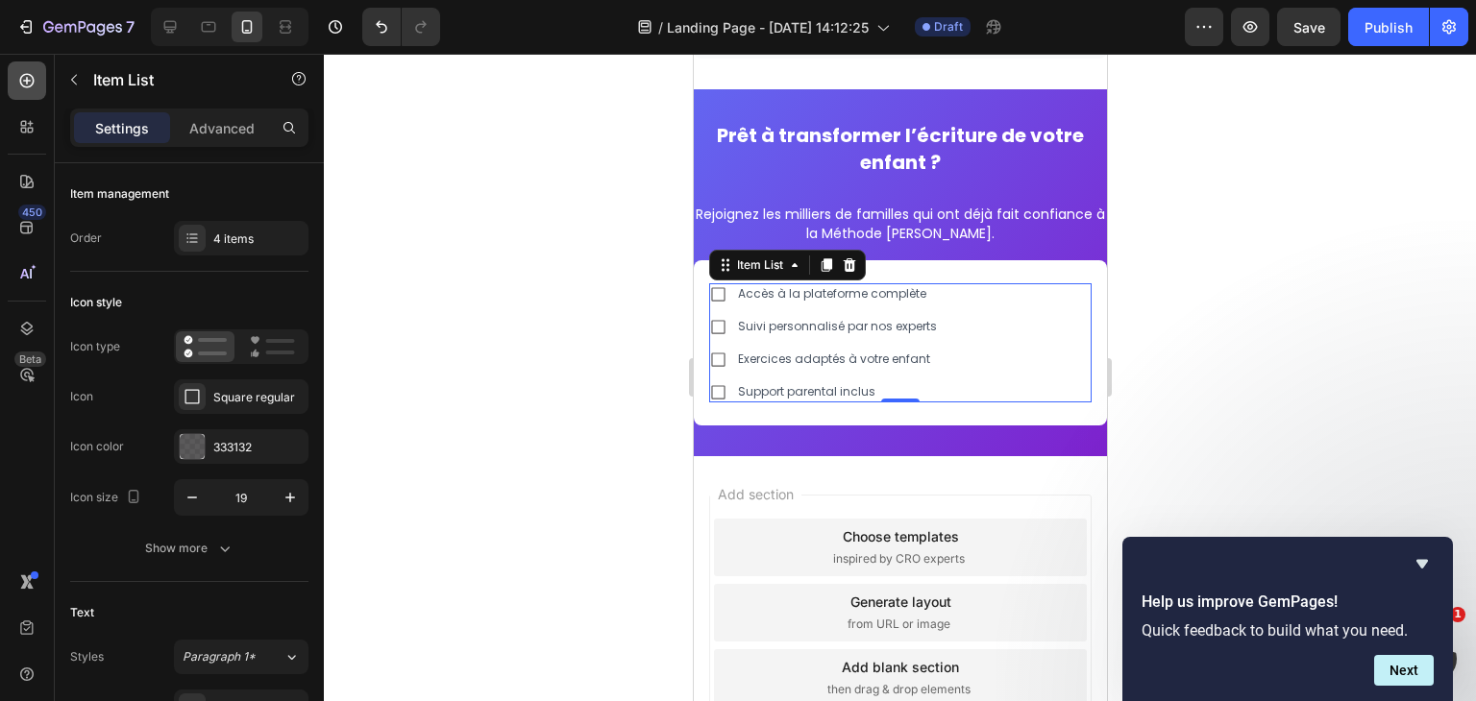
click at [12, 73] on div at bounding box center [27, 80] width 38 height 38
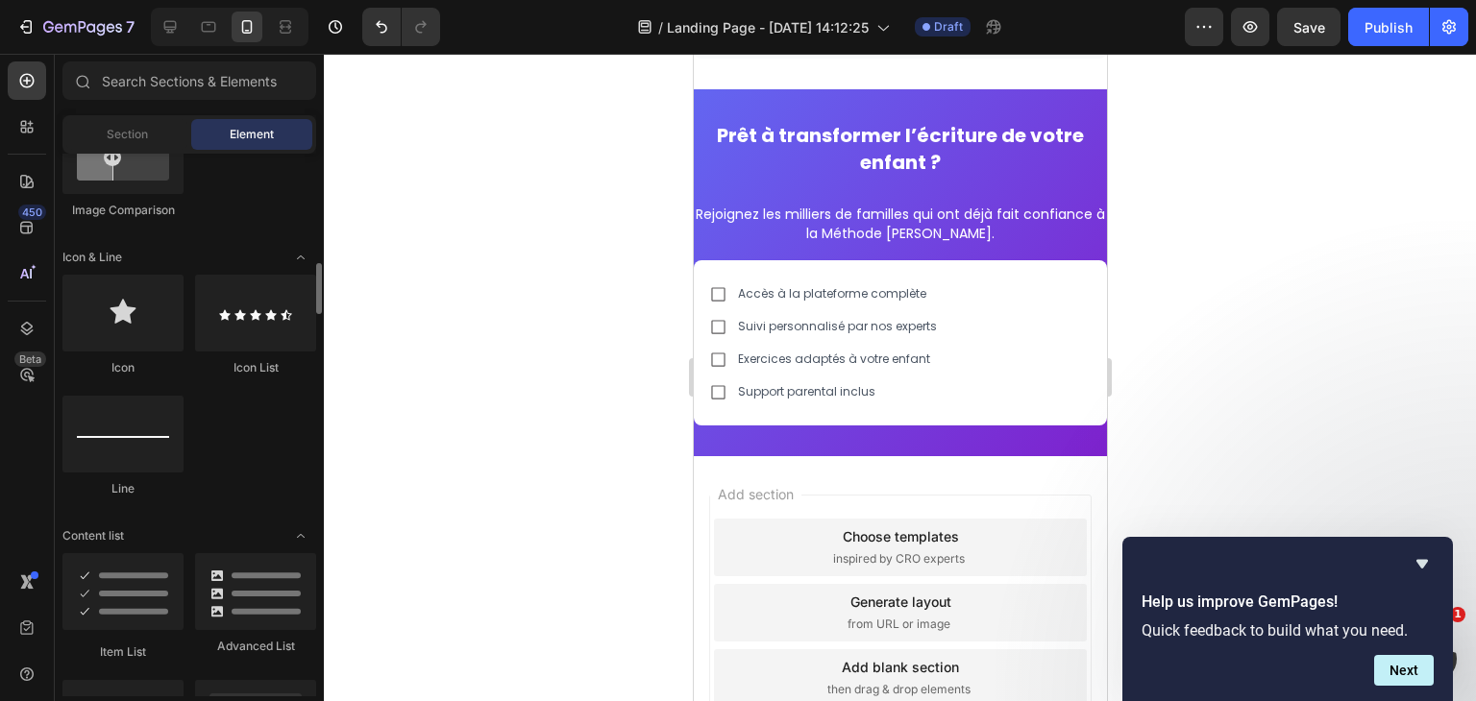
scroll to position [1155, 0]
click at [22, 90] on div at bounding box center [27, 80] width 38 height 38
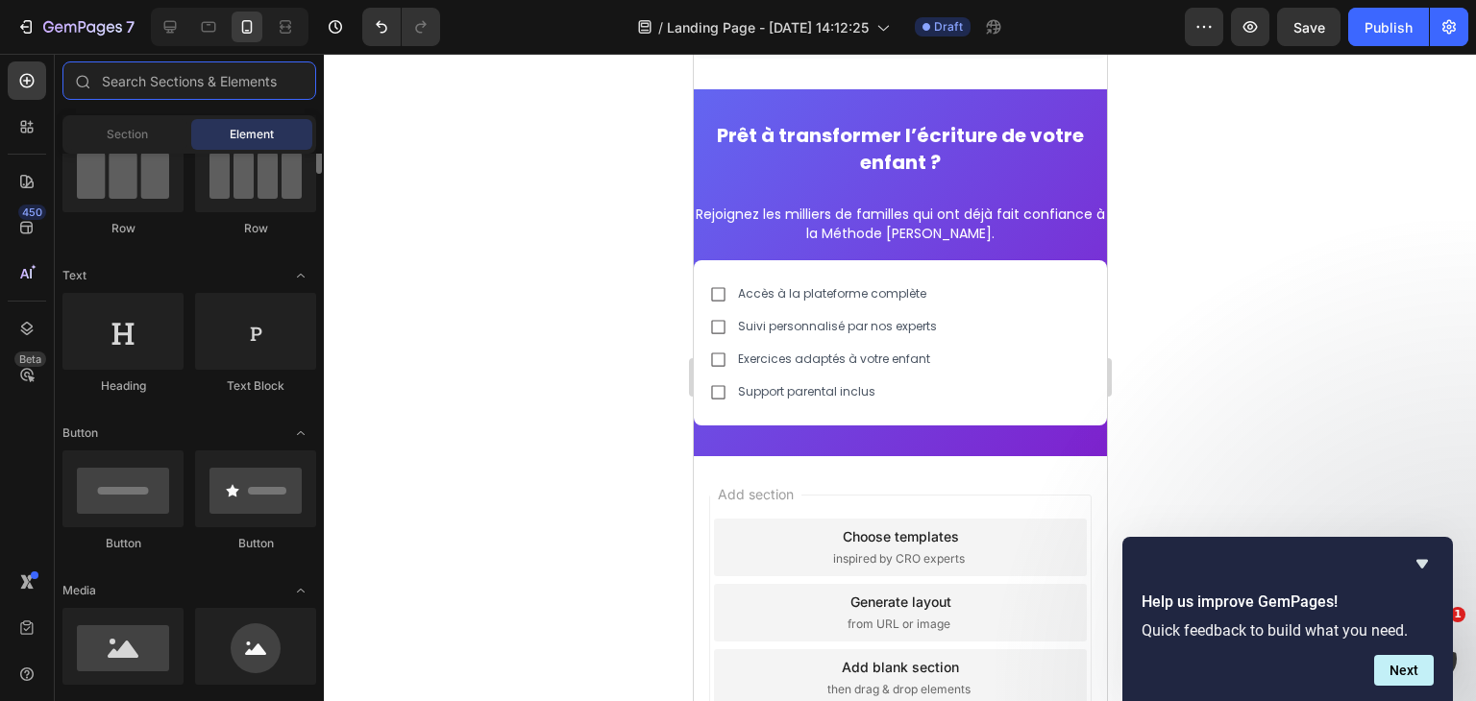
scroll to position [0, 0]
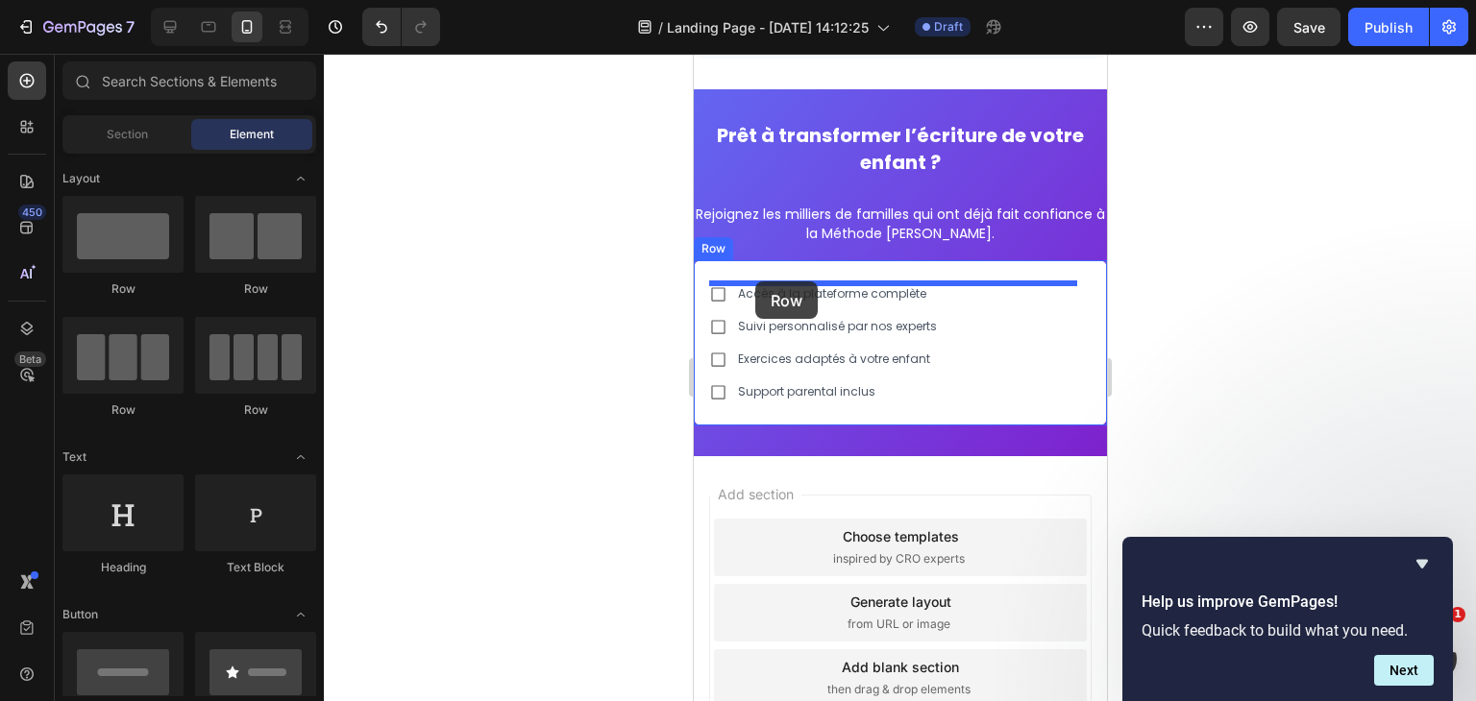
drag, startPoint x: 927, startPoint y: 281, endPoint x: 754, endPoint y: 285, distance: 173.0
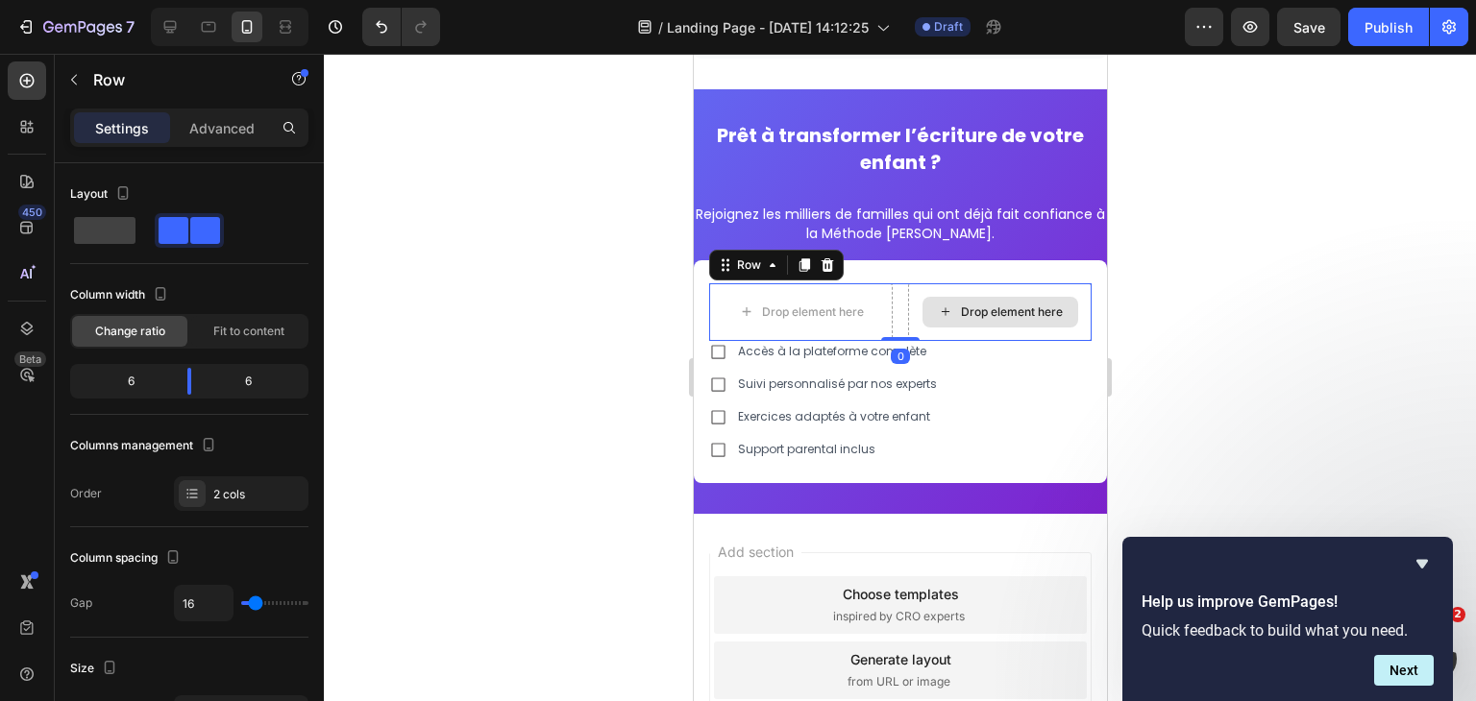
drag, startPoint x: 897, startPoint y: 353, endPoint x: 903, endPoint y: 329, distance: 24.7
click at [903, 329] on div "Drop element here Drop element here Row 0" at bounding box center [899, 312] width 382 height 58
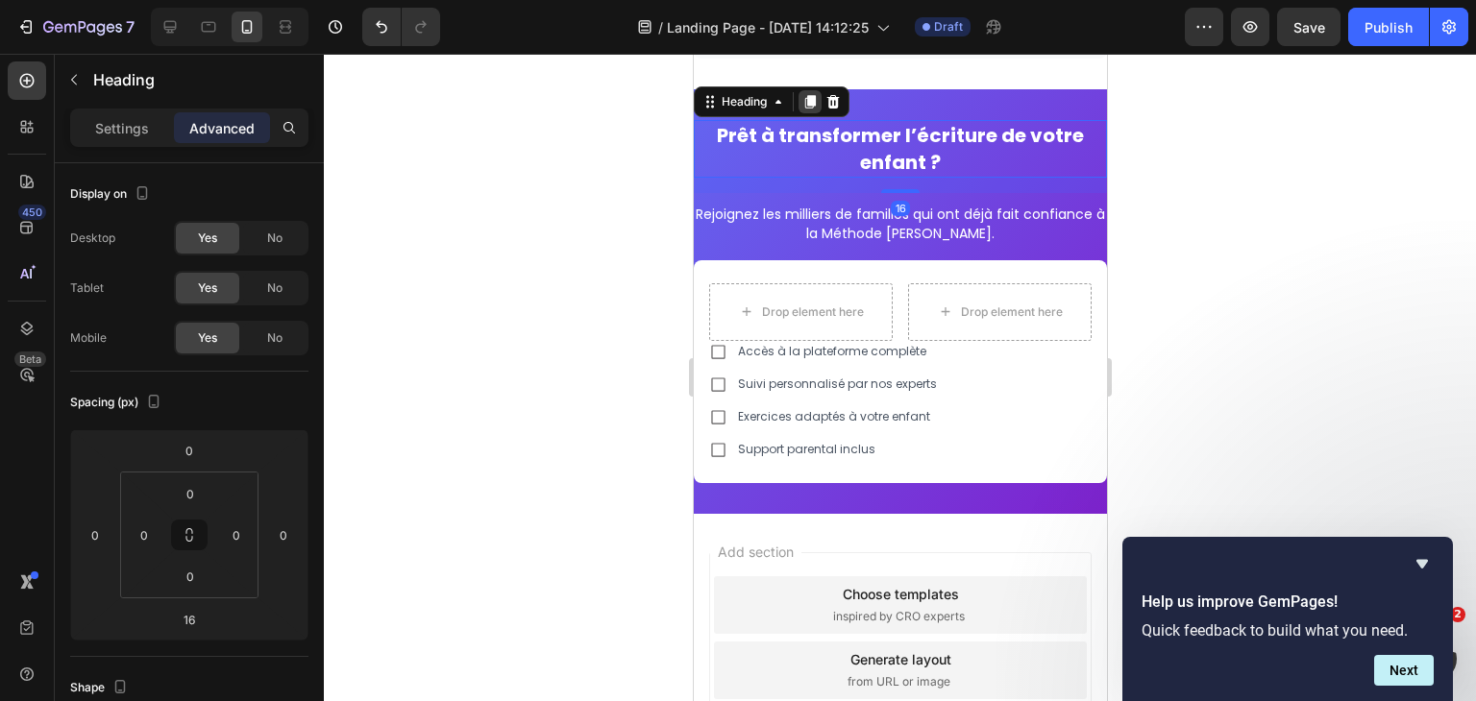
click at [812, 106] on icon at bounding box center [809, 101] width 11 height 13
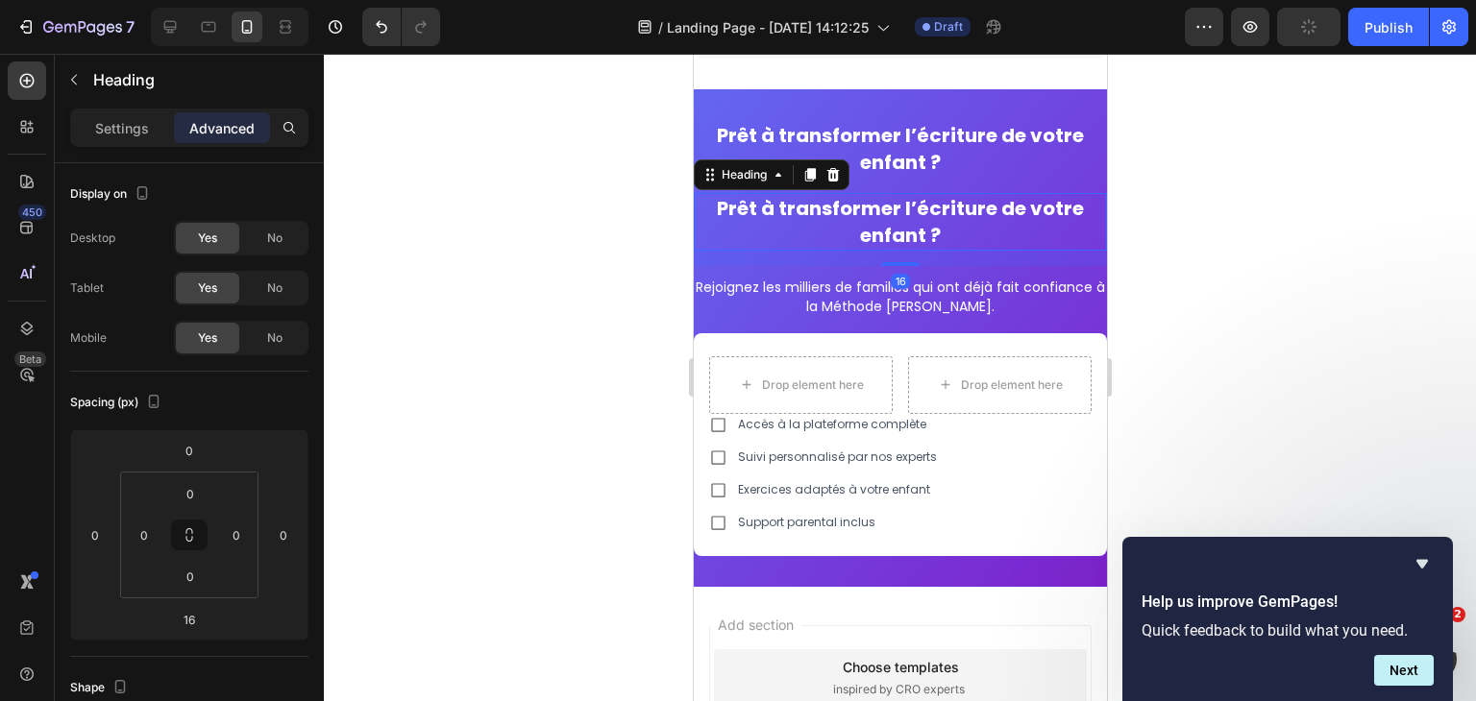
scroll to position [561, 0]
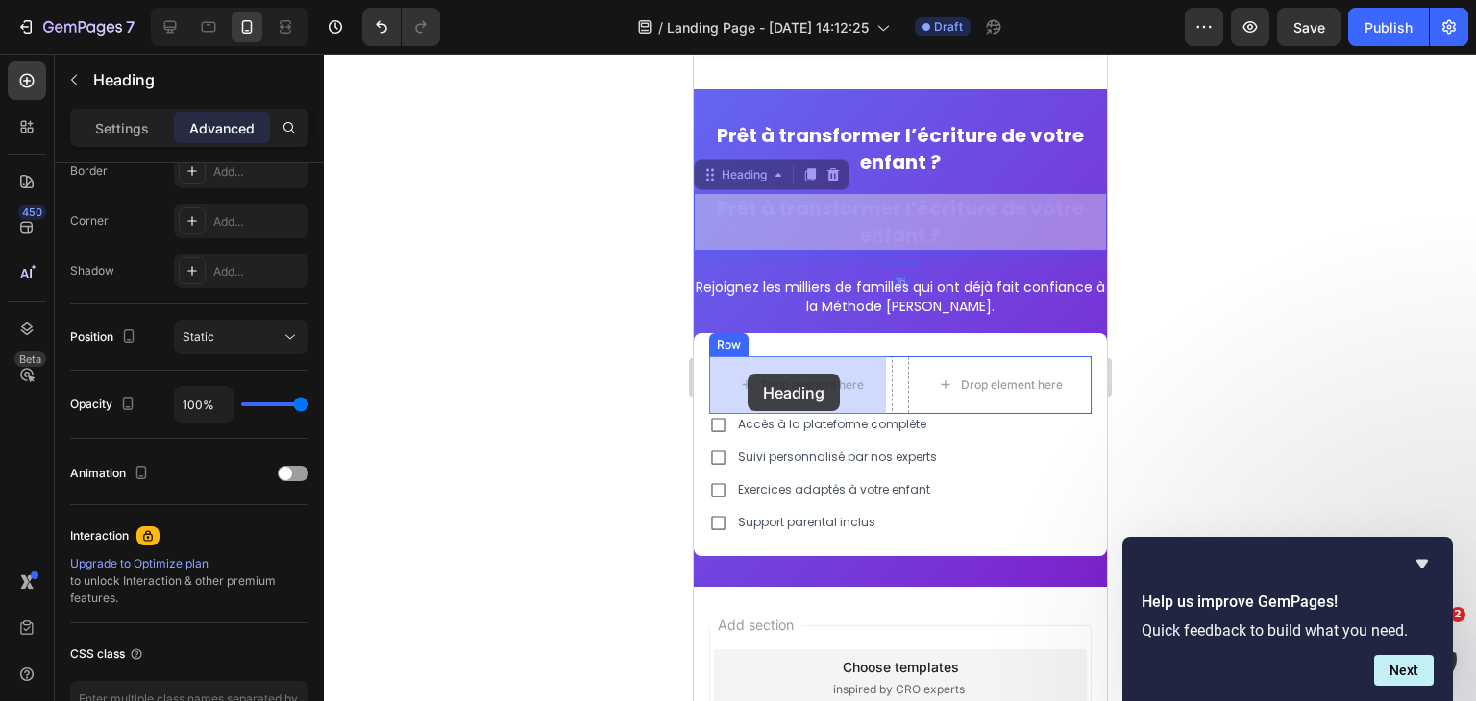
drag, startPoint x: 736, startPoint y: 170, endPoint x: 746, endPoint y: 374, distance: 203.9
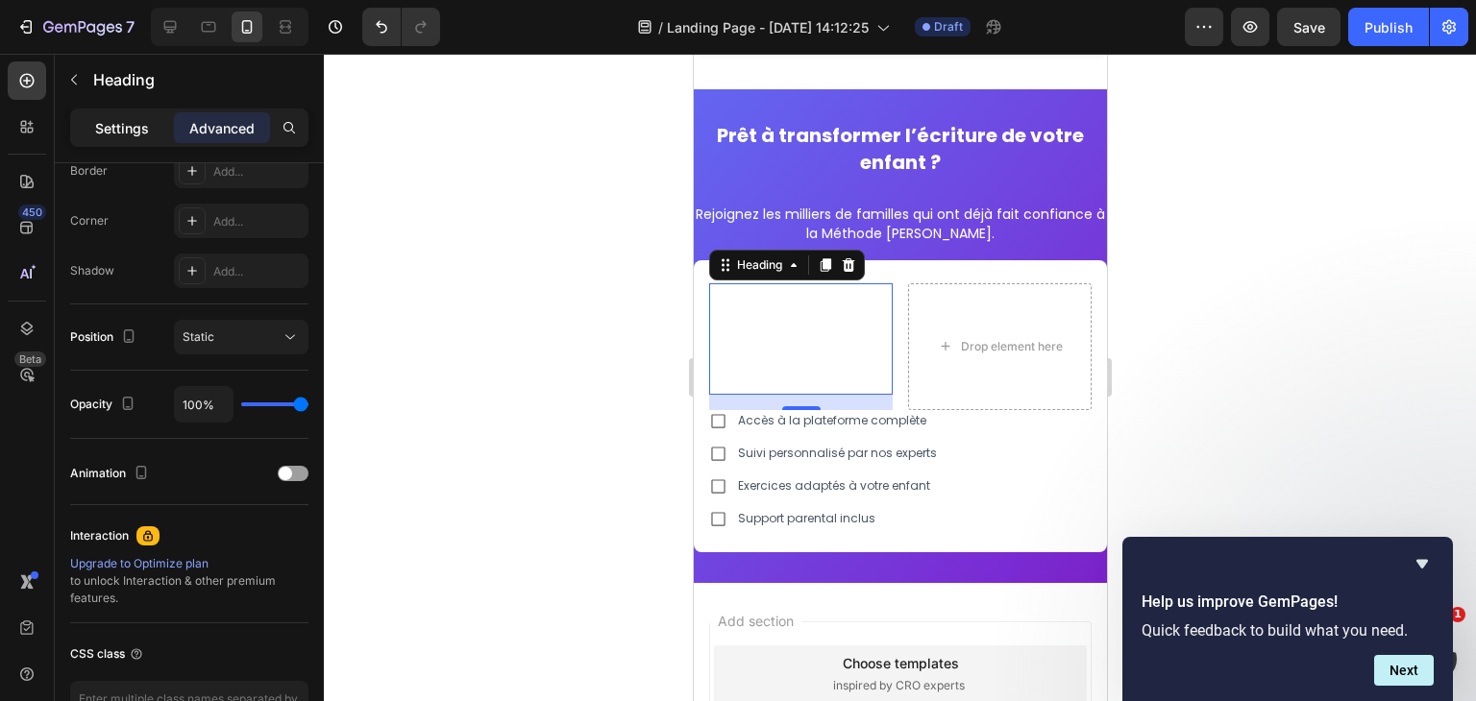
click at [115, 120] on p "Settings" at bounding box center [122, 128] width 54 height 20
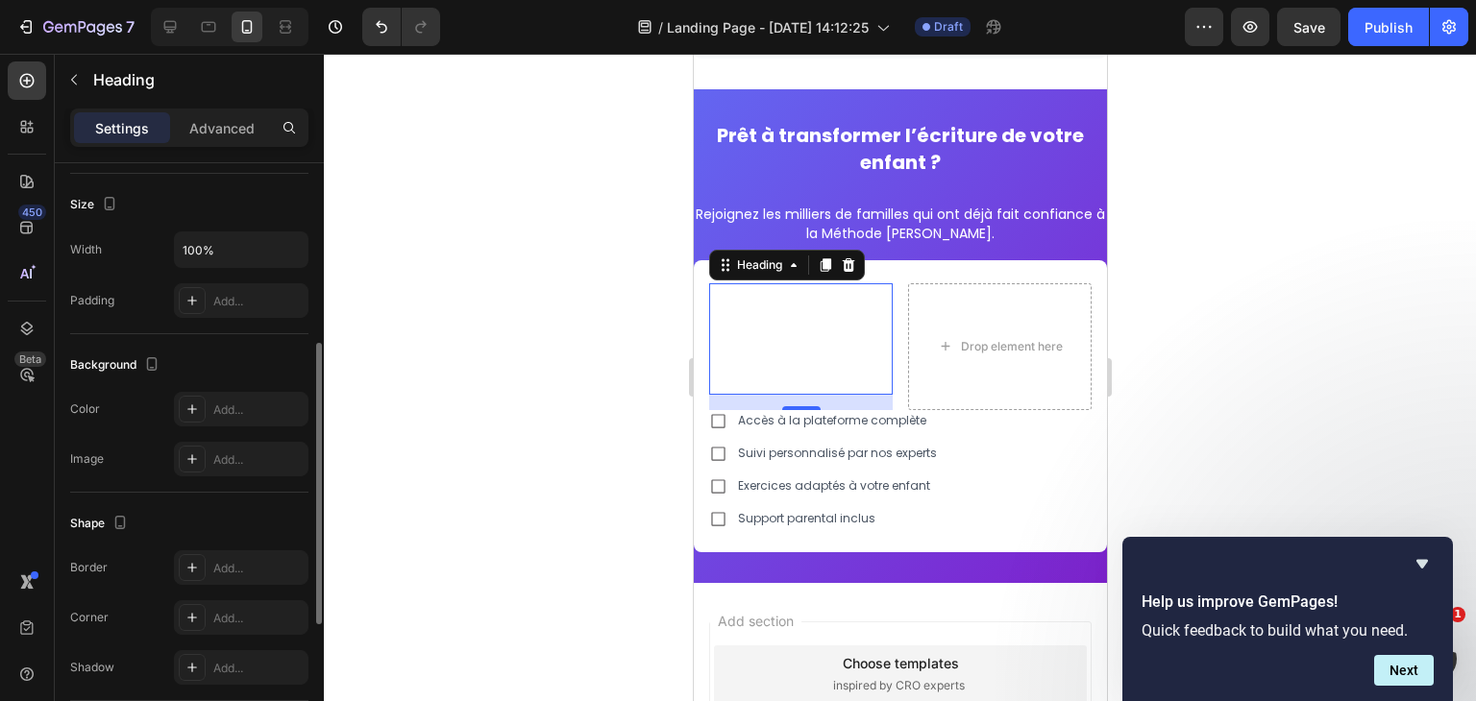
scroll to position [388, 0]
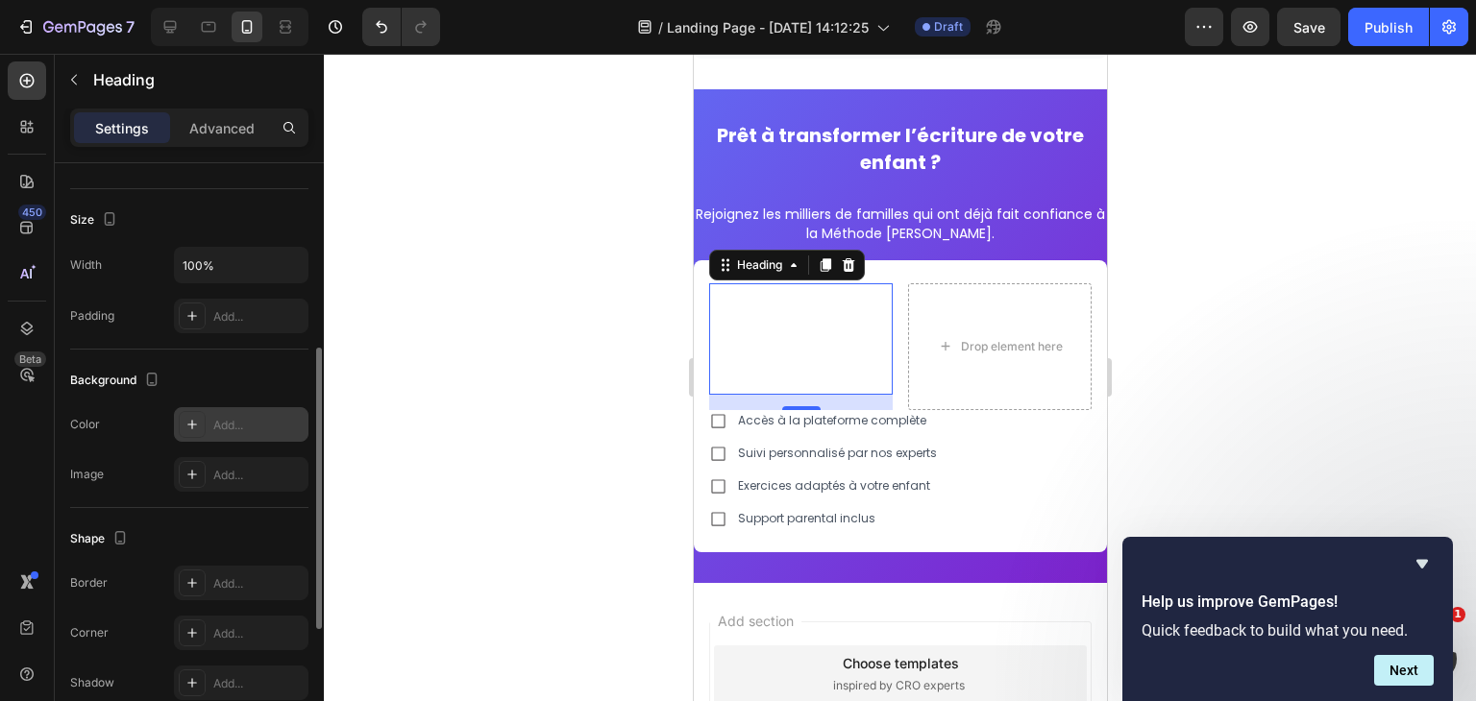
click at [190, 417] on icon at bounding box center [191, 424] width 15 height 15
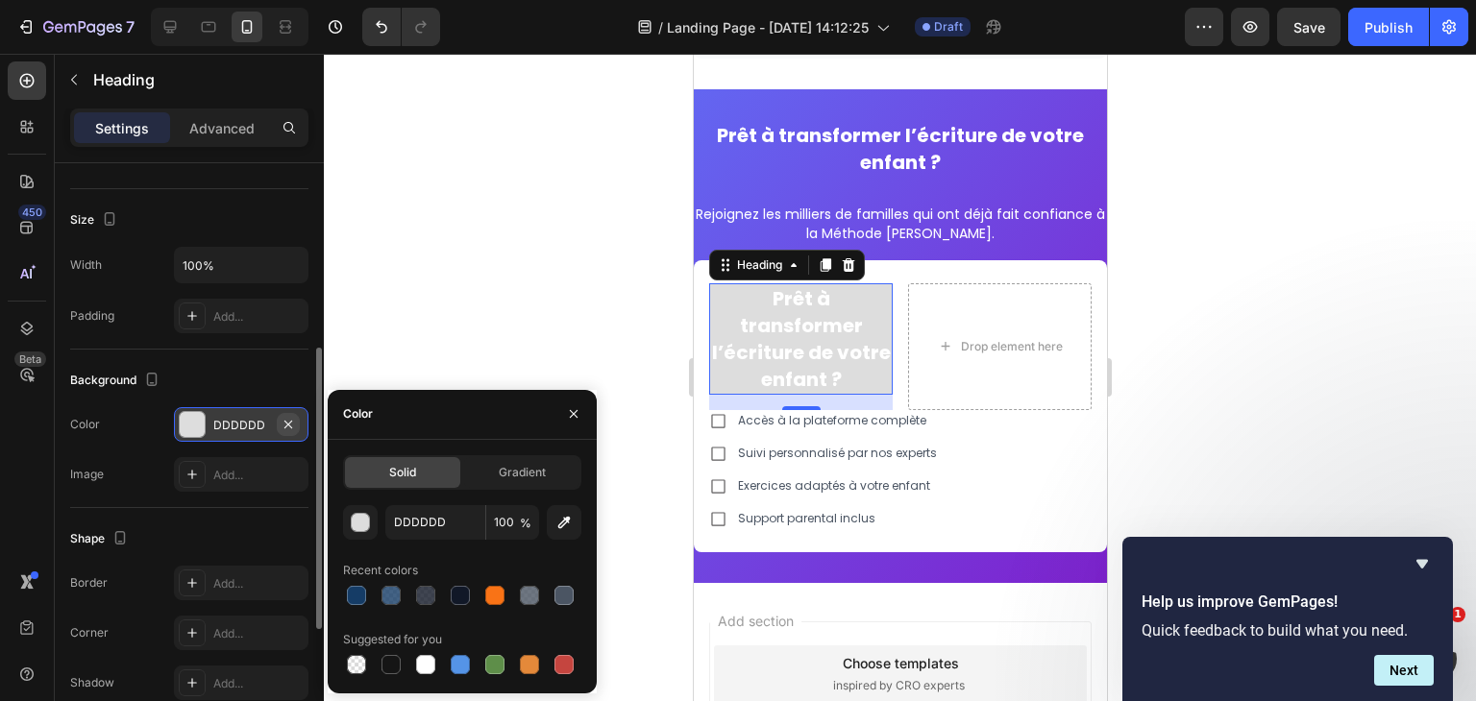
click at [296, 424] on button "button" at bounding box center [288, 424] width 23 height 23
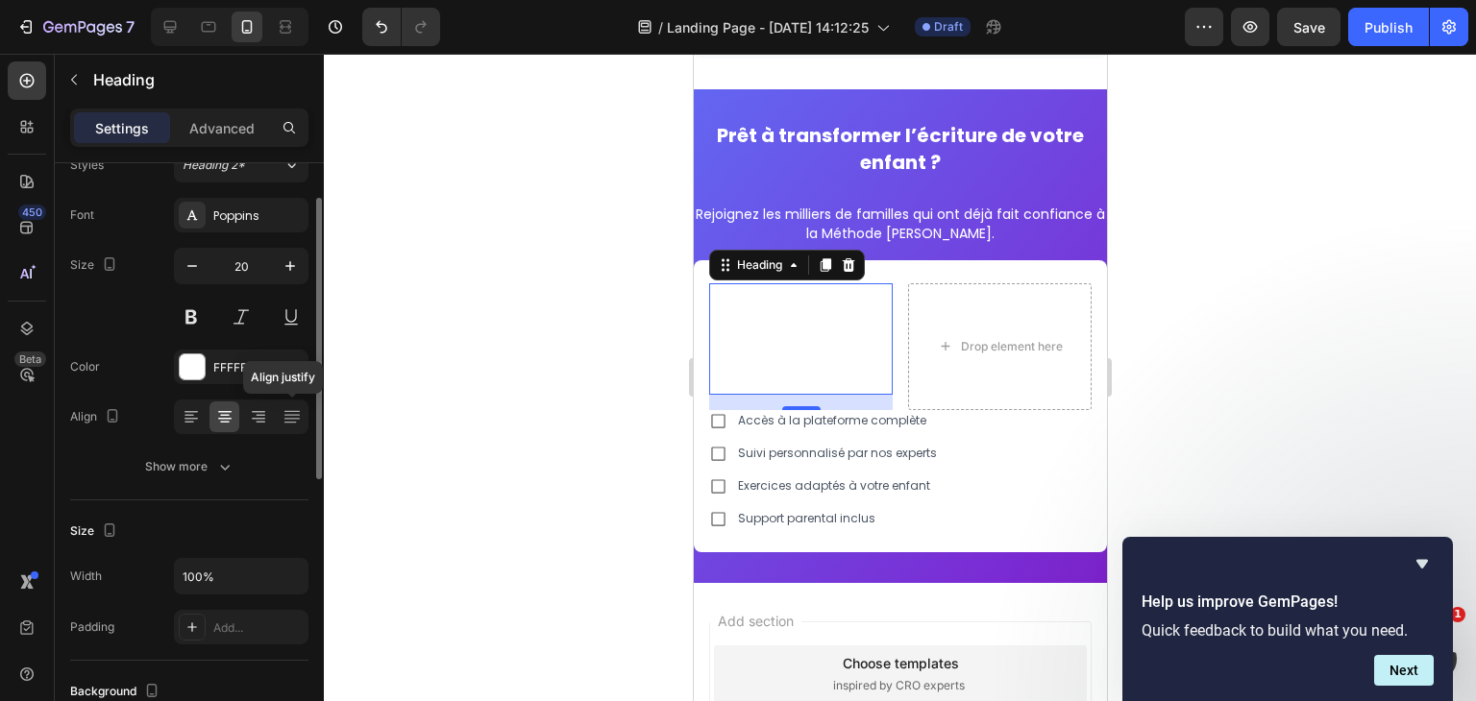
scroll to position [75, 0]
click at [246, 382] on div "FFFFFF" at bounding box center [241, 369] width 134 height 35
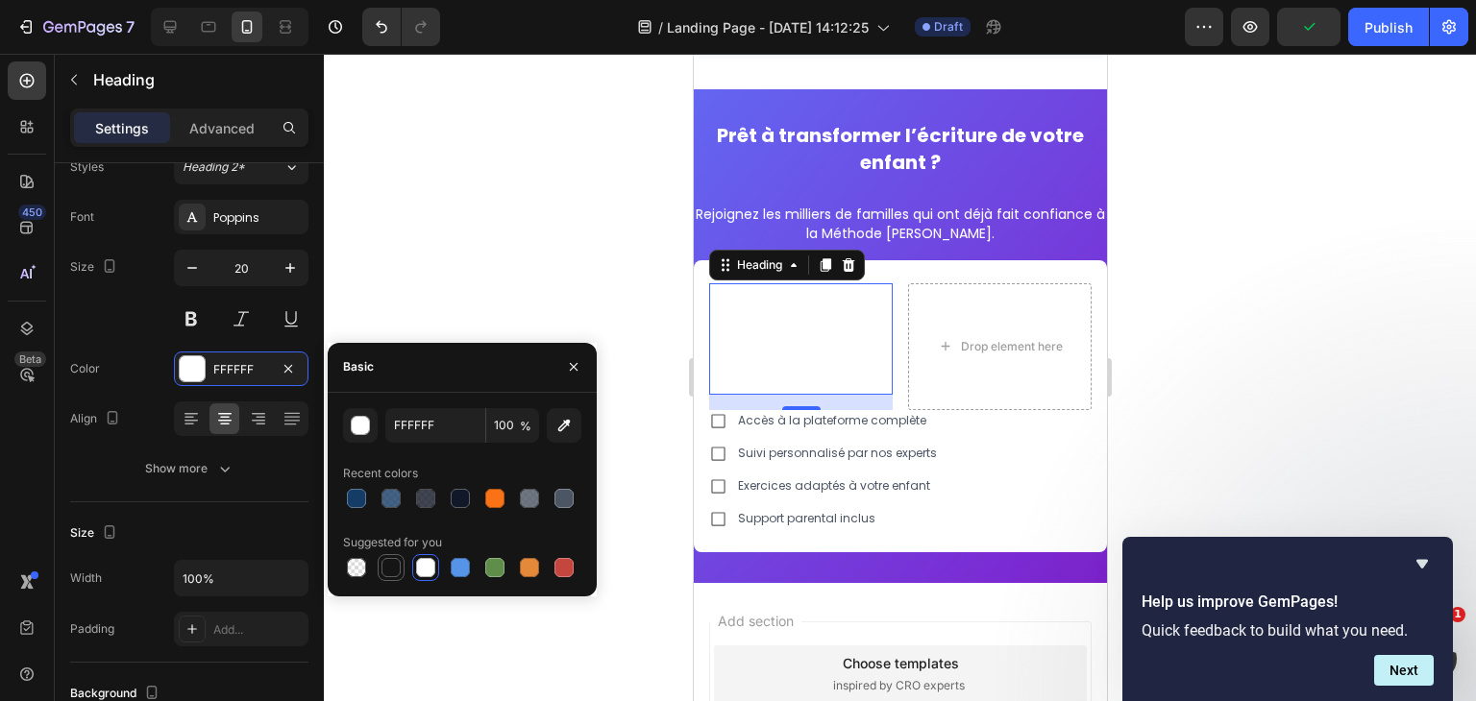
click at [400, 574] on div at bounding box center [390, 567] width 23 height 23
type input "151515"
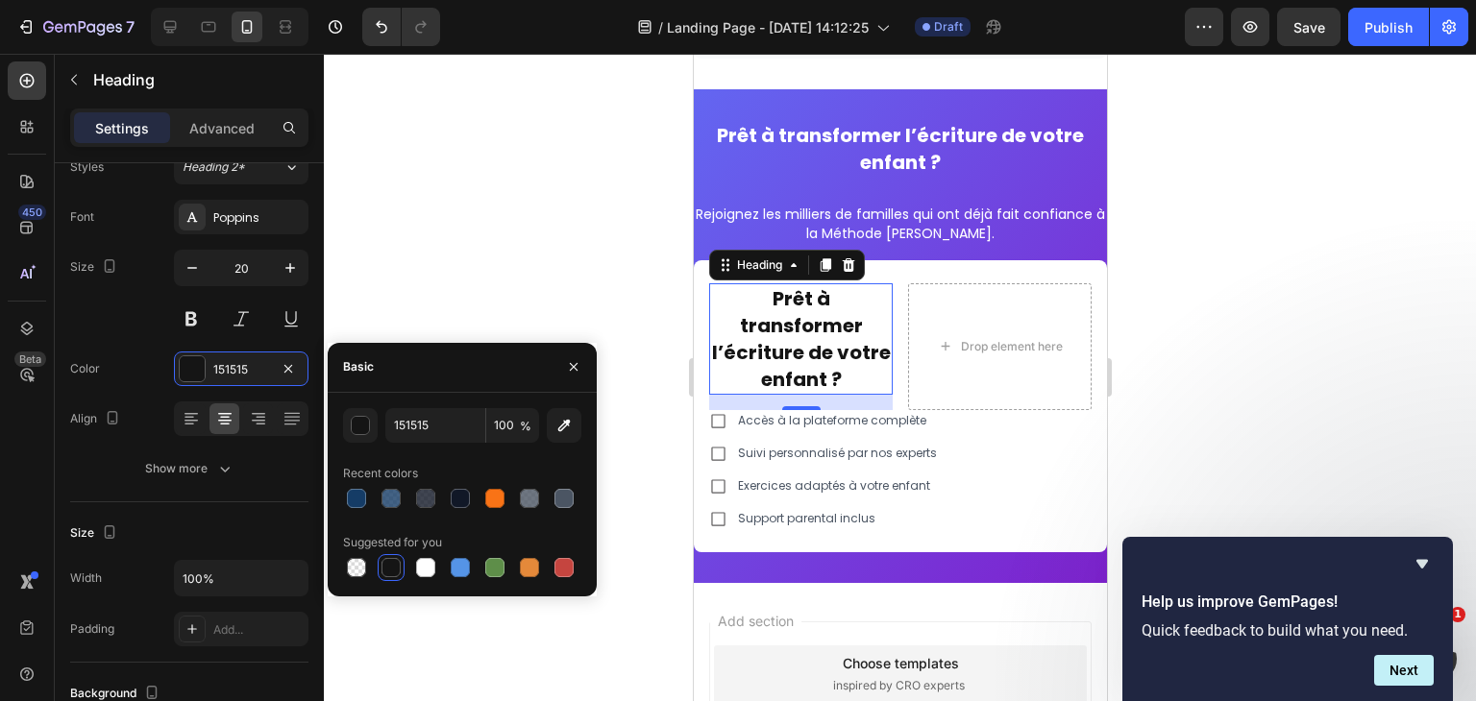
click at [582, 347] on div at bounding box center [573, 367] width 46 height 49
click at [570, 370] on icon "button" at bounding box center [574, 367] width 8 height 8
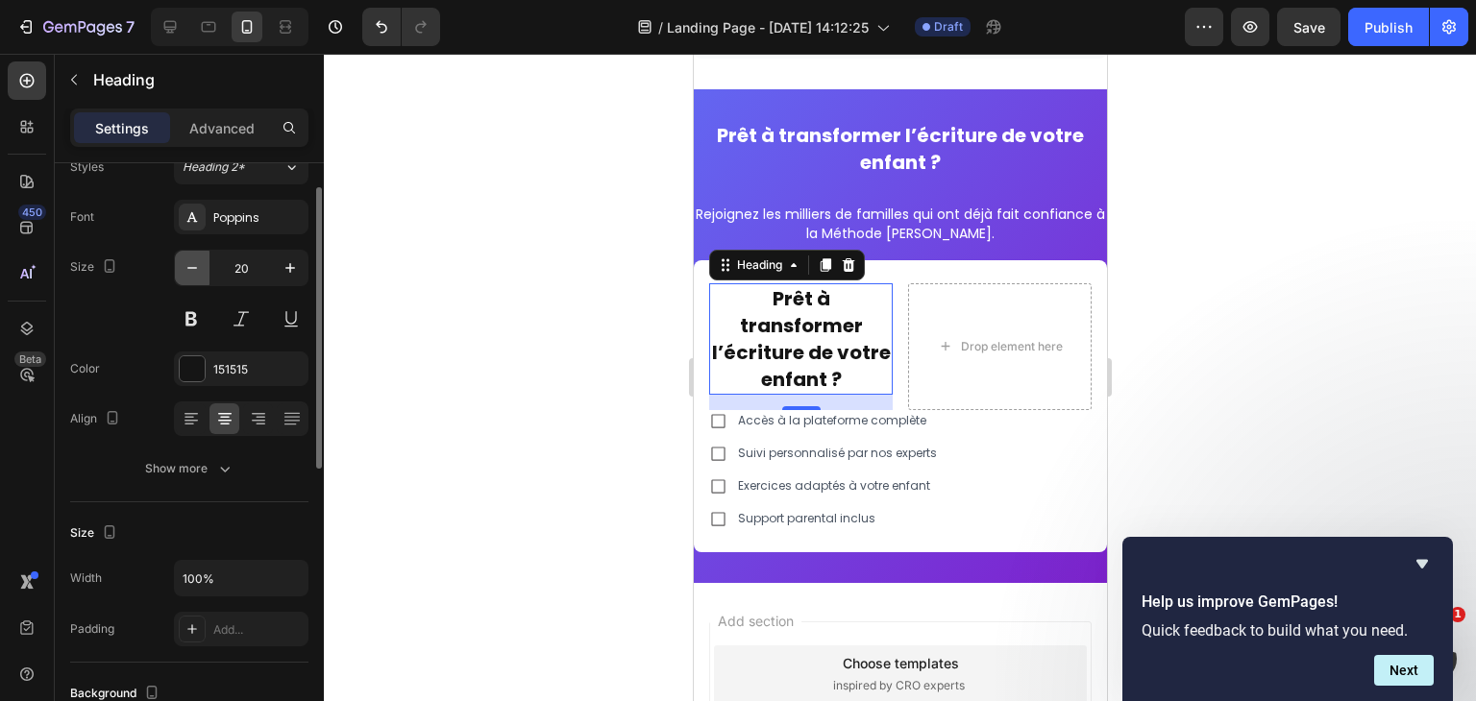
scroll to position [0, 0]
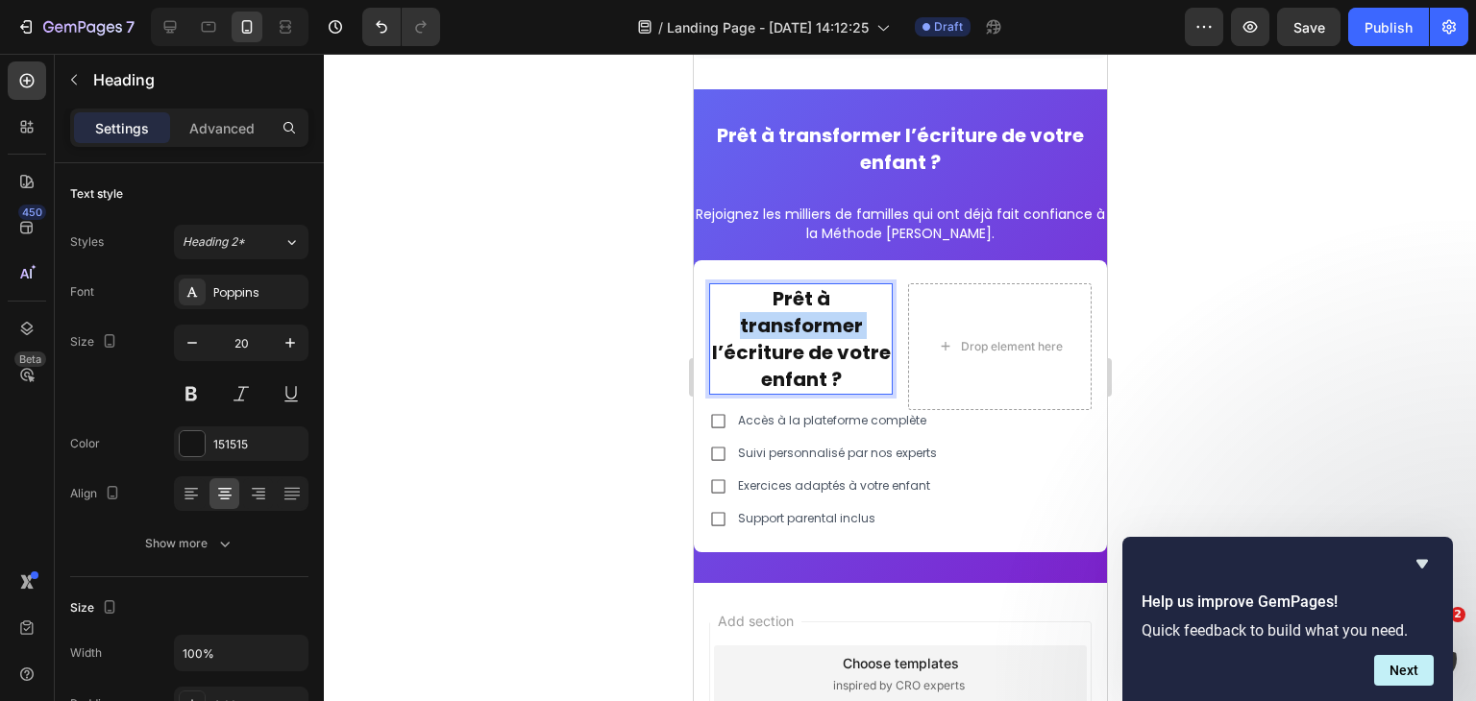
click at [796, 313] on strong "Prêt à transformer l’écriture de votre enfant ?" at bounding box center [800, 339] width 179 height 108
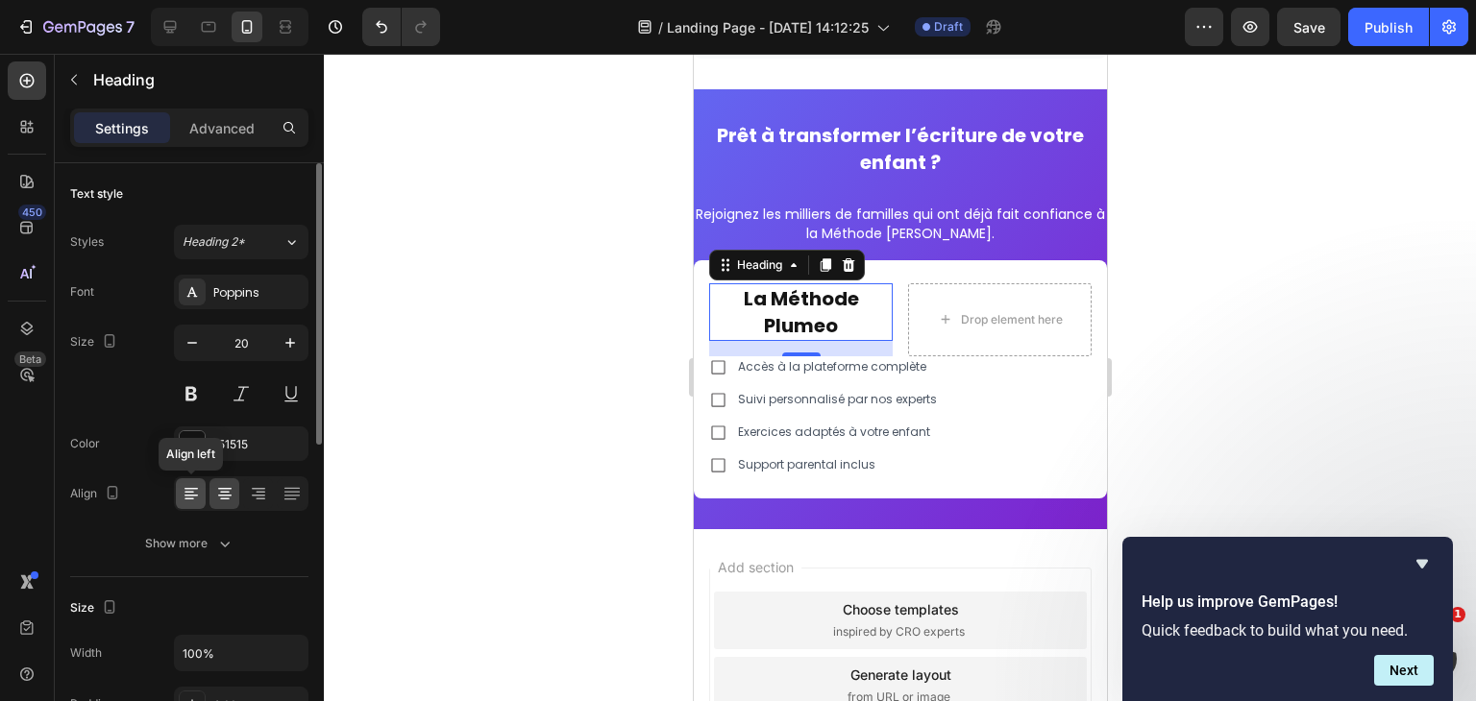
click at [192, 506] on div at bounding box center [191, 493] width 30 height 31
click at [202, 344] on button "button" at bounding box center [192, 343] width 35 height 35
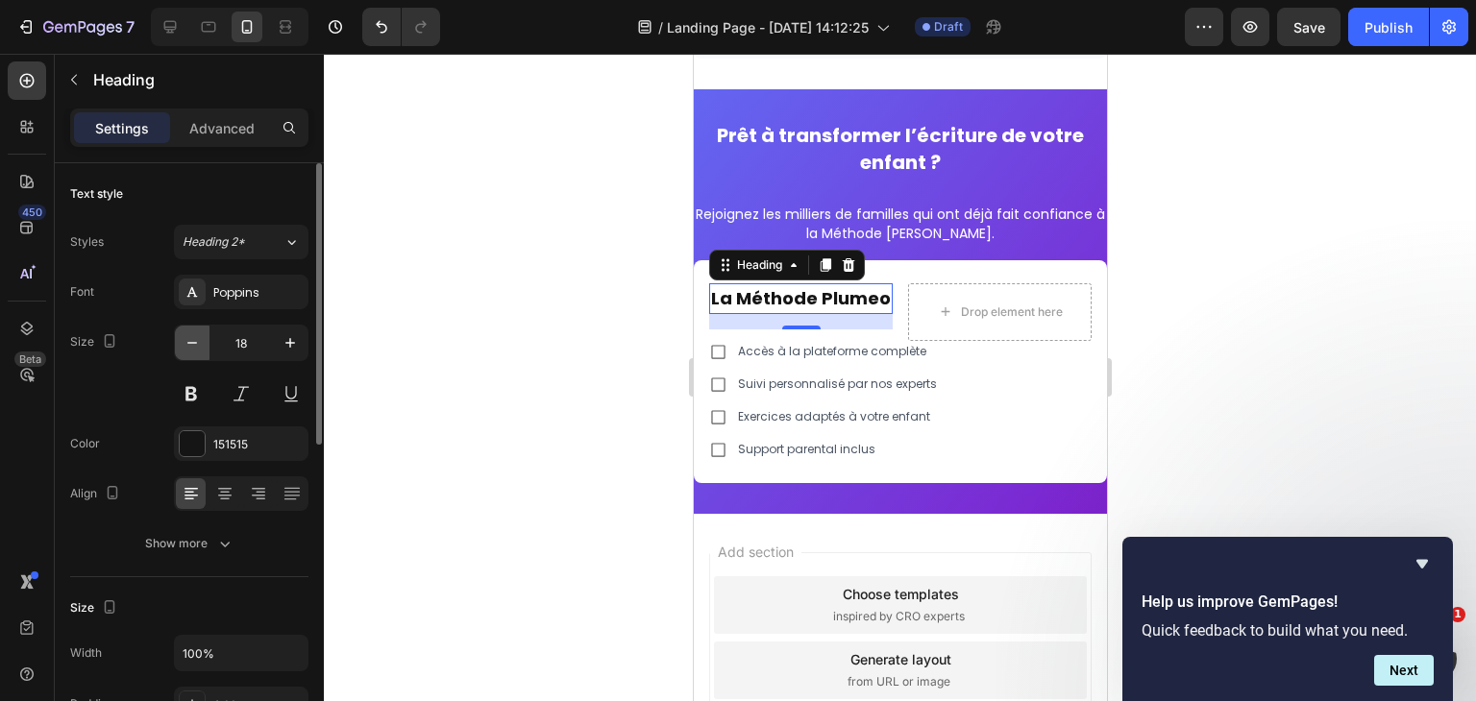
click at [202, 344] on button "button" at bounding box center [192, 343] width 35 height 35
type input "14"
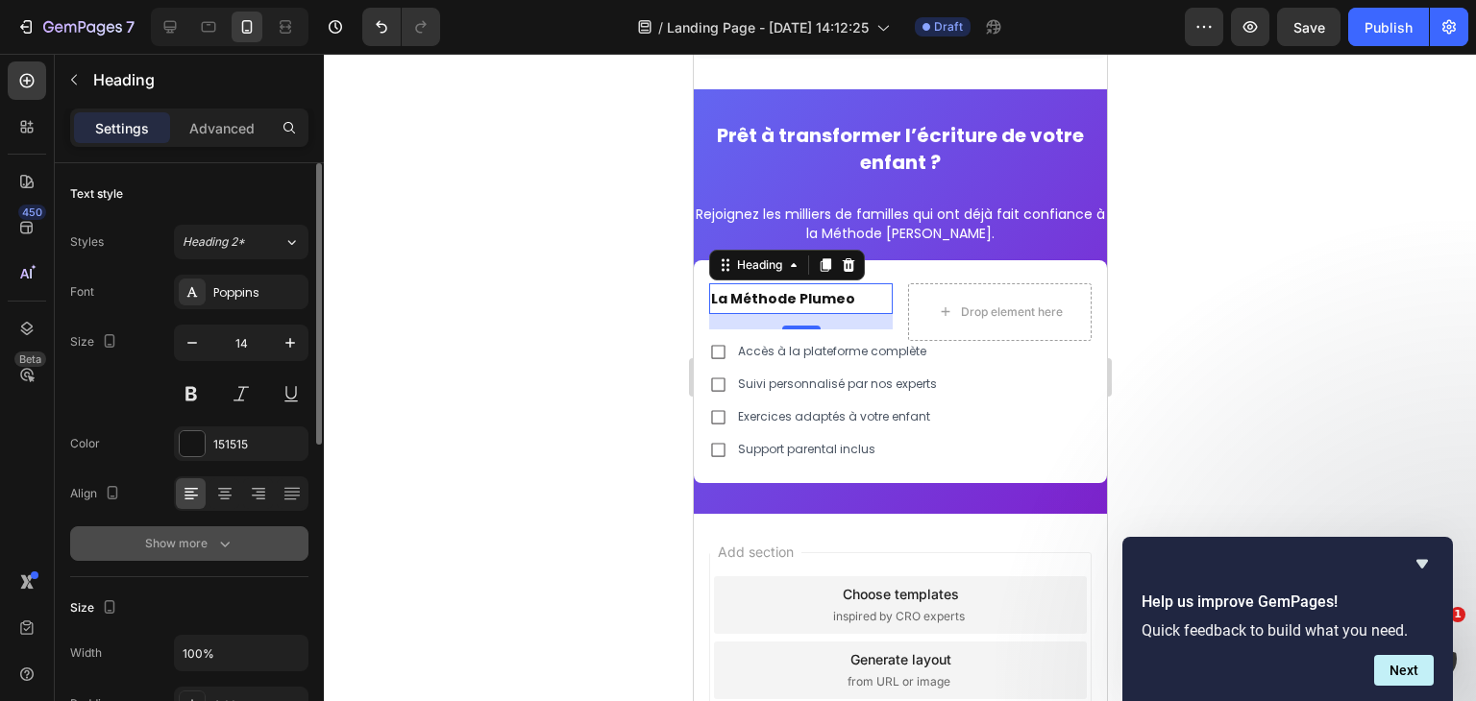
click at [208, 534] on div "Show more" at bounding box center [189, 543] width 89 height 19
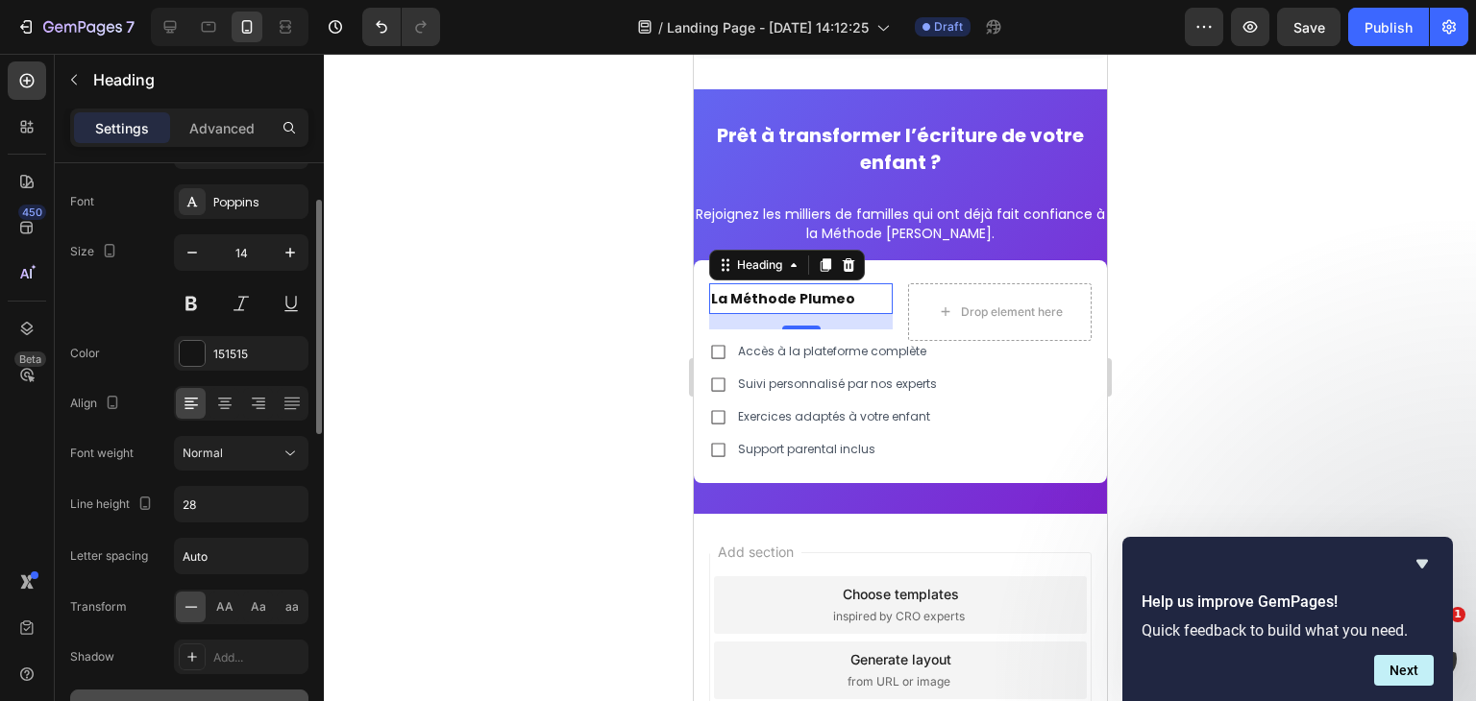
scroll to position [91, 0]
click at [218, 509] on input "28" at bounding box center [241, 503] width 133 height 35
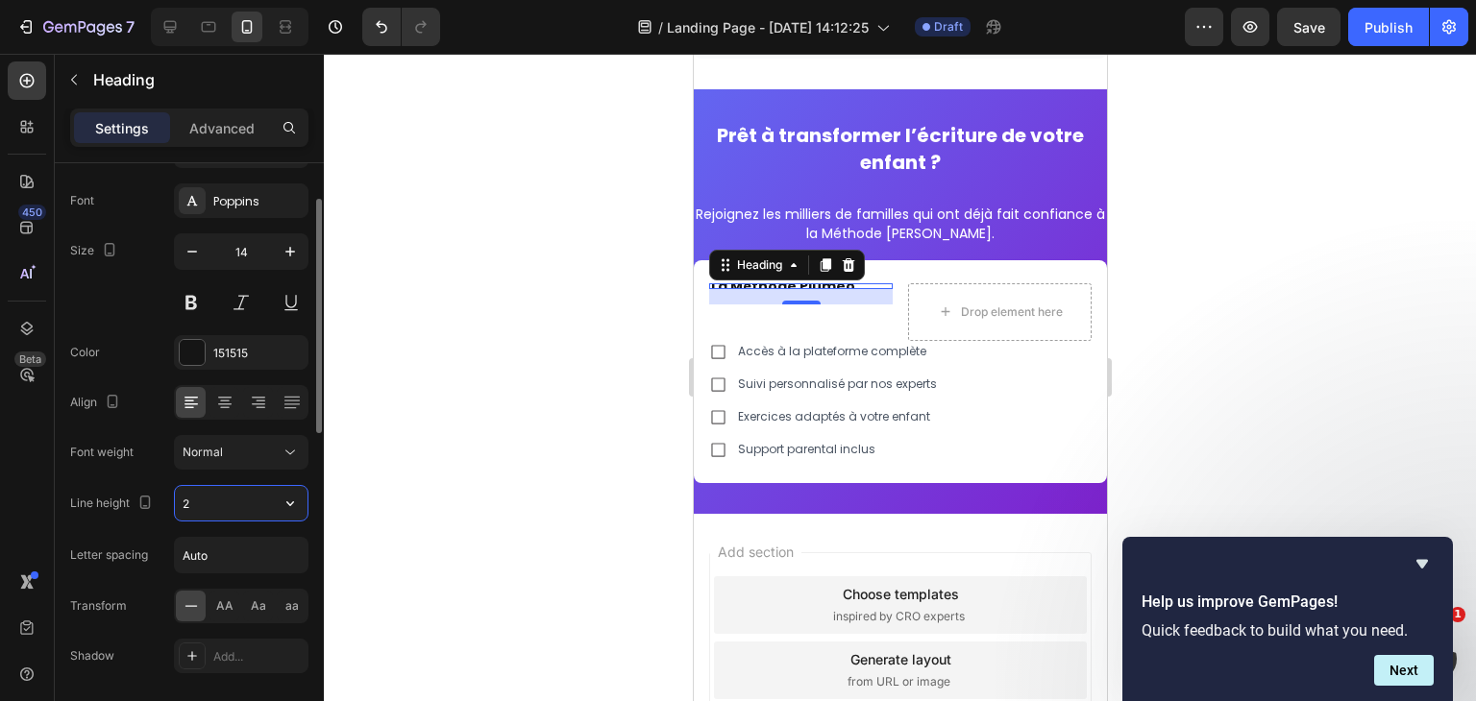
type input "20"
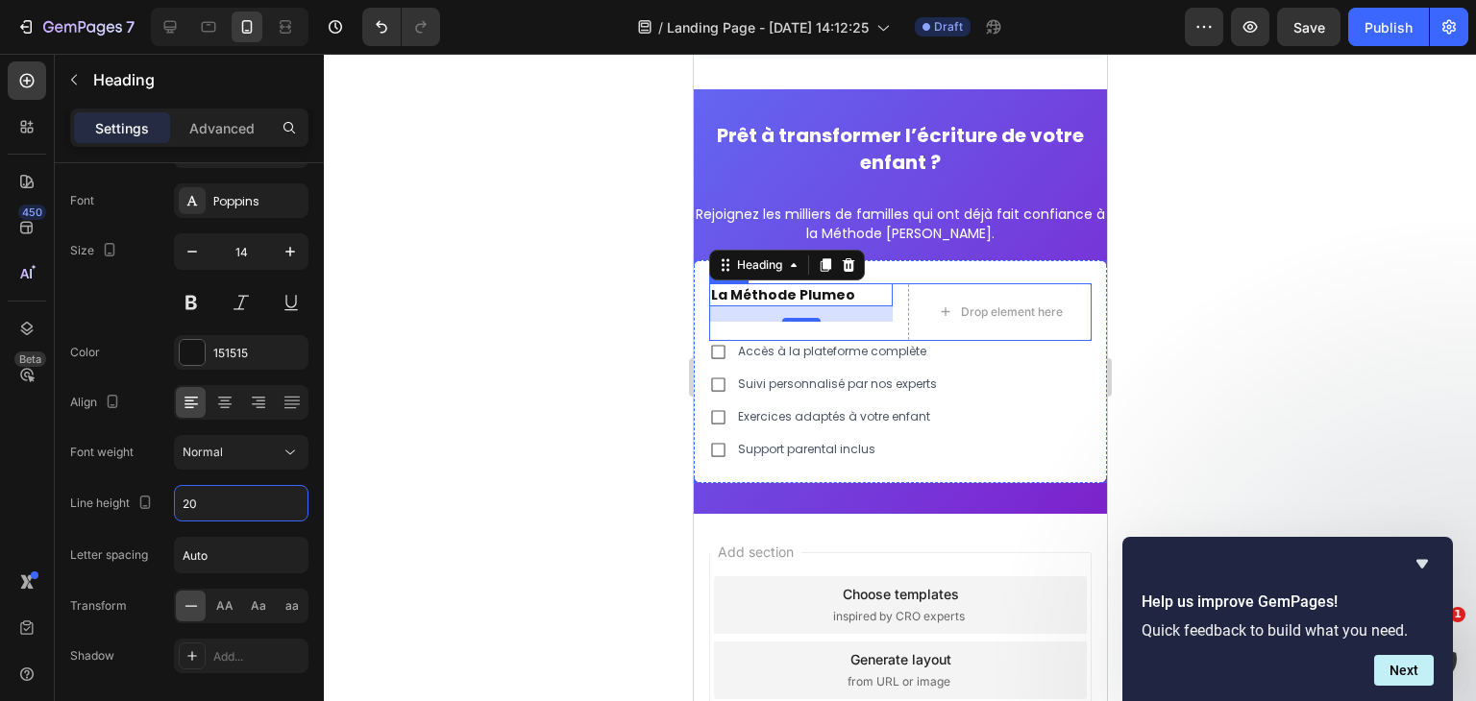
click at [894, 304] on div "⁠⁠⁠⁠⁠⁠⁠ La Méthode Plumeo Heading 16 Drop element here Row" at bounding box center [899, 312] width 382 height 58
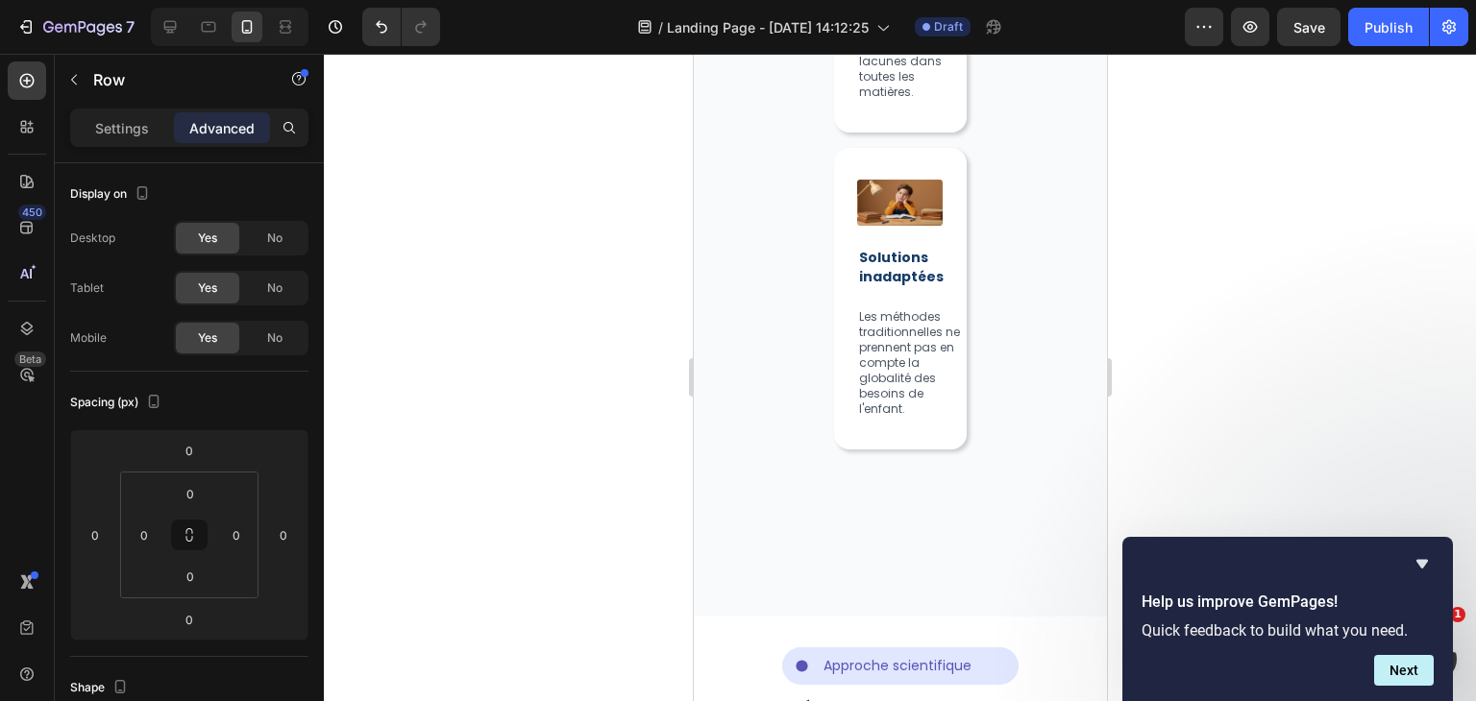
scroll to position [2018, 0]
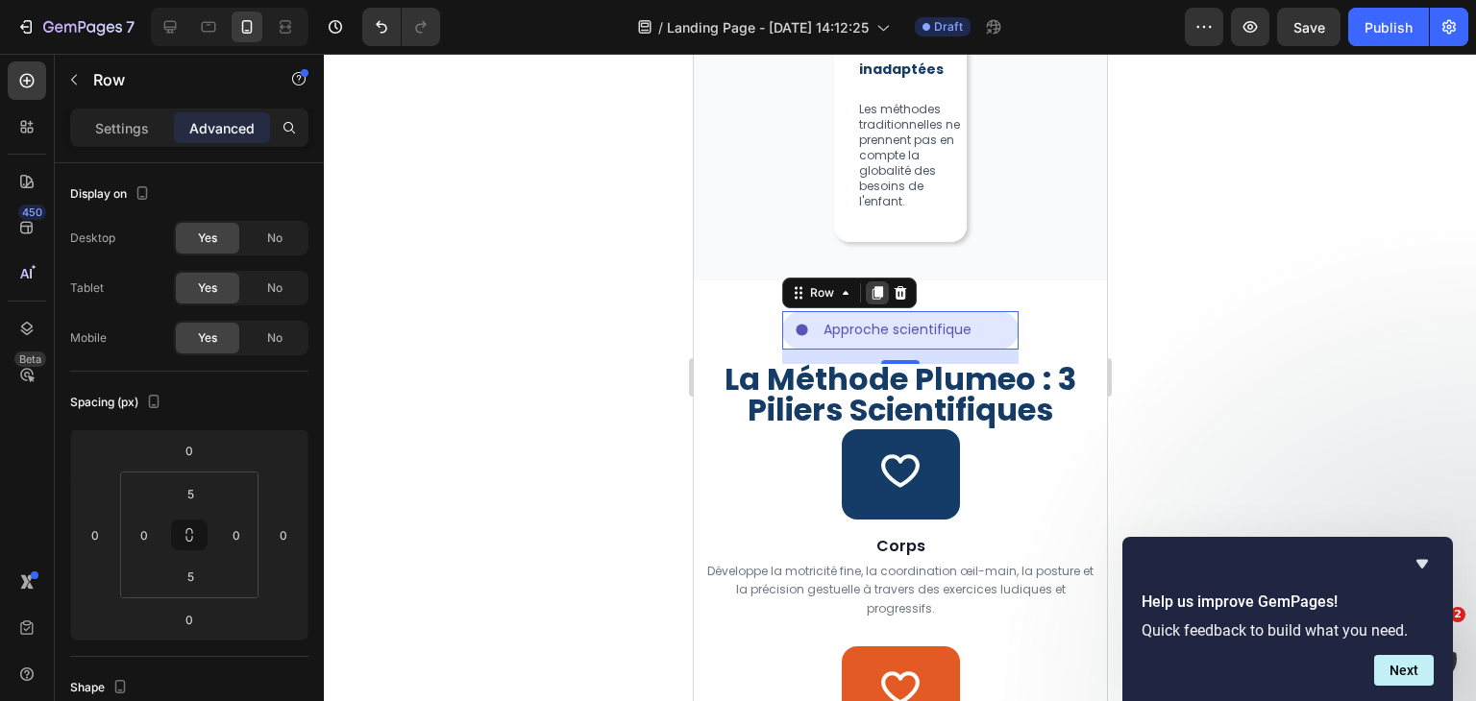
click at [876, 301] on icon at bounding box center [875, 292] width 15 height 15
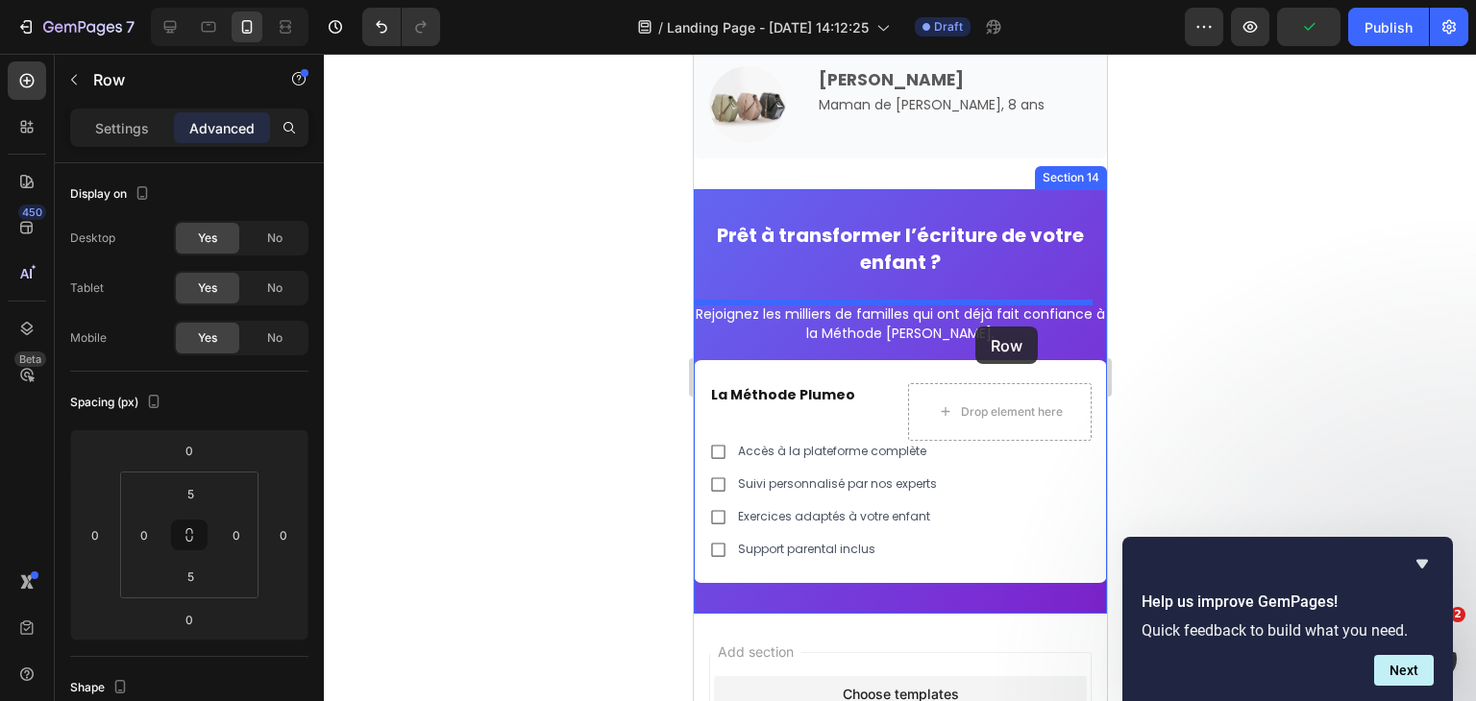
scroll to position [5877, 0]
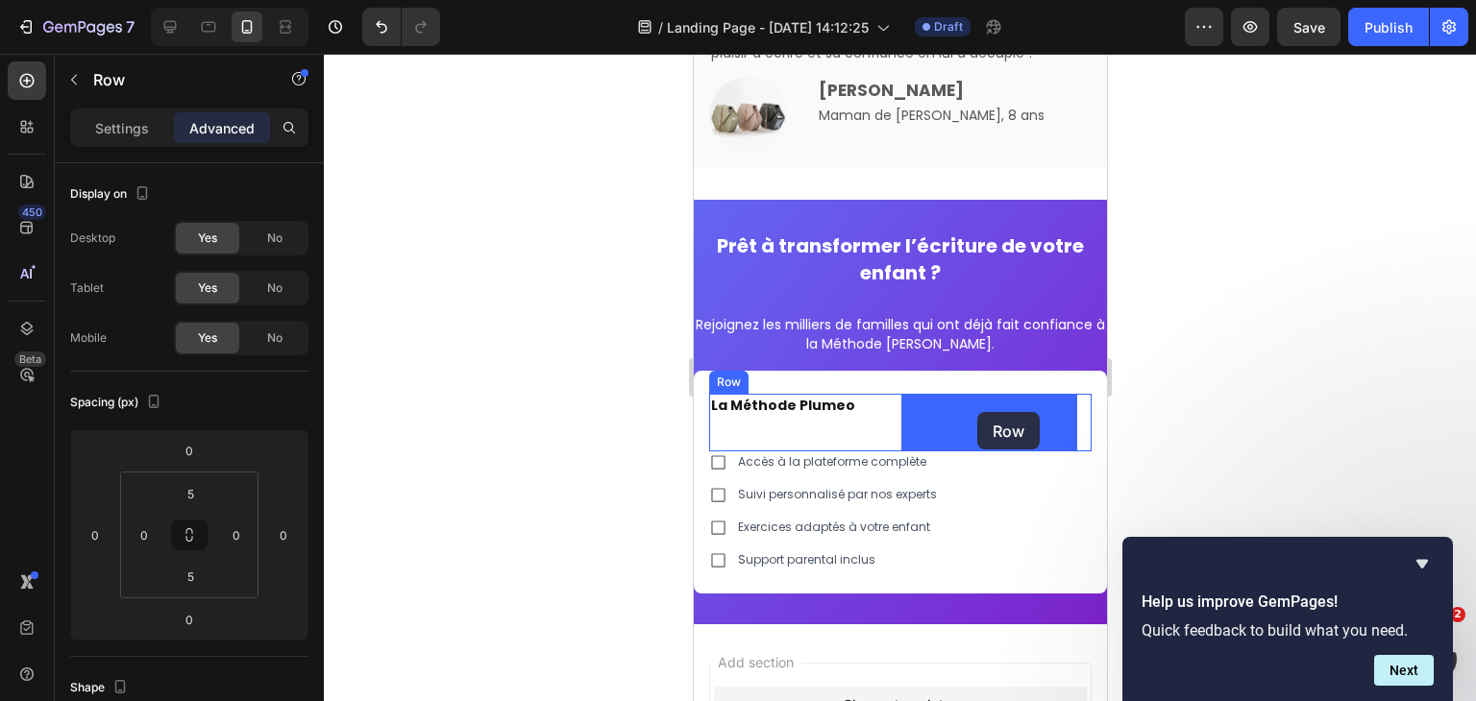
drag, startPoint x: 818, startPoint y: 474, endPoint x: 976, endPoint y: 412, distance: 170.0
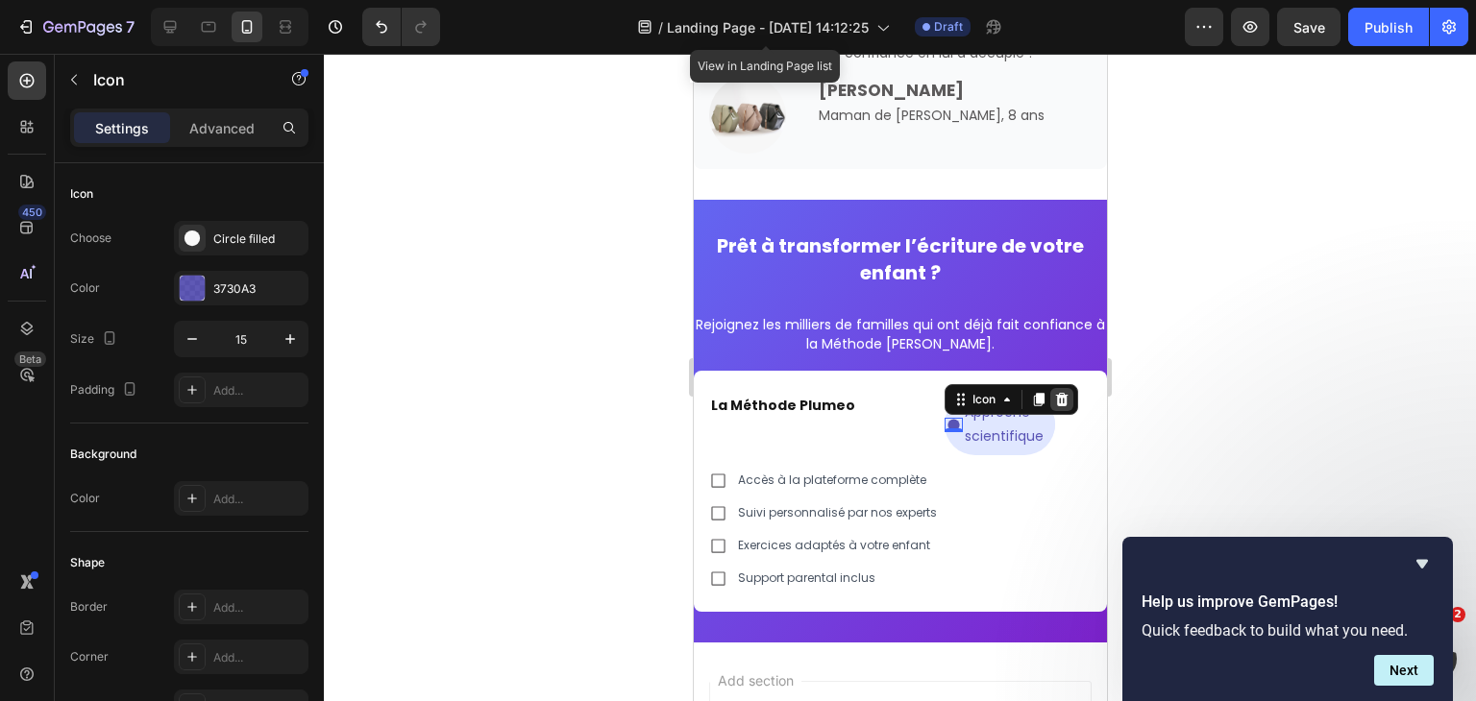
click at [1057, 399] on icon at bounding box center [1061, 399] width 12 height 13
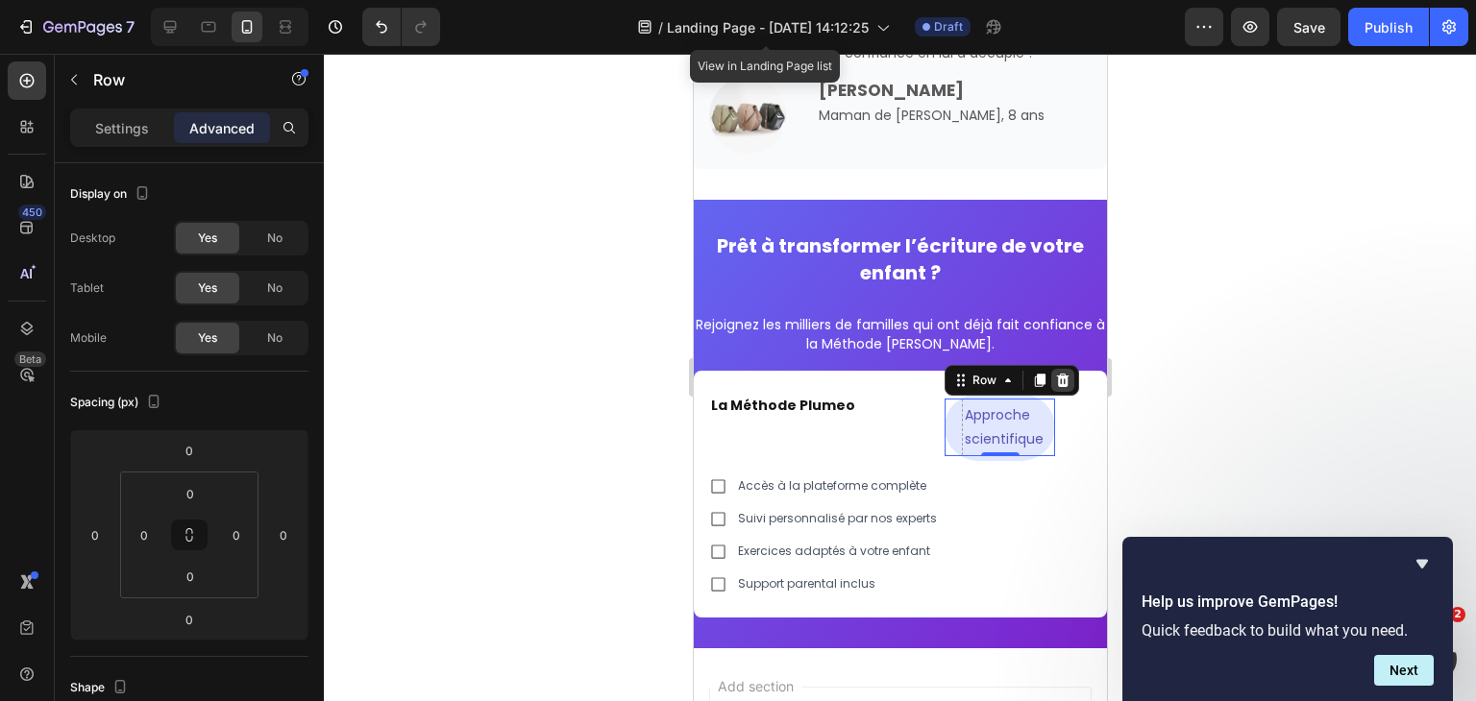
click at [1056, 377] on icon at bounding box center [1062, 380] width 12 height 13
click at [1049, 377] on div "La Méthode Plumeo Heading Approche scientifique Text Block Row 0 Row Row Accès …" at bounding box center [899, 494] width 413 height 247
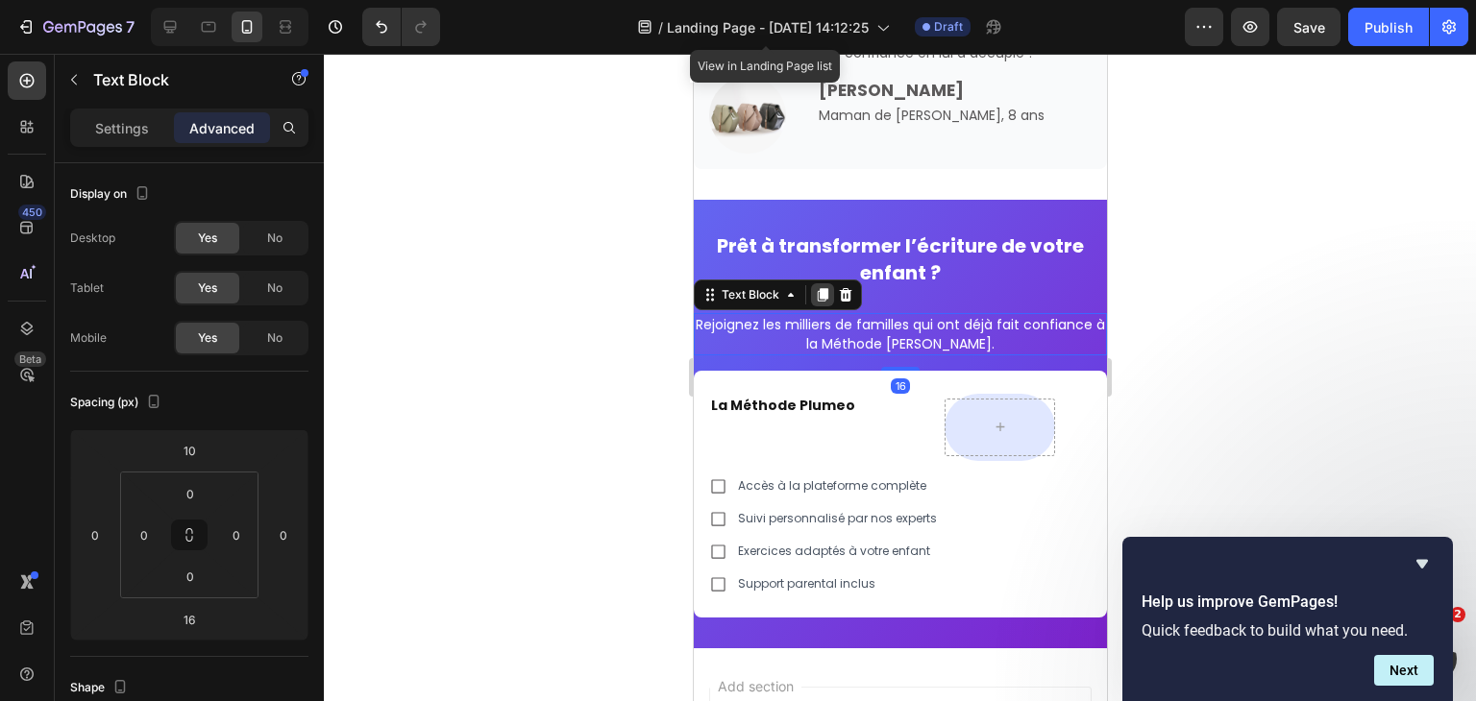
click at [820, 297] on icon at bounding box center [822, 294] width 11 height 13
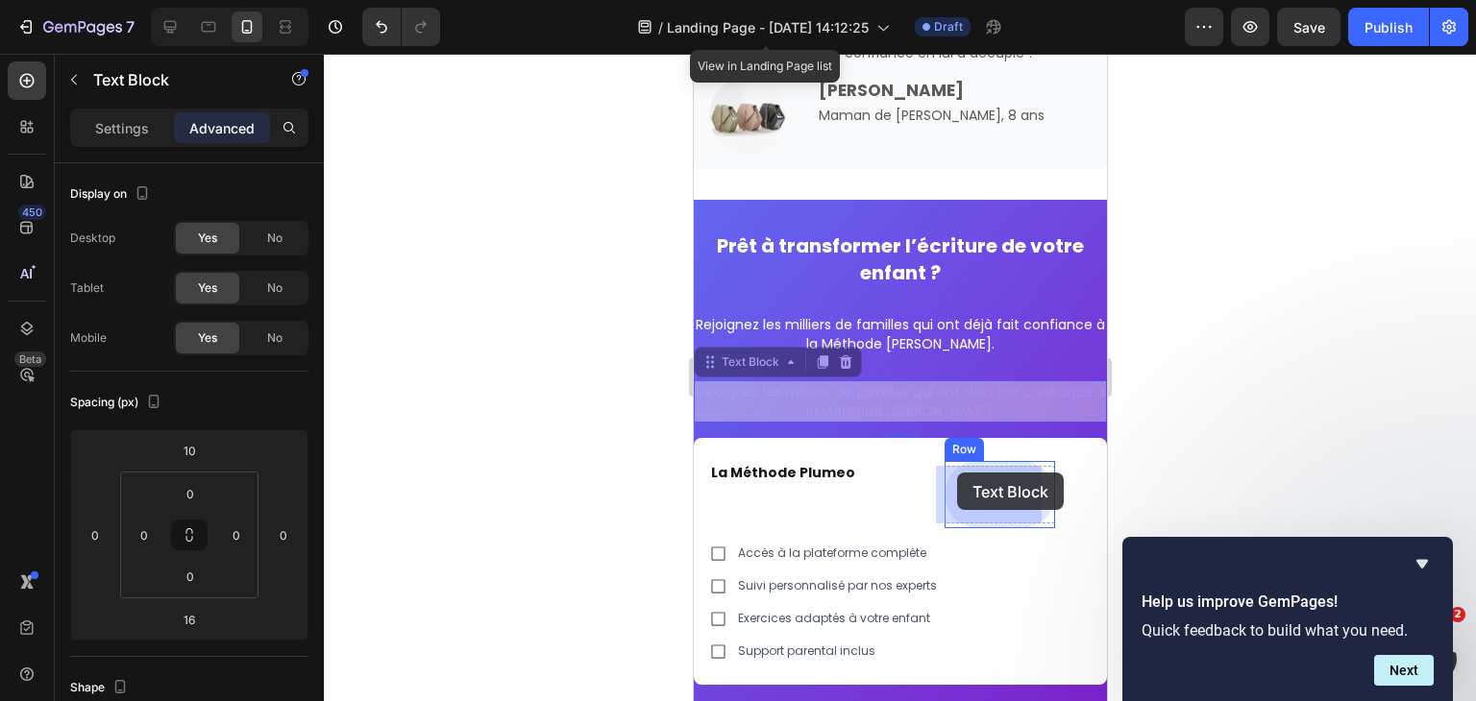
drag, startPoint x: 738, startPoint y: 358, endPoint x: 956, endPoint y: 473, distance: 246.2
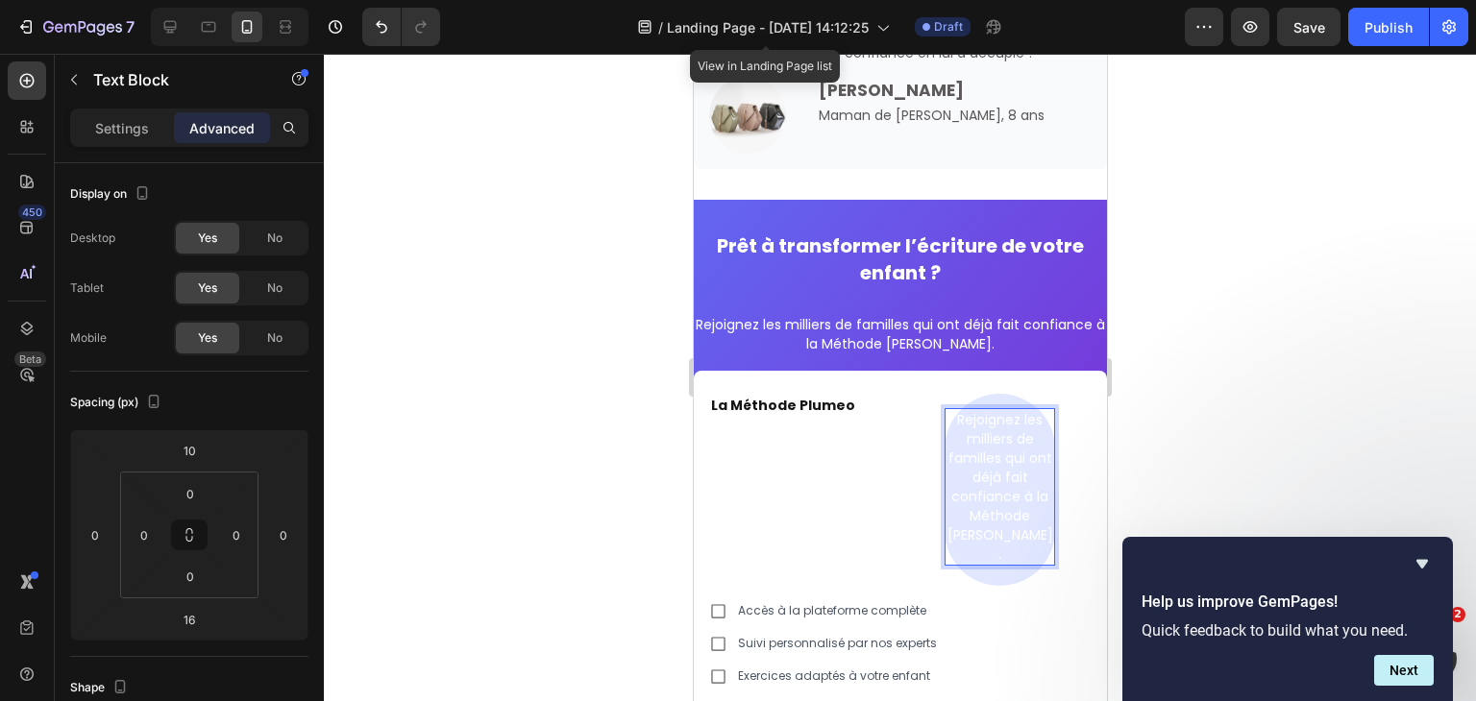
click at [962, 471] on p "Rejoignez les milliers de familles qui ont déjà fait confiance à la Méthode Plu…" at bounding box center [998, 487] width 107 height 154
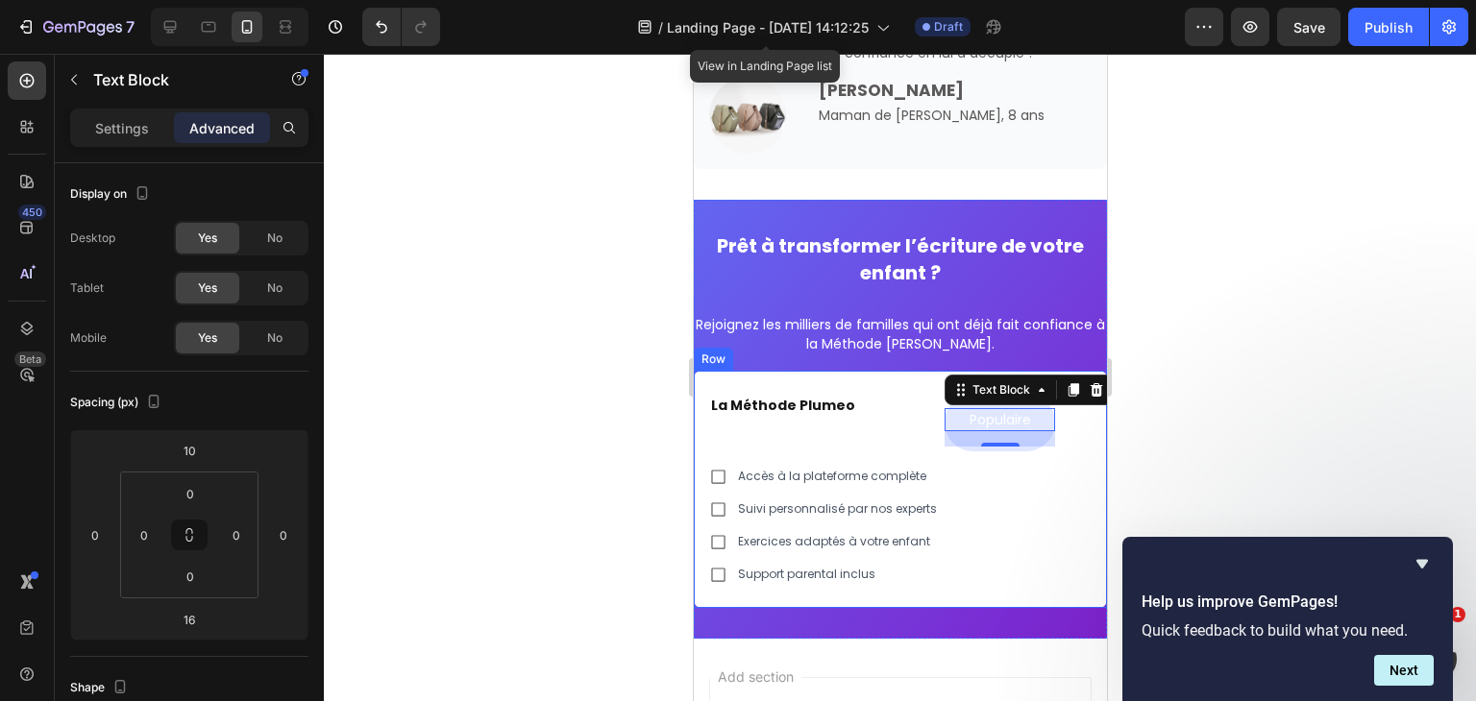
click at [1210, 431] on div at bounding box center [900, 378] width 1152 height 648
click at [113, 131] on p "Settings" at bounding box center [122, 128] width 54 height 20
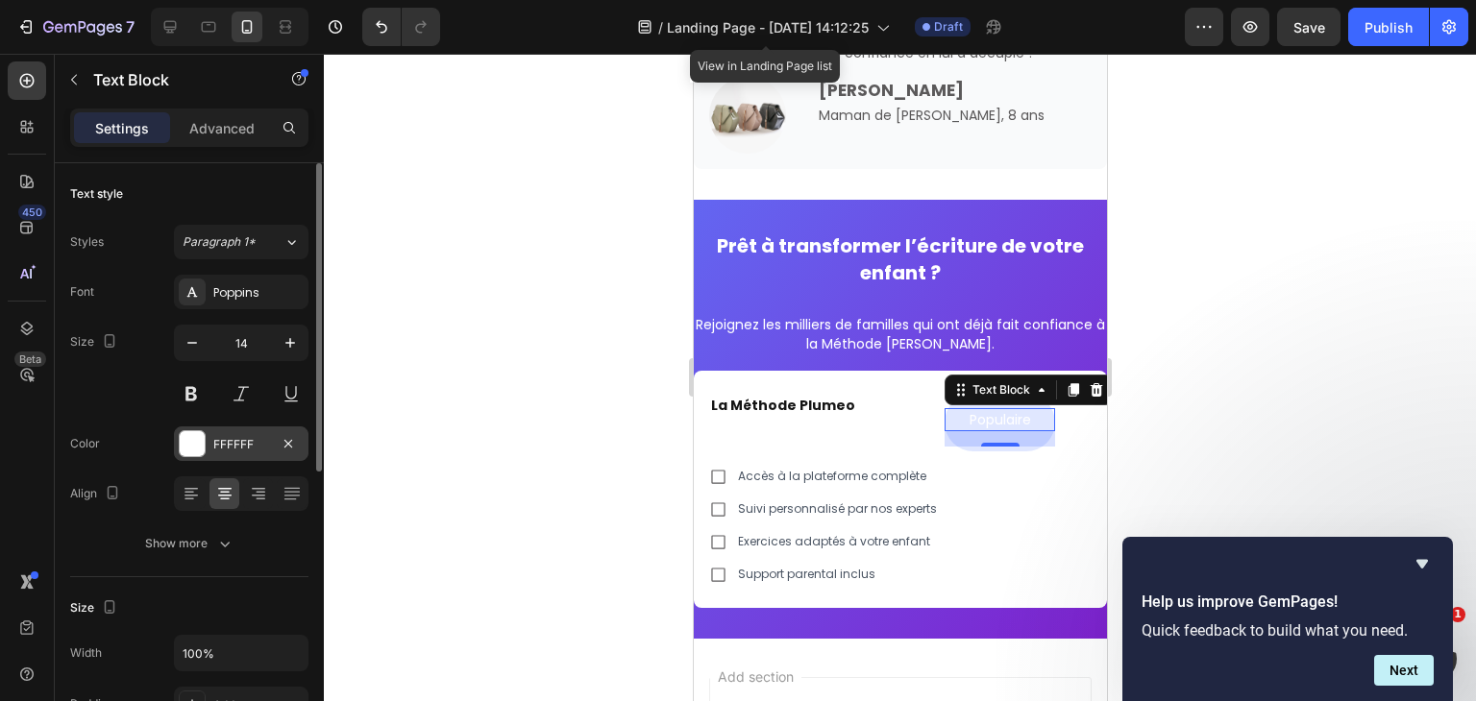
click at [231, 436] on div "FFFFFF" at bounding box center [241, 444] width 56 height 17
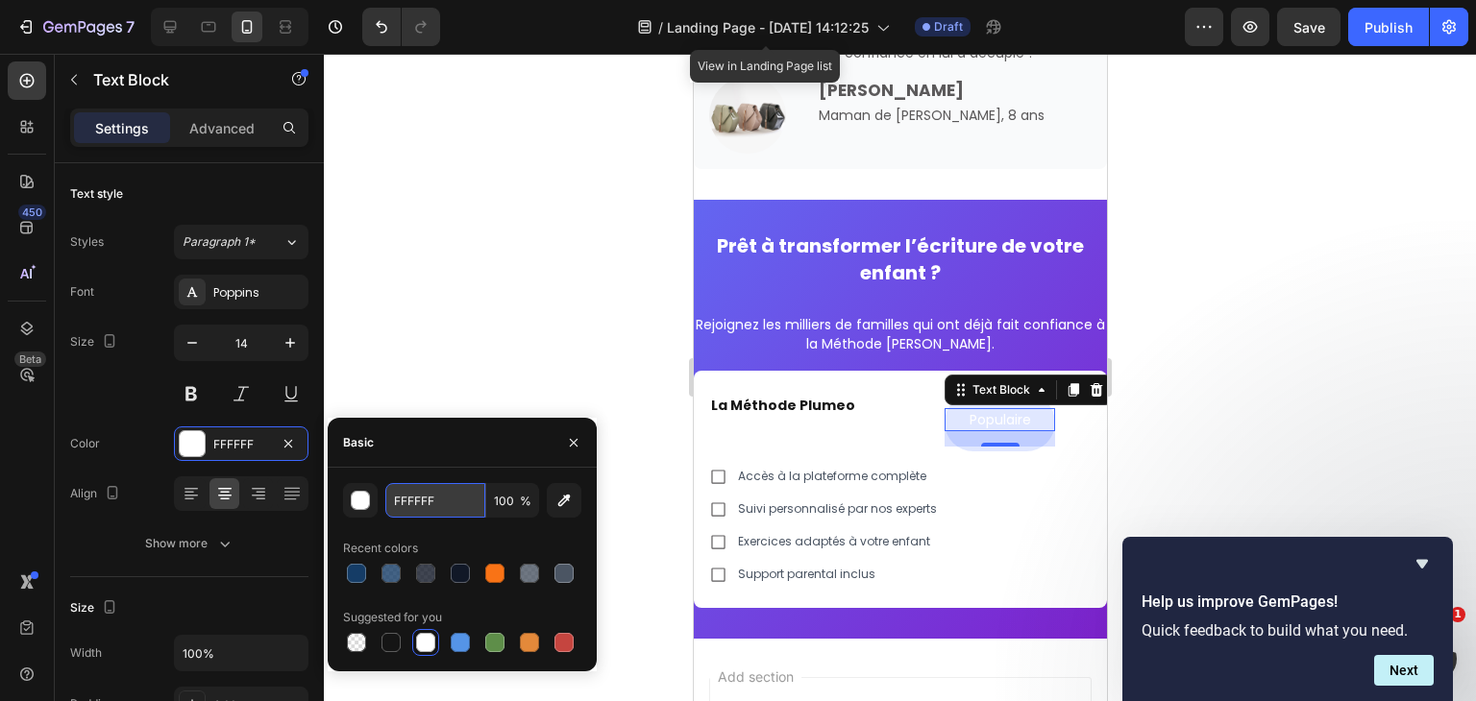
click at [427, 501] on input "FFFFFF" at bounding box center [435, 500] width 100 height 35
paste input "166534"
type input "166534"
click at [576, 447] on icon "button" at bounding box center [573, 442] width 15 height 15
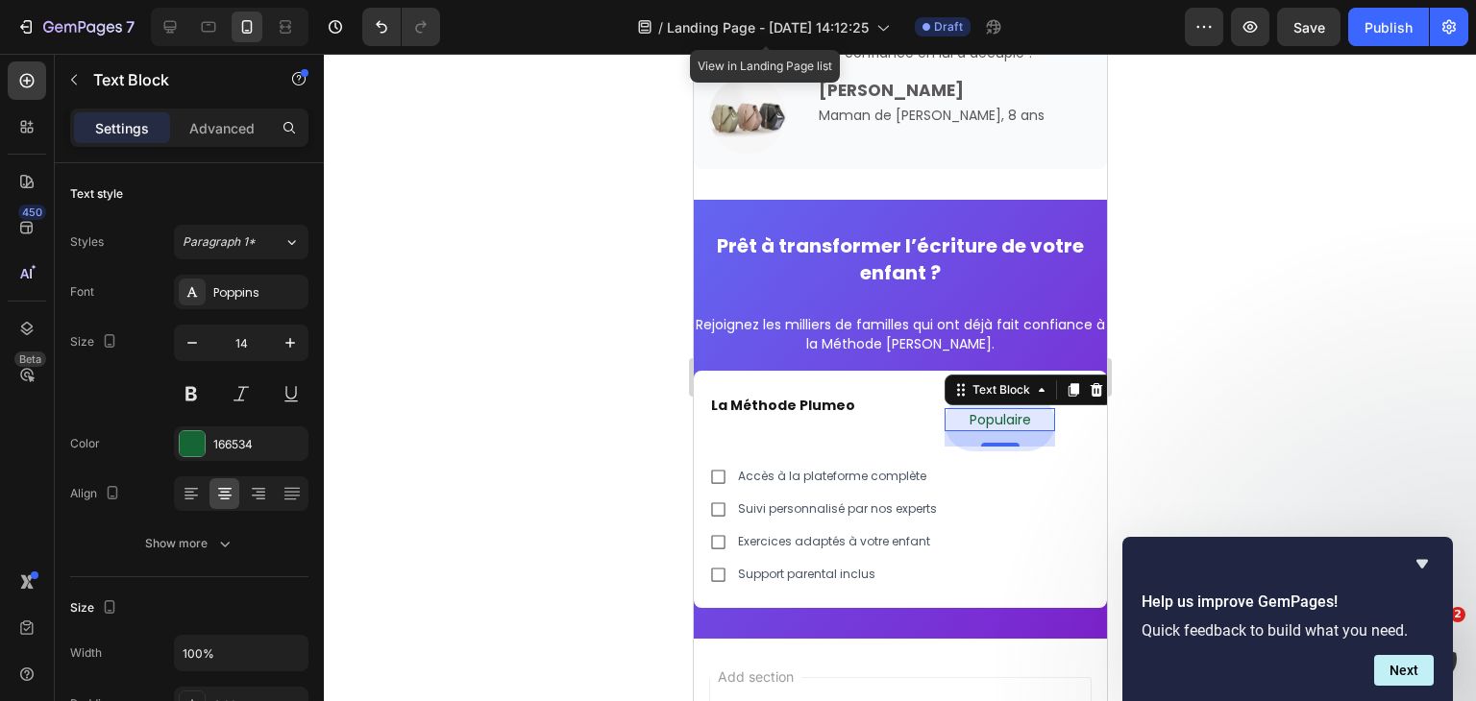
click at [1024, 441] on div "16" at bounding box center [998, 438] width 110 height 15
drag, startPoint x: 1024, startPoint y: 441, endPoint x: 1023, endPoint y: 470, distance: 28.8
click at [1023, 470] on div "La Méthode Plumeo Heading Populaire Text Block 16 Row Row Accès à la plateforme…" at bounding box center [899, 489] width 382 height 191
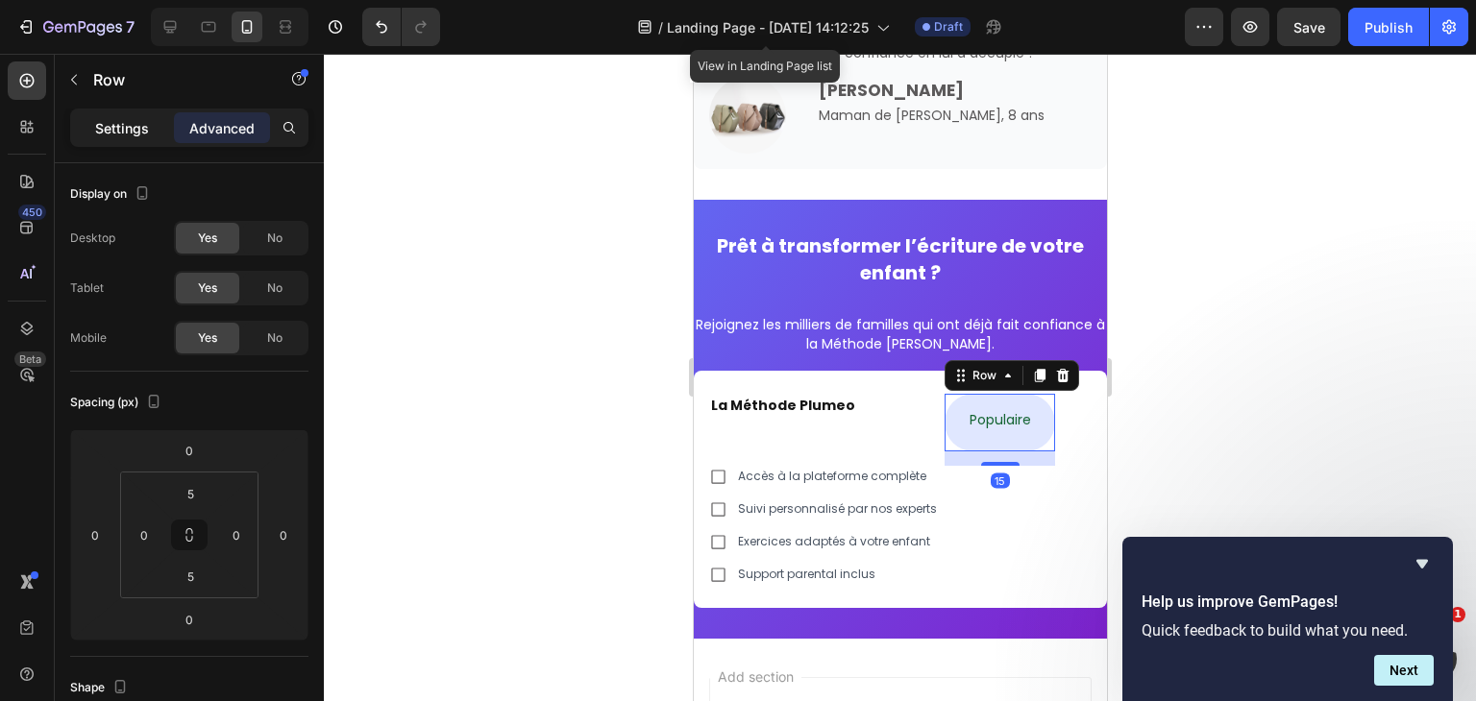
click at [104, 135] on p "Settings" at bounding box center [122, 128] width 54 height 20
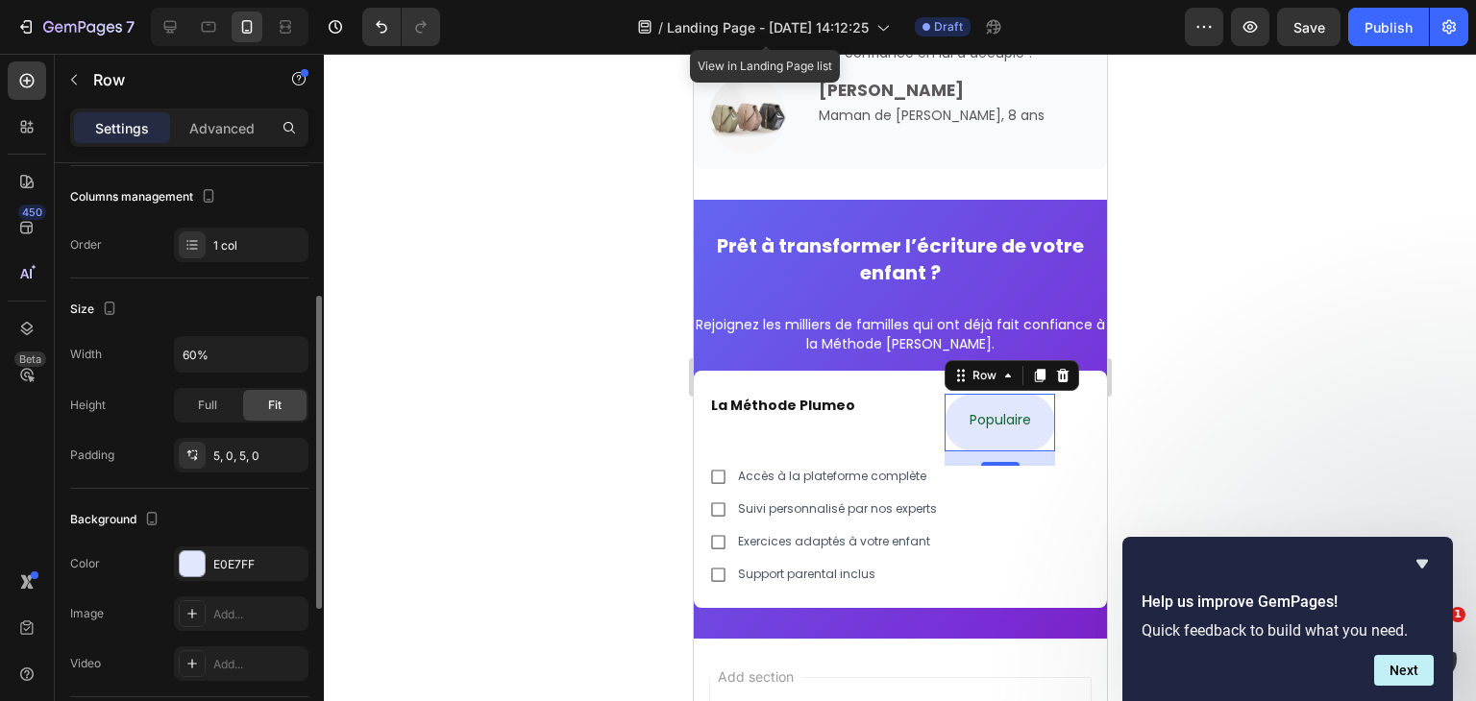
scroll to position [250, 0]
click at [200, 550] on div at bounding box center [192, 562] width 25 height 25
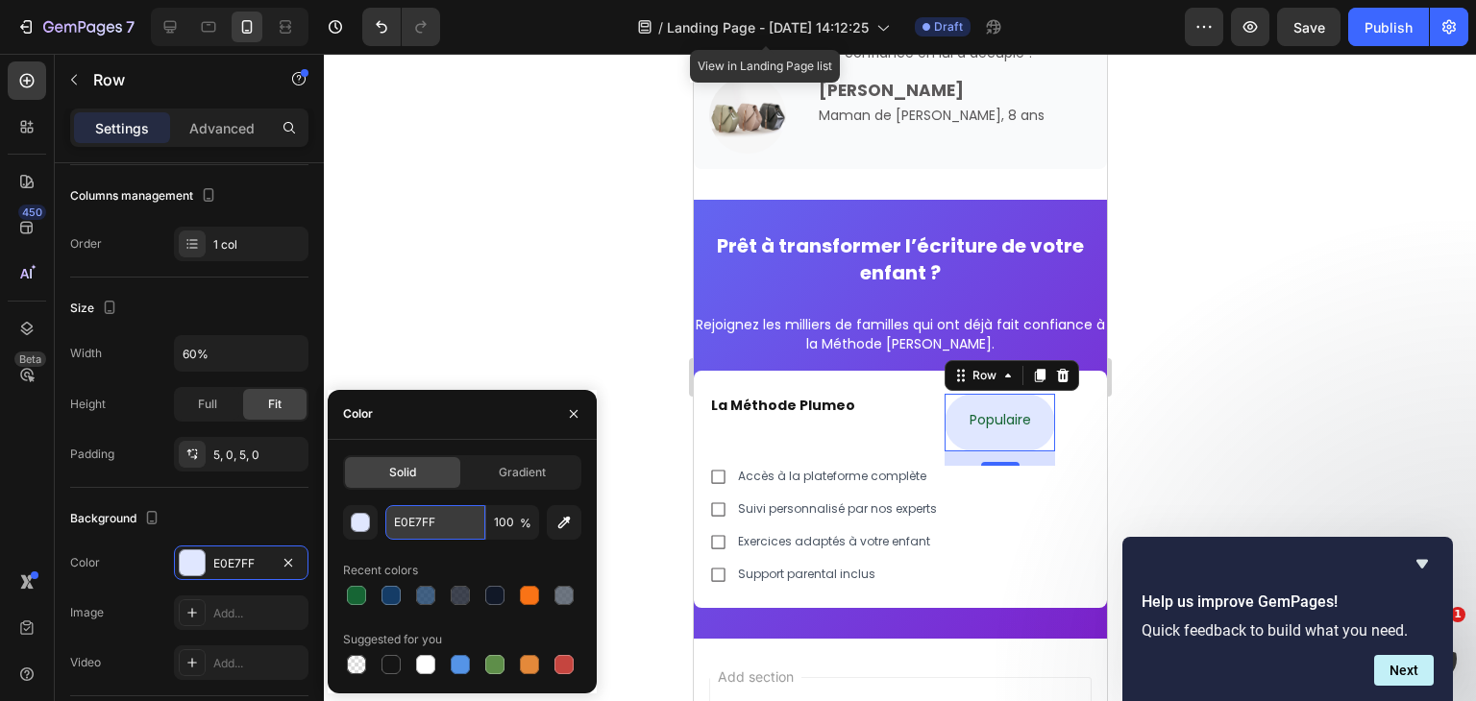
click at [434, 521] on input "E0E7FF" at bounding box center [435, 522] width 100 height 35
paste input "DCFCE7"
type input "DCFCE7"
click at [571, 412] on icon "button" at bounding box center [574, 414] width 8 height 8
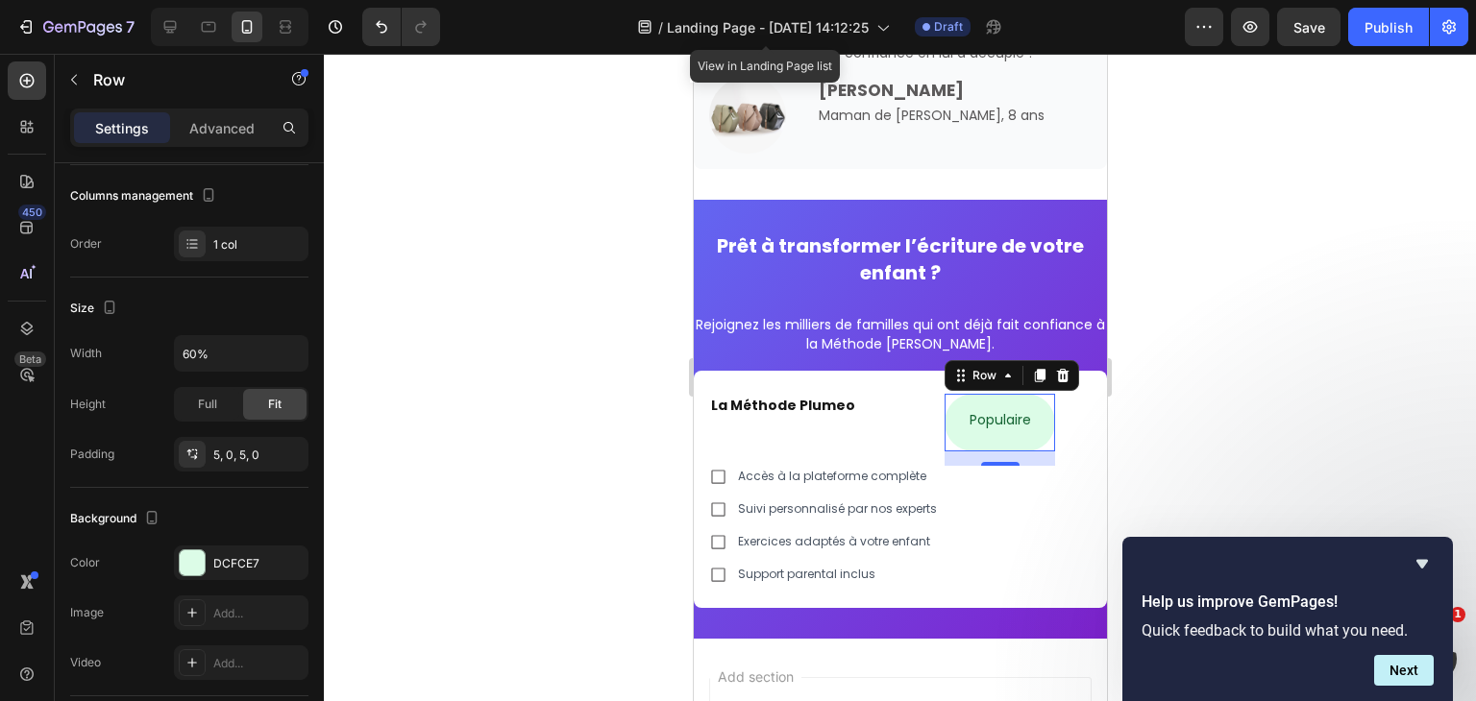
click at [571, 412] on div at bounding box center [900, 378] width 1152 height 648
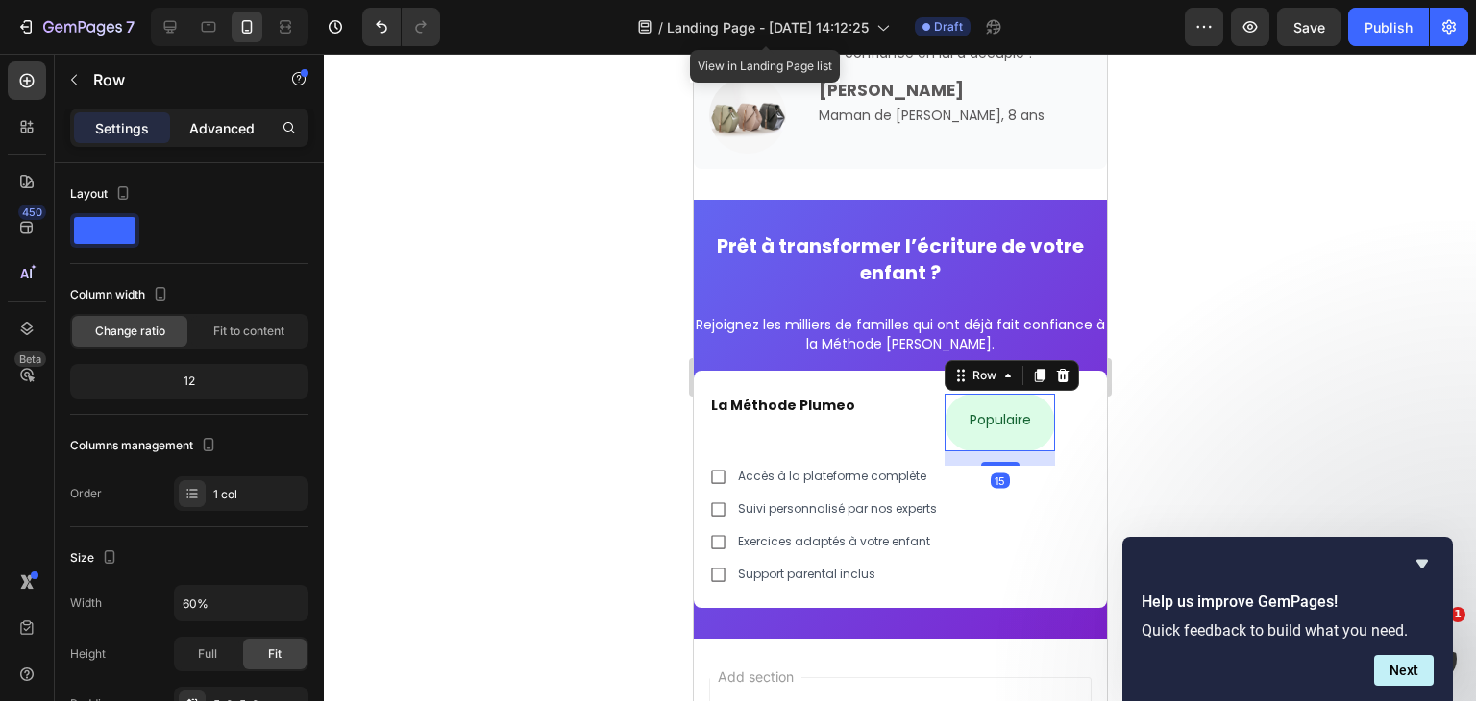
click at [204, 124] on p "Advanced" at bounding box center [221, 128] width 65 height 20
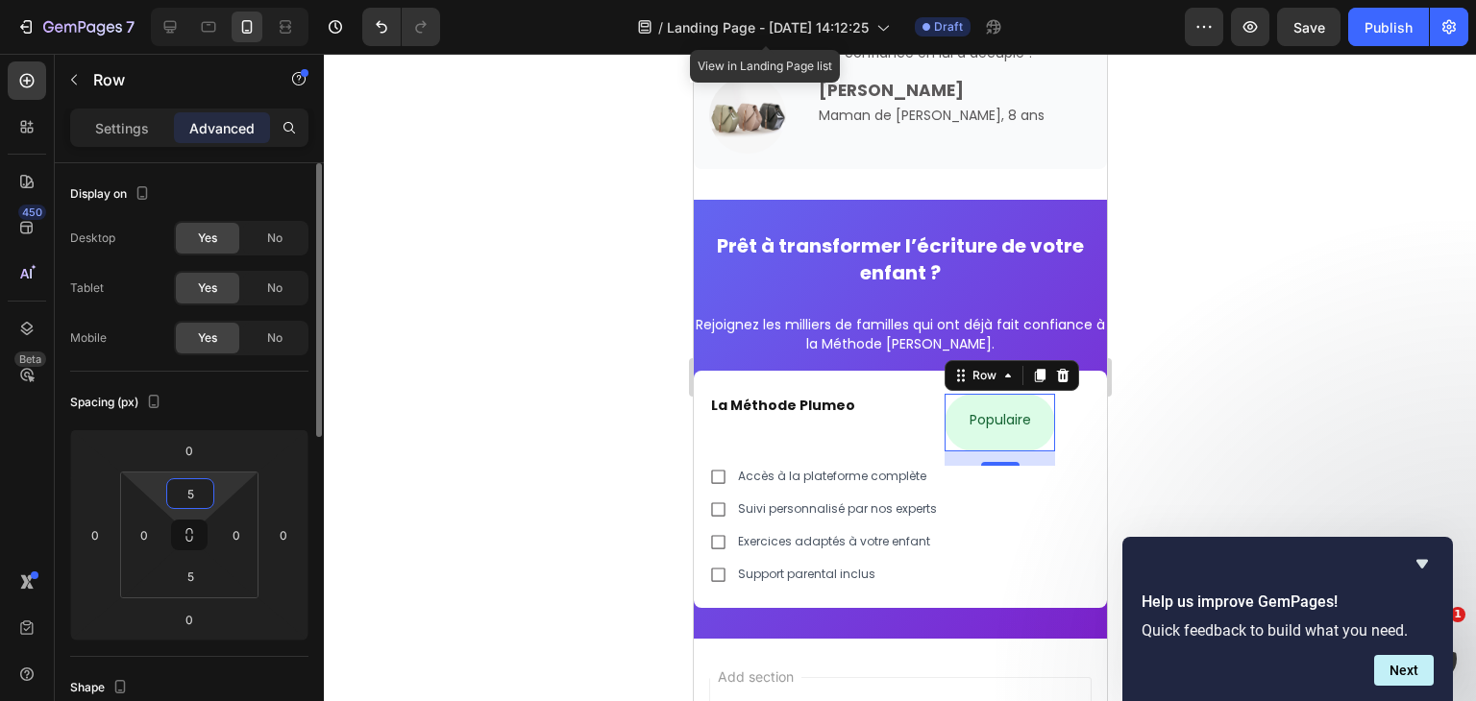
click at [196, 481] on input "5" at bounding box center [190, 493] width 38 height 29
type input "4"
click at [201, 580] on input "5" at bounding box center [190, 576] width 38 height 29
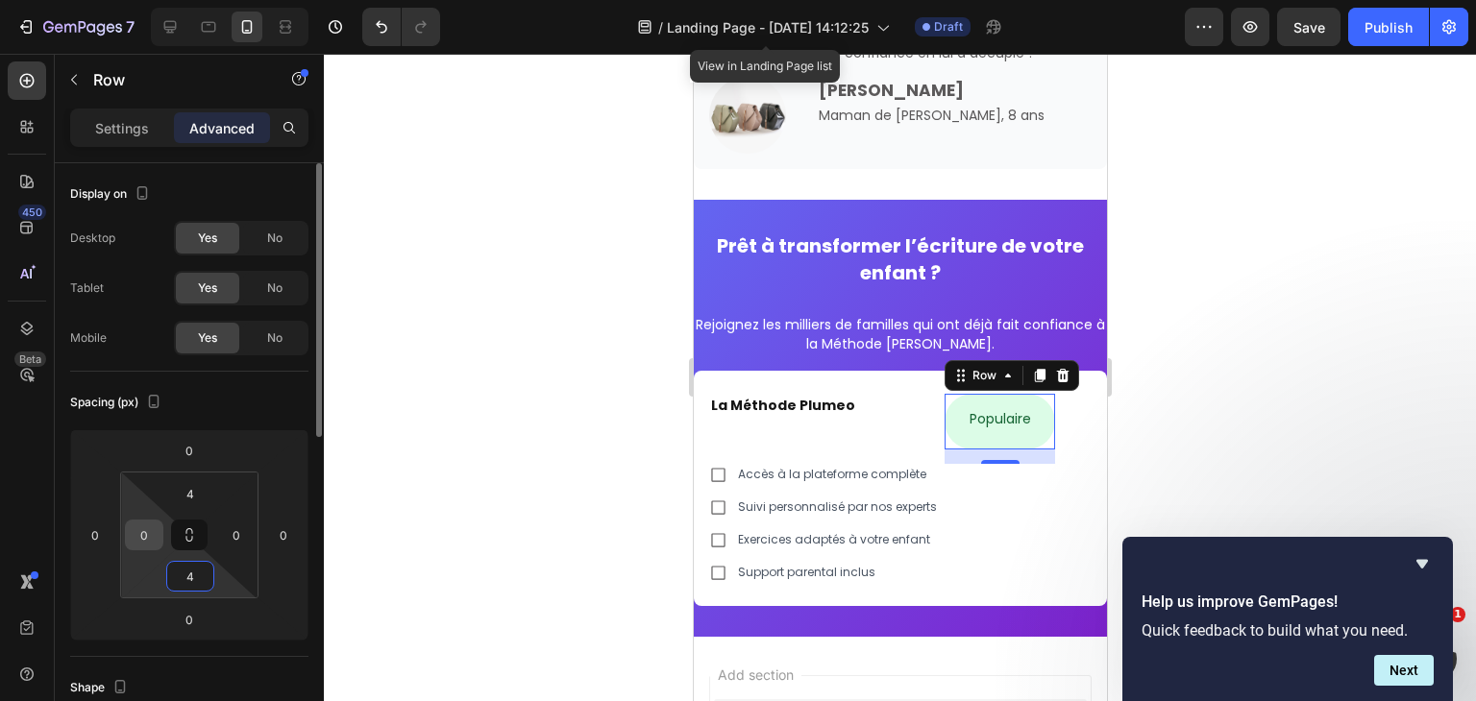
type input "4"
click at [146, 533] on input "0" at bounding box center [144, 535] width 29 height 29
type input "8"
click at [234, 521] on input "0" at bounding box center [236, 535] width 29 height 29
type input "8"
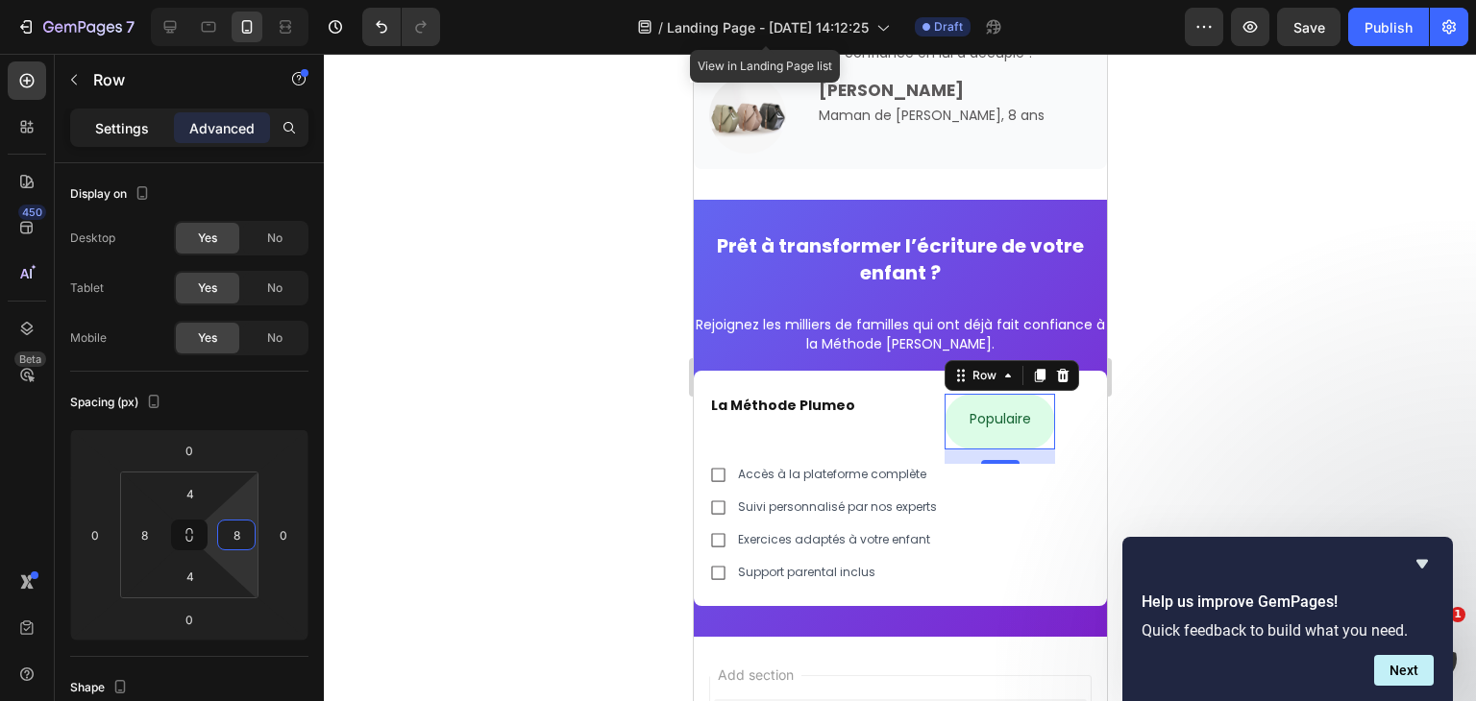
click at [118, 118] on p "Settings" at bounding box center [122, 128] width 54 height 20
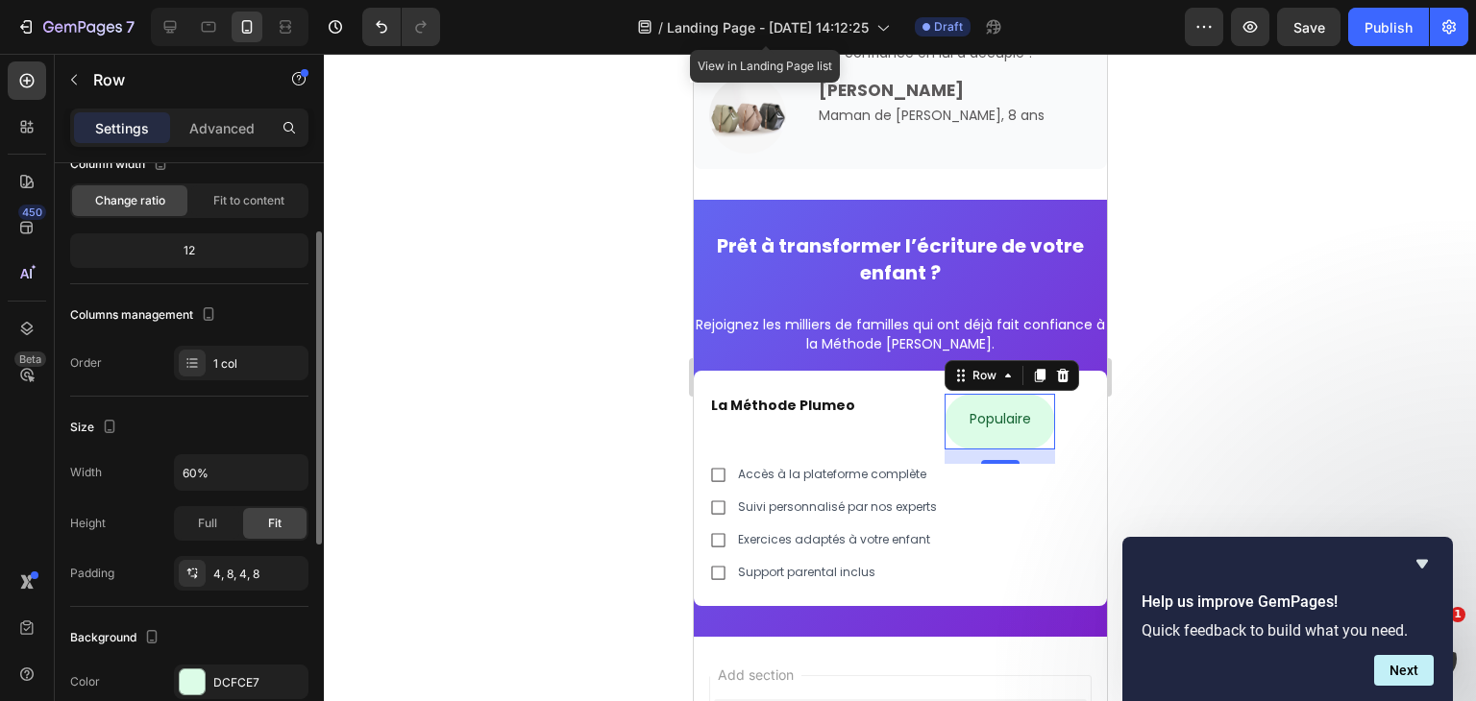
scroll to position [131, 0]
click at [223, 455] on input "60%" at bounding box center [241, 472] width 133 height 35
type input "60%"
click at [208, 124] on p "Advanced" at bounding box center [221, 128] width 65 height 20
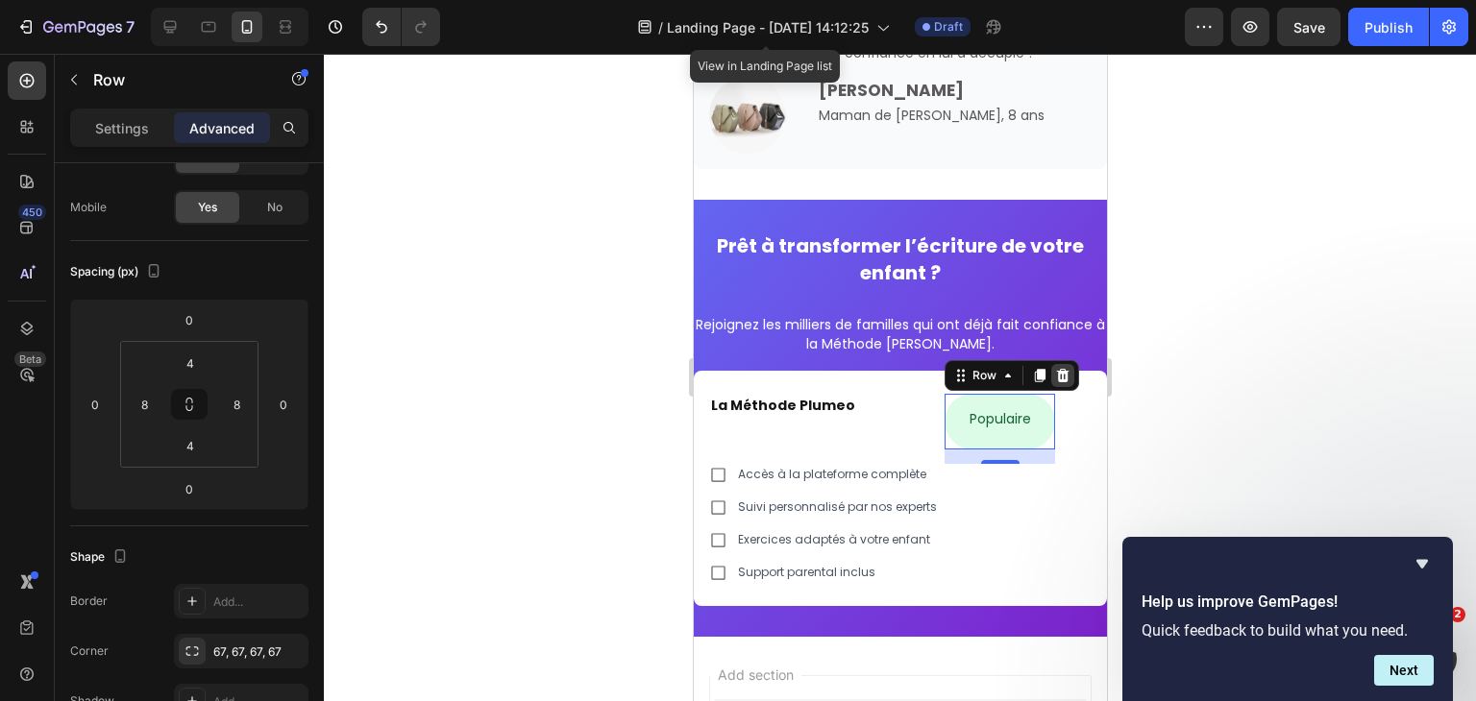
click at [1056, 379] on icon at bounding box center [1062, 375] width 12 height 13
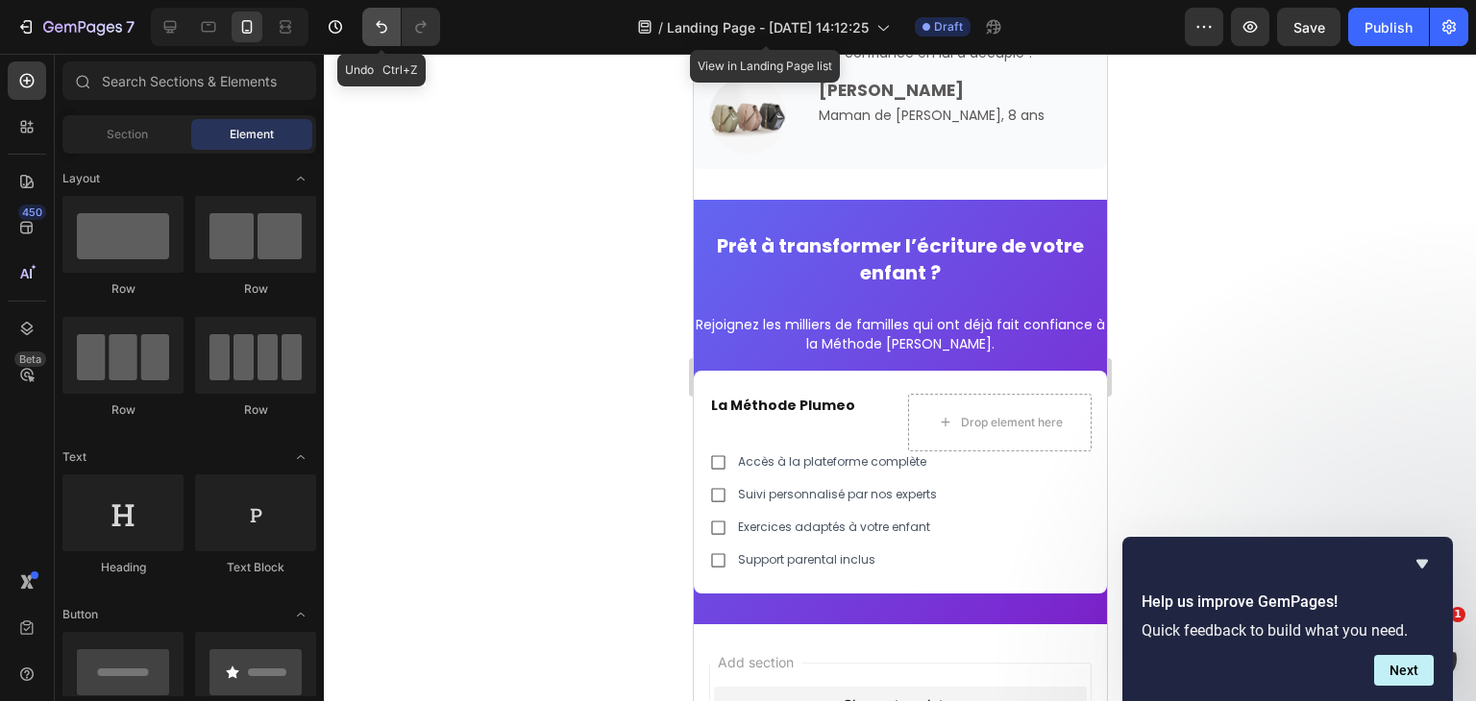
click at [375, 36] on icon "Undo/Redo" at bounding box center [381, 26] width 19 height 19
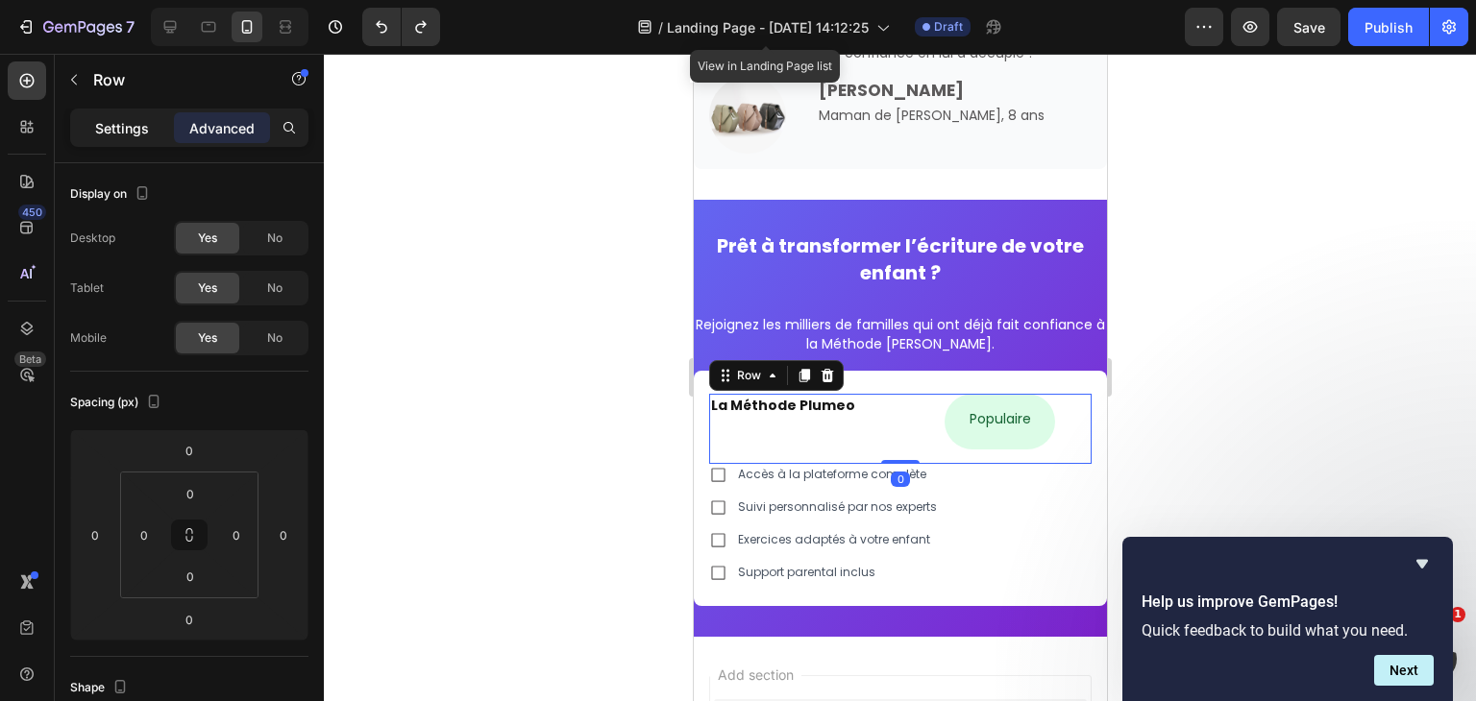
click at [101, 139] on div "Settings" at bounding box center [122, 127] width 96 height 31
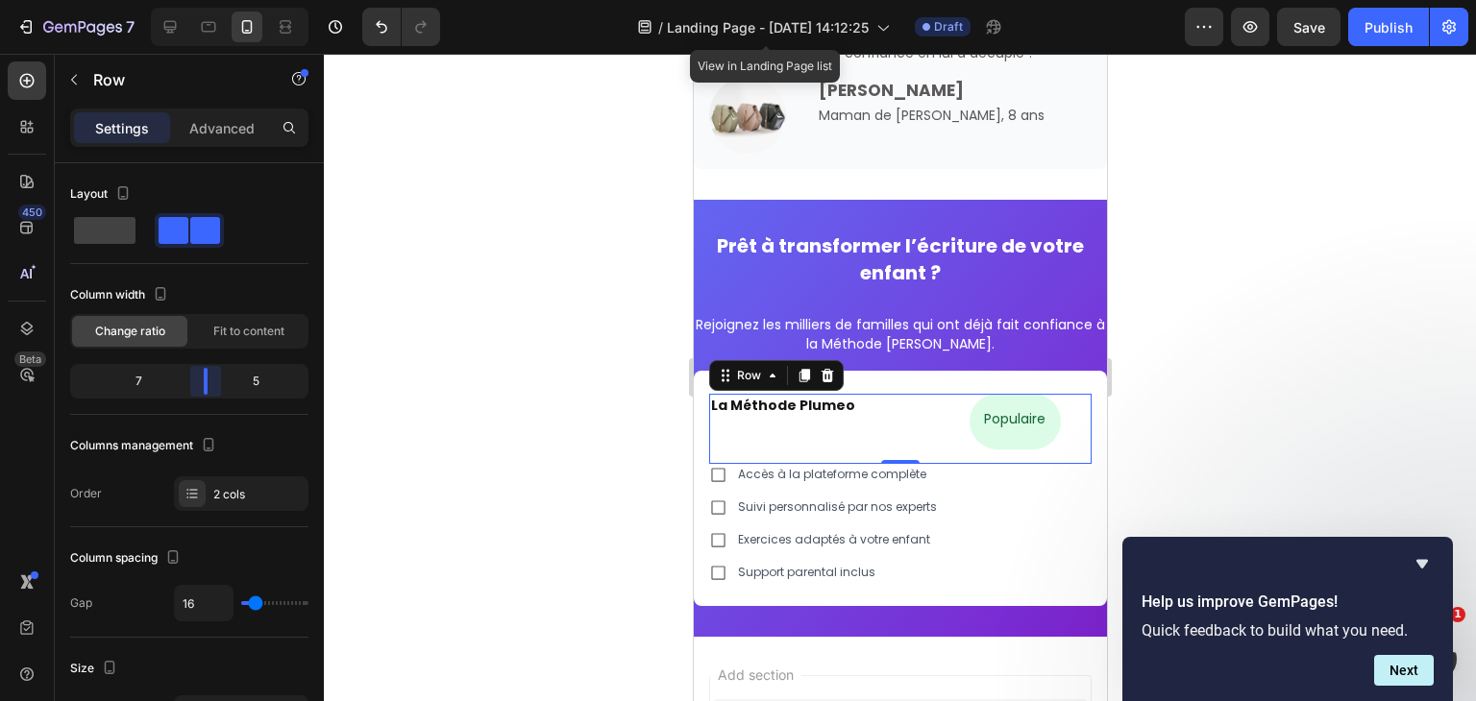
drag, startPoint x: 184, startPoint y: 378, endPoint x: 217, endPoint y: 389, distance: 34.6
click at [217, 0] on body "7 Version history / Landing Page - Sep 23, 14:12:25 View in Landing Page list D…" at bounding box center [738, 0] width 1476 height 0
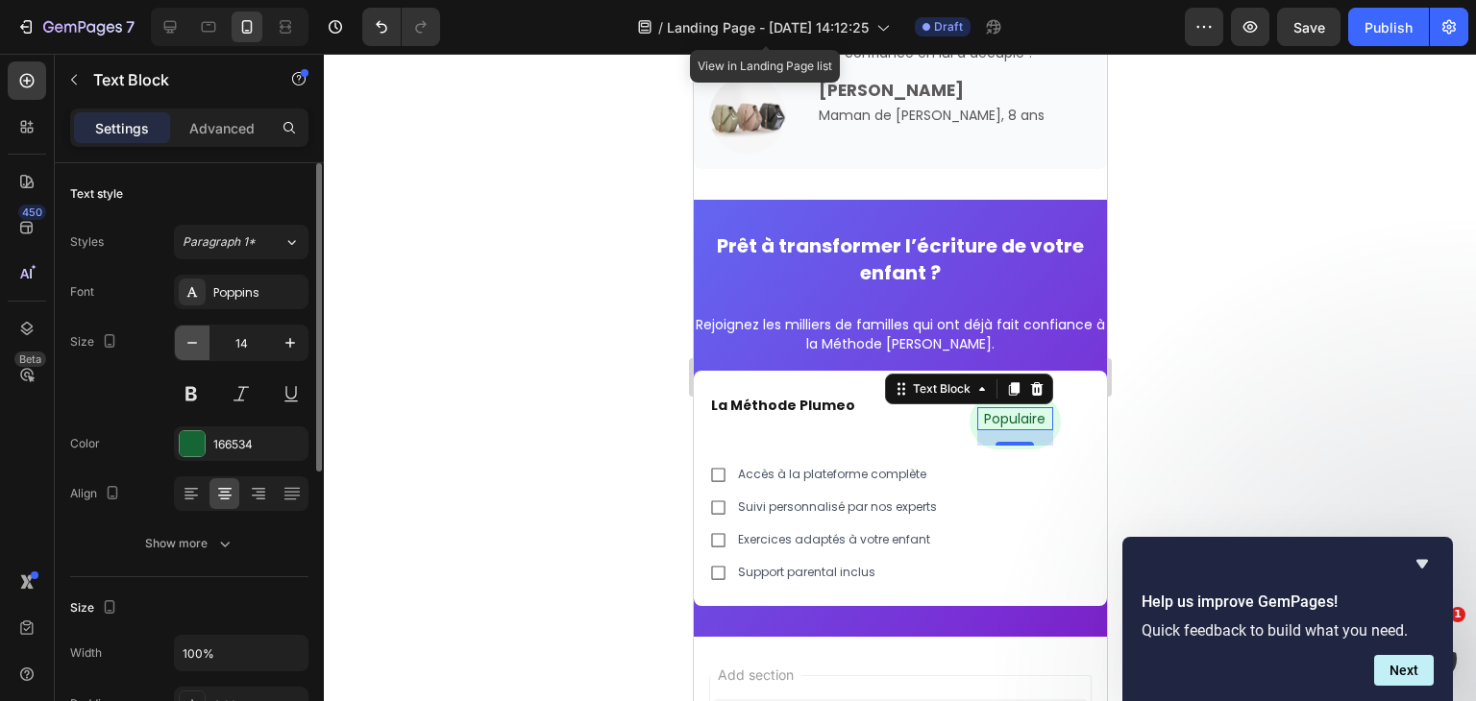
click at [200, 351] on icon "button" at bounding box center [192, 342] width 19 height 19
type input "12"
click at [193, 546] on div "Show more" at bounding box center [189, 543] width 89 height 19
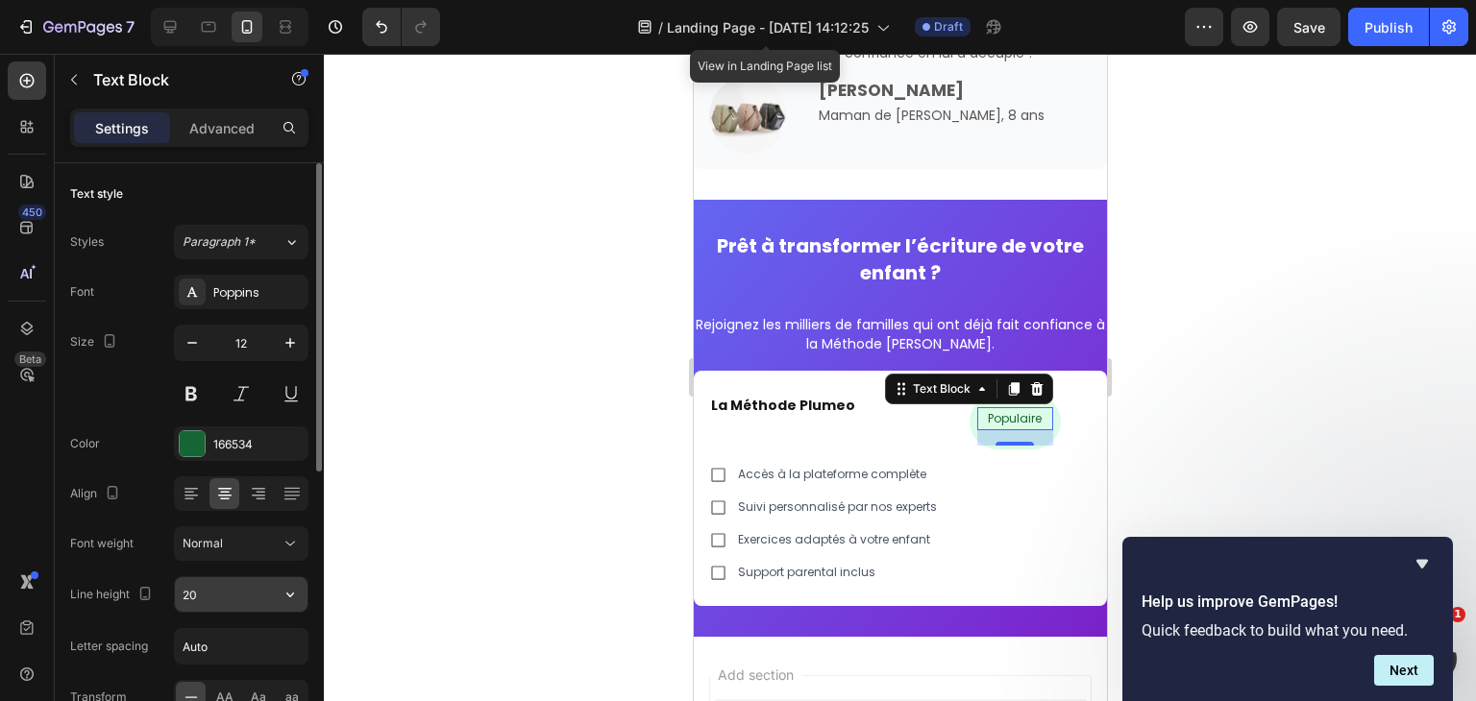
click at [211, 592] on input "20" at bounding box center [241, 594] width 133 height 35
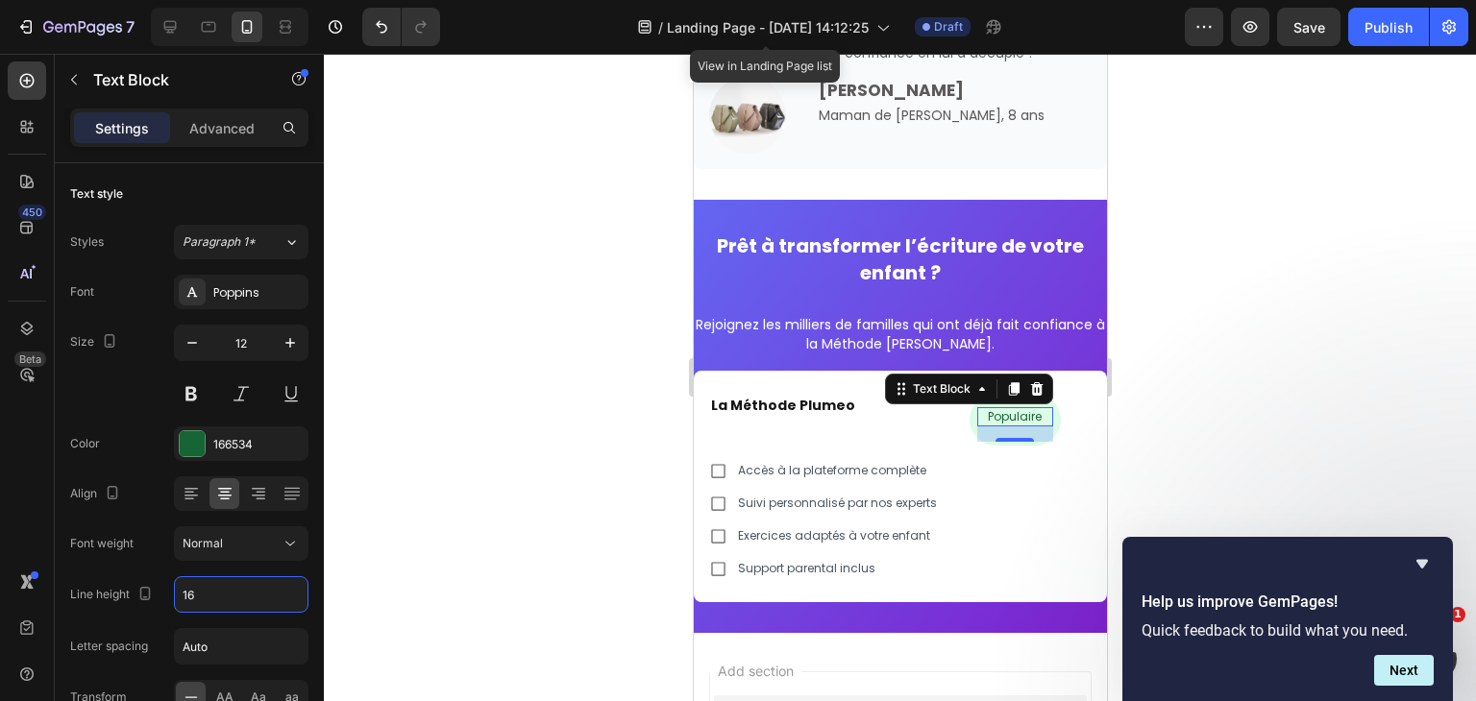
type input "16"
click at [1195, 423] on div at bounding box center [900, 378] width 1152 height 648
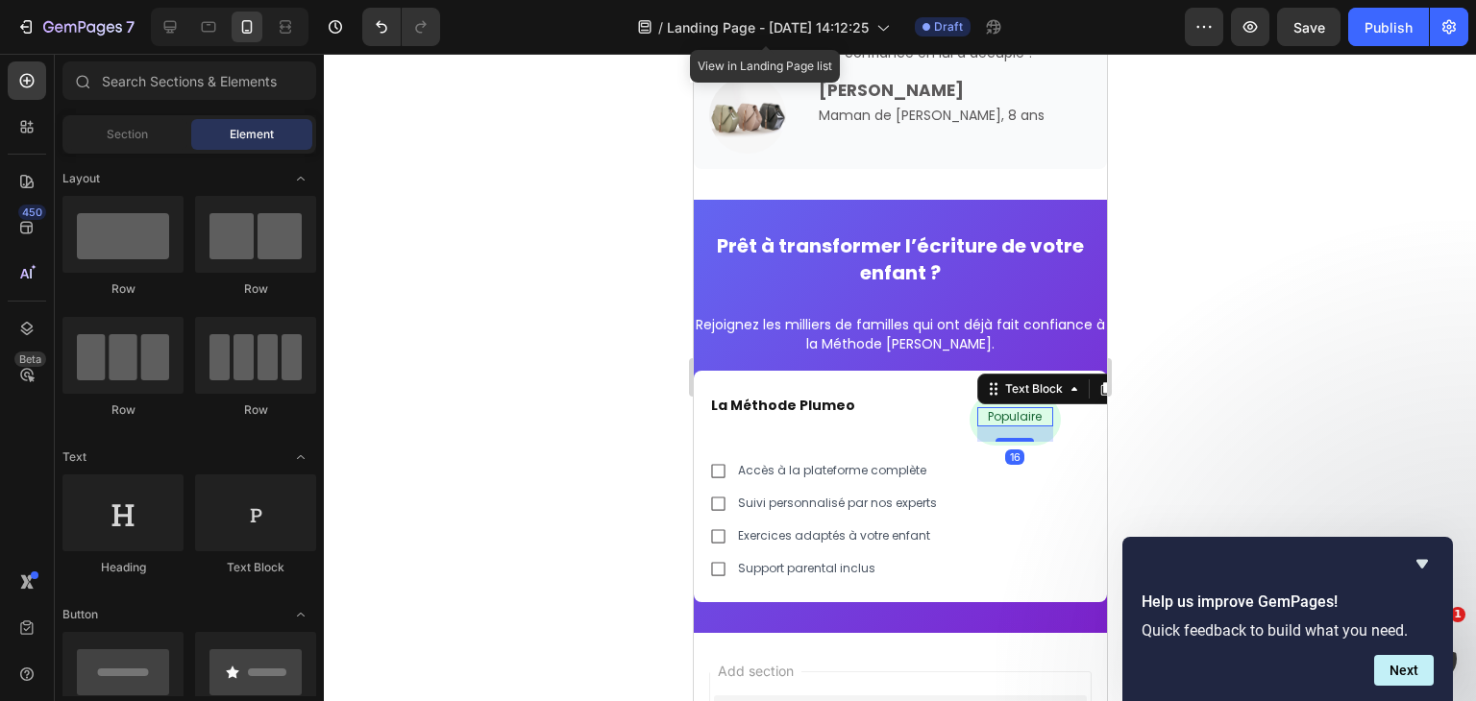
click at [1032, 418] on p "Populaire" at bounding box center [1014, 416] width 73 height 15
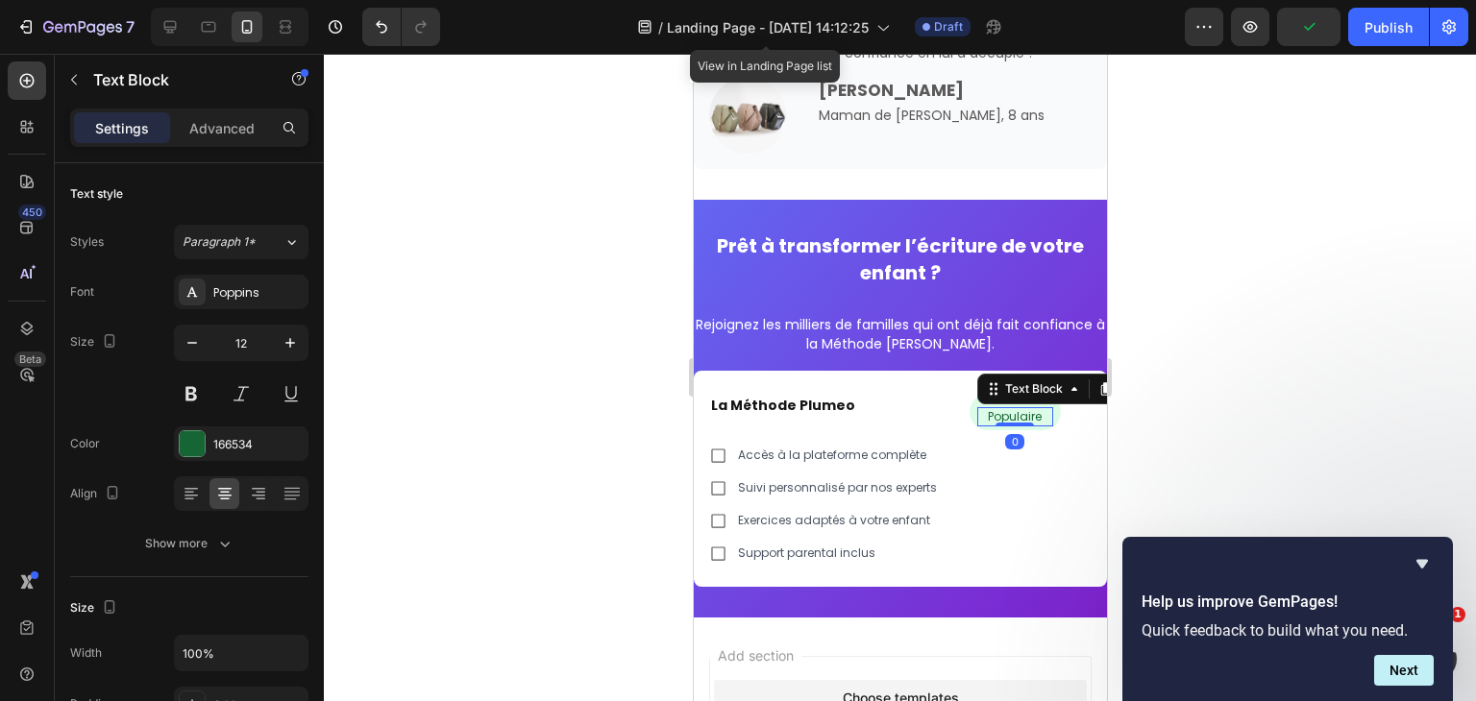
drag, startPoint x: 1009, startPoint y: 439, endPoint x: 1069, endPoint y: 406, distance: 68.8
click at [1015, 419] on div "Populaire Text Block 0" at bounding box center [1014, 416] width 77 height 19
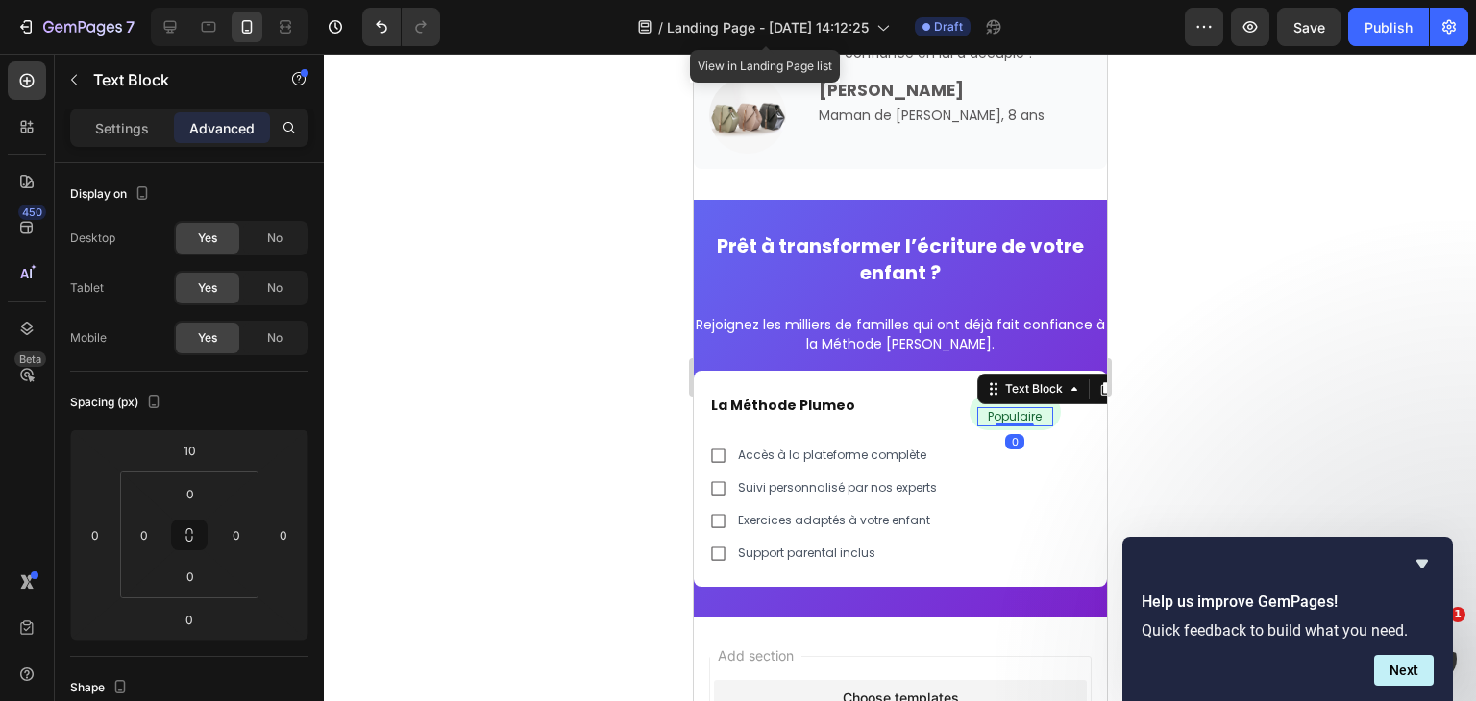
click at [1153, 383] on div at bounding box center [900, 378] width 1152 height 648
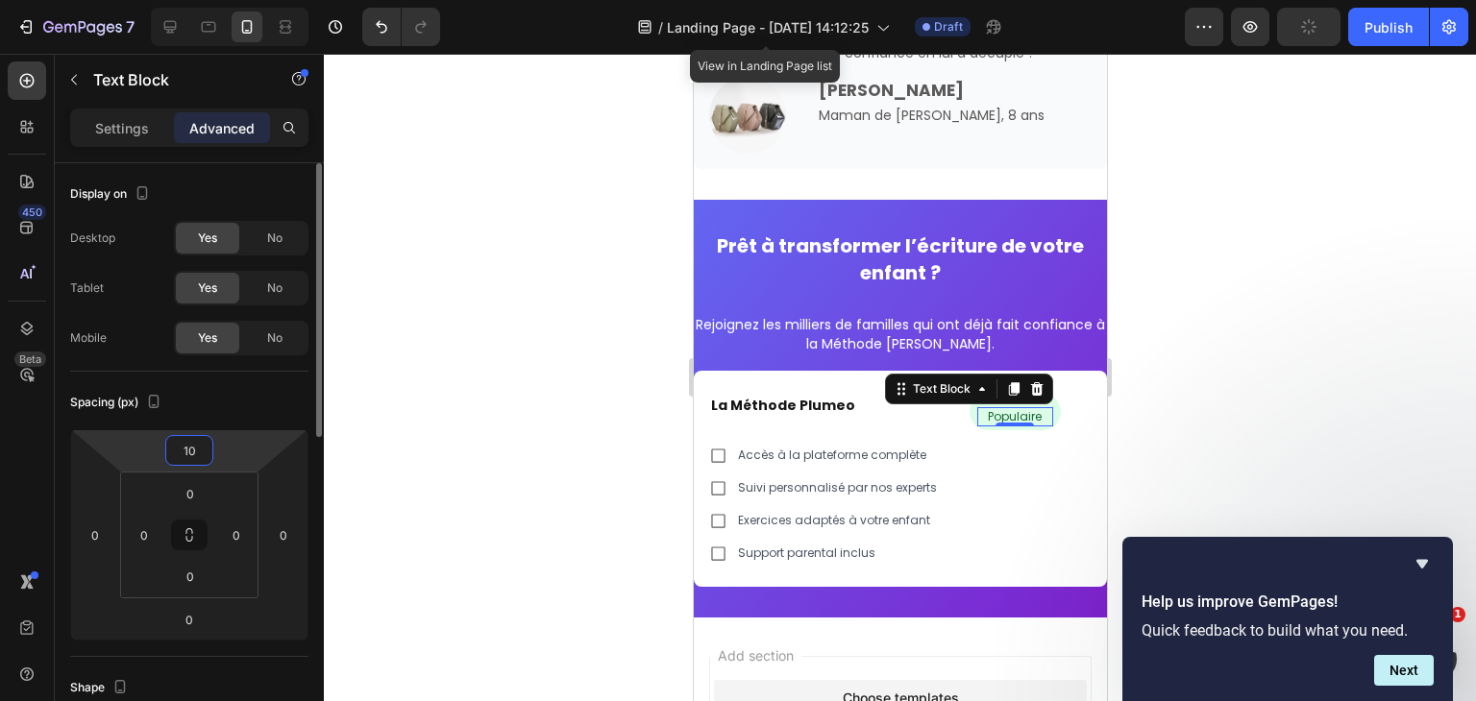
click at [183, 451] on input "10" at bounding box center [189, 450] width 38 height 29
type input "0"
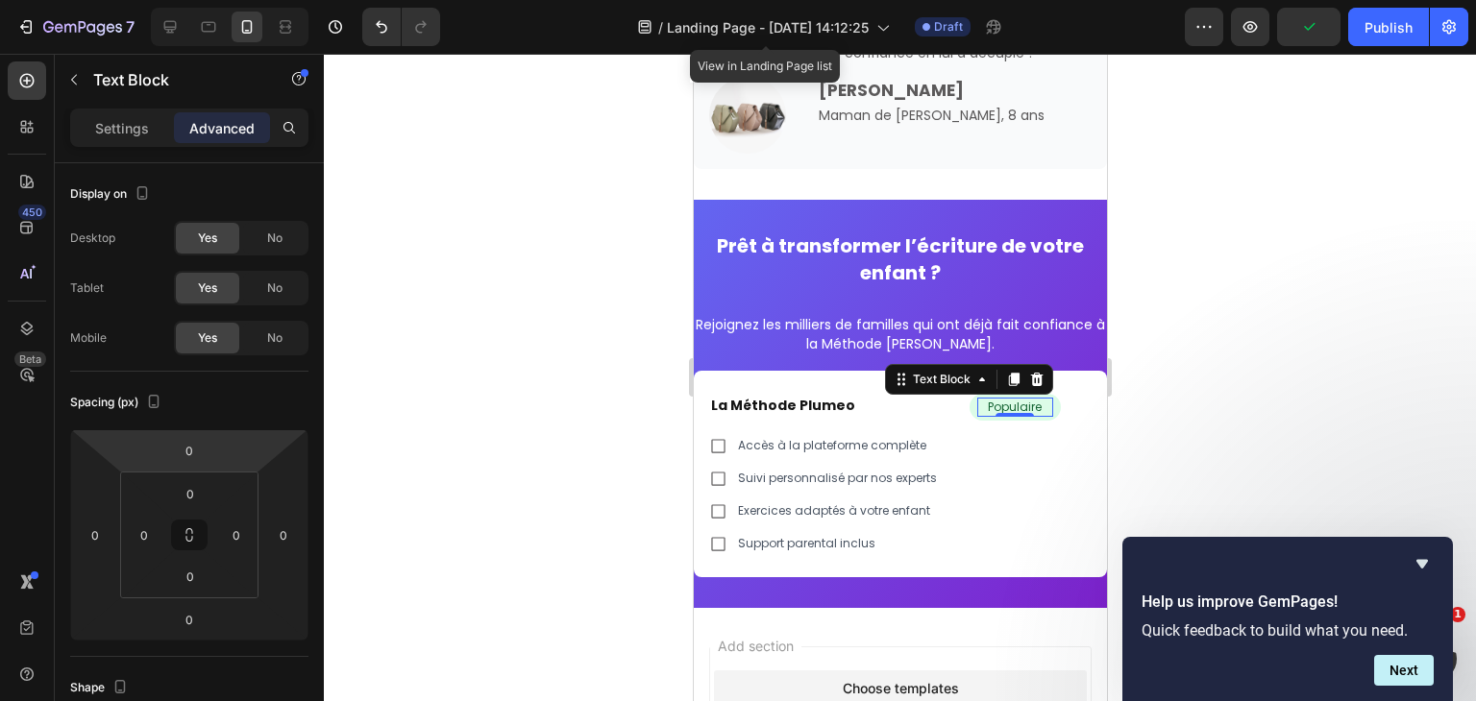
click at [1249, 266] on div at bounding box center [900, 378] width 1152 height 648
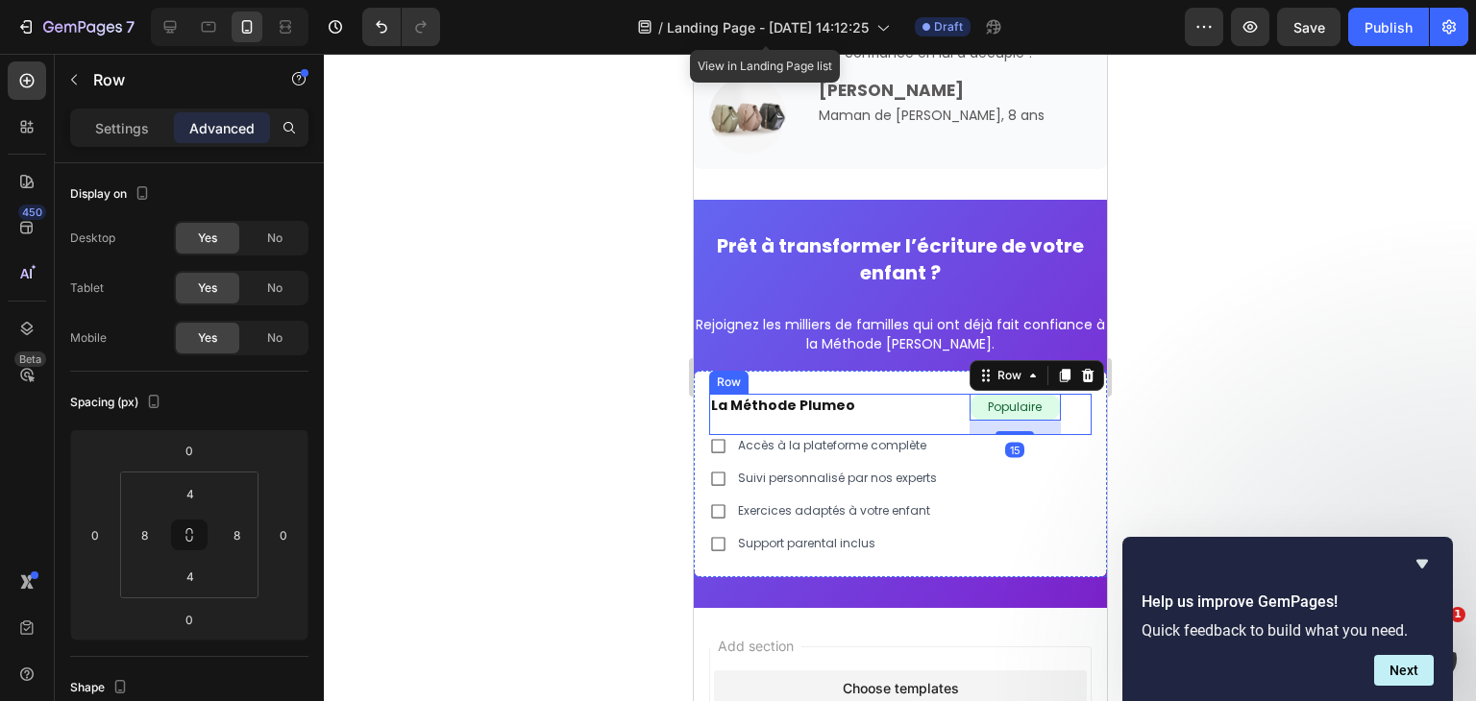
click at [1205, 358] on div at bounding box center [900, 378] width 1152 height 648
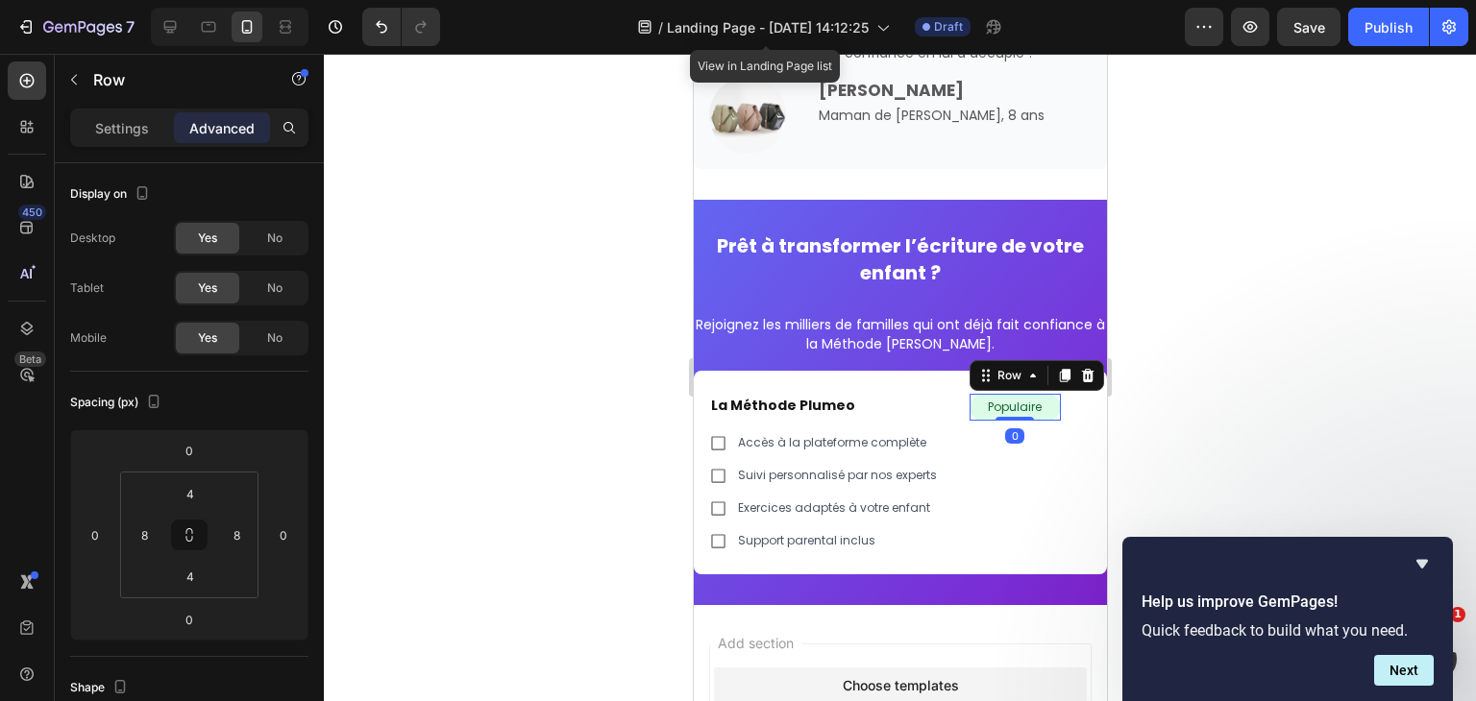
drag, startPoint x: 999, startPoint y: 433, endPoint x: 1000, endPoint y: 396, distance: 37.5
click at [1000, 396] on div "Populaire Text Block Row 0" at bounding box center [1014, 407] width 92 height 27
click at [1187, 360] on div at bounding box center [900, 378] width 1152 height 648
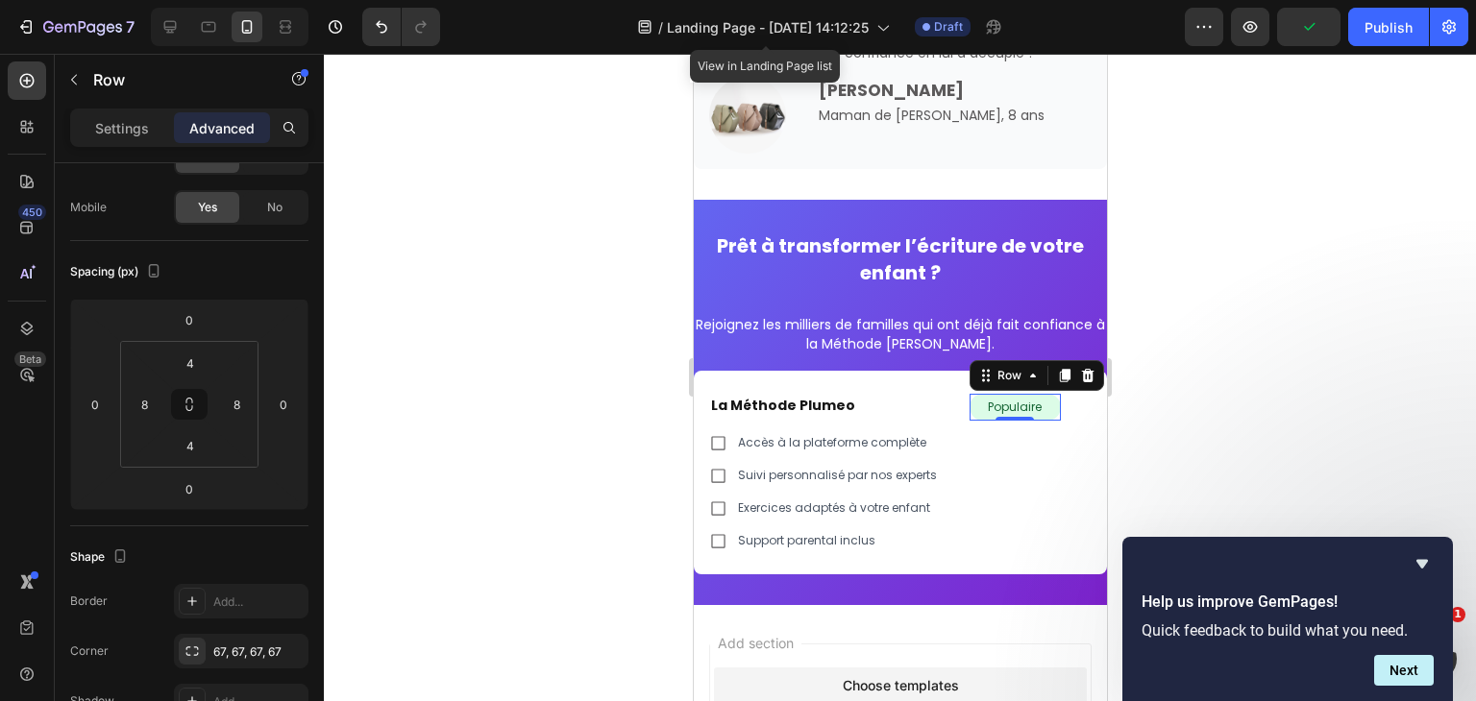
click at [588, 163] on div at bounding box center [900, 378] width 1152 height 648
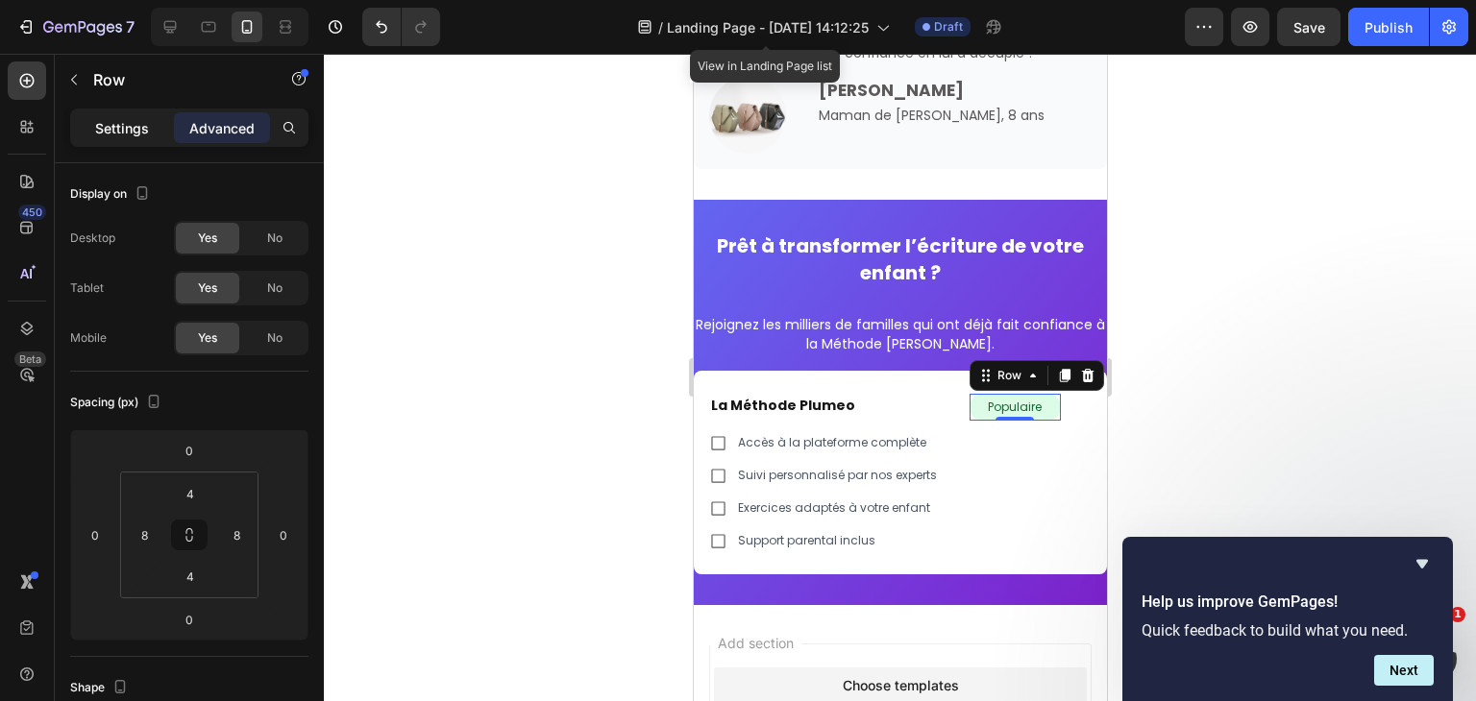
click at [119, 126] on p "Settings" at bounding box center [122, 128] width 54 height 20
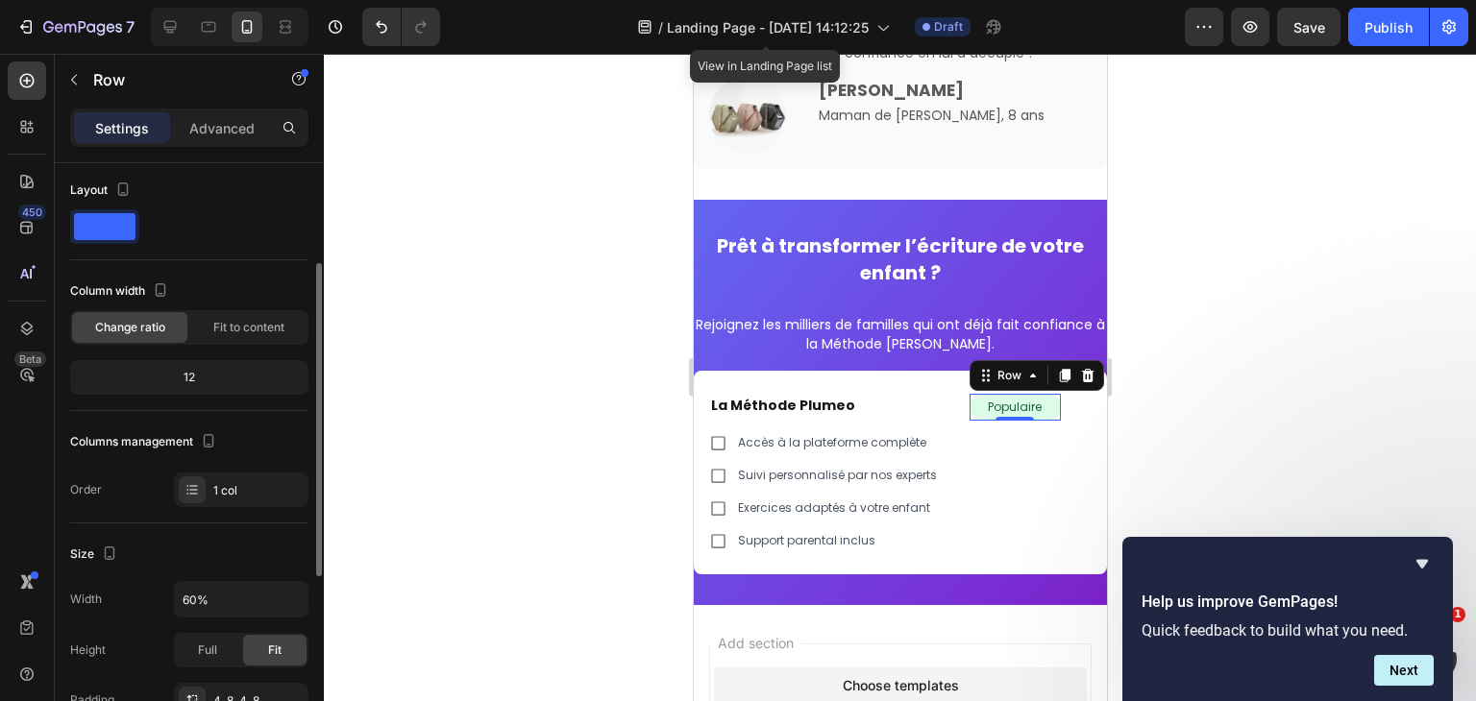
scroll to position [0, 0]
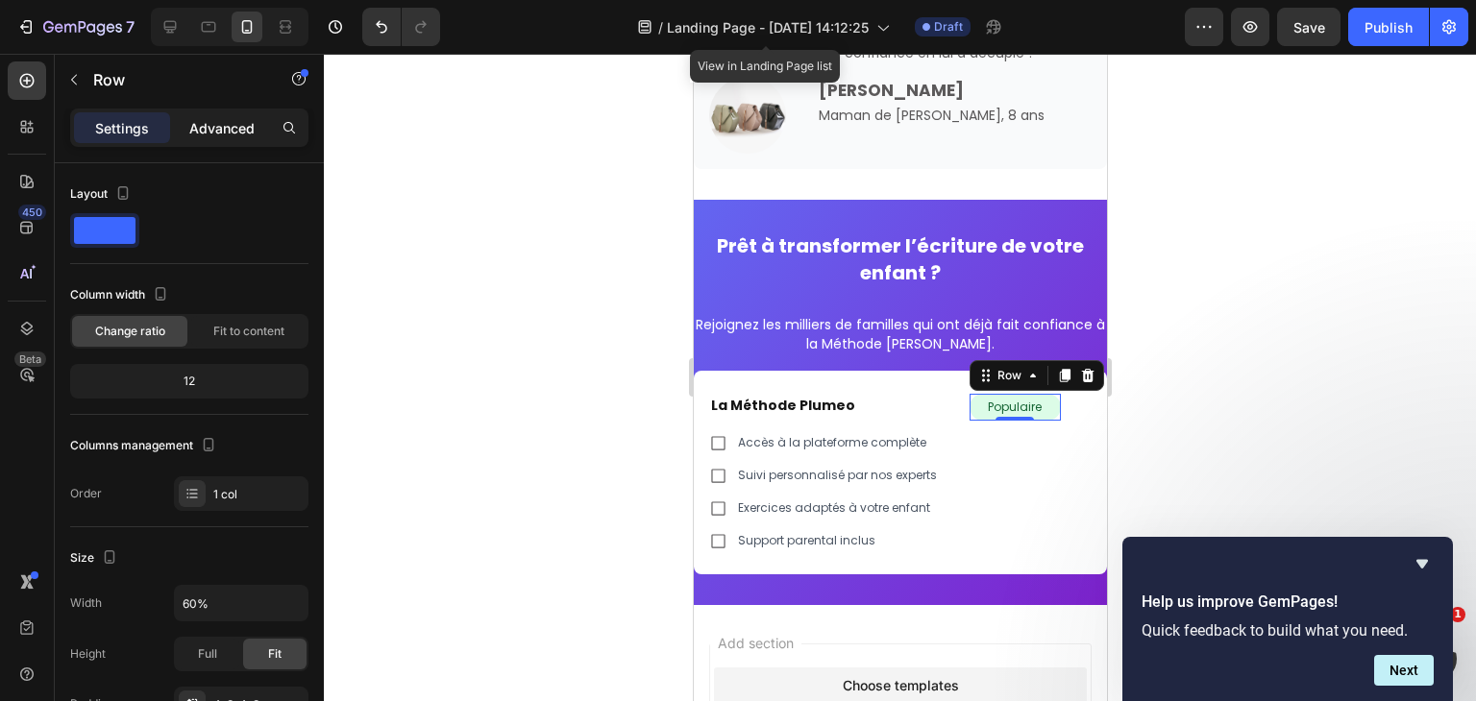
click at [208, 112] on div "Advanced" at bounding box center [222, 127] width 96 height 31
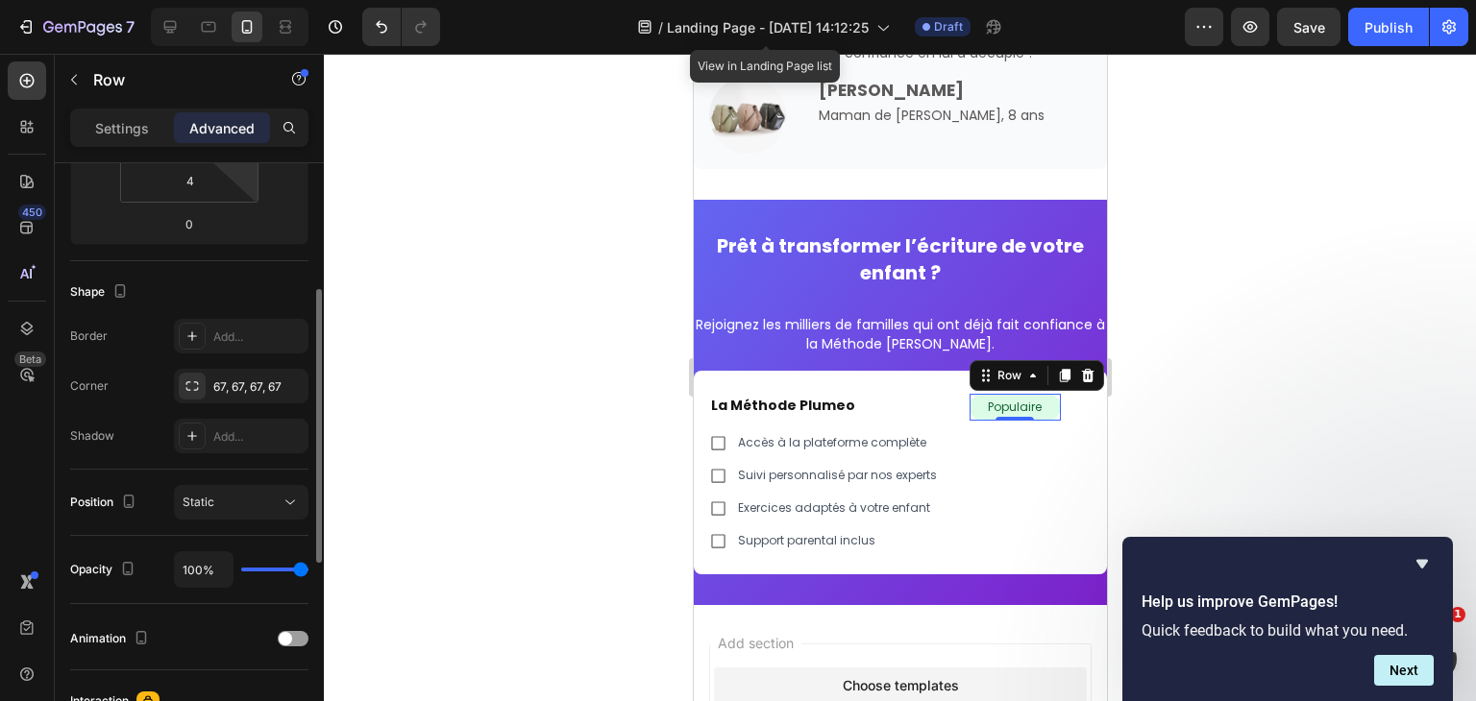
scroll to position [432, 0]
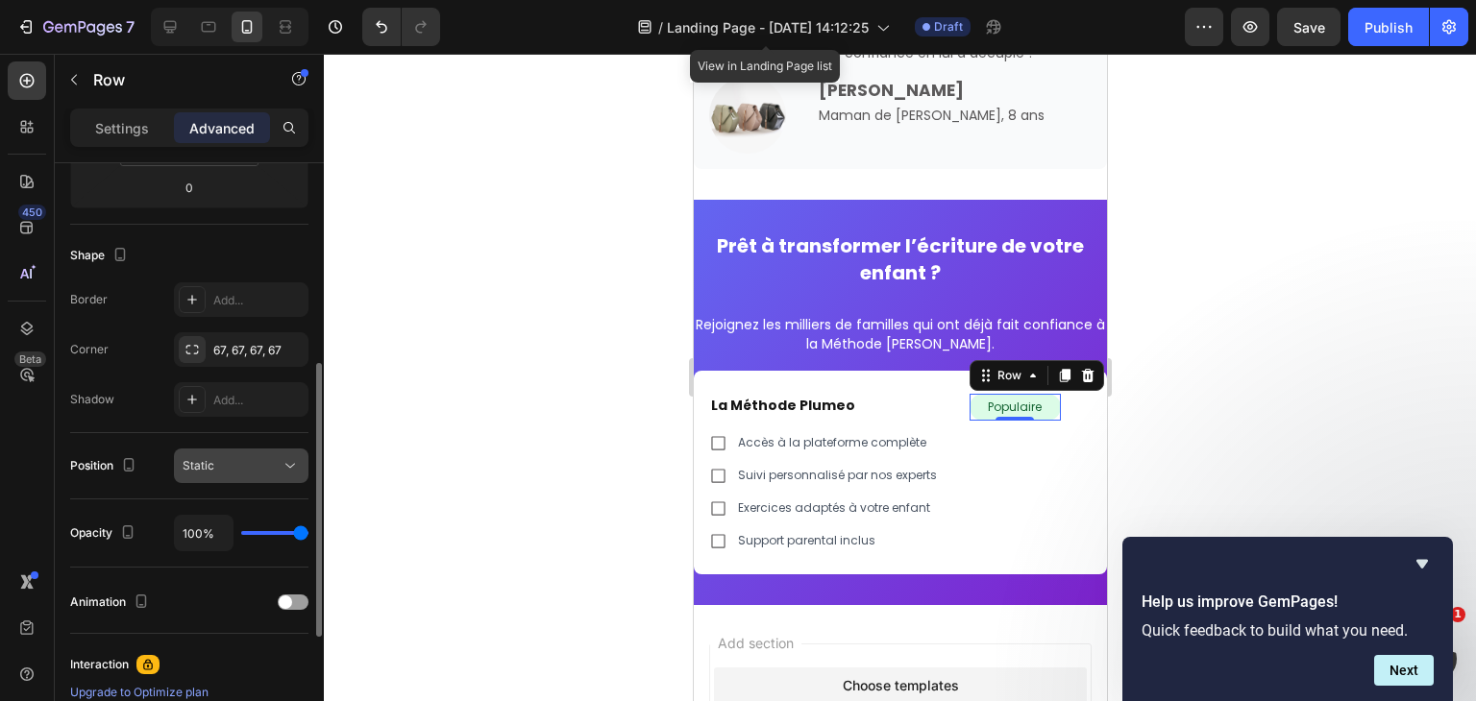
click at [256, 466] on div "Static" at bounding box center [232, 465] width 98 height 17
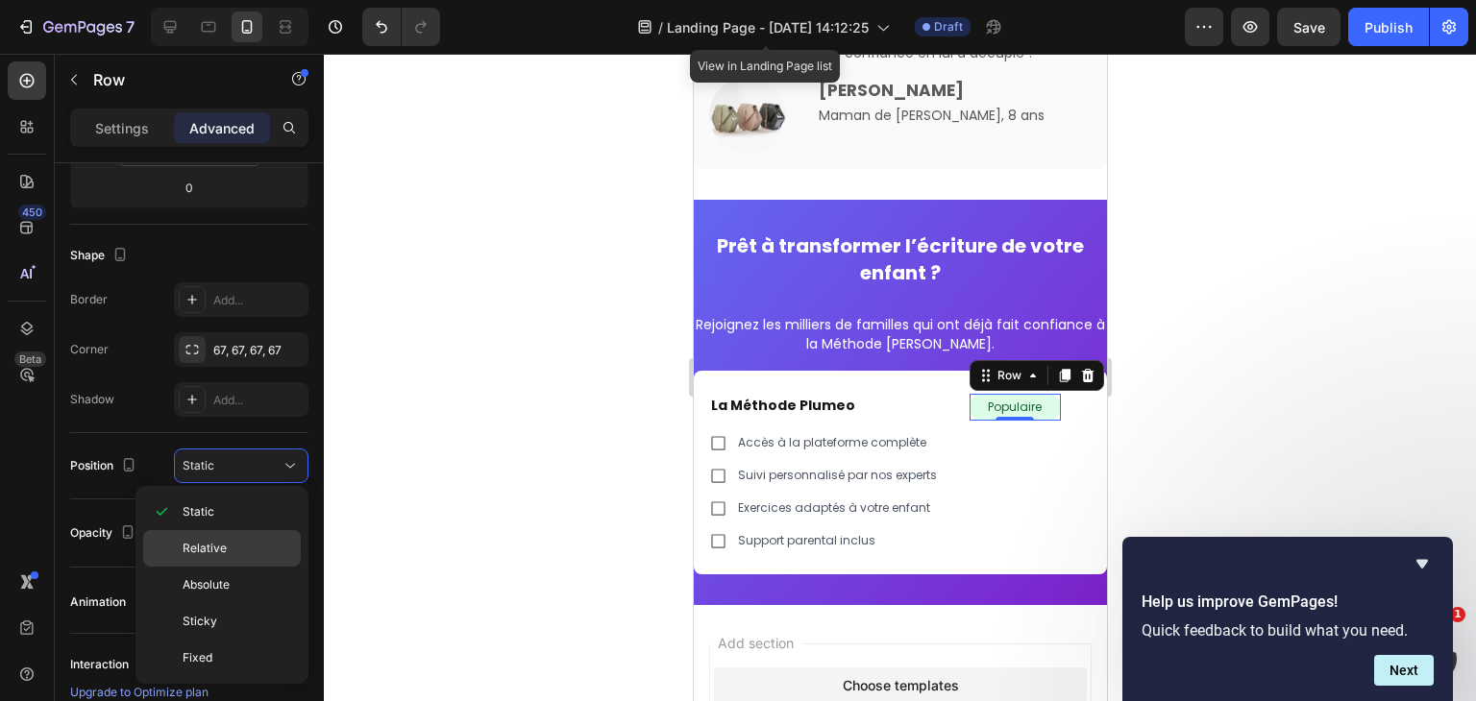
click at [242, 561] on div "Relative" at bounding box center [222, 548] width 158 height 37
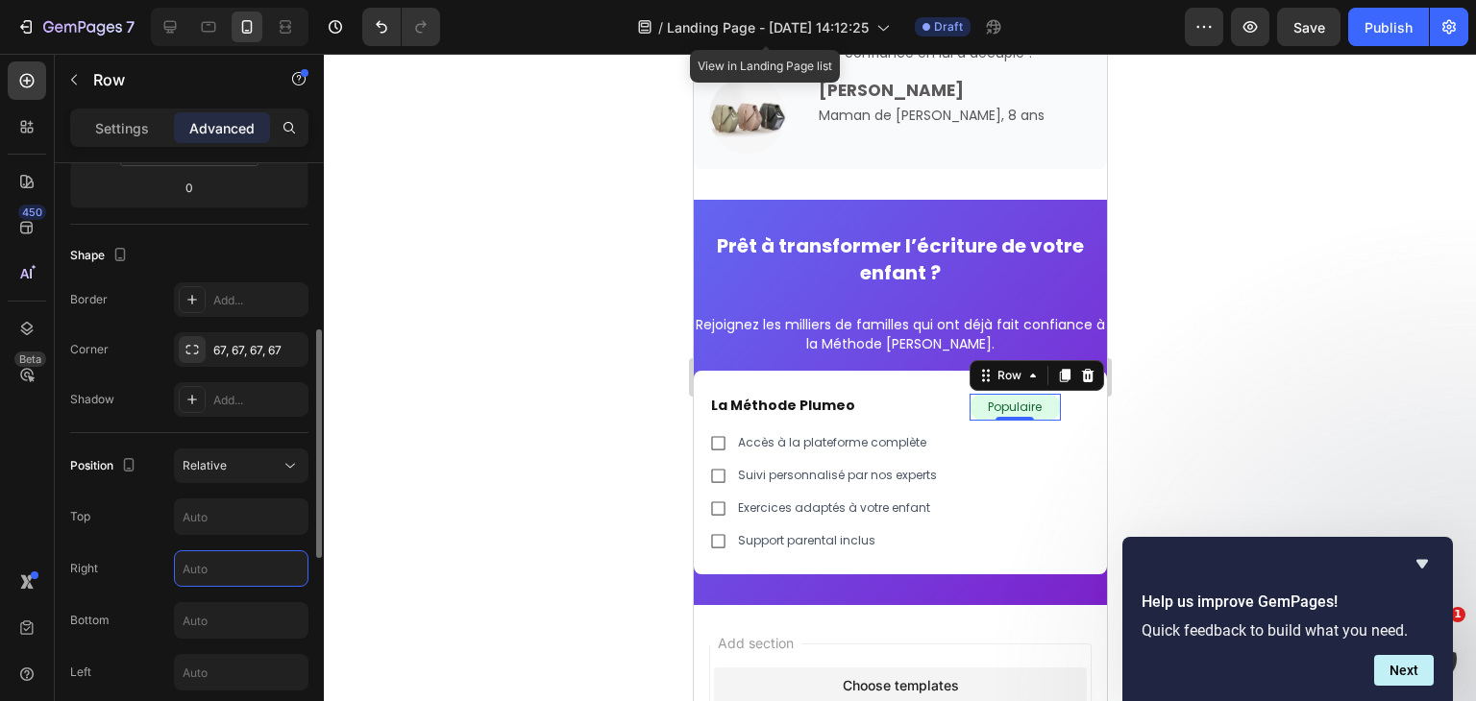
click at [196, 552] on input "text" at bounding box center [241, 568] width 133 height 35
type input "-28"
